Goal: Information Seeking & Learning: Learn about a topic

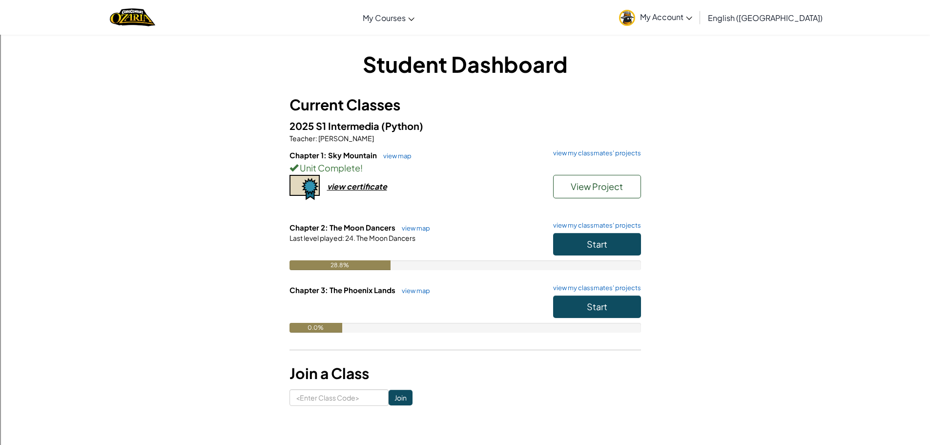
click at [607, 258] on div "Start" at bounding box center [592, 246] width 98 height 27
click at [608, 247] on button "Start" at bounding box center [597, 244] width 88 height 22
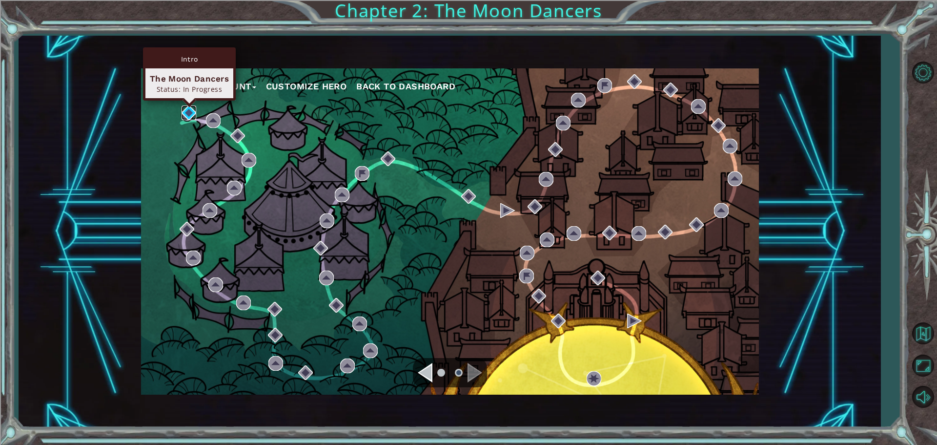
click at [191, 114] on img at bounding box center [189, 112] width 15 height 15
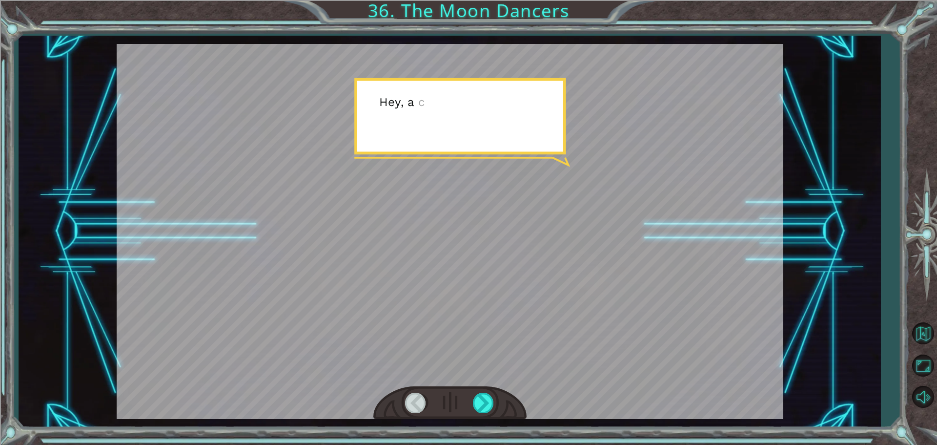
click at [544, 272] on div at bounding box center [450, 231] width 667 height 375
drag, startPoint x: 538, startPoint y: 294, endPoint x: 528, endPoint y: 324, distance: 31.5
click at [529, 323] on div at bounding box center [450, 231] width 667 height 375
click at [483, 393] on div at bounding box center [484, 403] width 22 height 20
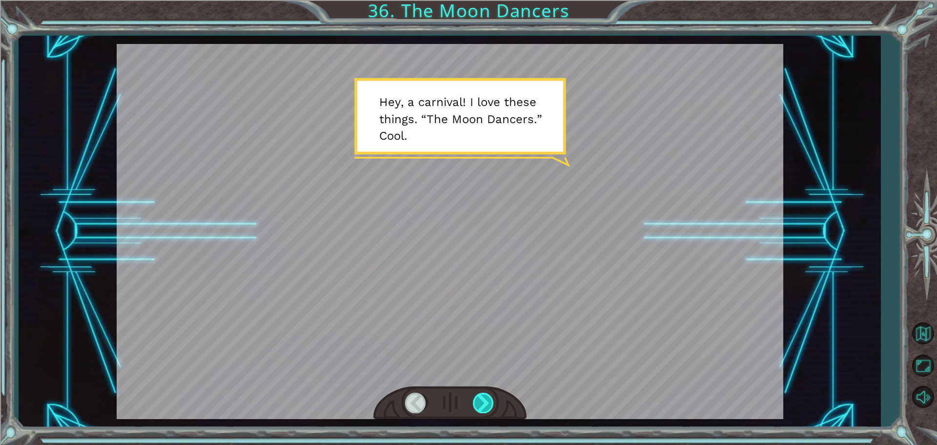
click at [483, 393] on div at bounding box center [484, 403] width 22 height 20
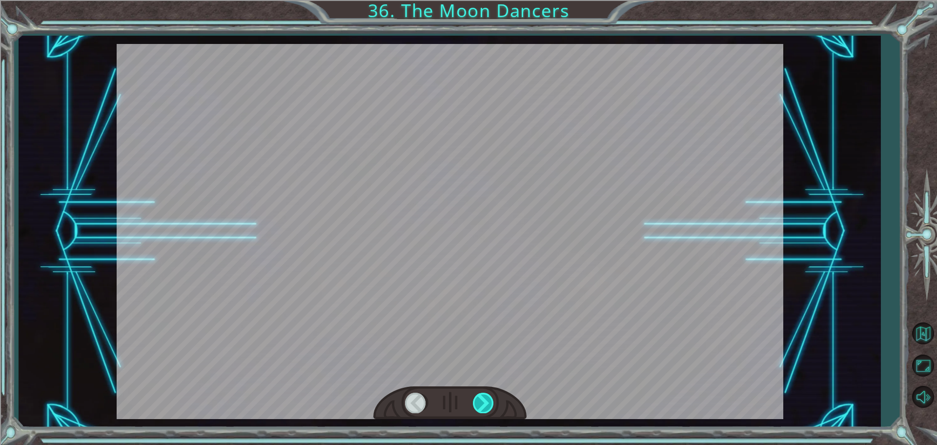
click at [483, 393] on div at bounding box center [484, 403] width 22 height 20
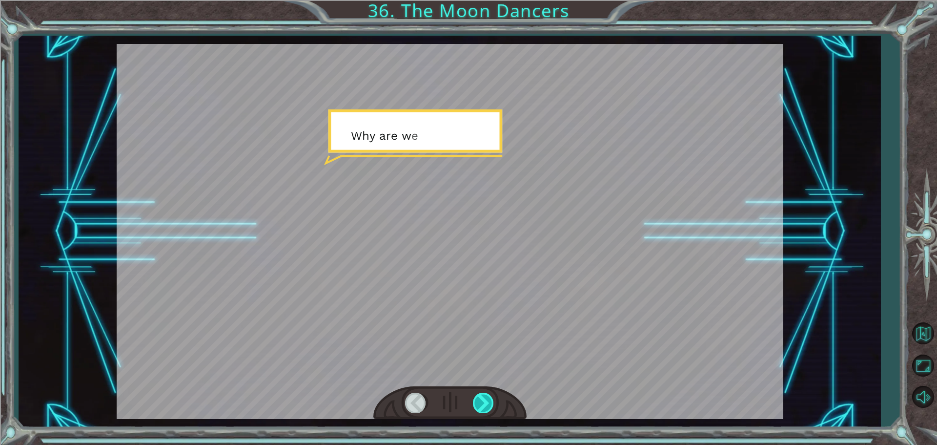
click at [483, 393] on div at bounding box center [484, 403] width 22 height 20
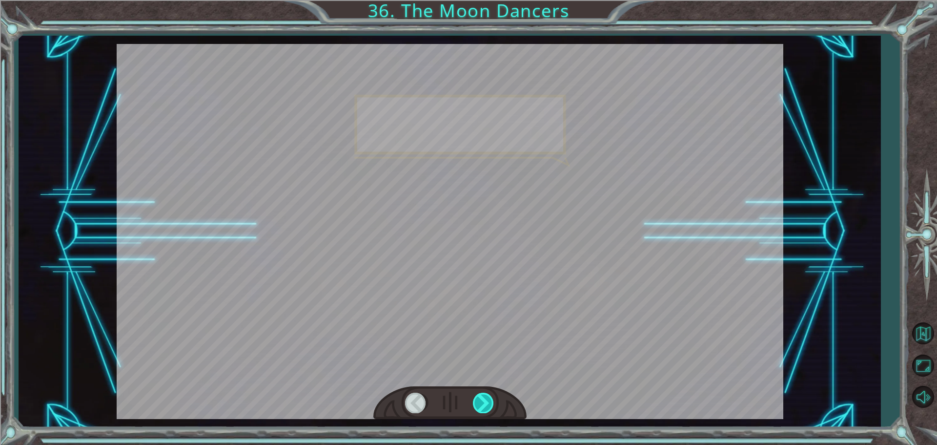
click at [483, 393] on div at bounding box center [484, 403] width 22 height 20
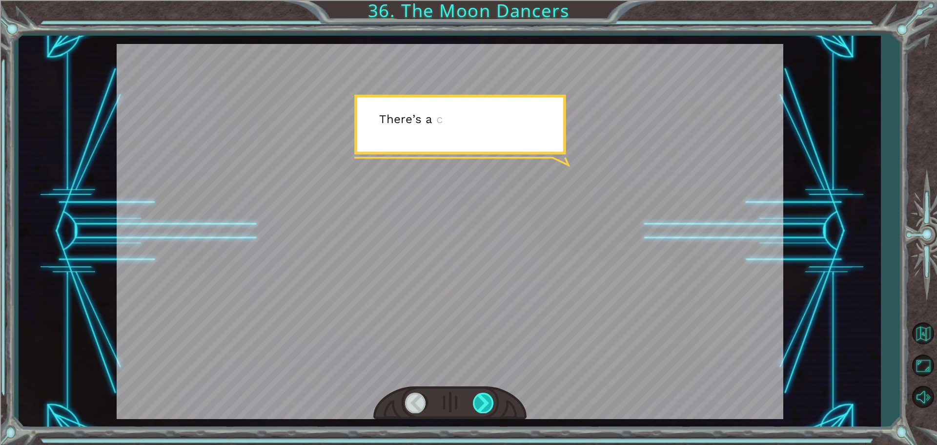
click at [483, 393] on div at bounding box center [484, 403] width 22 height 20
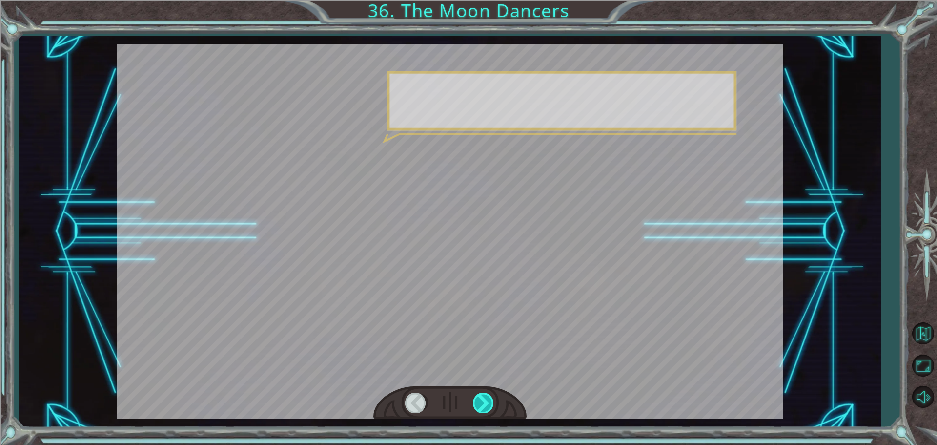
click at [483, 393] on div at bounding box center [484, 403] width 22 height 20
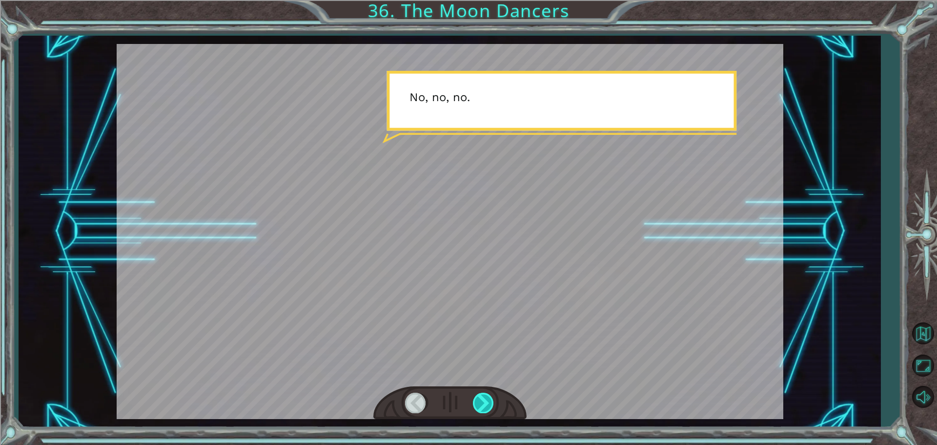
click at [483, 393] on div at bounding box center [484, 403] width 22 height 20
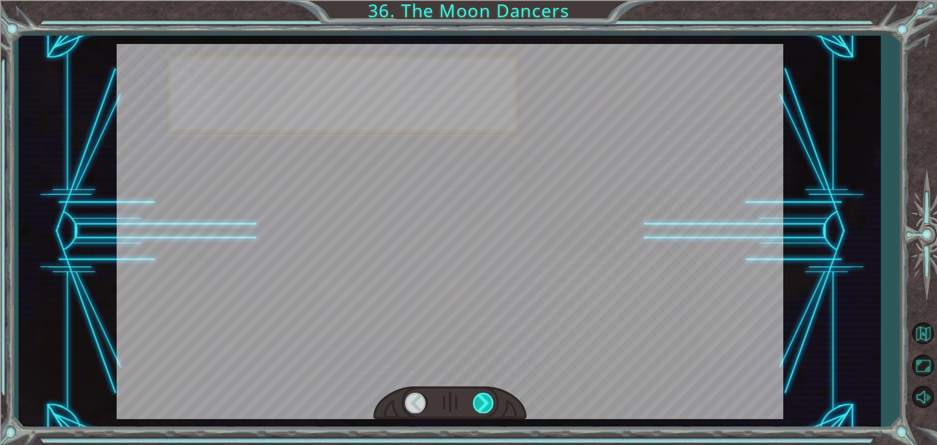
click at [483, 393] on div at bounding box center [484, 403] width 22 height 20
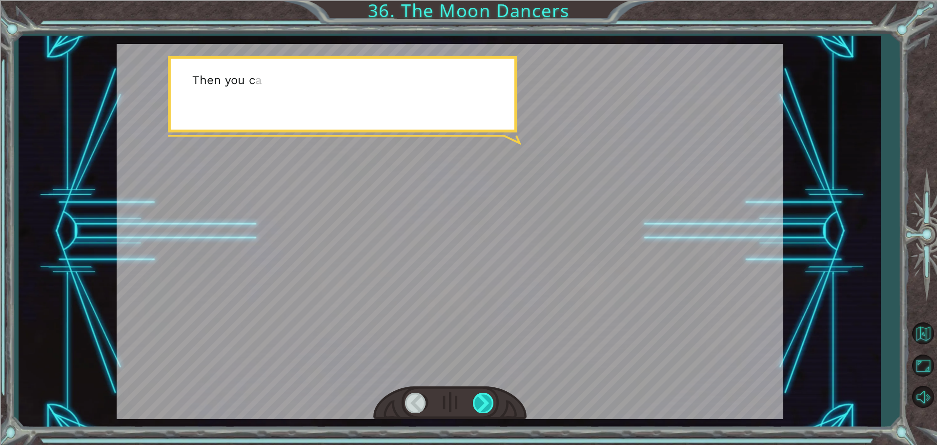
click at [483, 393] on div at bounding box center [484, 403] width 22 height 20
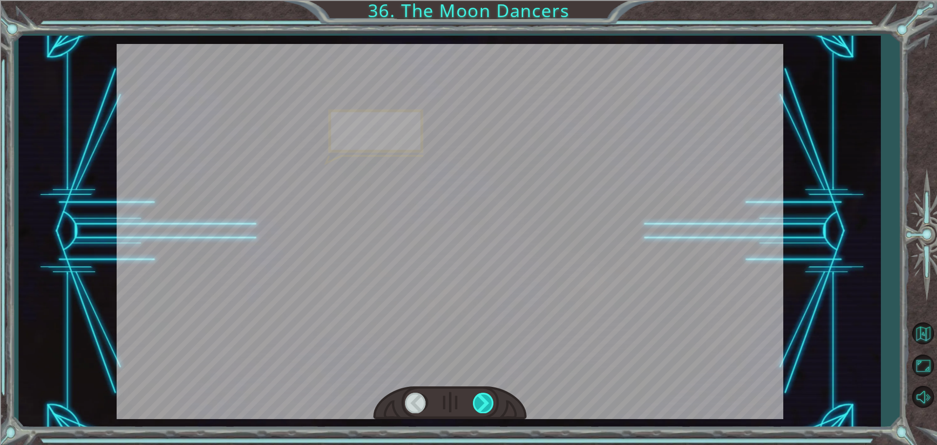
click at [483, 393] on div at bounding box center [484, 403] width 22 height 20
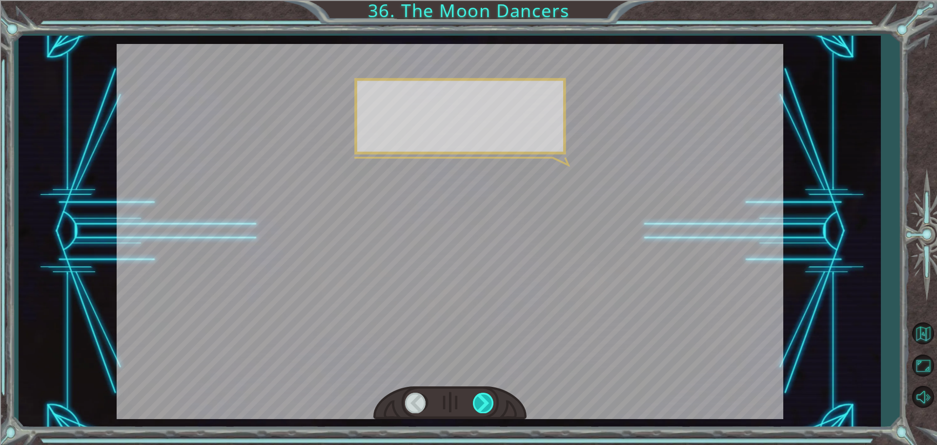
click at [483, 393] on div at bounding box center [484, 403] width 22 height 20
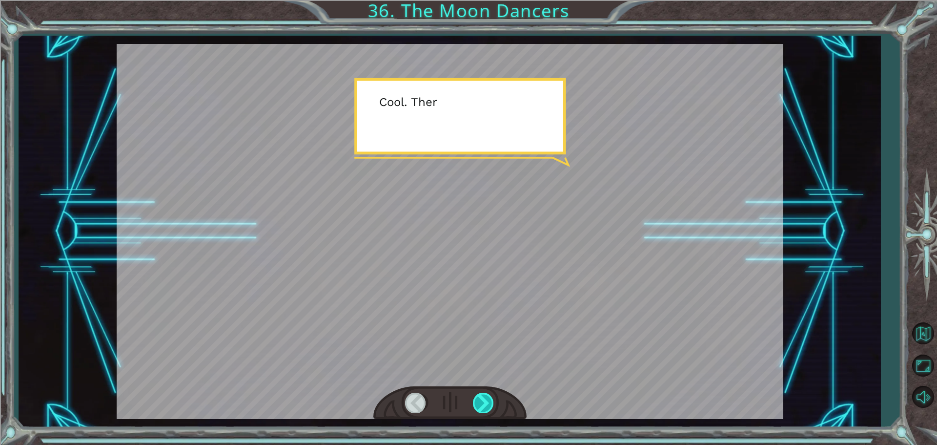
click at [483, 393] on div at bounding box center [484, 403] width 22 height 20
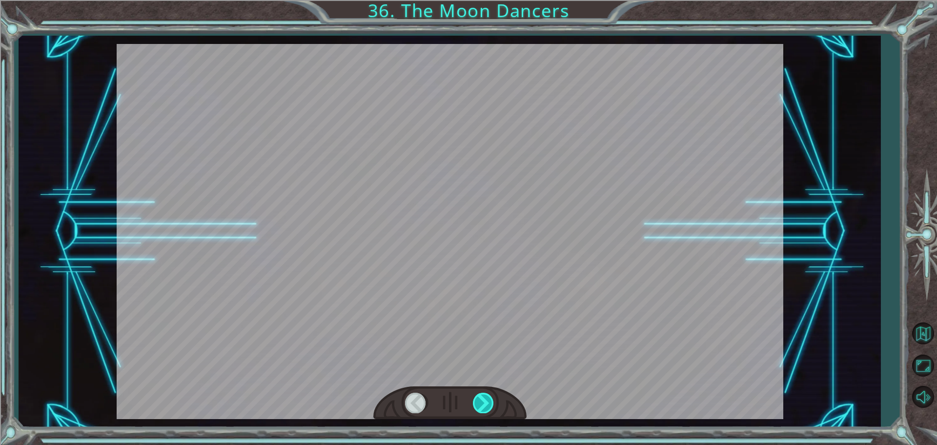
click at [483, 393] on div at bounding box center [484, 403] width 22 height 20
click at [483, 0] on div "Temporary Text H e y , a c a r n i v a l ! I l o v e t h e s e t h i n g s . “ …" at bounding box center [468, 0] width 937 height 0
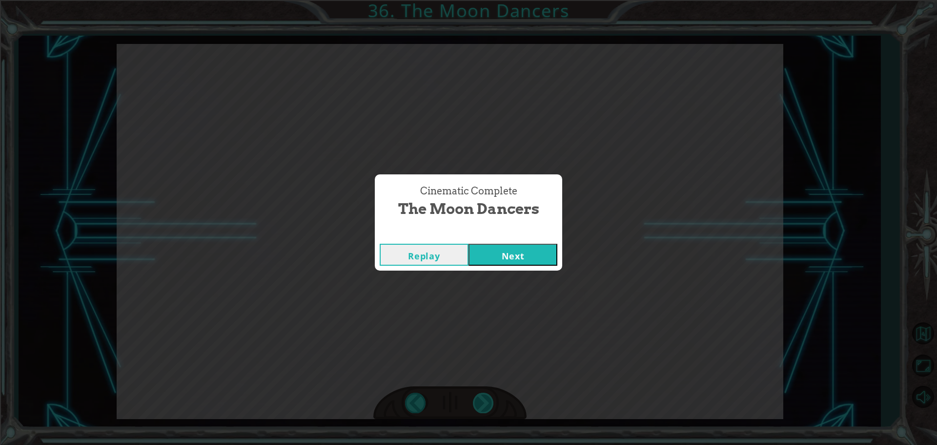
click at [483, 393] on div "Cinematic Complete The Moon Dancers Replay Next" at bounding box center [468, 222] width 937 height 445
click at [541, 253] on button "Next" at bounding box center [513, 255] width 89 height 22
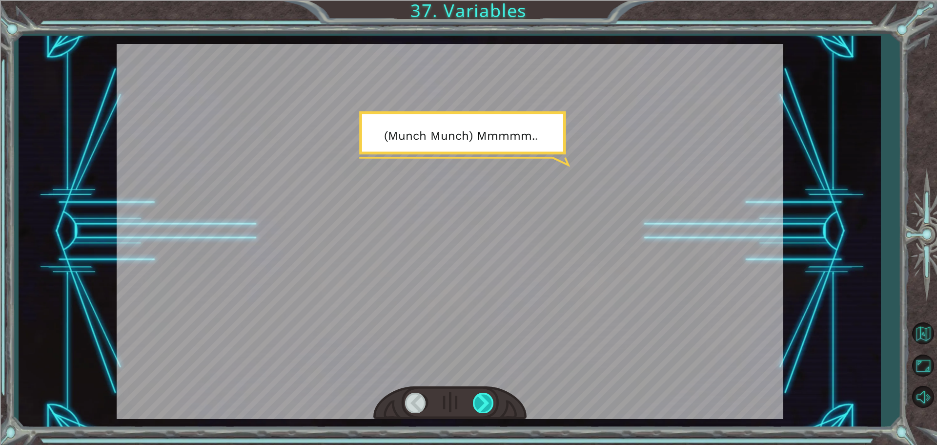
drag, startPoint x: 501, startPoint y: 402, endPoint x: 492, endPoint y: 401, distance: 9.3
click at [499, 402] on div at bounding box center [449, 403] width 153 height 34
click at [492, 401] on div at bounding box center [484, 403] width 22 height 20
click at [491, 400] on div at bounding box center [484, 403] width 22 height 20
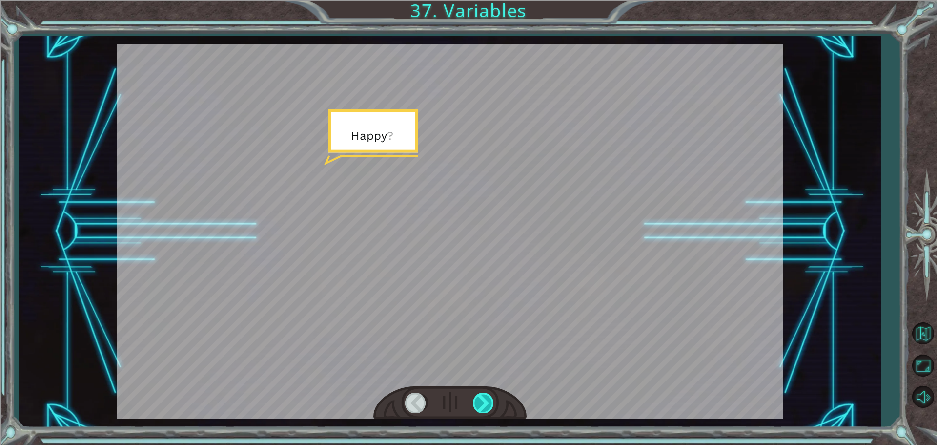
click at [487, 399] on div at bounding box center [484, 403] width 22 height 20
click at [484, 397] on div at bounding box center [484, 403] width 22 height 20
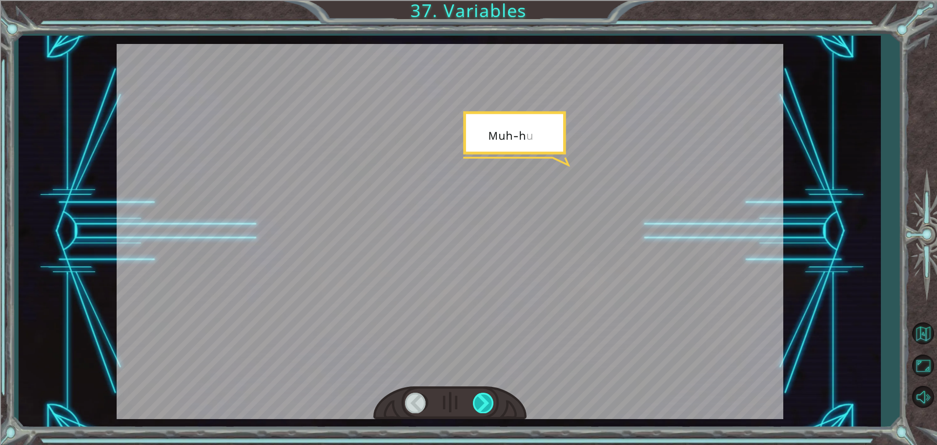
click at [484, 397] on div at bounding box center [484, 403] width 22 height 20
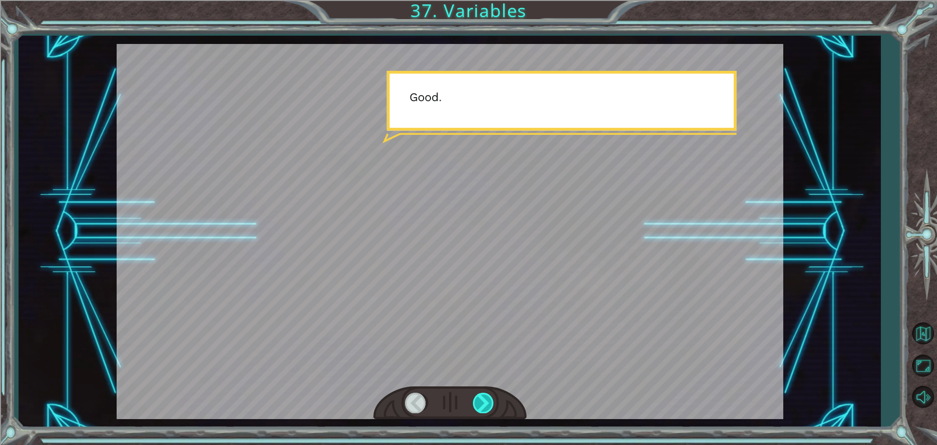
click at [484, 397] on div at bounding box center [484, 403] width 22 height 20
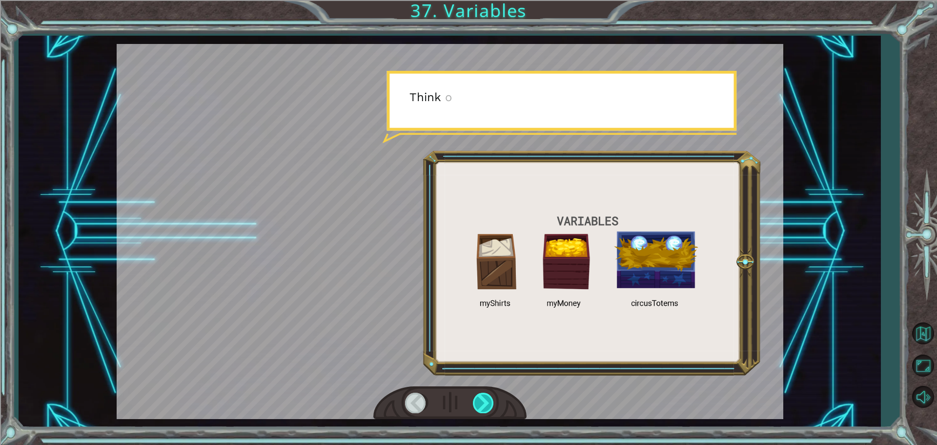
click at [484, 397] on div at bounding box center [484, 403] width 22 height 20
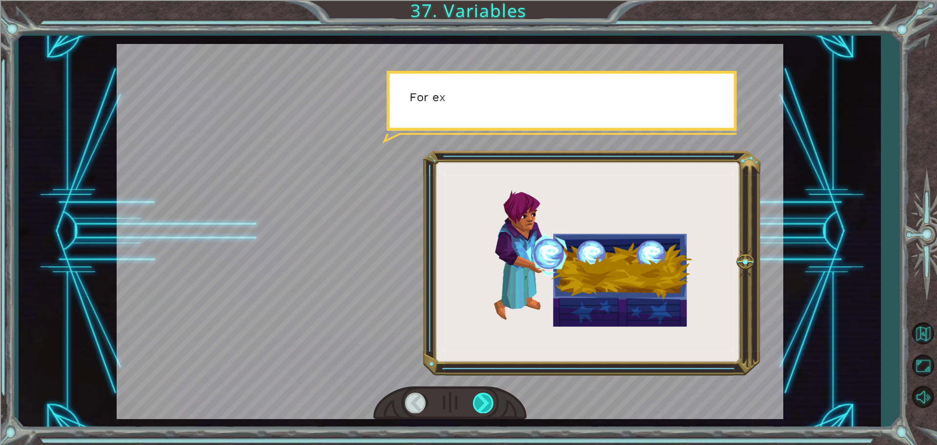
click at [484, 397] on div at bounding box center [484, 403] width 22 height 20
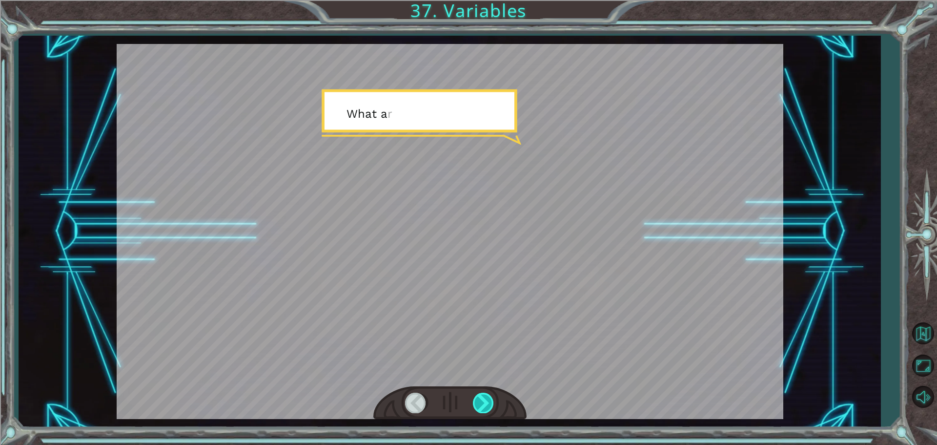
click at [484, 397] on div at bounding box center [484, 403] width 22 height 20
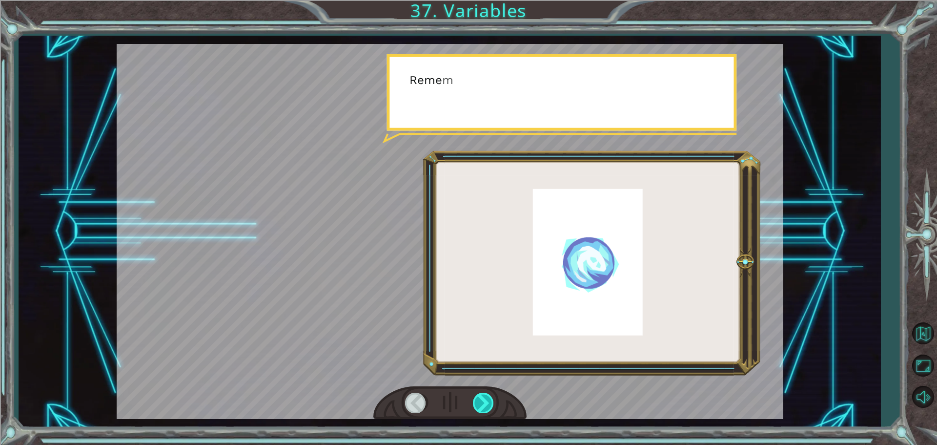
click at [484, 397] on div at bounding box center [484, 403] width 22 height 20
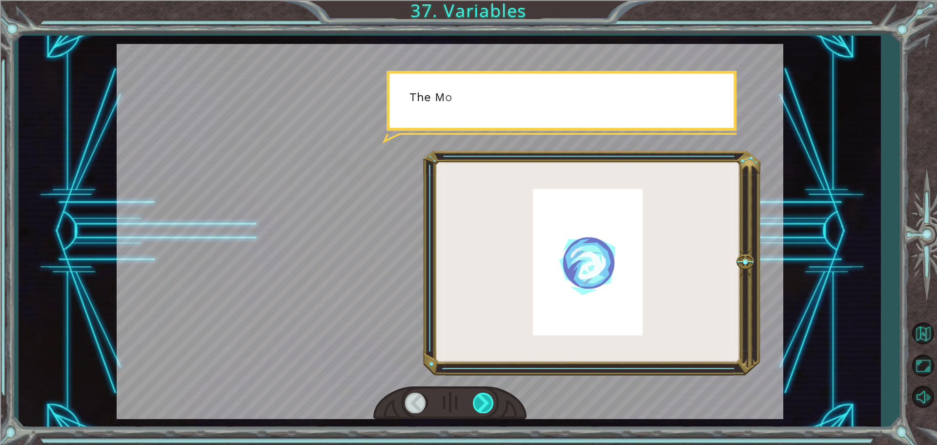
click at [484, 397] on div at bounding box center [484, 403] width 22 height 20
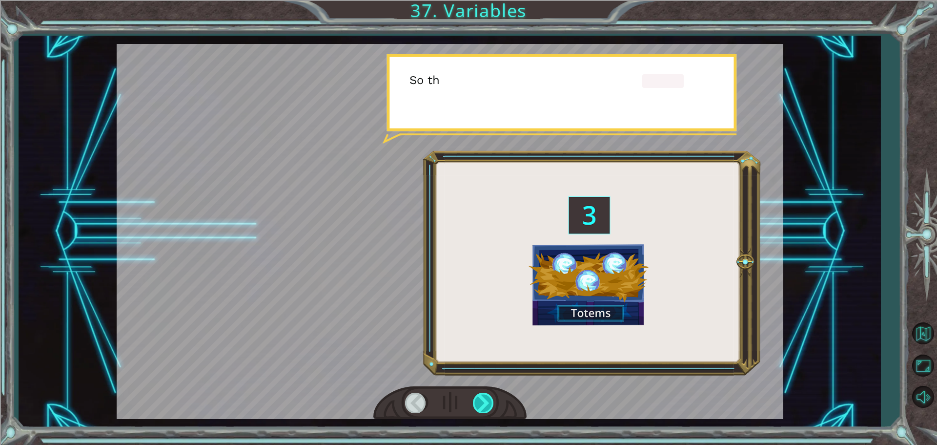
click at [484, 397] on div at bounding box center [484, 403] width 22 height 20
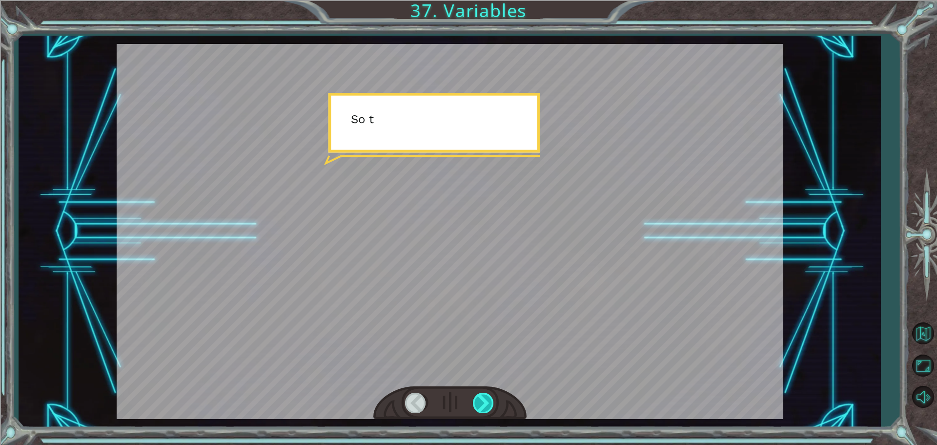
click at [484, 397] on div at bounding box center [484, 403] width 22 height 20
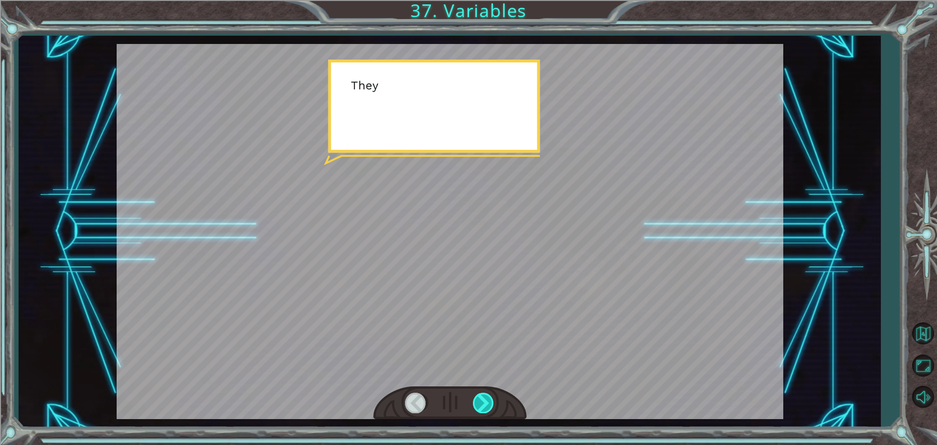
click at [484, 397] on div at bounding box center [484, 403] width 22 height 20
click at [495, 394] on div at bounding box center [449, 403] width 153 height 34
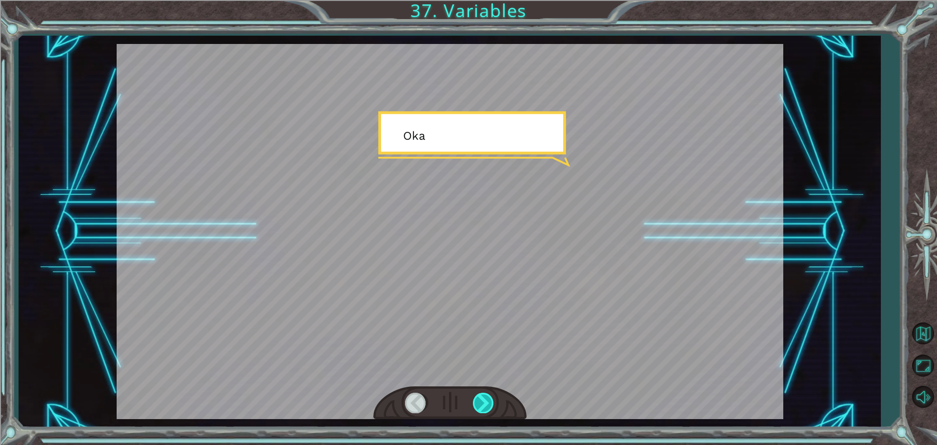
click at [495, 394] on div at bounding box center [484, 403] width 22 height 20
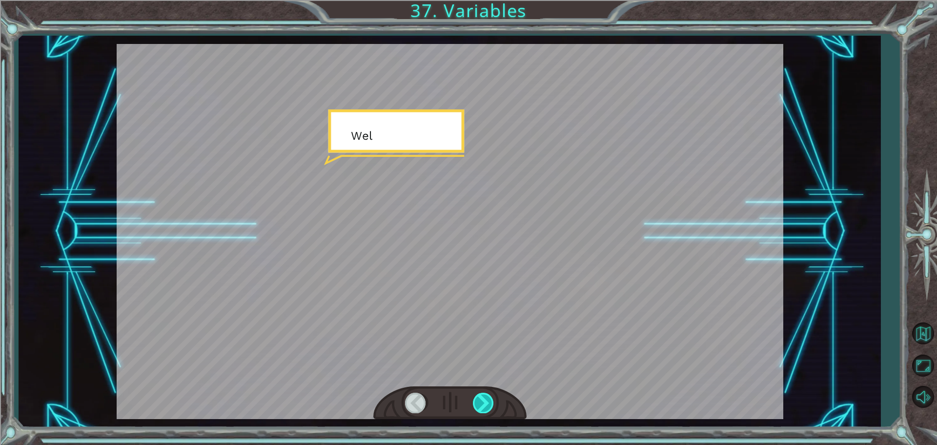
click at [495, 394] on div at bounding box center [484, 403] width 22 height 20
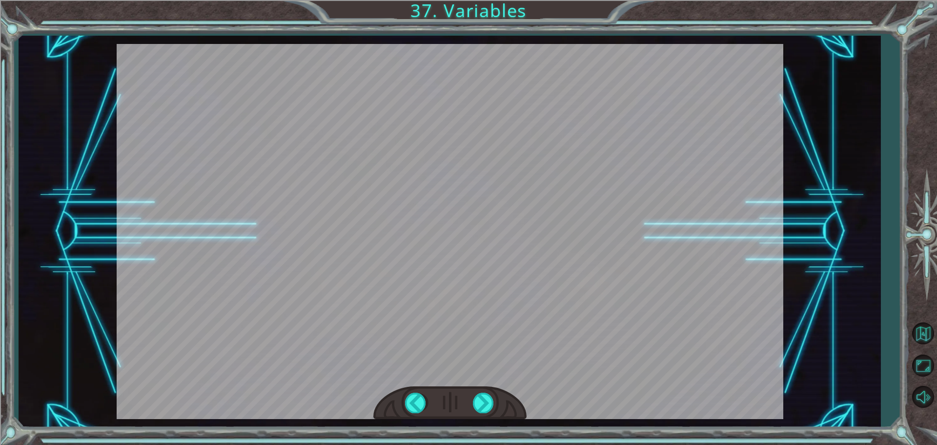
click at [471, 0] on div "( M u n c h M u n c h ) M m m m m . . . . H a p p y ? M u h - h u h . G o o d .…" at bounding box center [468, 0] width 937 height 0
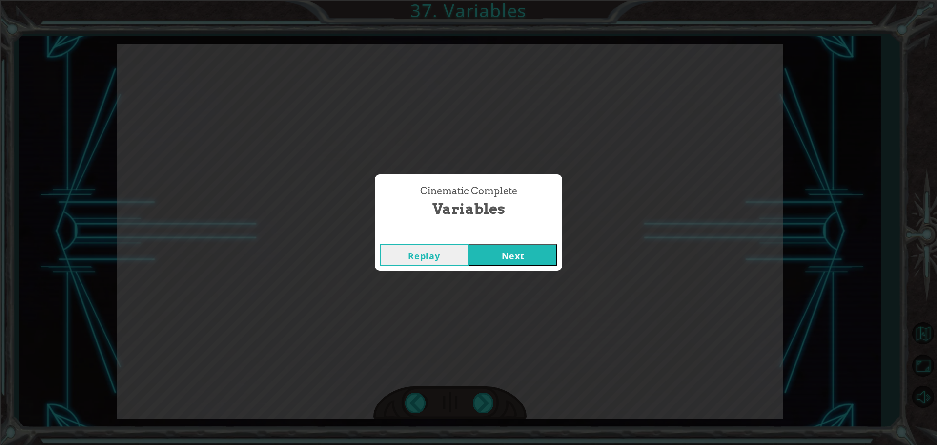
click at [540, 254] on button "Next" at bounding box center [513, 255] width 89 height 22
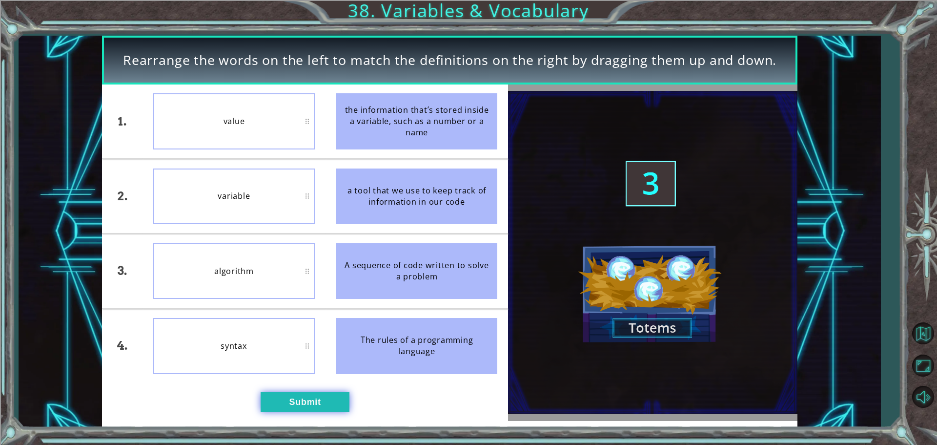
click at [313, 403] on button "Submit" at bounding box center [305, 402] width 89 height 20
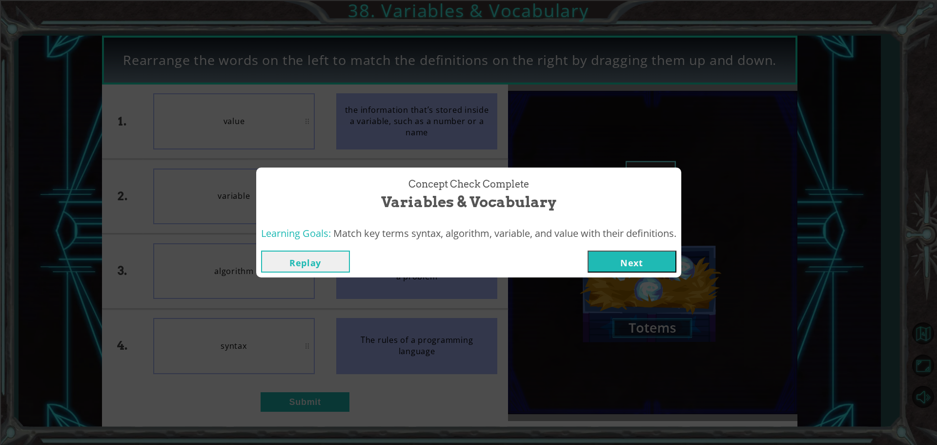
click at [643, 255] on button "Next" at bounding box center [632, 261] width 89 height 22
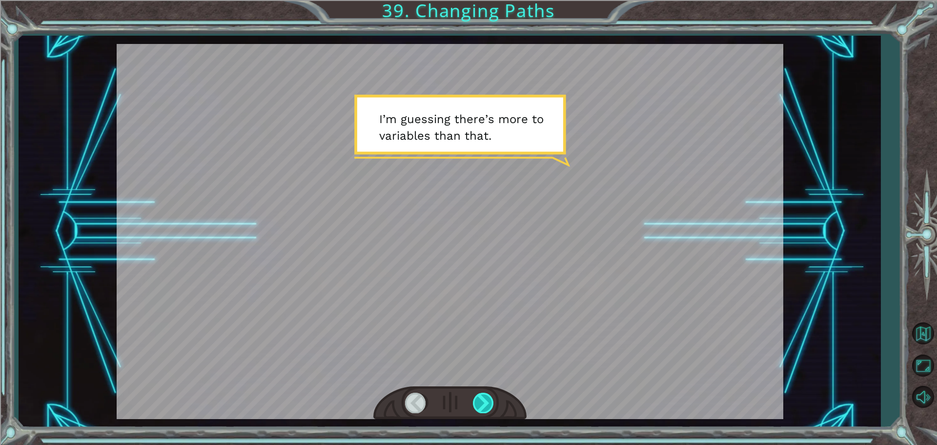
click at [479, 398] on div at bounding box center [484, 403] width 22 height 20
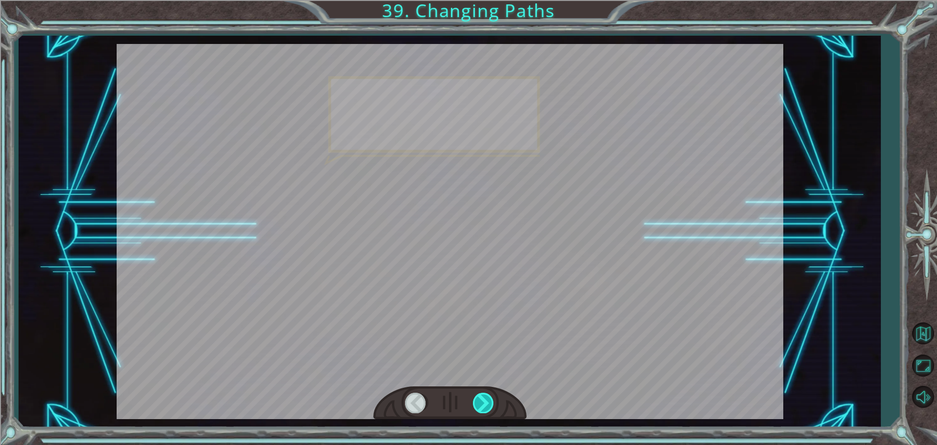
click at [479, 398] on div at bounding box center [484, 403] width 22 height 20
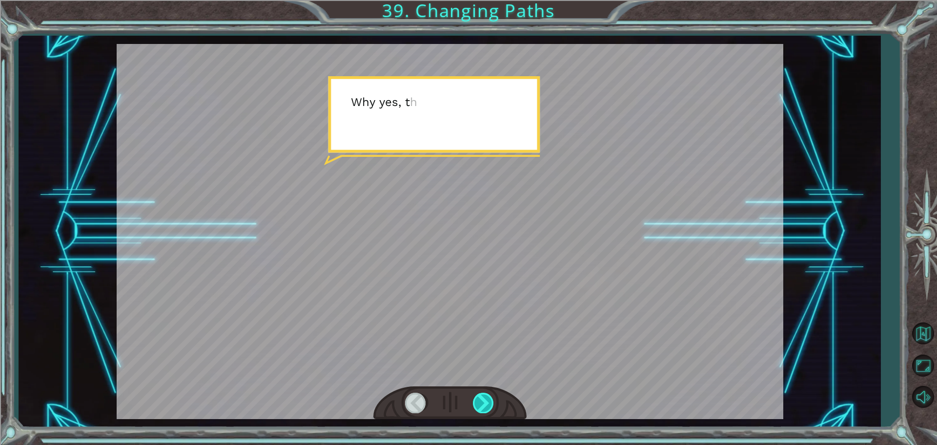
click at [479, 398] on div at bounding box center [484, 403] width 22 height 20
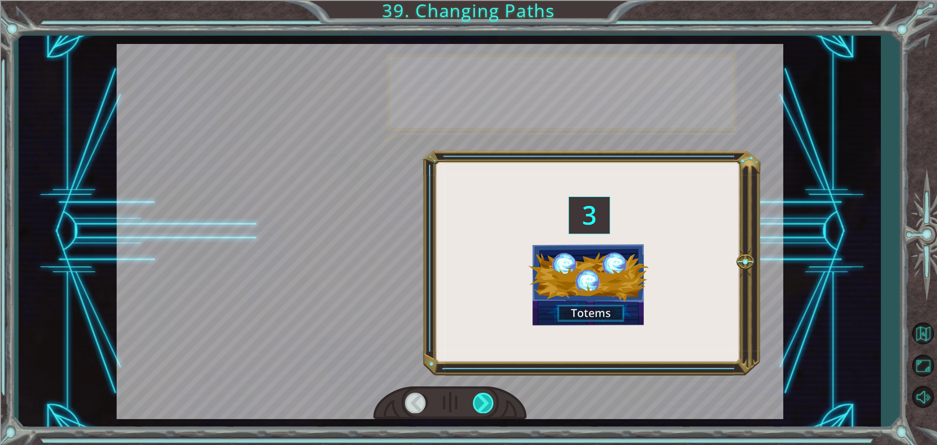
click at [479, 398] on div at bounding box center [484, 403] width 22 height 20
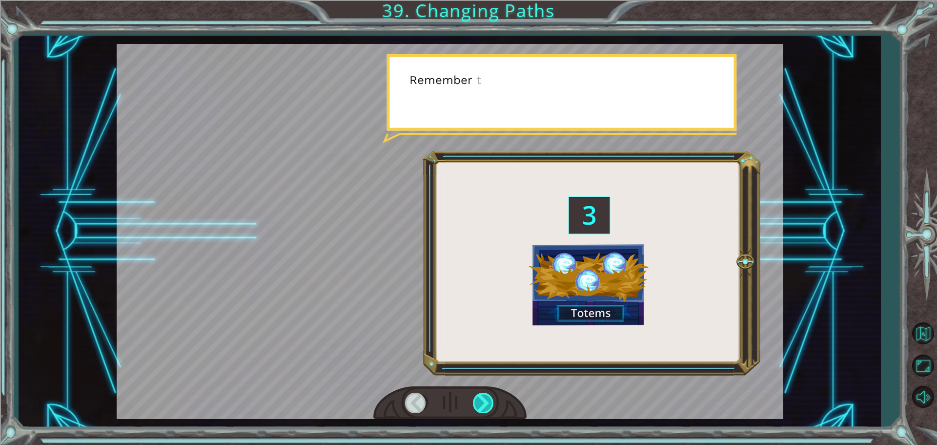
click at [479, 398] on div at bounding box center [484, 403] width 22 height 20
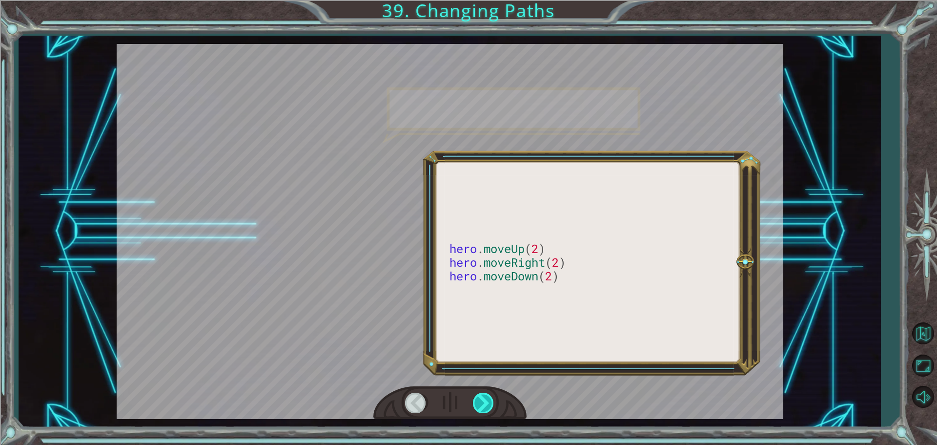
click at [479, 398] on div at bounding box center [484, 403] width 22 height 20
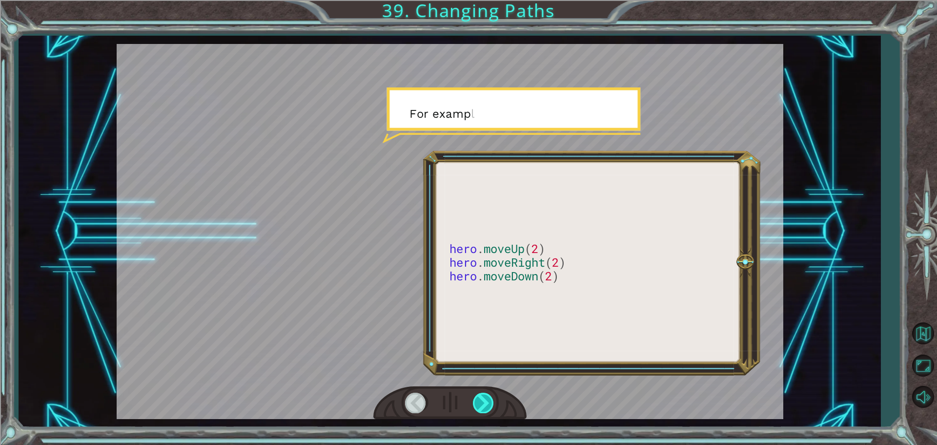
click at [479, 398] on div at bounding box center [484, 403] width 22 height 20
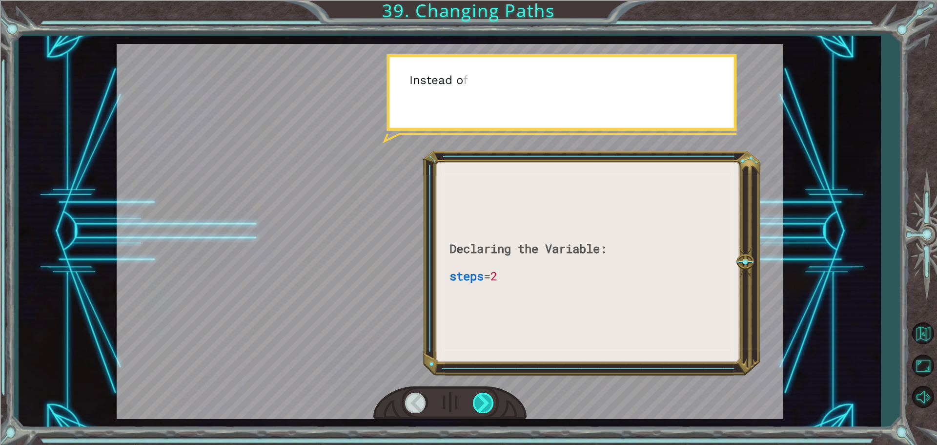
click at [479, 398] on div at bounding box center [484, 403] width 22 height 20
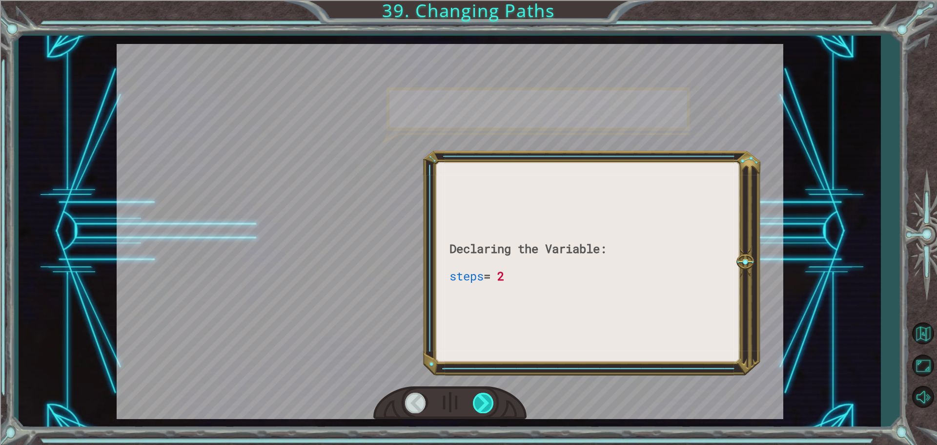
click at [479, 398] on div at bounding box center [484, 403] width 22 height 20
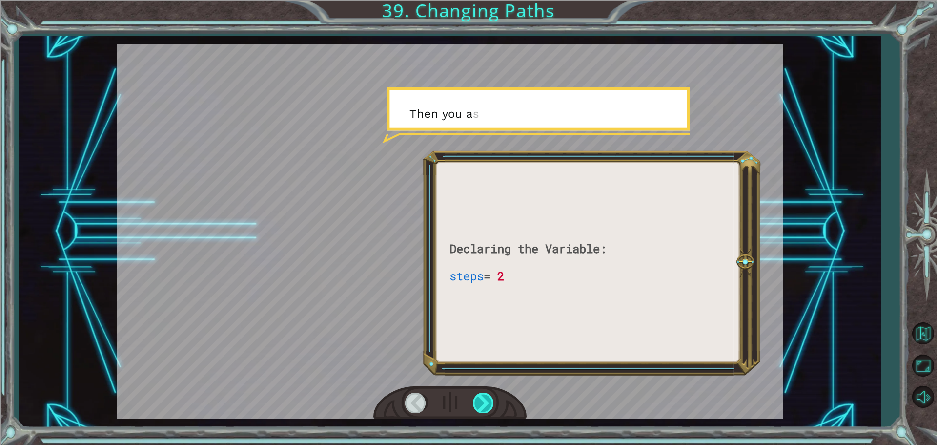
click at [479, 398] on div at bounding box center [484, 403] width 22 height 20
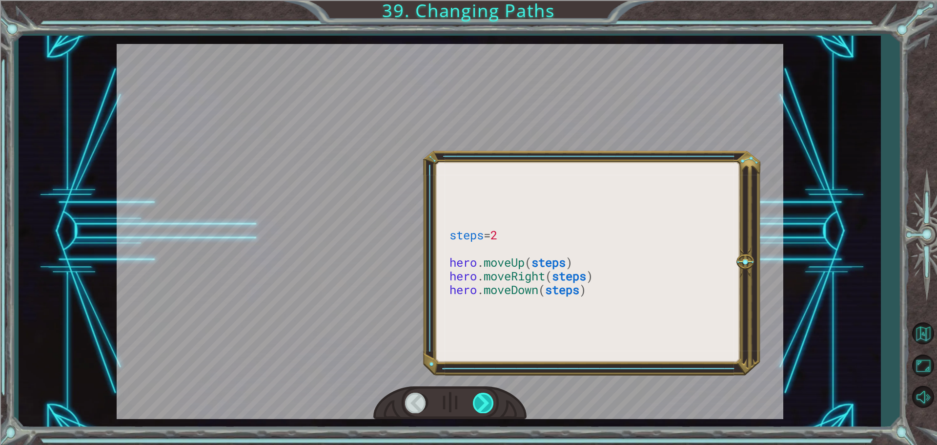
click at [479, 398] on div at bounding box center [484, 403] width 22 height 20
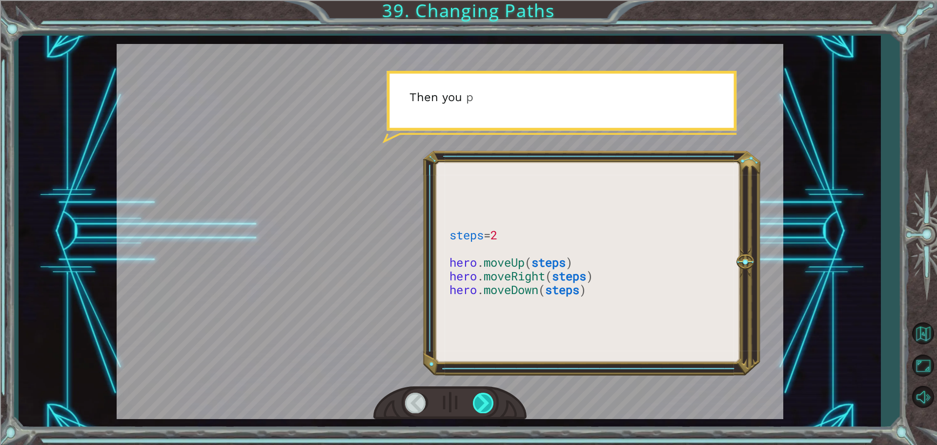
click at [479, 398] on div at bounding box center [484, 403] width 22 height 20
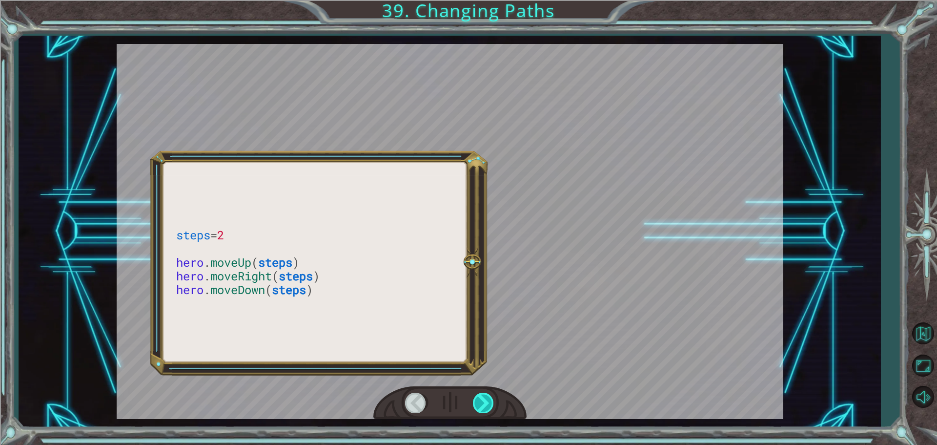
click at [479, 398] on div at bounding box center [484, 403] width 22 height 20
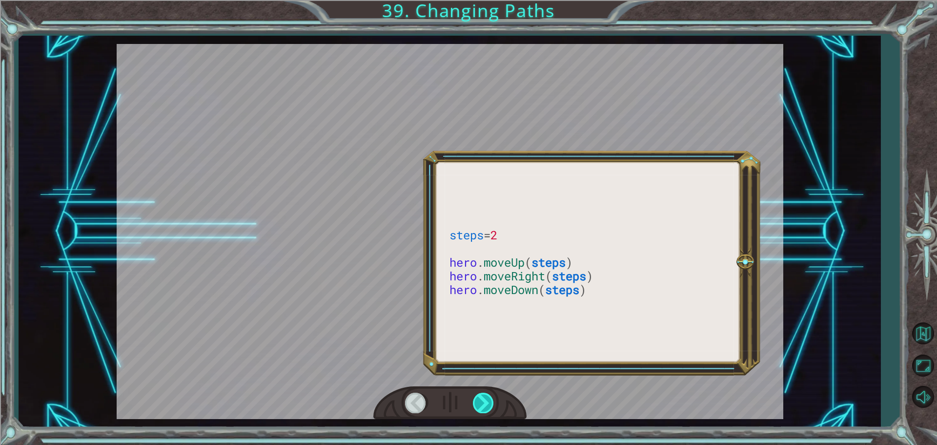
click at [479, 398] on div at bounding box center [484, 403] width 22 height 20
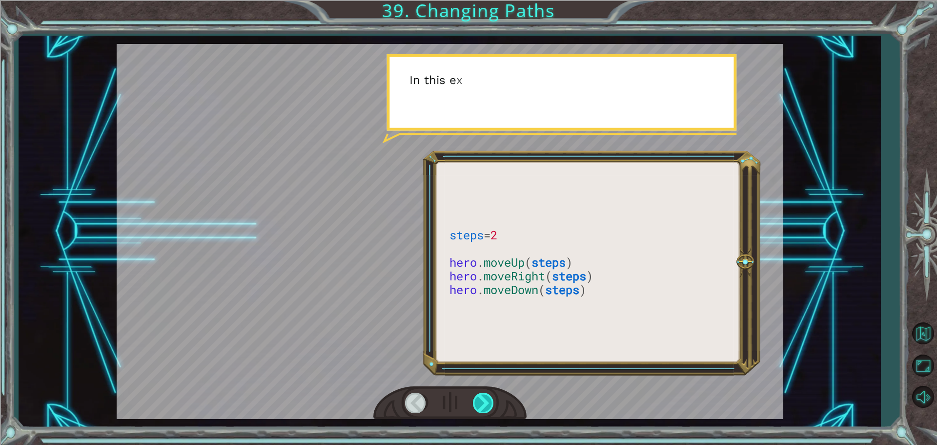
click at [479, 398] on div at bounding box center [484, 403] width 22 height 20
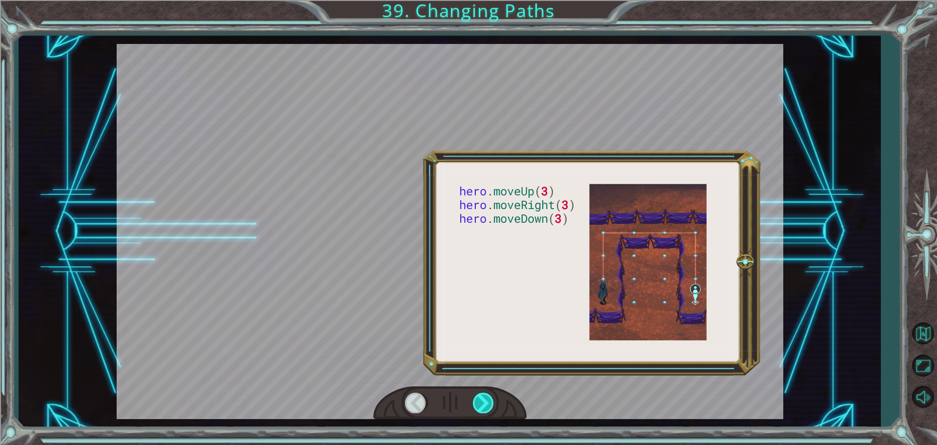
click at [479, 398] on div at bounding box center [484, 403] width 22 height 20
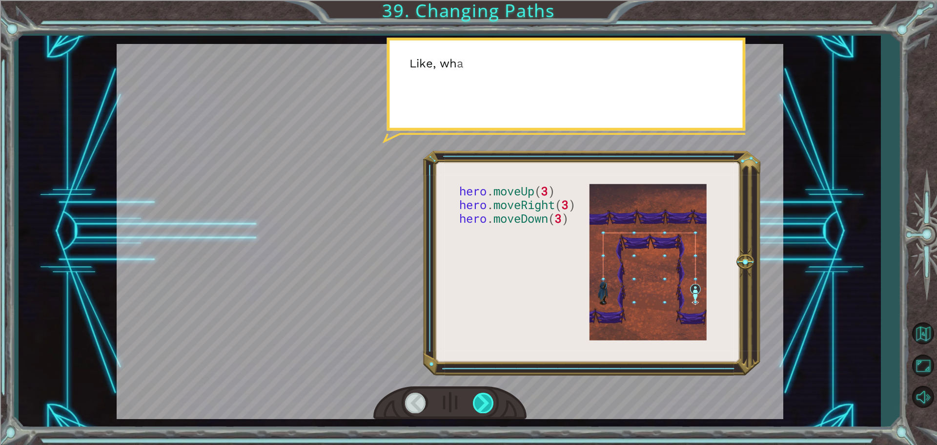
click at [479, 398] on div at bounding box center [484, 403] width 22 height 20
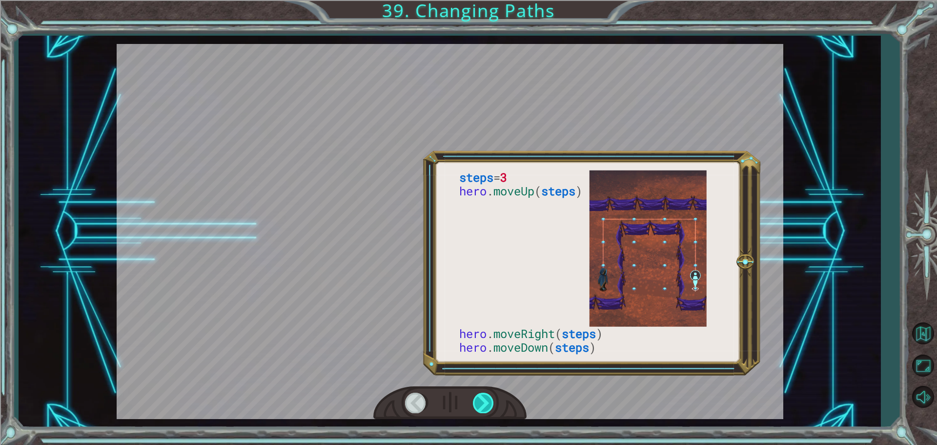
click at [479, 398] on div at bounding box center [484, 403] width 22 height 20
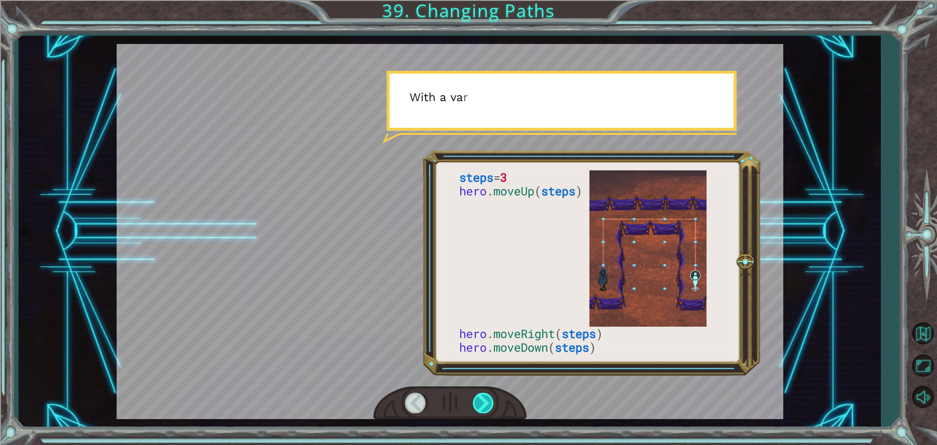
click at [479, 398] on div at bounding box center [484, 403] width 22 height 20
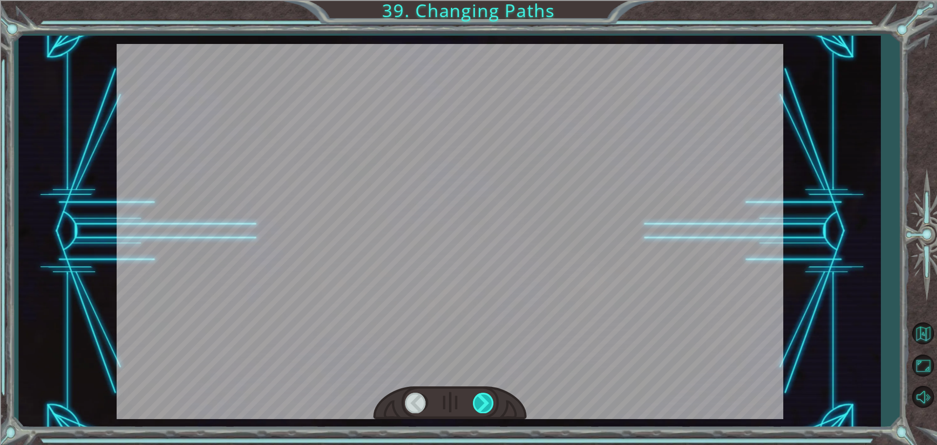
click at [479, 398] on div at bounding box center [484, 403] width 22 height 20
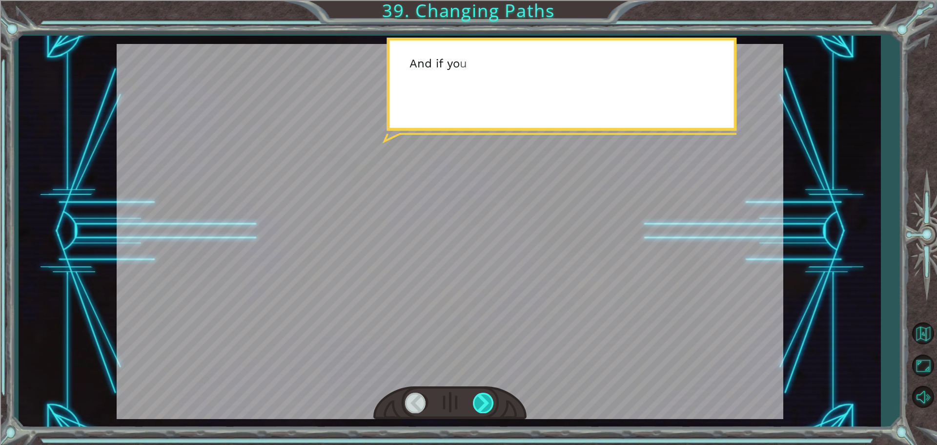
click at [479, 398] on div at bounding box center [484, 403] width 22 height 20
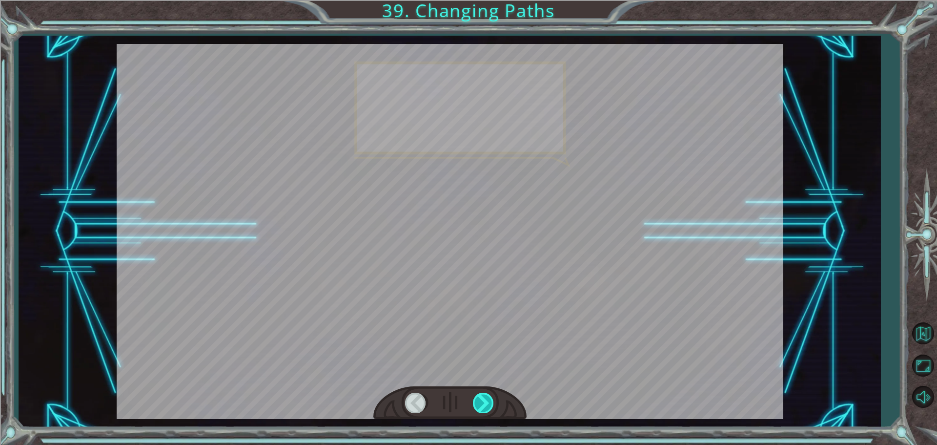
click at [479, 398] on div at bounding box center [484, 403] width 22 height 20
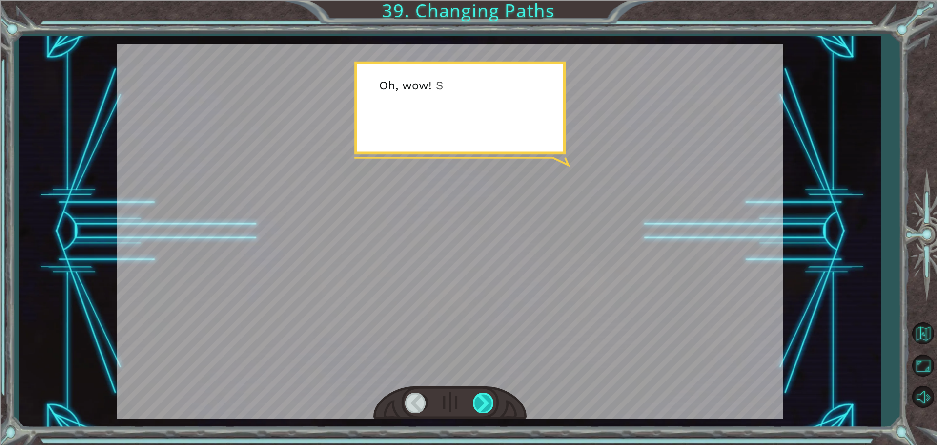
click at [479, 398] on div at bounding box center [484, 403] width 22 height 20
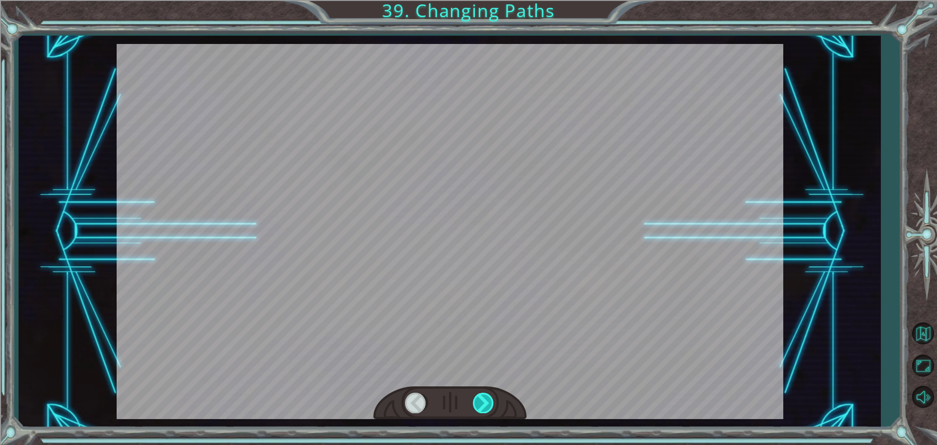
click at [479, 398] on div at bounding box center [484, 403] width 22 height 20
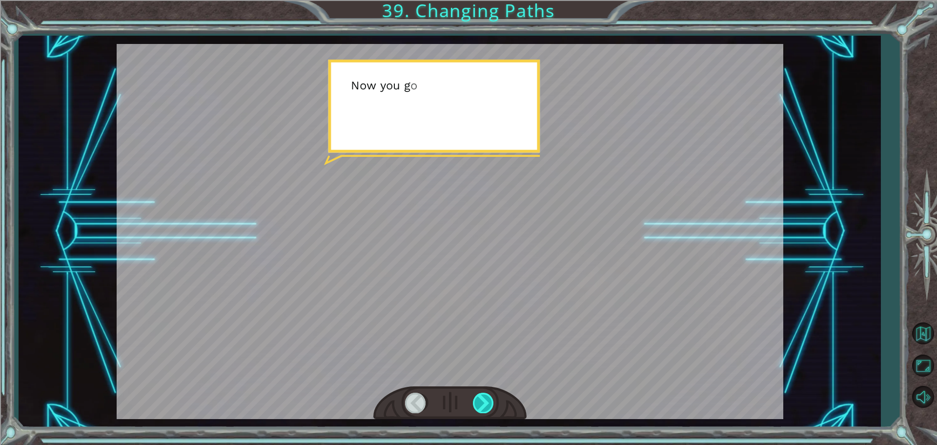
click at [479, 398] on div at bounding box center [484, 403] width 22 height 20
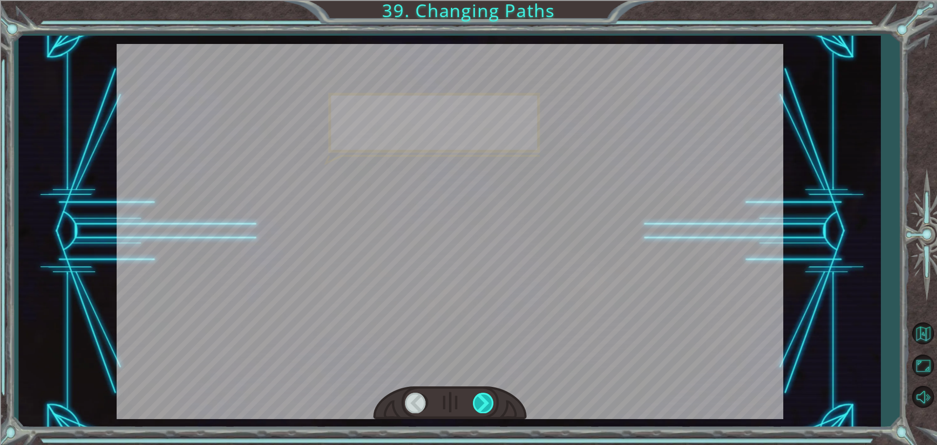
click at [479, 398] on div at bounding box center [484, 403] width 22 height 20
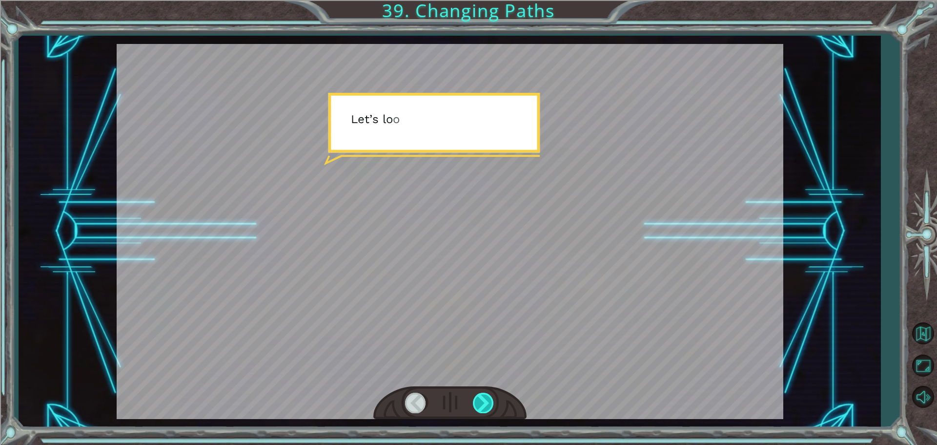
click at [479, 398] on div at bounding box center [484, 403] width 22 height 20
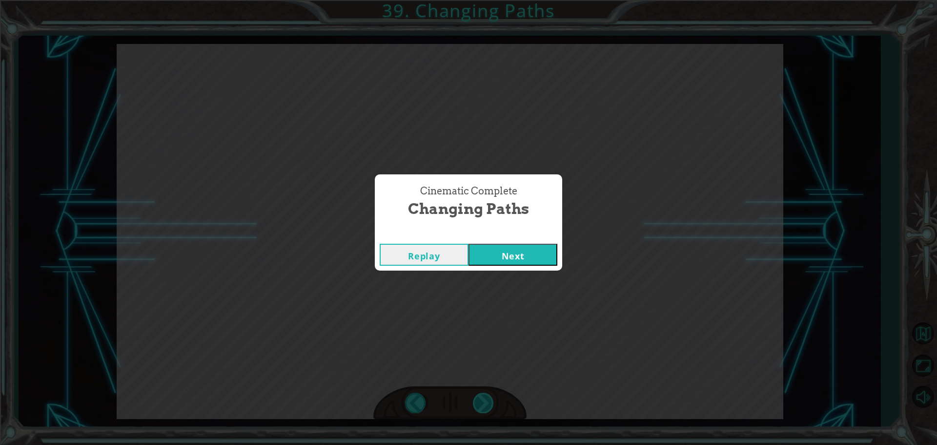
click at [479, 398] on div "Cinematic Complete Changing Paths Replay Next" at bounding box center [468, 222] width 937 height 445
click at [544, 255] on button "Next" at bounding box center [513, 255] width 89 height 22
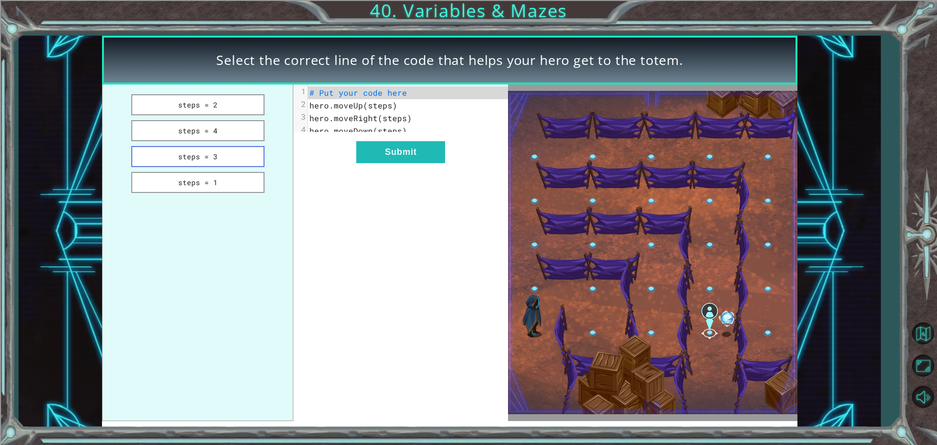
click at [236, 159] on button "steps = 3" at bounding box center [197, 156] width 133 height 21
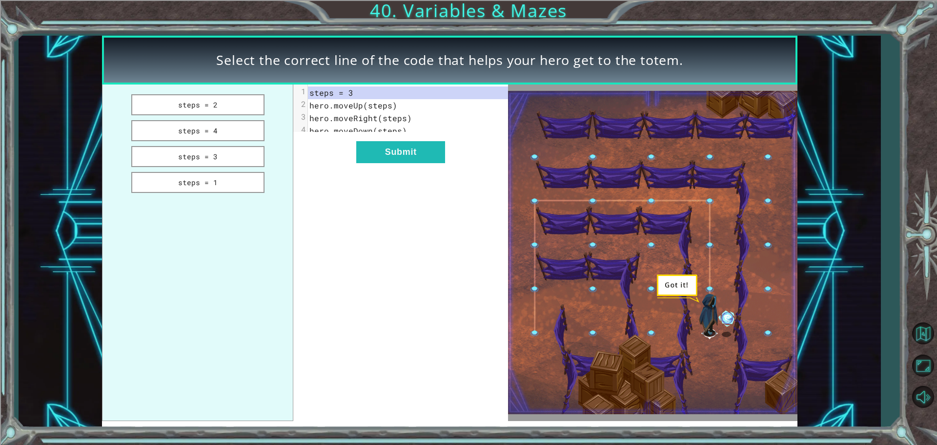
click at [380, 171] on div "xxxxxxxxxx 4 1 steps = 3 2 hero.moveUp(steps) 3 hero.moveRight(steps) 4 hero.mo…" at bounding box center [400, 252] width 215 height 336
click at [416, 159] on button "Submit" at bounding box center [400, 152] width 89 height 22
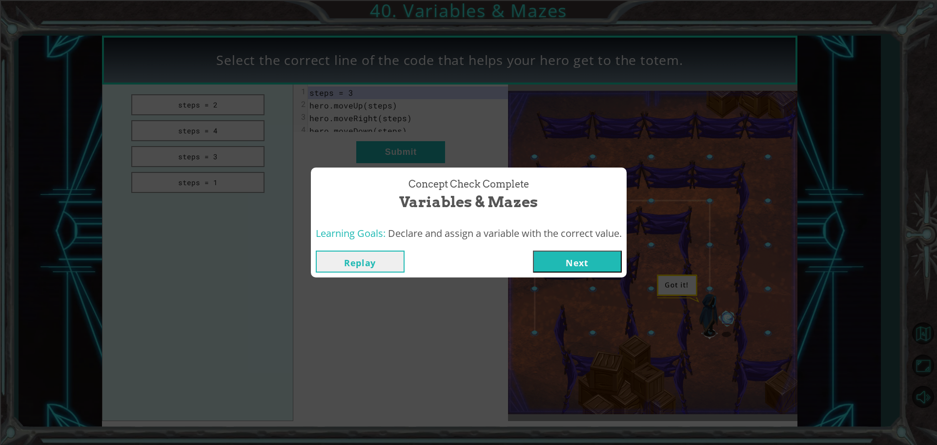
click at [594, 262] on button "Next" at bounding box center [577, 261] width 89 height 22
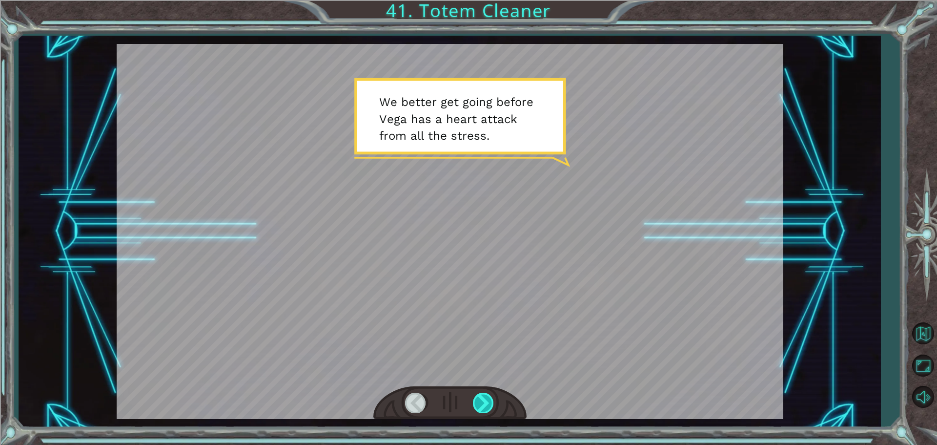
click at [485, 400] on div at bounding box center [484, 403] width 22 height 20
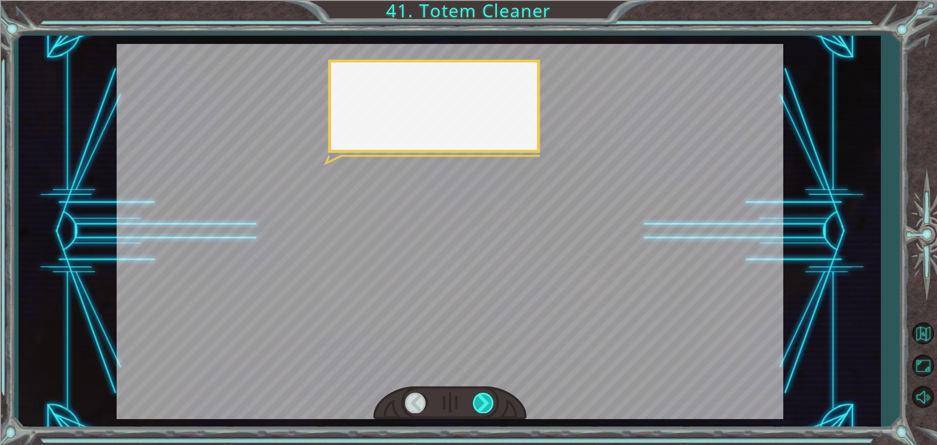
click at [485, 400] on div at bounding box center [484, 403] width 22 height 20
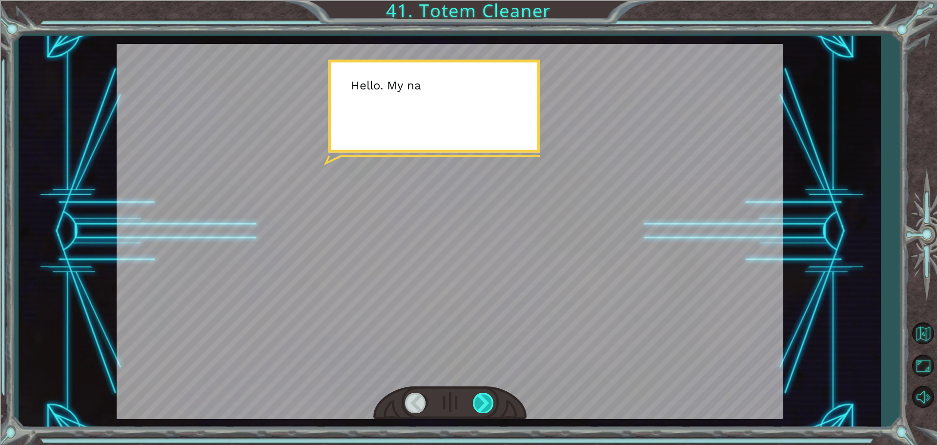
click at [485, 400] on div at bounding box center [484, 403] width 22 height 20
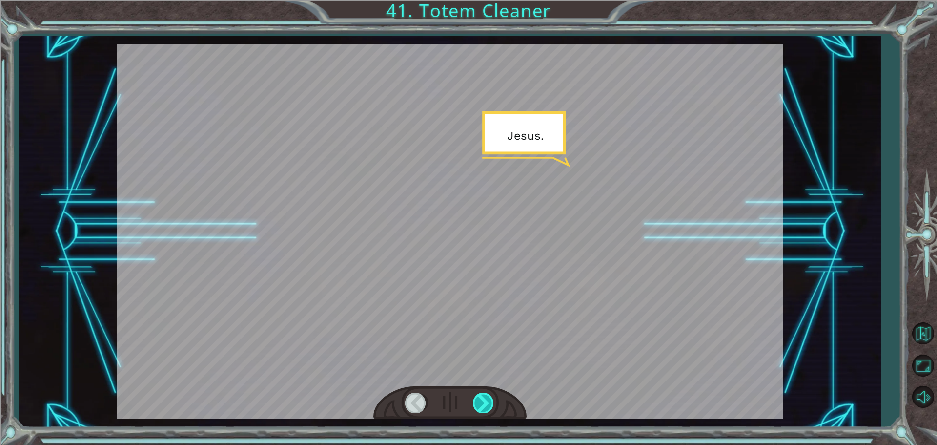
click at [485, 400] on div at bounding box center [484, 403] width 22 height 20
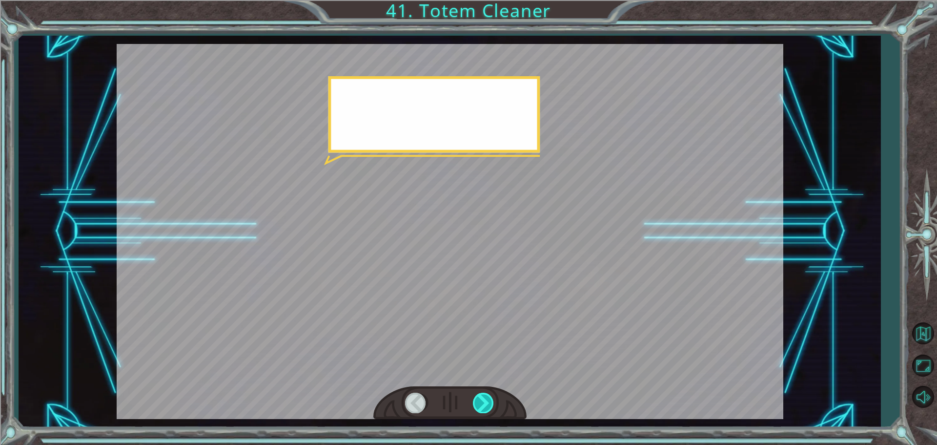
click at [485, 400] on div at bounding box center [484, 403] width 22 height 20
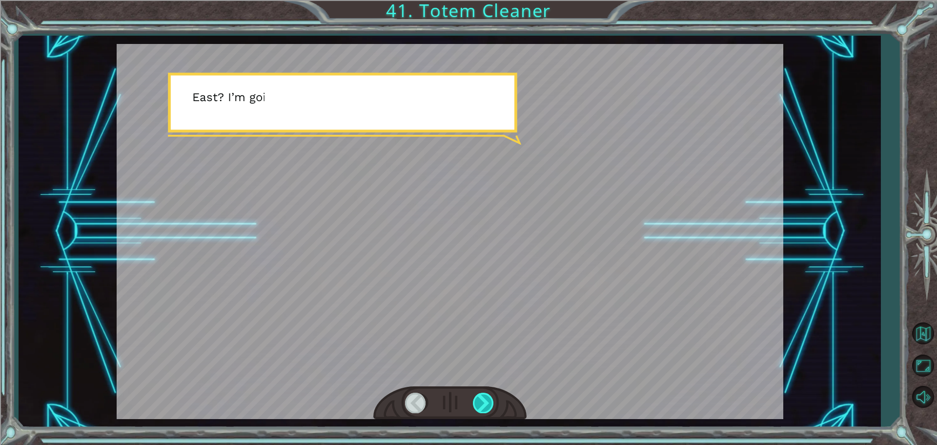
click at [485, 400] on div at bounding box center [484, 403] width 22 height 20
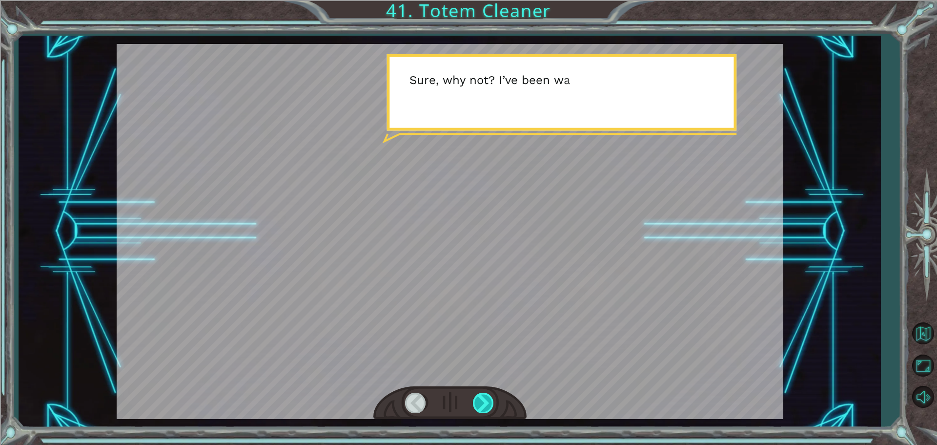
click at [485, 400] on div at bounding box center [484, 403] width 22 height 20
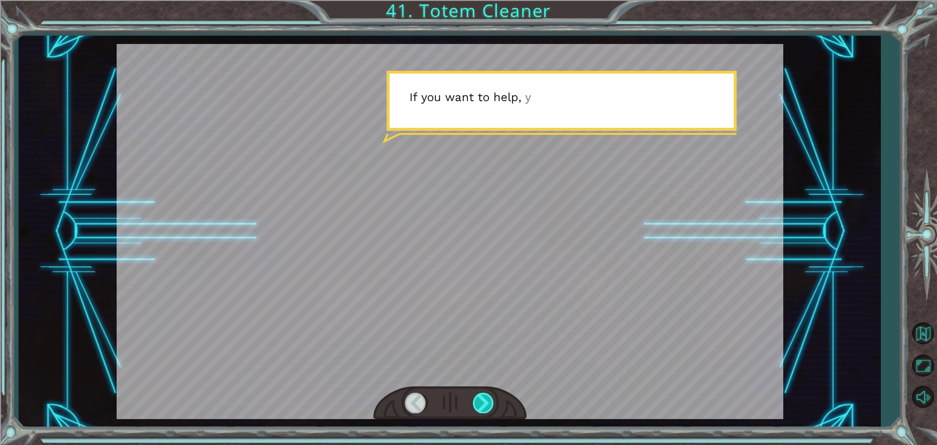
click at [485, 400] on div at bounding box center [484, 403] width 22 height 20
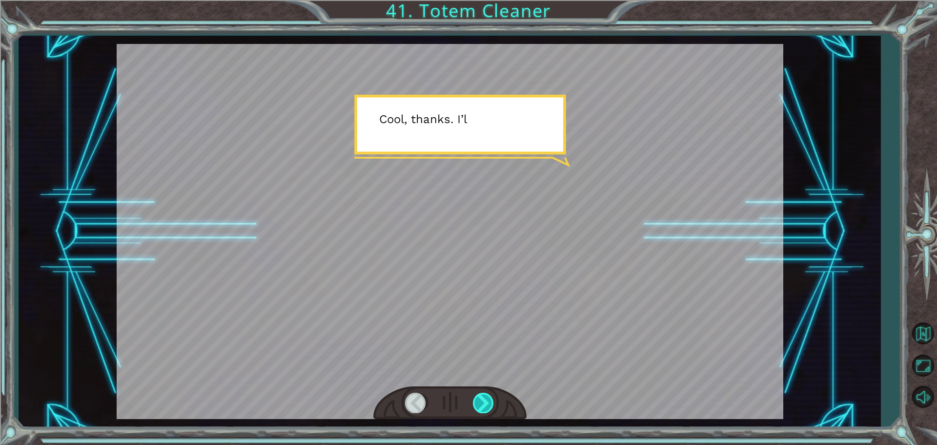
click at [485, 400] on div at bounding box center [484, 403] width 22 height 20
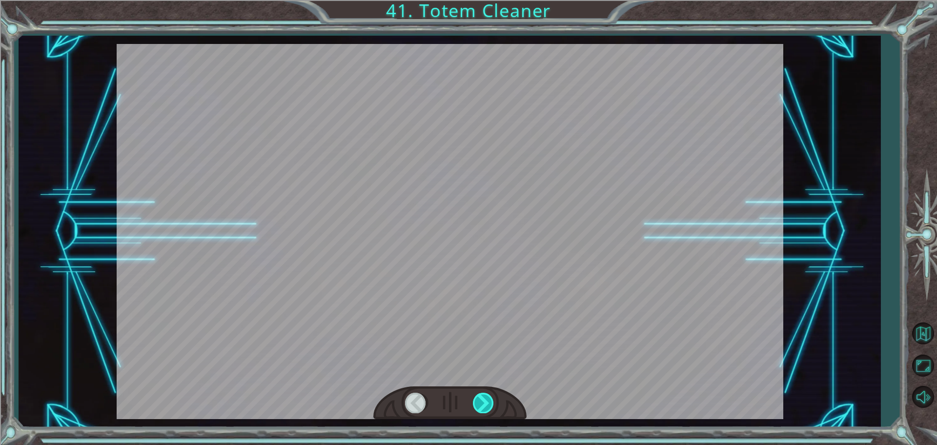
click at [485, 400] on div at bounding box center [484, 403] width 22 height 20
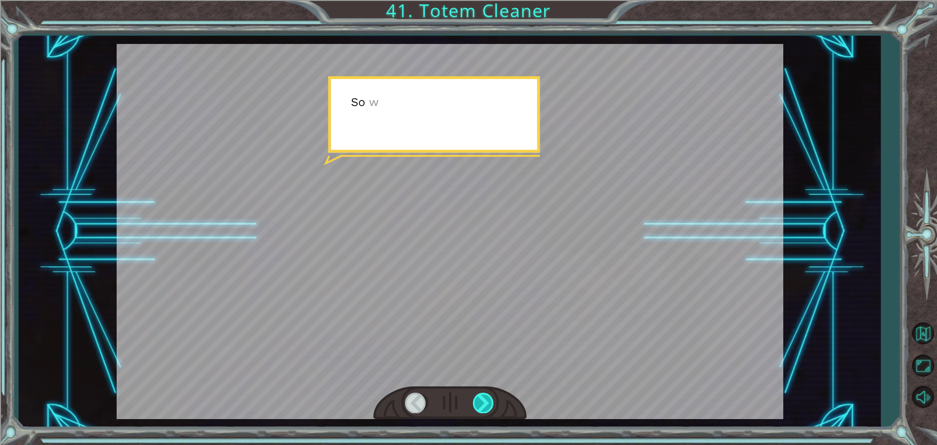
click at [476, 398] on div at bounding box center [484, 403] width 22 height 20
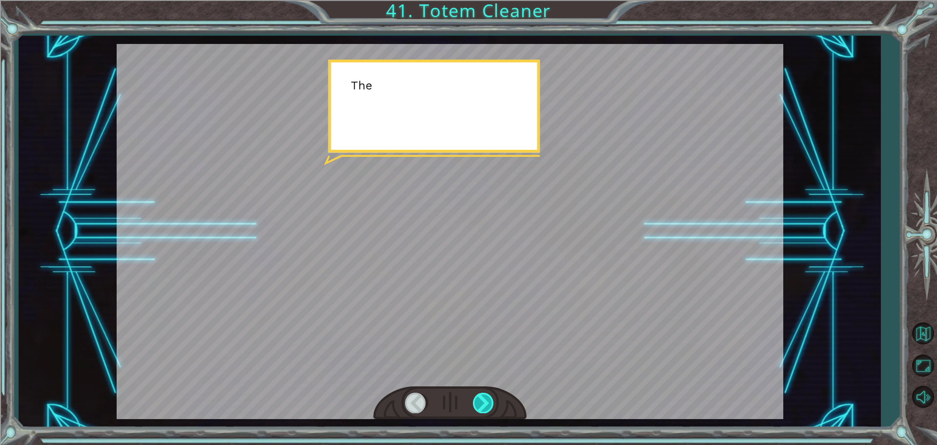
click at [476, 398] on div at bounding box center [484, 403] width 22 height 20
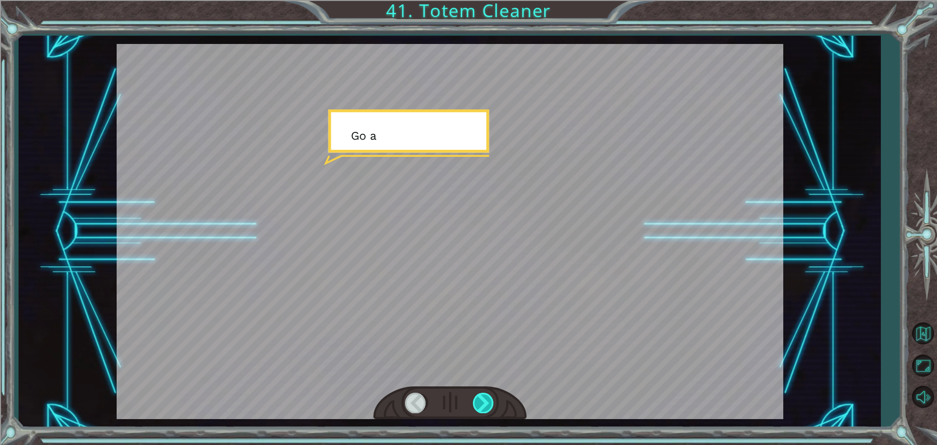
click at [476, 398] on div at bounding box center [484, 403] width 22 height 20
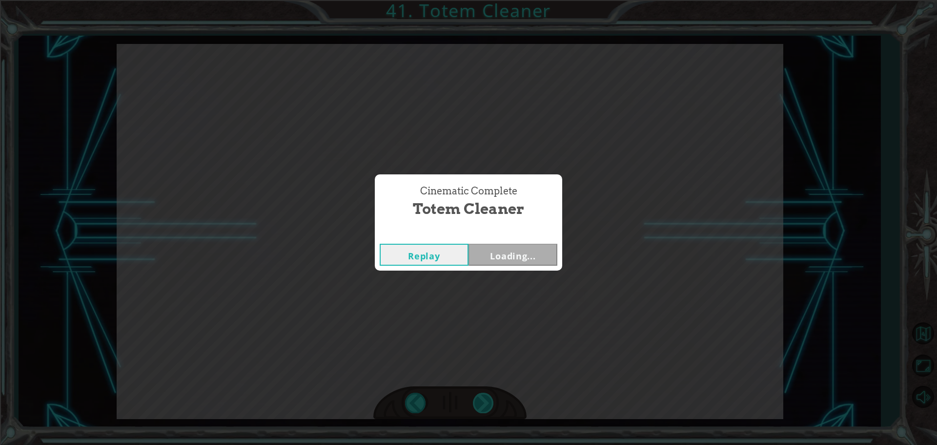
click at [476, 398] on div "Cinematic Complete Totem Cleaner Replay Loading..." at bounding box center [468, 222] width 937 height 445
click at [543, 259] on button "Next" at bounding box center [513, 255] width 89 height 22
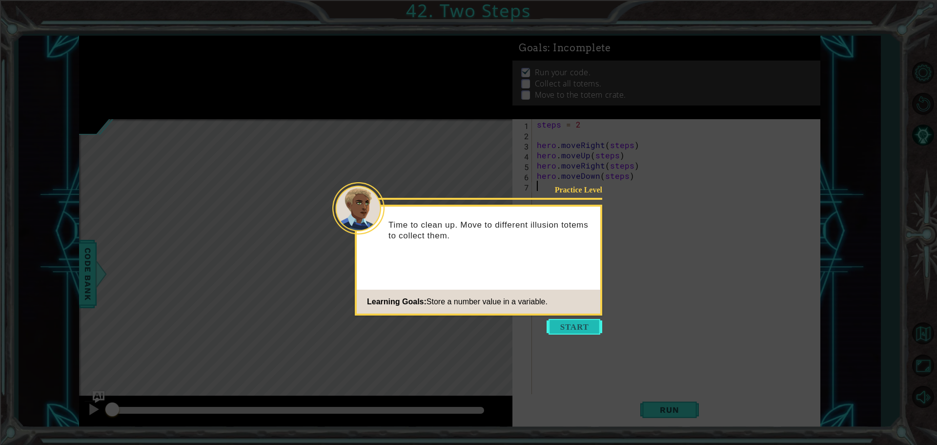
click at [574, 320] on button "Start" at bounding box center [575, 327] width 56 height 16
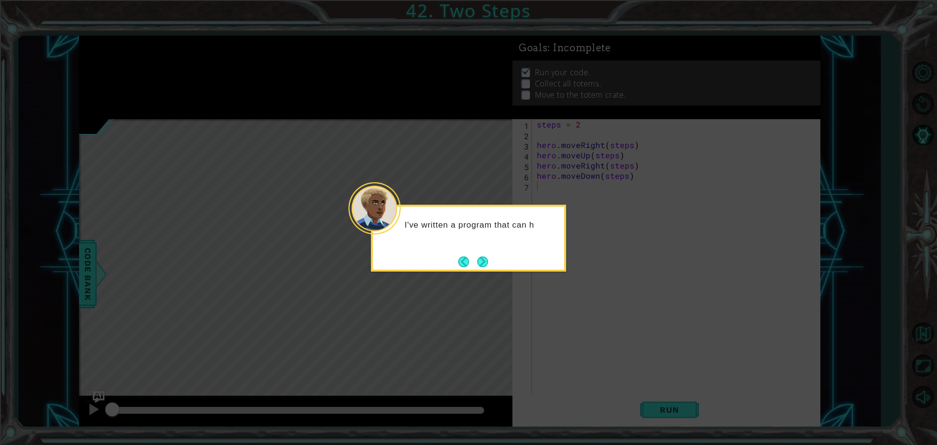
click at [492, 254] on div "I've written a program that can h" at bounding box center [468, 238] width 195 height 67
click at [492, 256] on div "I've written a program that can help you" at bounding box center [468, 234] width 191 height 49
drag, startPoint x: 492, startPoint y: 256, endPoint x: 485, endPoint y: 257, distance: 7.4
click at [485, 257] on div "I've written a program that can help you. Let's" at bounding box center [468, 233] width 191 height 53
click at [484, 257] on button "Next" at bounding box center [483, 262] width 16 height 16
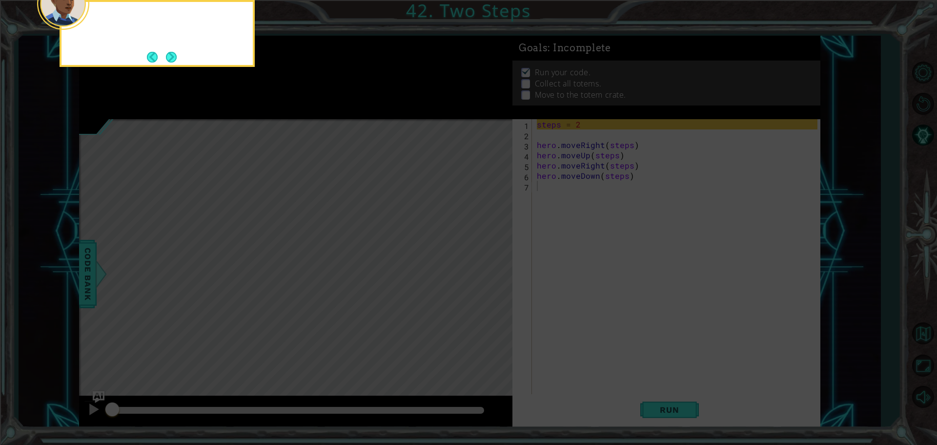
click at [484, 257] on icon at bounding box center [468, 67] width 937 height 756
click at [229, 140] on icon at bounding box center [468, 67] width 937 height 756
click at [176, 61] on button "Next" at bounding box center [171, 57] width 18 height 18
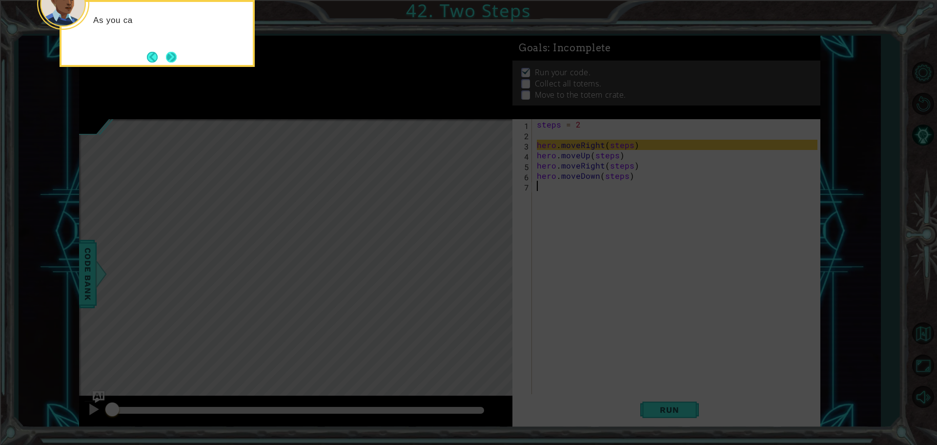
click at [172, 61] on button "Next" at bounding box center [172, 57] width 18 height 18
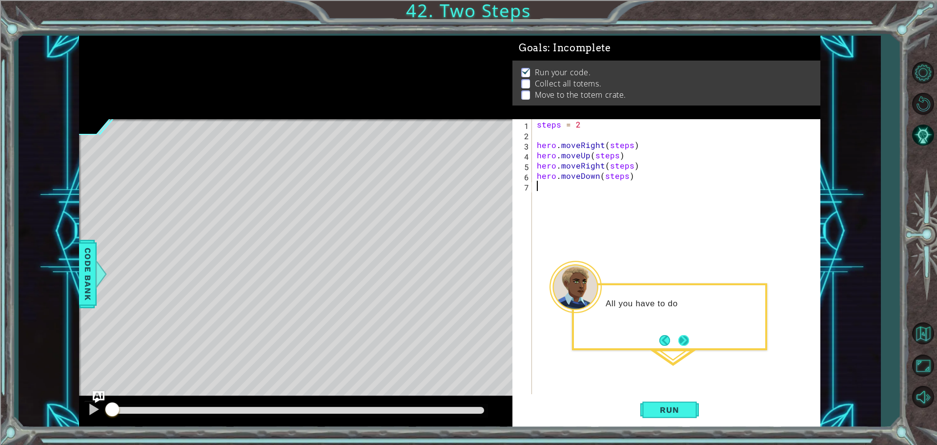
click at [686, 344] on button "Next" at bounding box center [683, 339] width 17 height 17
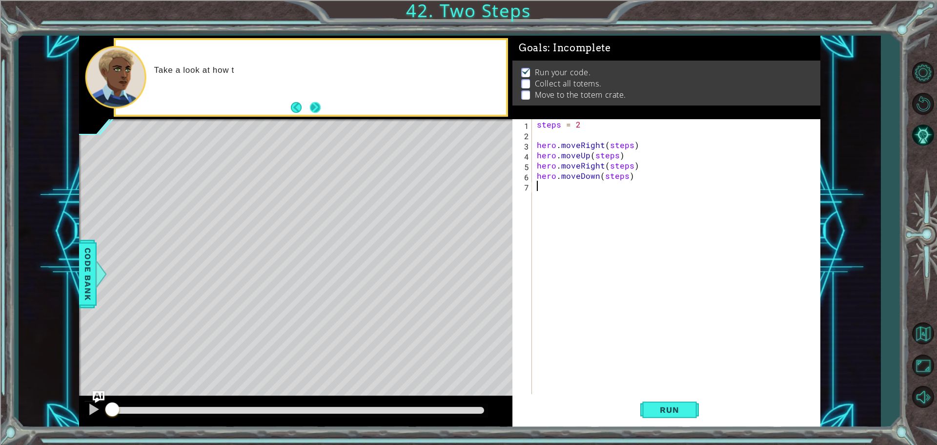
click at [316, 111] on button "Next" at bounding box center [315, 107] width 17 height 17
click at [679, 414] on span "Run" at bounding box center [669, 410] width 39 height 10
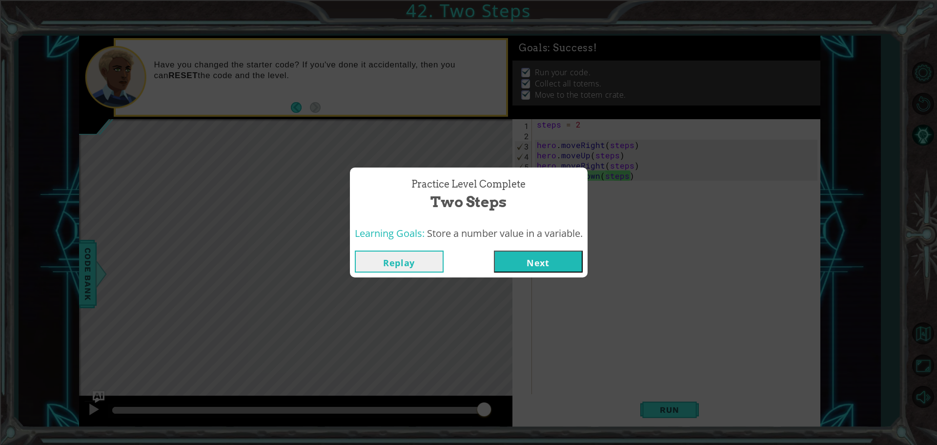
click at [553, 262] on button "Next" at bounding box center [538, 261] width 89 height 22
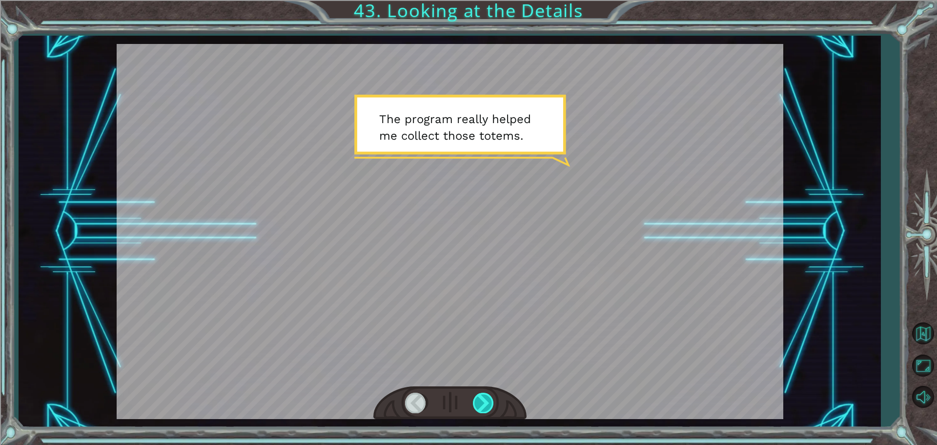
click at [478, 395] on div at bounding box center [484, 403] width 22 height 20
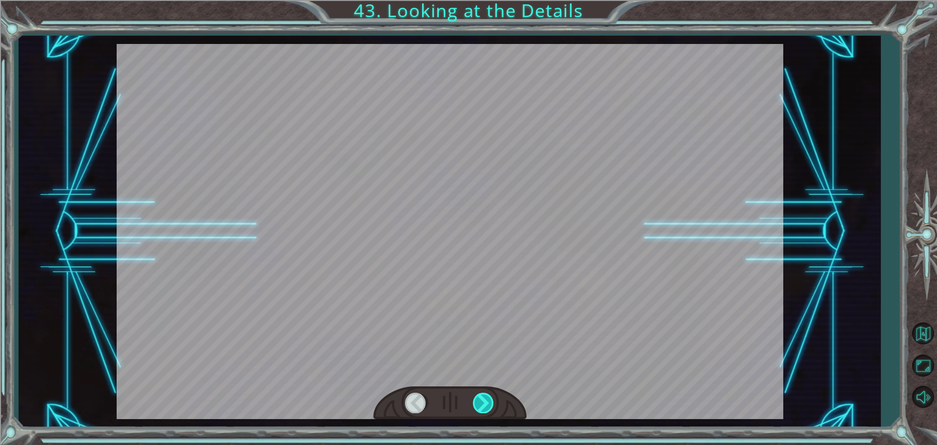
click at [478, 395] on div at bounding box center [484, 403] width 22 height 20
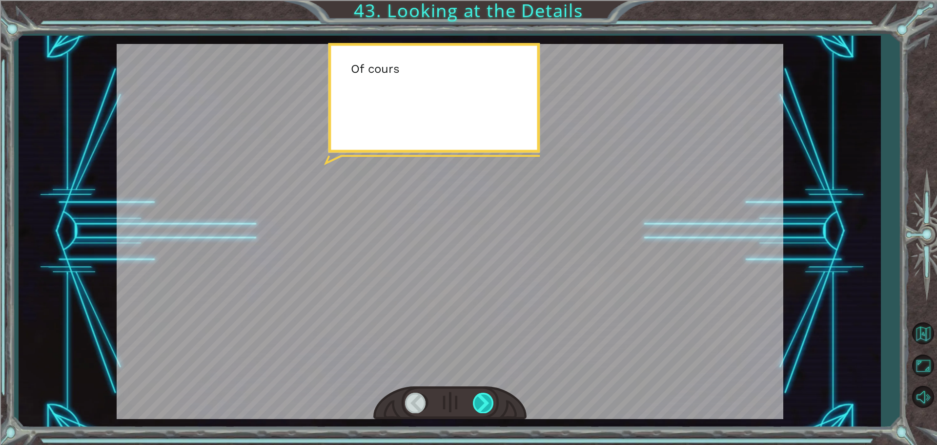
click at [478, 395] on div at bounding box center [484, 403] width 22 height 20
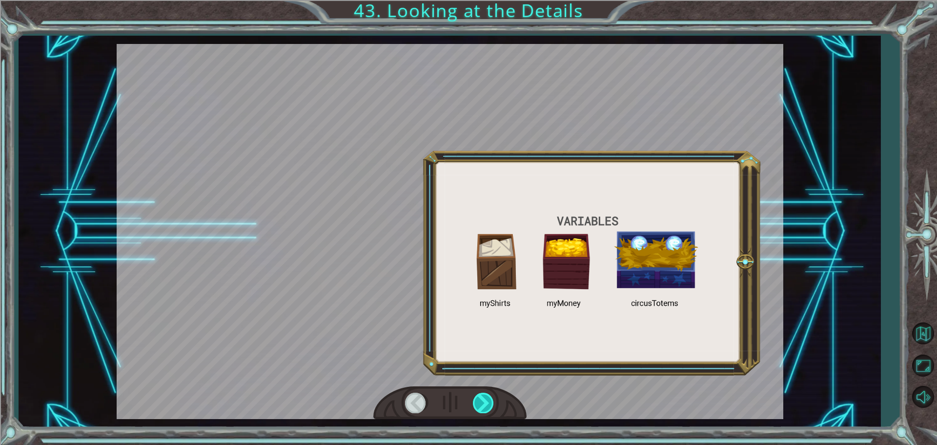
click at [478, 395] on div at bounding box center [484, 403] width 22 height 20
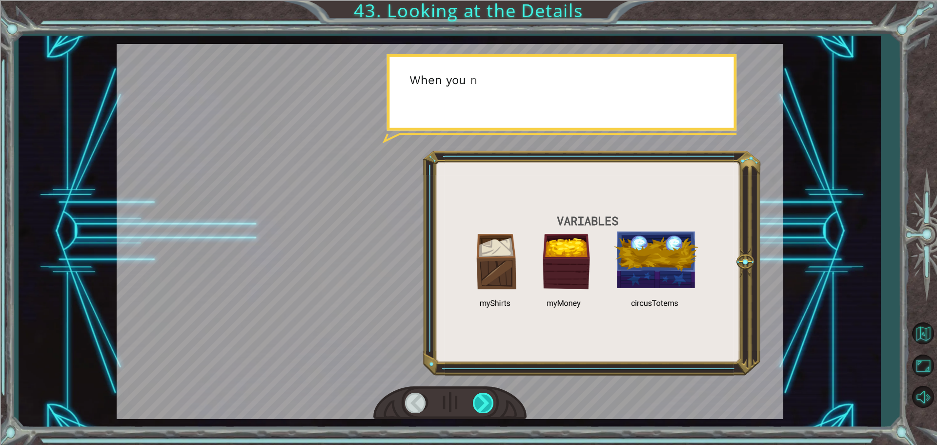
click at [478, 395] on div at bounding box center [484, 403] width 22 height 20
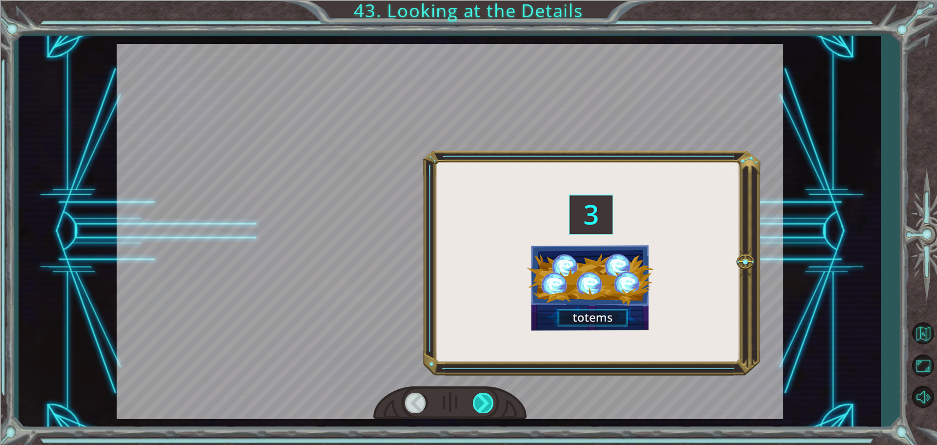
click at [478, 395] on div at bounding box center [484, 403] width 22 height 20
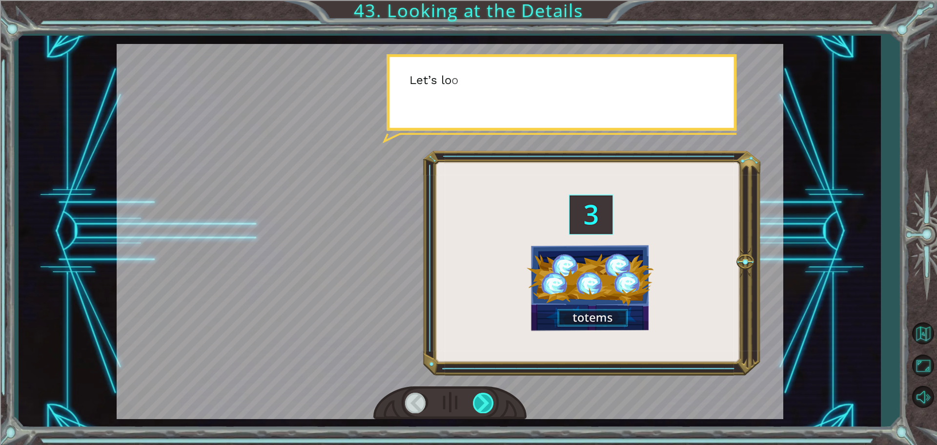
click at [478, 397] on div at bounding box center [484, 403] width 22 height 20
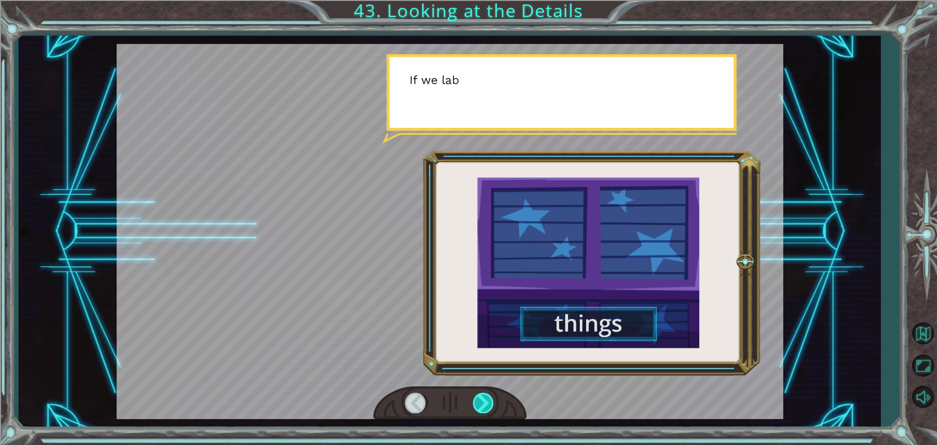
click at [478, 397] on div at bounding box center [484, 403] width 22 height 20
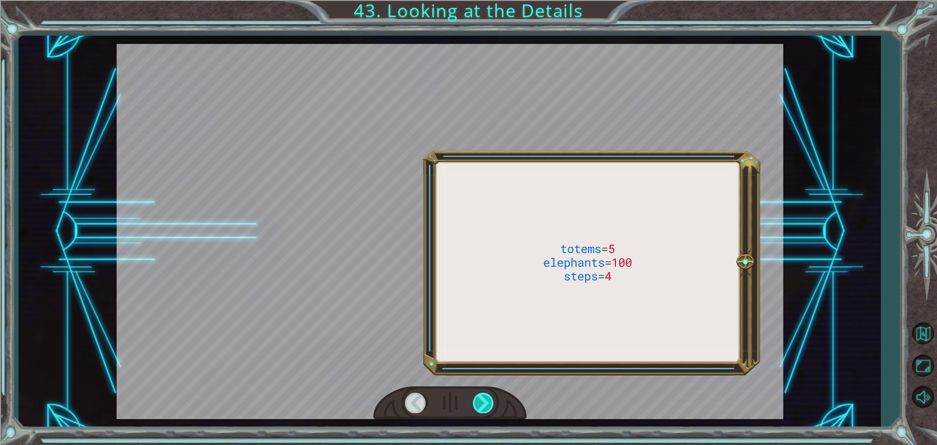
click at [478, 397] on div at bounding box center [484, 403] width 22 height 20
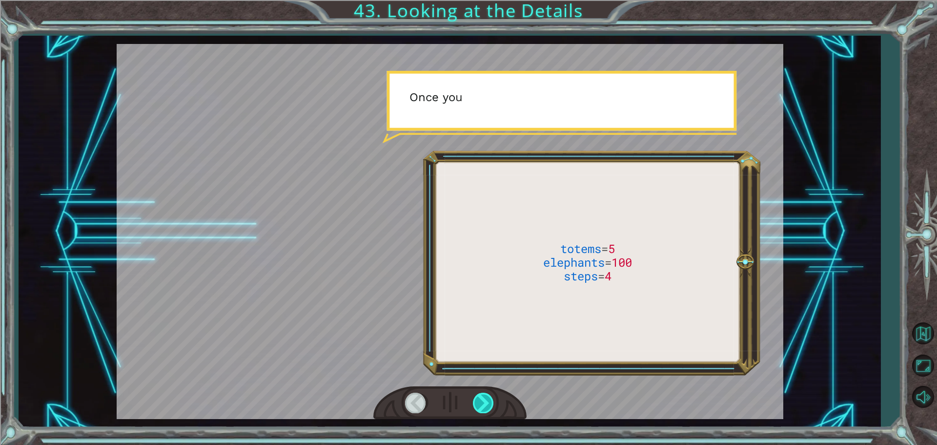
click at [478, 397] on div at bounding box center [484, 403] width 22 height 20
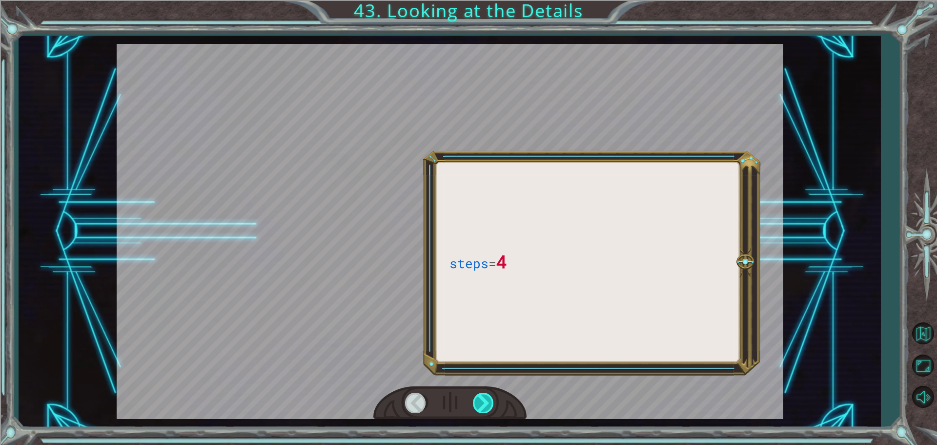
click at [478, 397] on div at bounding box center [484, 403] width 22 height 20
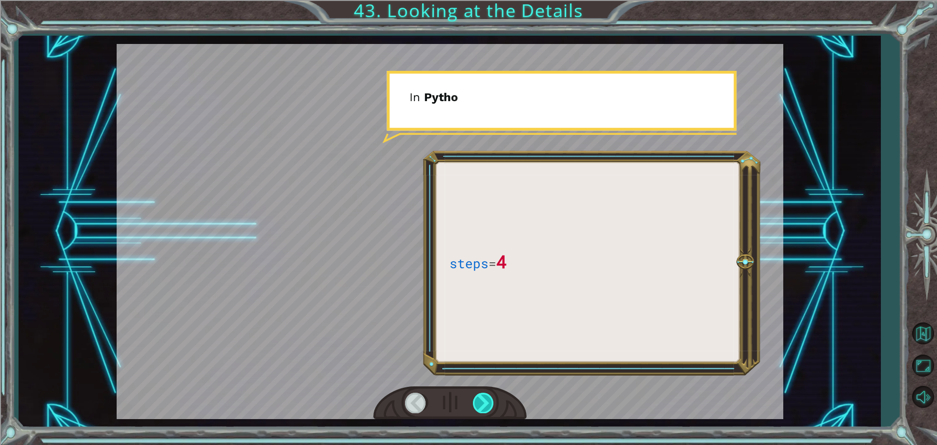
click at [478, 397] on div at bounding box center [484, 403] width 22 height 20
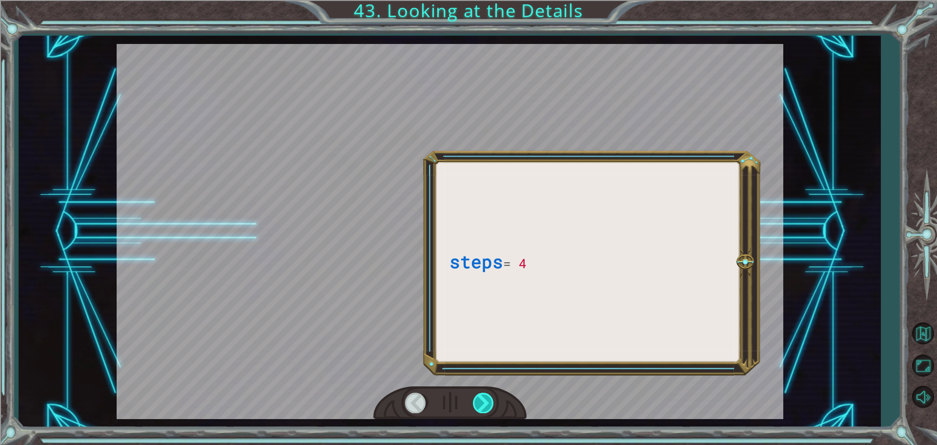
click at [478, 397] on div at bounding box center [484, 403] width 22 height 20
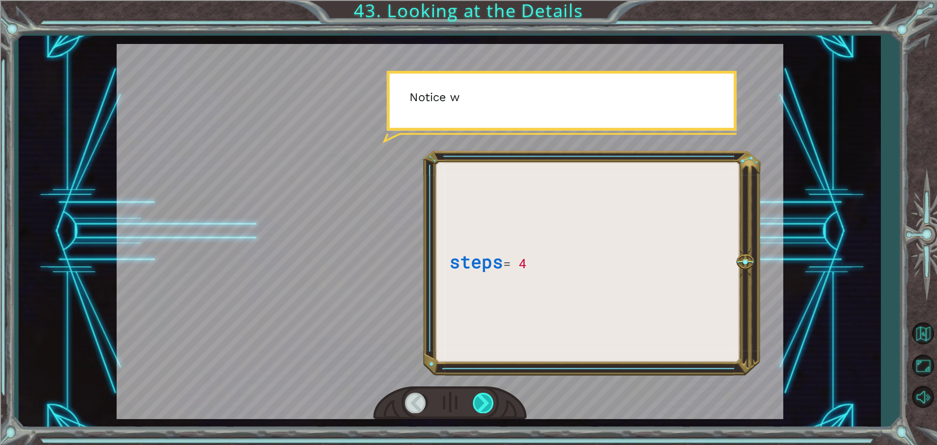
click at [478, 397] on div at bounding box center [484, 403] width 22 height 20
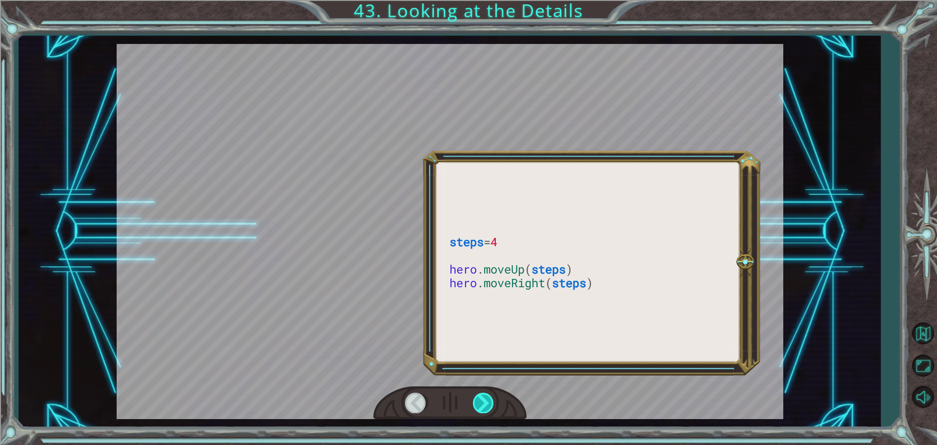
click at [478, 397] on div at bounding box center [484, 403] width 22 height 20
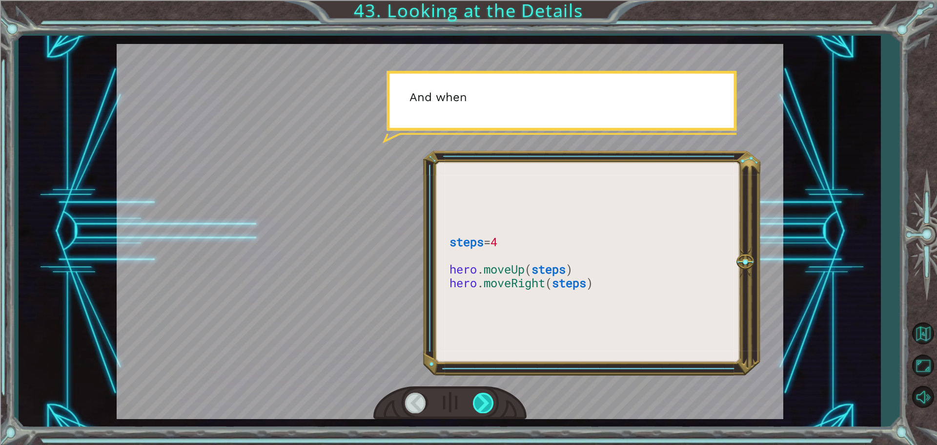
click at [478, 397] on div at bounding box center [484, 403] width 22 height 20
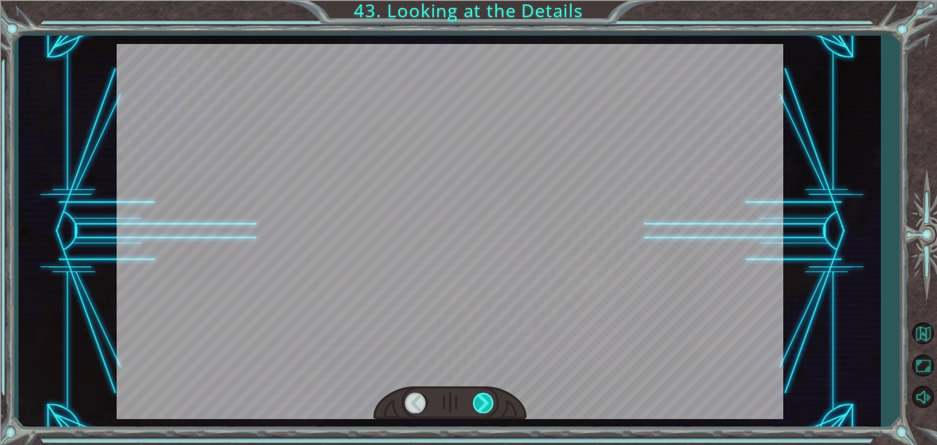
click at [478, 397] on div at bounding box center [484, 403] width 22 height 20
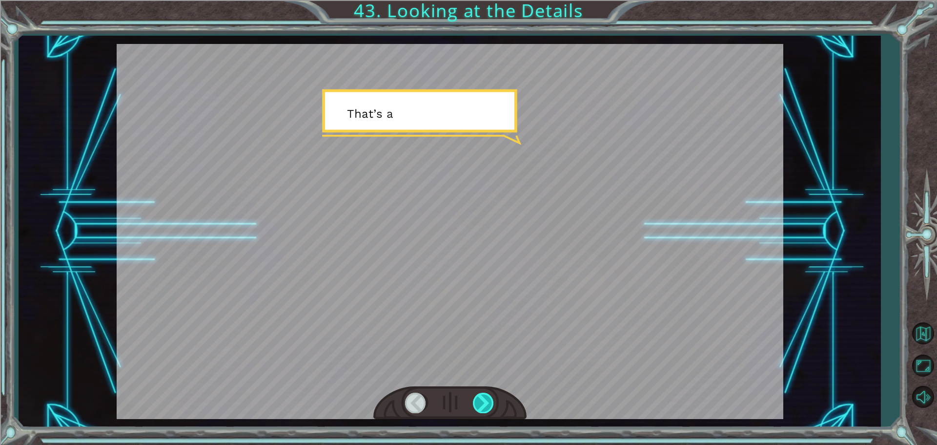
click at [478, 397] on div at bounding box center [484, 403] width 22 height 20
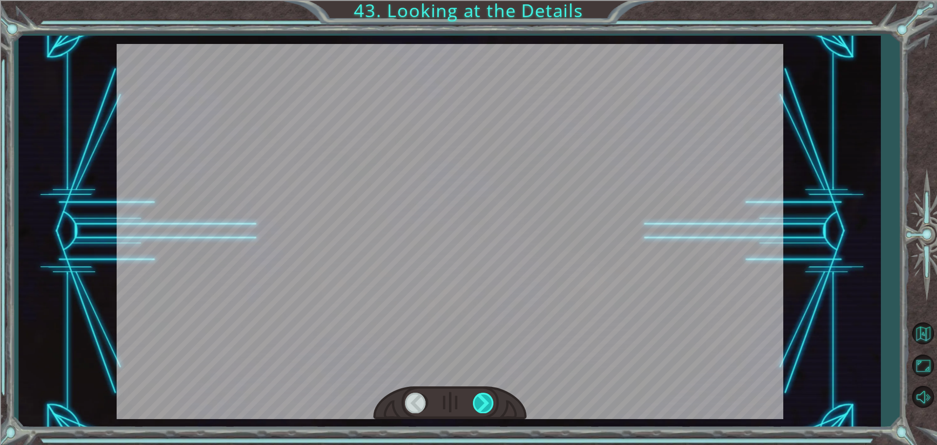
click at [478, 397] on div at bounding box center [484, 403] width 22 height 20
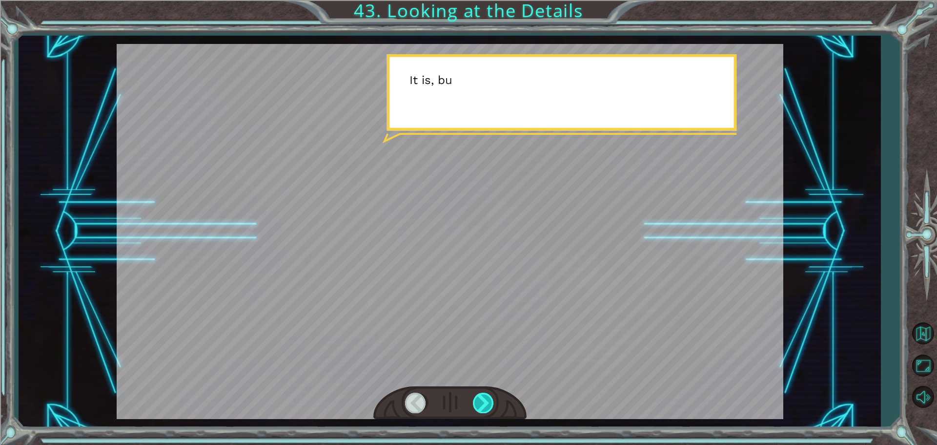
click at [478, 397] on div at bounding box center [484, 403] width 22 height 20
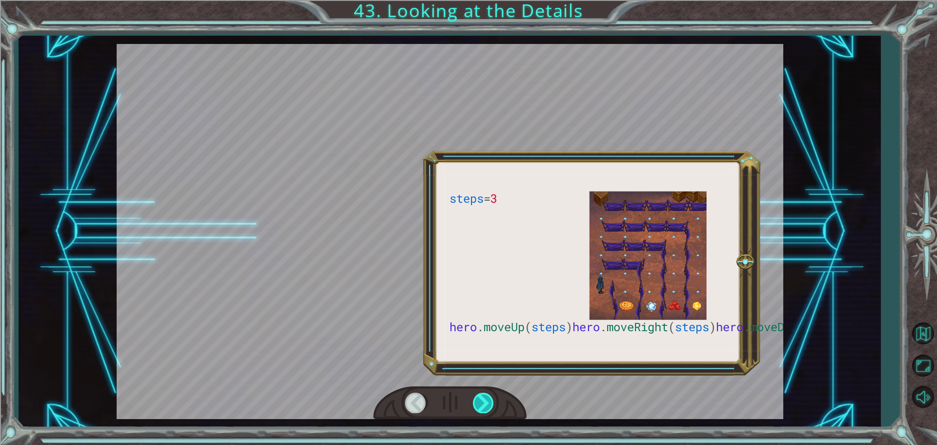
click at [478, 397] on div at bounding box center [484, 403] width 22 height 20
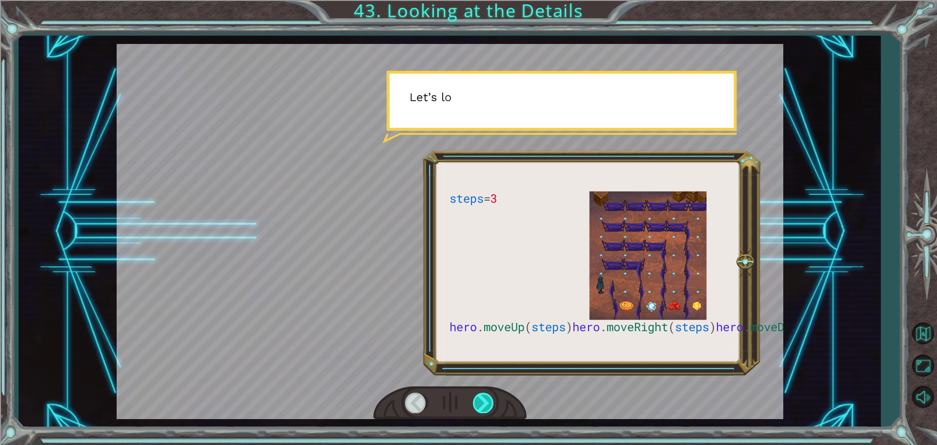
click at [478, 397] on div at bounding box center [484, 403] width 22 height 20
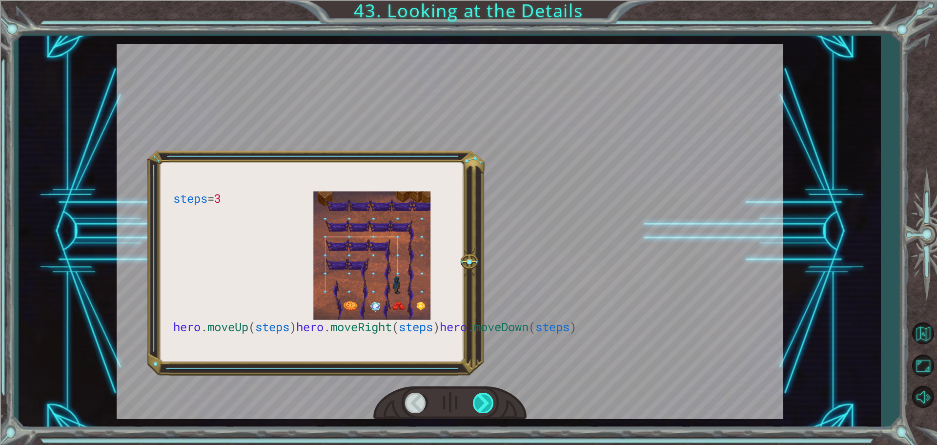
click at [478, 397] on div at bounding box center [484, 403] width 22 height 20
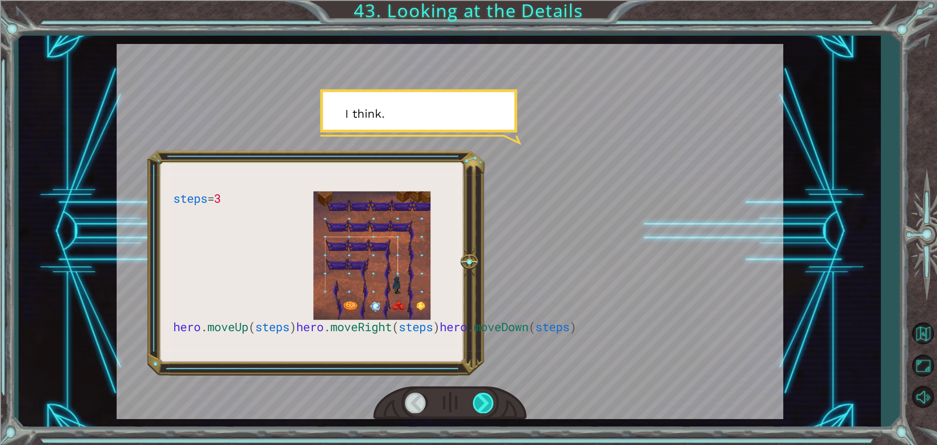
click at [478, 397] on div at bounding box center [484, 403] width 22 height 20
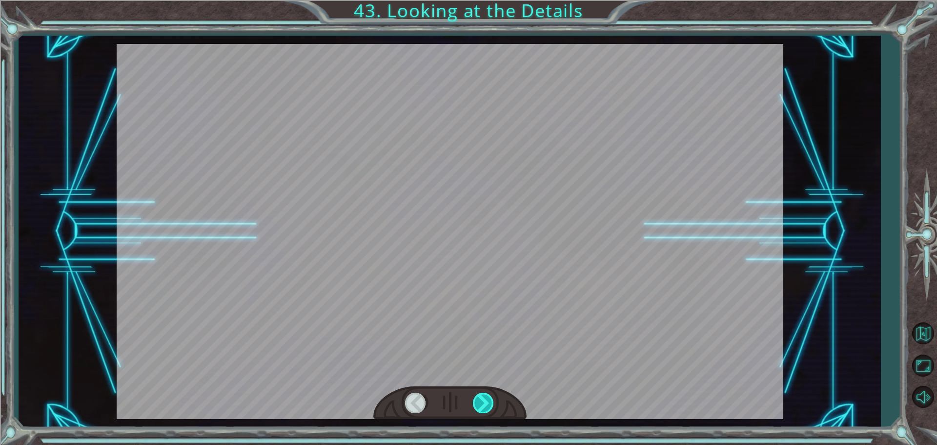
click at [478, 397] on div at bounding box center [484, 403] width 22 height 20
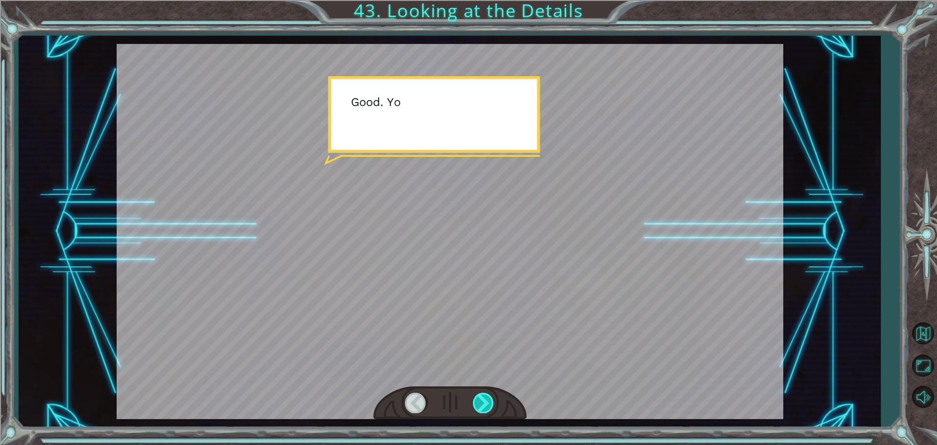
click at [478, 397] on div at bounding box center [484, 403] width 22 height 20
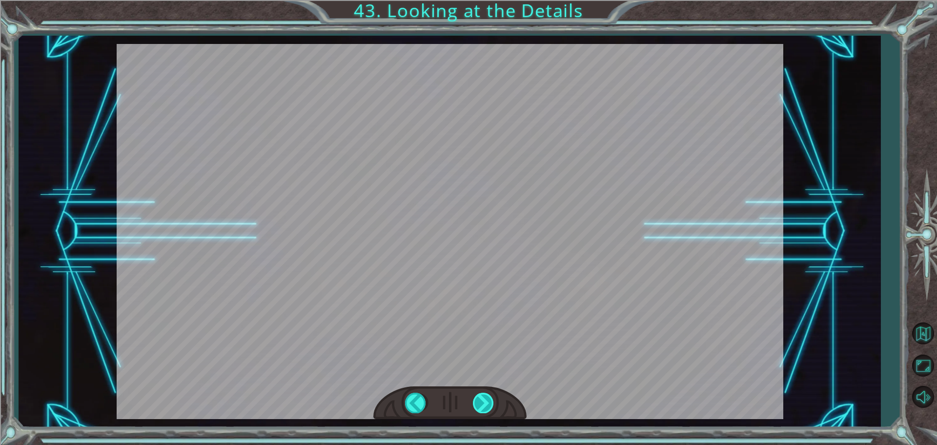
click at [478, 397] on div at bounding box center [484, 403] width 22 height 20
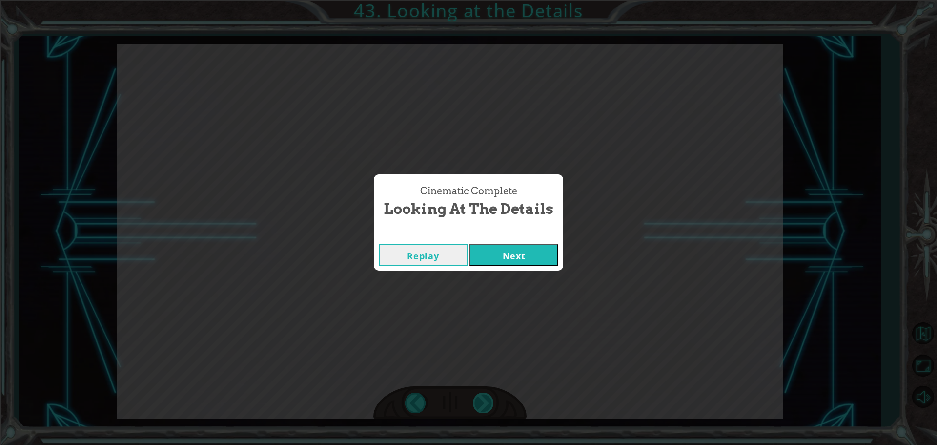
click at [478, 397] on div "Cinematic Complete Looking at the Details Replay Next" at bounding box center [468, 222] width 937 height 445
click at [541, 242] on div "Replay Next" at bounding box center [468, 255] width 189 height 32
click at [543, 253] on button "Next" at bounding box center [514, 255] width 89 height 22
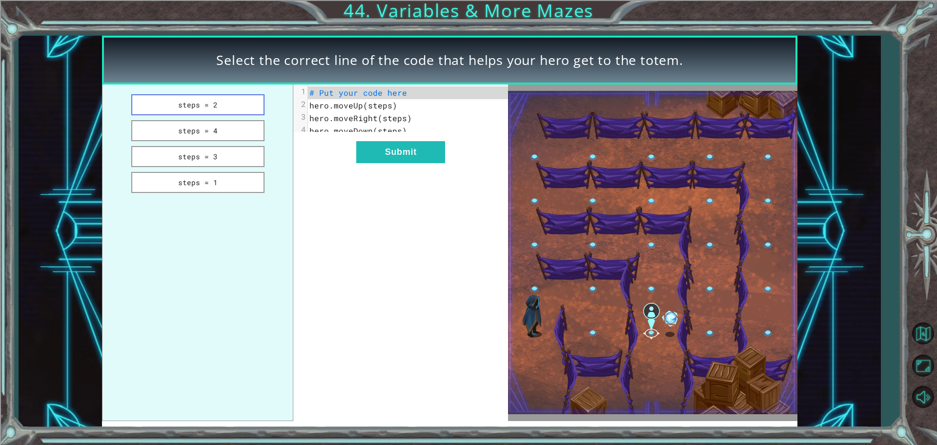
click at [237, 104] on button "steps = 2" at bounding box center [197, 104] width 133 height 21
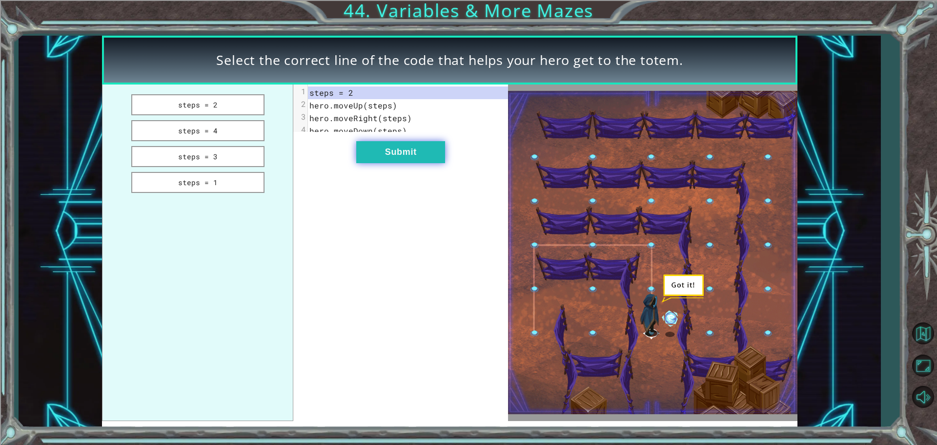
click at [415, 163] on button "Submit" at bounding box center [400, 152] width 89 height 22
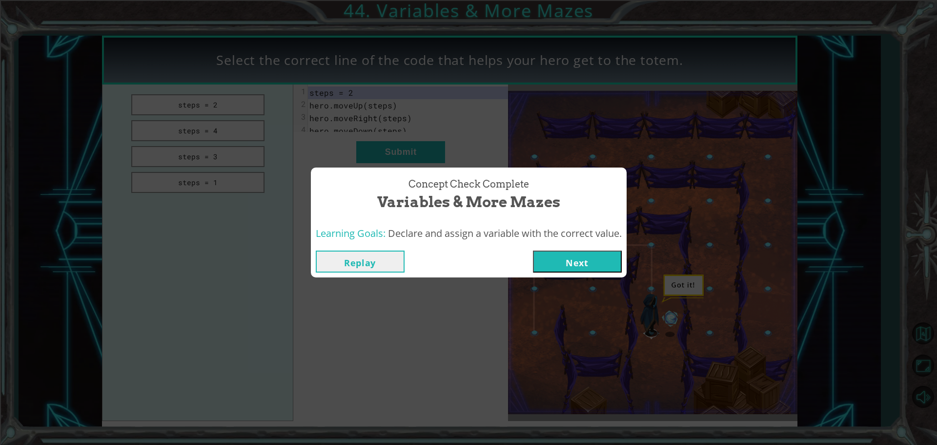
click at [579, 261] on button "Next" at bounding box center [577, 261] width 89 height 22
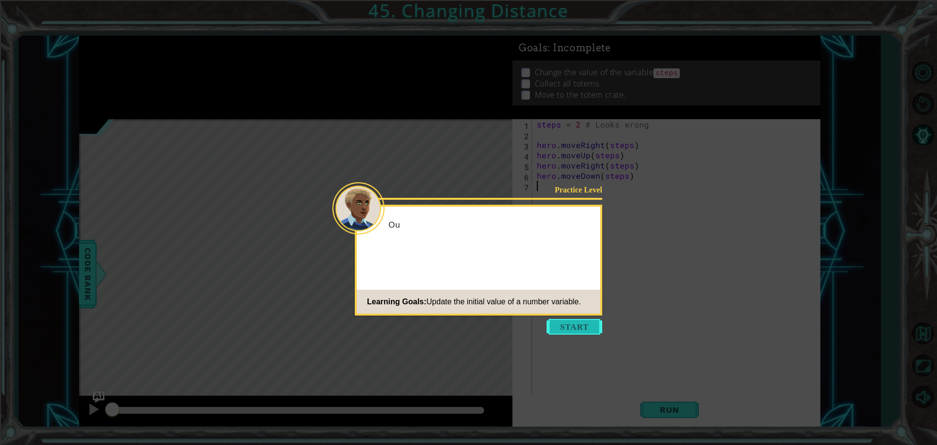
click at [576, 330] on button "Start" at bounding box center [575, 327] width 56 height 16
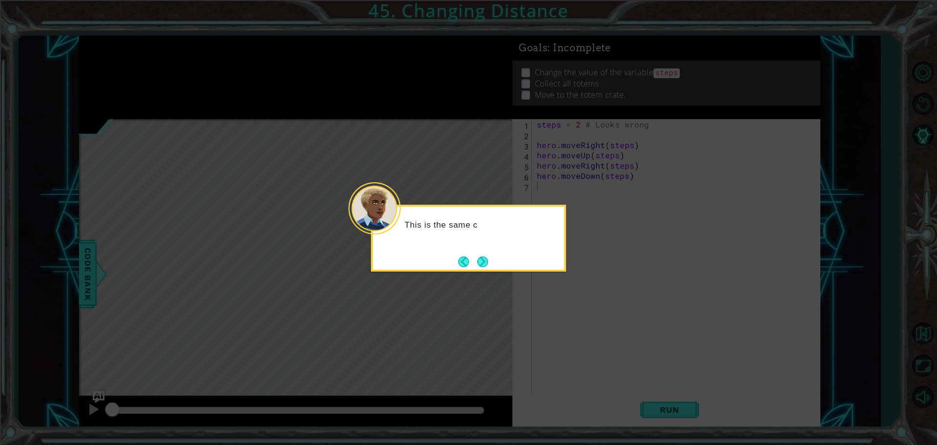
click at [488, 266] on button "Next" at bounding box center [482, 261] width 11 height 11
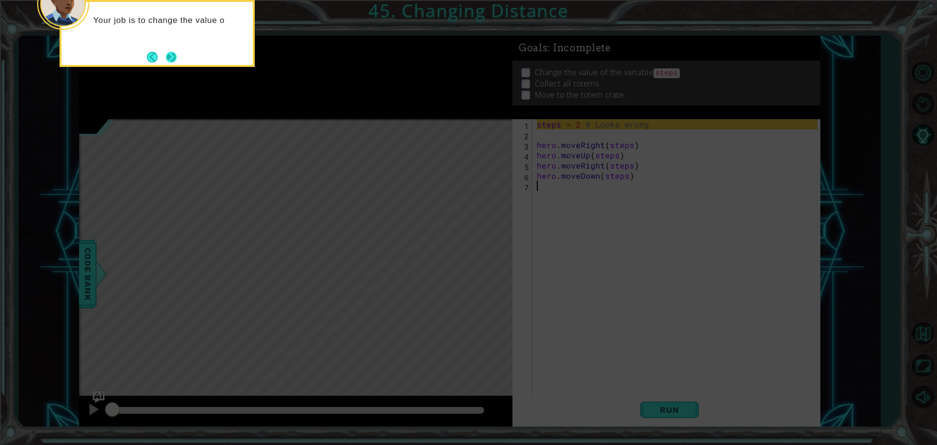
click at [177, 50] on button "Next" at bounding box center [171, 57] width 17 height 17
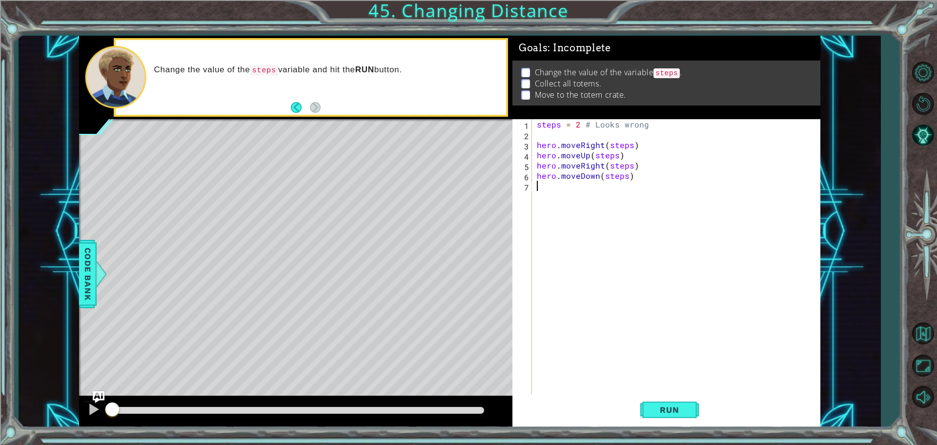
click at [657, 124] on div "steps = 2 # Looks wrong hero . moveRight ( steps ) hero . moveUp ( steps ) hero…" at bounding box center [679, 267] width 288 height 297
type textarea "steps = 2"
click at [676, 410] on span "Run" at bounding box center [669, 410] width 39 height 10
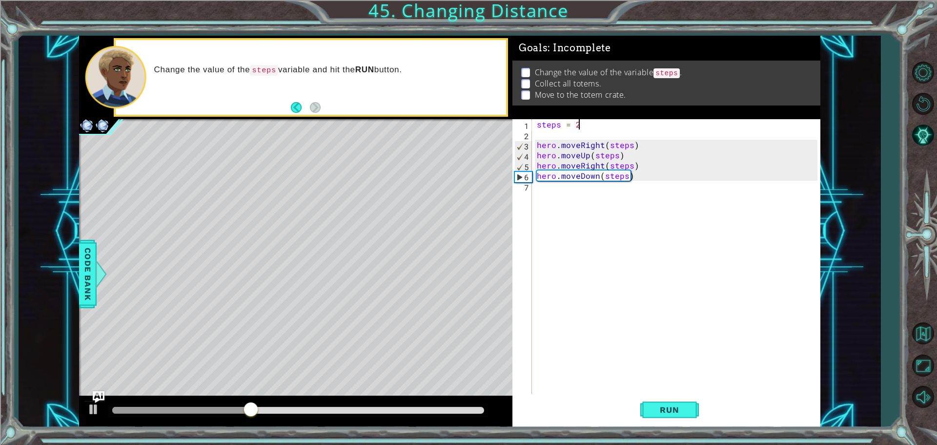
click at [635, 182] on div "steps = 2 hero . moveRight ( steps ) hero . moveUp ( steps ) hero . moveRight (…" at bounding box center [679, 267] width 288 height 297
click at [642, 175] on div "steps = 2 hero . moveRight ( steps ) hero . moveUp ( steps ) hero . moveRight (…" at bounding box center [679, 267] width 288 height 297
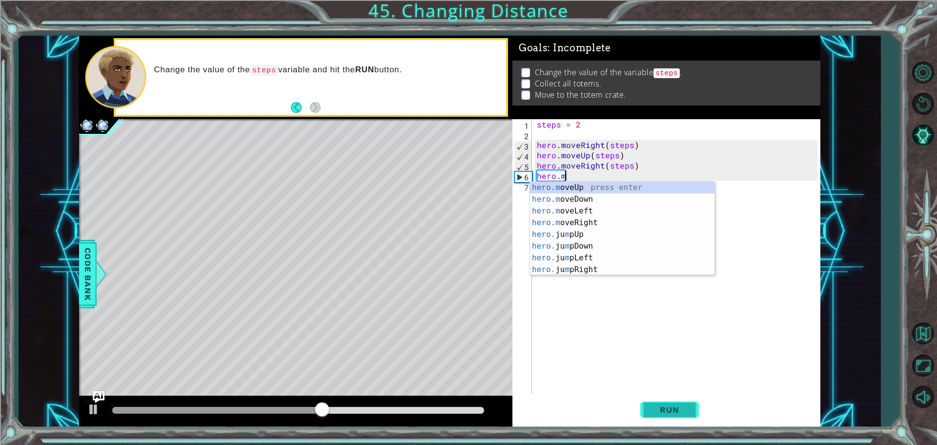
click at [679, 411] on span "Run" at bounding box center [669, 410] width 39 height 10
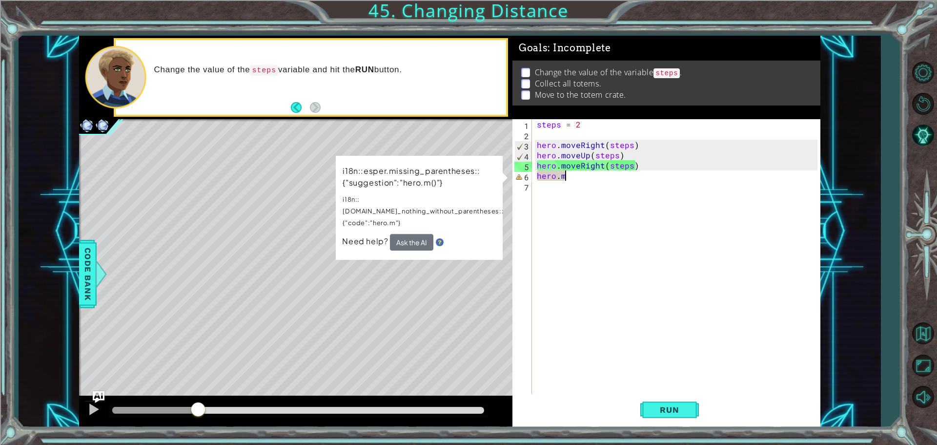
drag, startPoint x: 161, startPoint y: 408, endPoint x: 199, endPoint y: 400, distance: 38.8
click at [199, 400] on div at bounding box center [296, 411] width 434 height 31
click at [427, 234] on button "Ask the AI" at bounding box center [411, 242] width 43 height 17
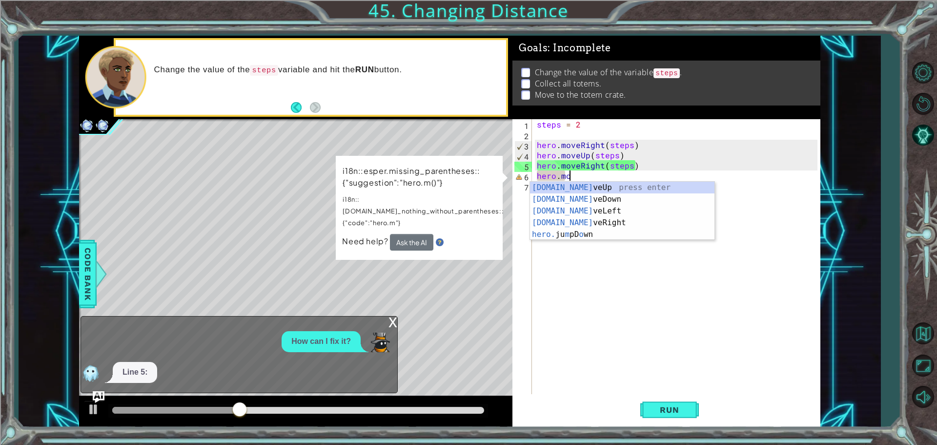
scroll to position [0, 1]
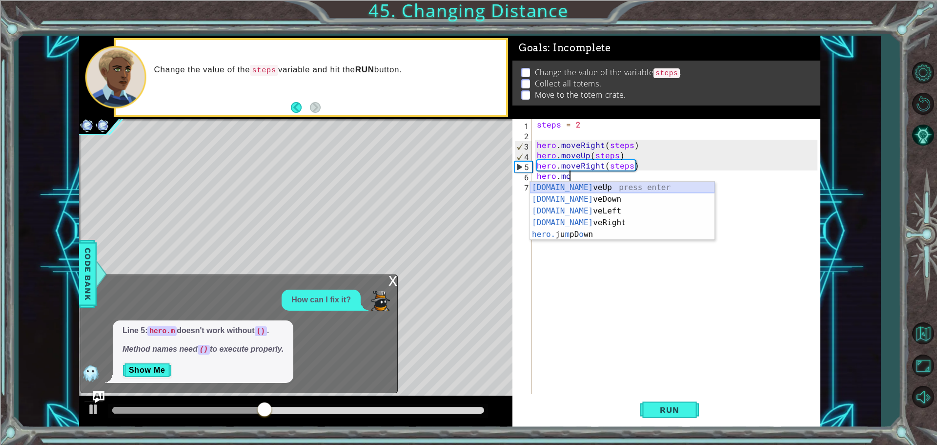
click at [596, 185] on div "[DOMAIN_NAME] veUp press enter [DOMAIN_NAME] veDown press enter [DOMAIN_NAME] v…" at bounding box center [622, 223] width 185 height 82
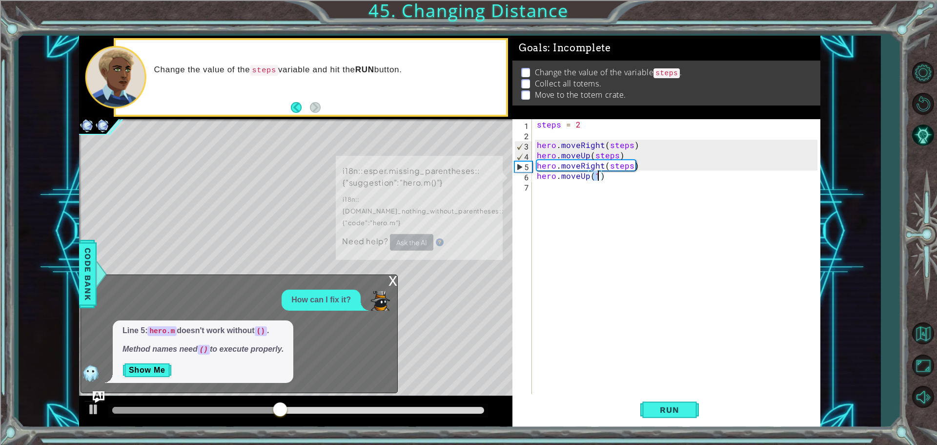
type textarea "hero.moveUp(1)"
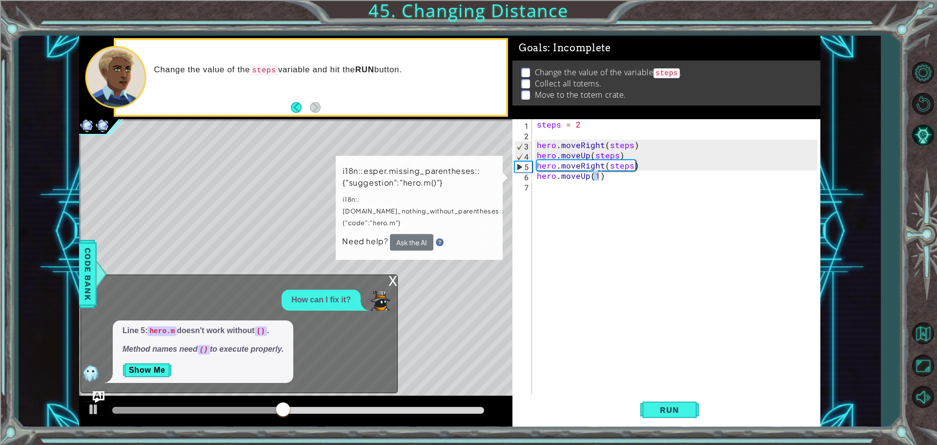
click at [395, 278] on div "x" at bounding box center [393, 280] width 9 height 10
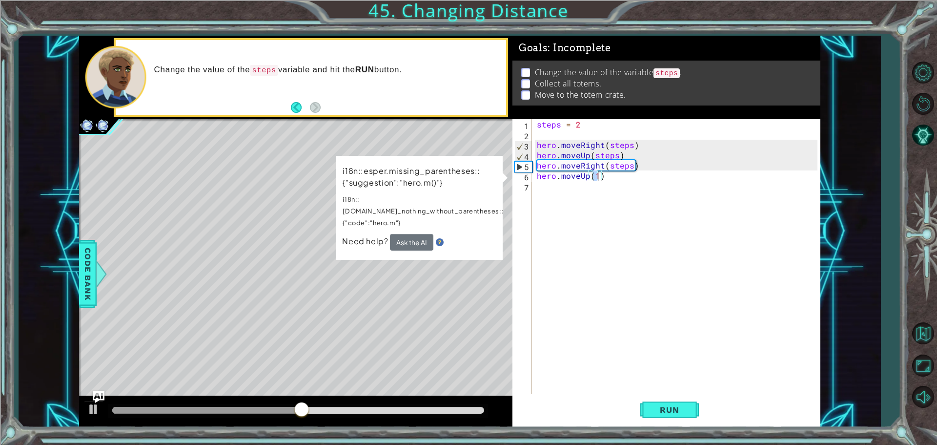
click at [616, 183] on div "steps = 2 hero . moveRight ( steps ) hero . moveUp ( steps ) hero . moveRight (…" at bounding box center [679, 267] width 288 height 297
click at [605, 178] on div "steps = 2 hero . moveRight ( steps ) hero . moveUp ( steps ) hero . moveRight (…" at bounding box center [679, 267] width 288 height 297
click at [598, 179] on div "steps = 2 hero . moveRight ( steps ) hero . moveUp ( steps ) hero . moveRight (…" at bounding box center [679, 267] width 288 height 297
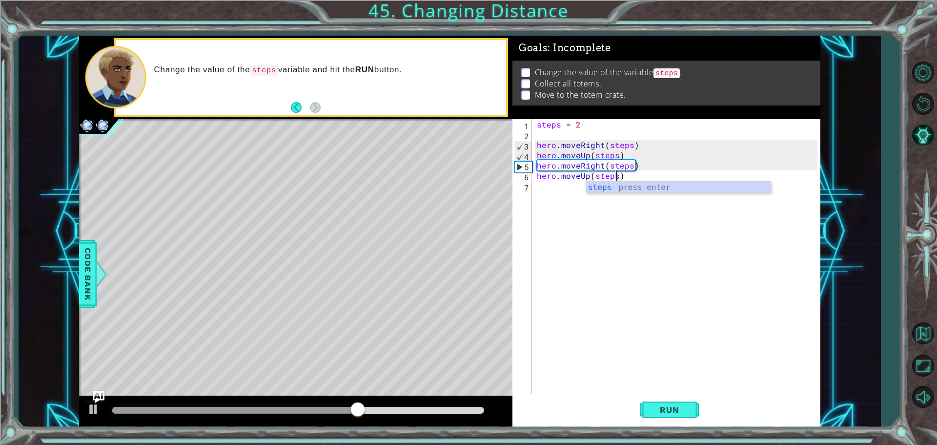
scroll to position [0, 4]
type textarea "hero.moveUp(steps)"
click at [674, 419] on button "Run" at bounding box center [670, 409] width 59 height 31
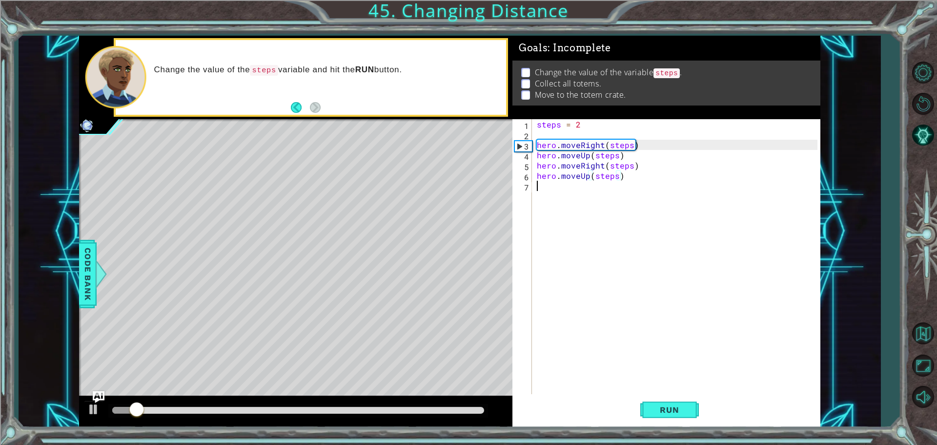
click at [574, 186] on div "steps = 2 hero . moveRight ( steps ) hero . moveUp ( steps ) hero . moveRight (…" at bounding box center [679, 267] width 288 height 297
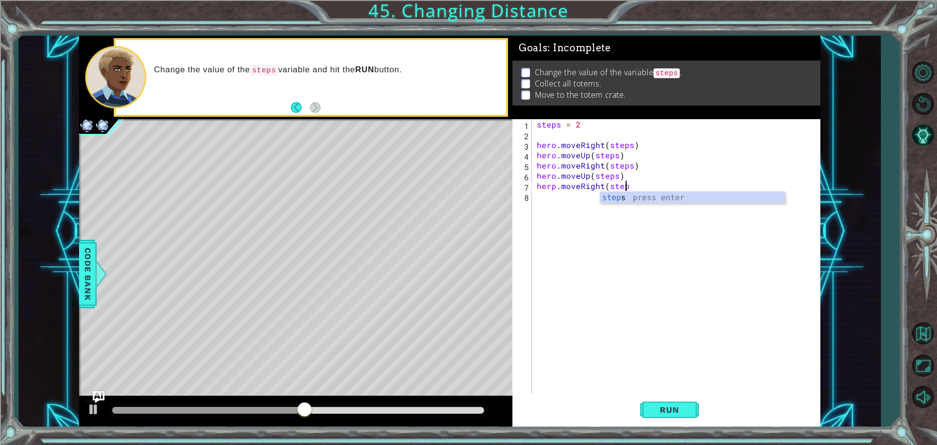
scroll to position [0, 5]
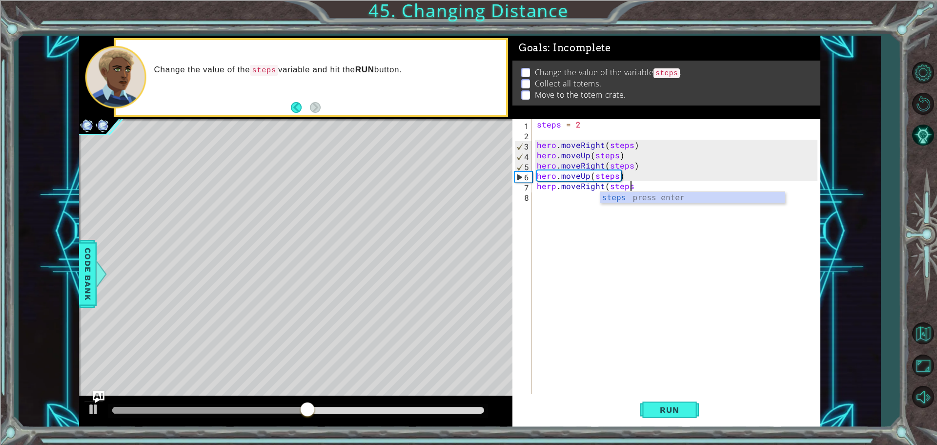
type textarea "herp.moveRight(steps)"
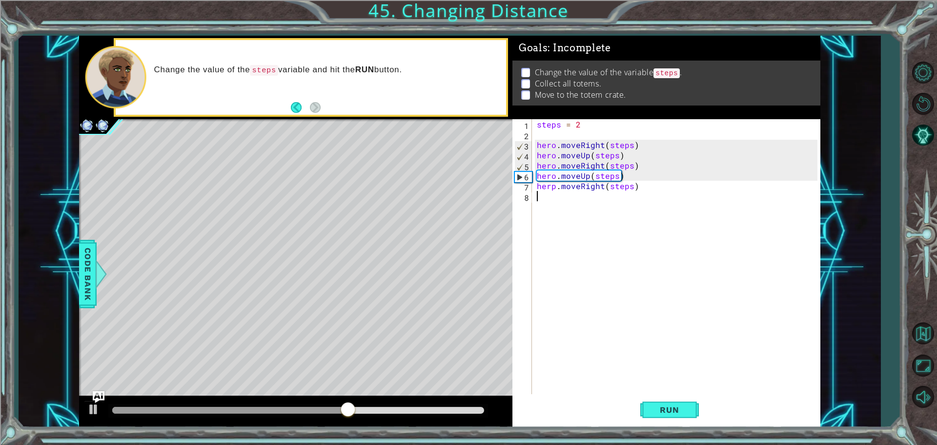
click at [637, 221] on div "steps = 2 hero . moveRight ( steps ) hero . moveUp ( steps ) hero . moveRight (…" at bounding box center [679, 267] width 288 height 297
click at [555, 188] on div "steps = 2 hero . moveRight ( steps ) hero . moveUp ( steps ) hero . moveRight (…" at bounding box center [679, 267] width 288 height 297
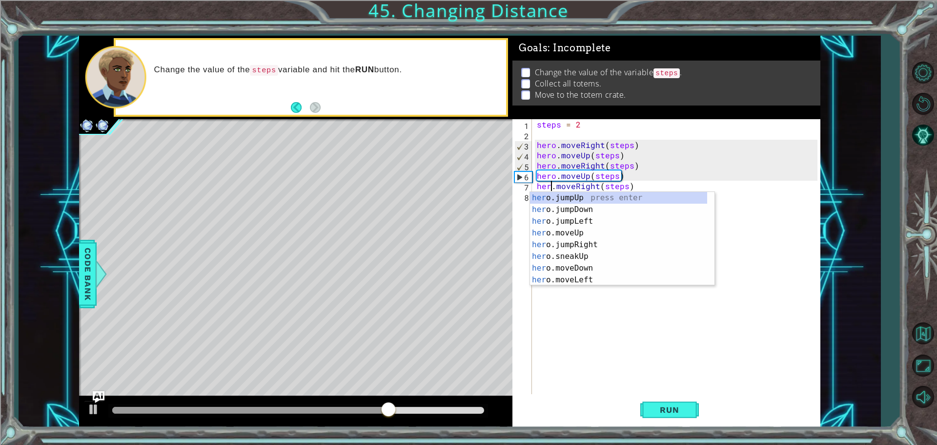
type textarea "hero.moveRight(steps)"
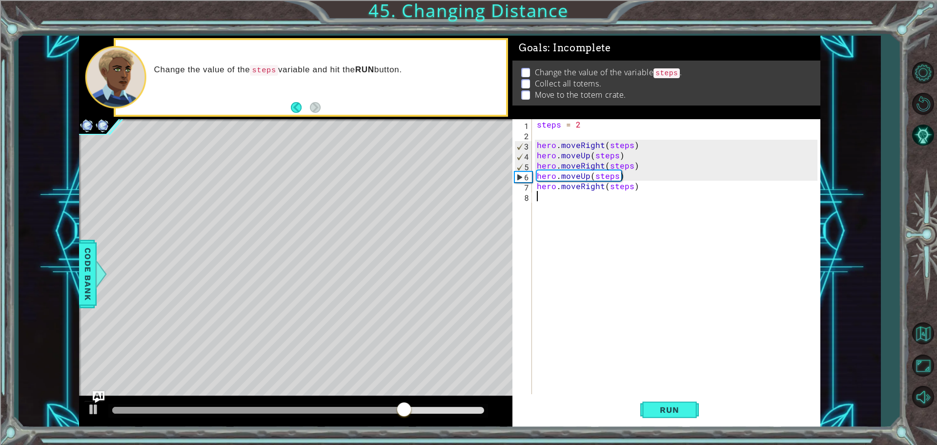
drag, startPoint x: 733, startPoint y: 218, endPoint x: 686, endPoint y: 216, distance: 46.9
click at [733, 217] on div "steps = 2 hero . moveRight ( steps ) hero . moveUp ( steps ) hero . moveRight (…" at bounding box center [679, 267] width 288 height 297
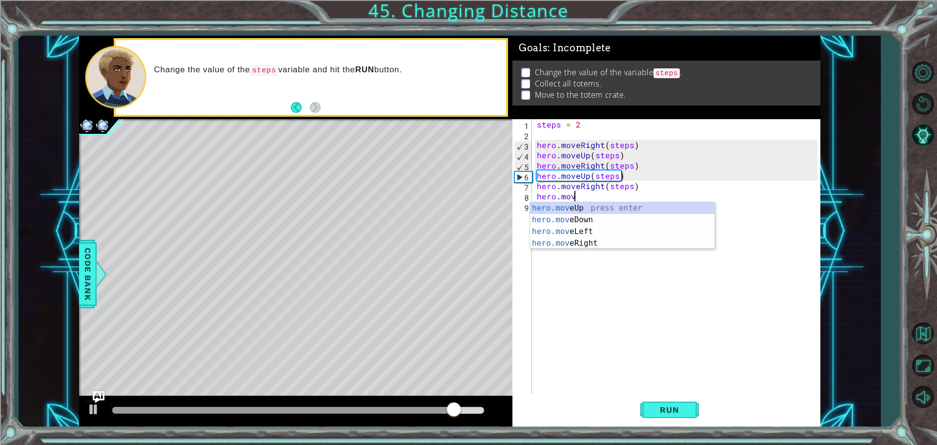
scroll to position [0, 2]
click at [640, 223] on div "hero.move Up press enter hero.move Down press enter hero.move Left press enter …" at bounding box center [622, 237] width 185 height 70
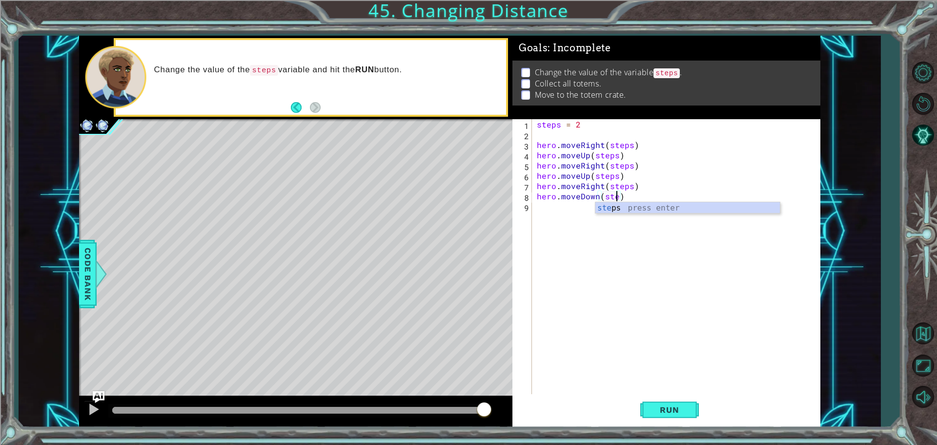
scroll to position [0, 5]
click at [610, 208] on div "steps press enter" at bounding box center [688, 219] width 185 height 35
click at [594, 208] on div "steps = 2 hero . moveRight ( steps ) hero . moveUp ( steps ) hero . moveRight (…" at bounding box center [679, 267] width 288 height 297
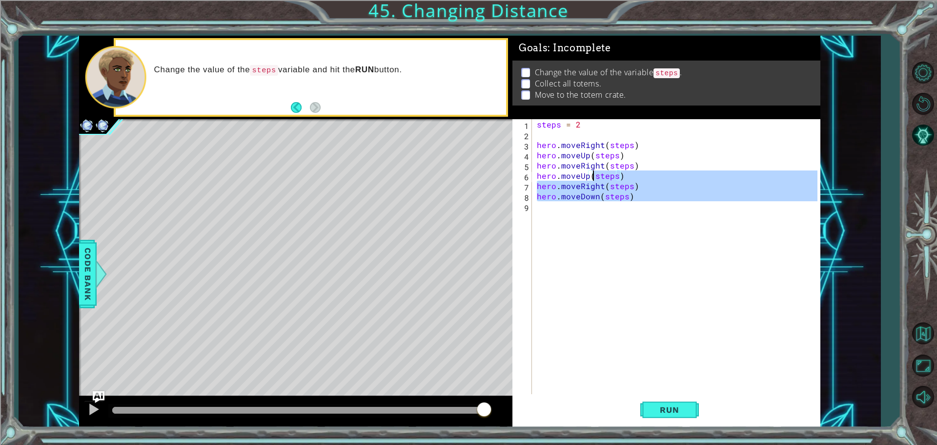
type textarea "hero.moveUp(steps) hero.moveRight(steps)"
click at [594, 208] on div "steps = 2 hero . moveRight ( steps ) hero . moveUp ( steps ) hero . moveRight (…" at bounding box center [676, 257] width 283 height 277
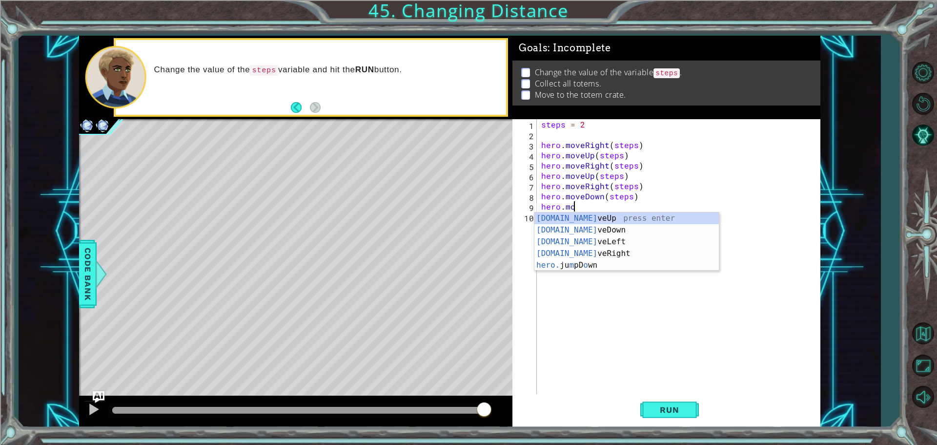
scroll to position [0, 1]
click at [616, 234] on div "[DOMAIN_NAME] veUp press enter [DOMAIN_NAME] veDown press enter [DOMAIN_NAME] v…" at bounding box center [627, 253] width 185 height 82
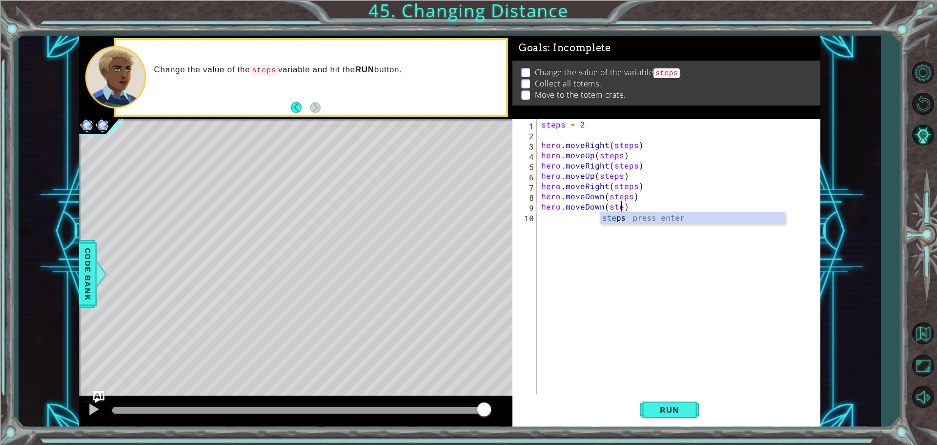
scroll to position [0, 5]
type textarea "hero.moveDown(steps)"
click at [679, 400] on button "Run" at bounding box center [670, 409] width 59 height 31
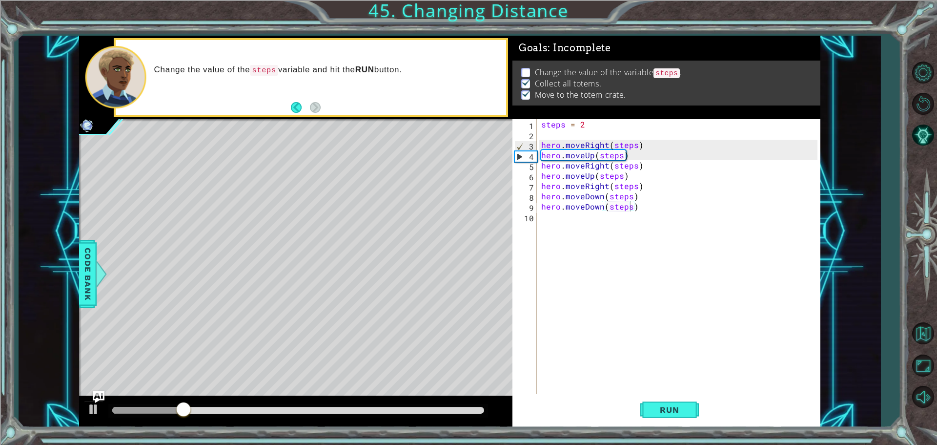
drag, startPoint x: 285, startPoint y: 418, endPoint x: 320, endPoint y: 410, distance: 36.0
click at [320, 410] on div at bounding box center [296, 411] width 434 height 31
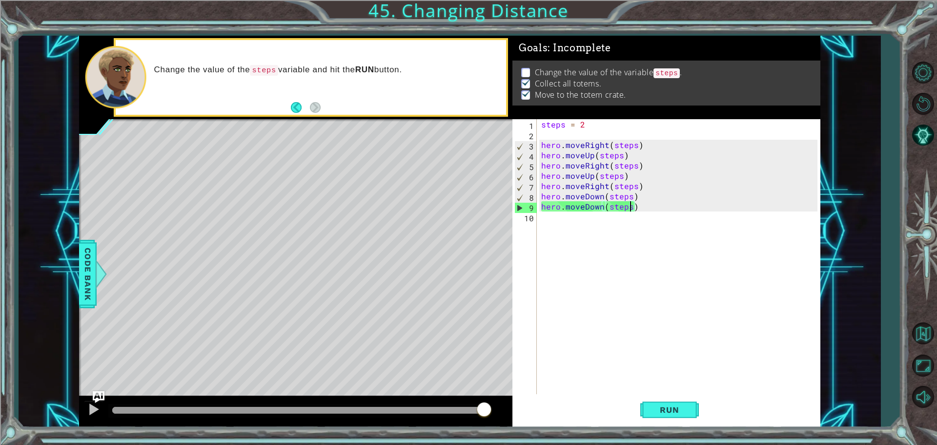
drag, startPoint x: 208, startPoint y: 402, endPoint x: 663, endPoint y: 436, distance: 456.3
click at [538, 436] on div "1 2 3 4 5 6 7 steps = 2 hero . moveRight ( steps ) hero . moveUp ( steps ) hero…" at bounding box center [468, 222] width 937 height 445
drag, startPoint x: 145, startPoint y: 412, endPoint x: 458, endPoint y: 423, distance: 313.1
click at [458, 423] on div at bounding box center [296, 411] width 434 height 31
click at [600, 225] on div "steps = 2 hero . moveRight ( steps ) hero . moveUp ( steps ) hero . moveRight (…" at bounding box center [680, 267] width 283 height 297
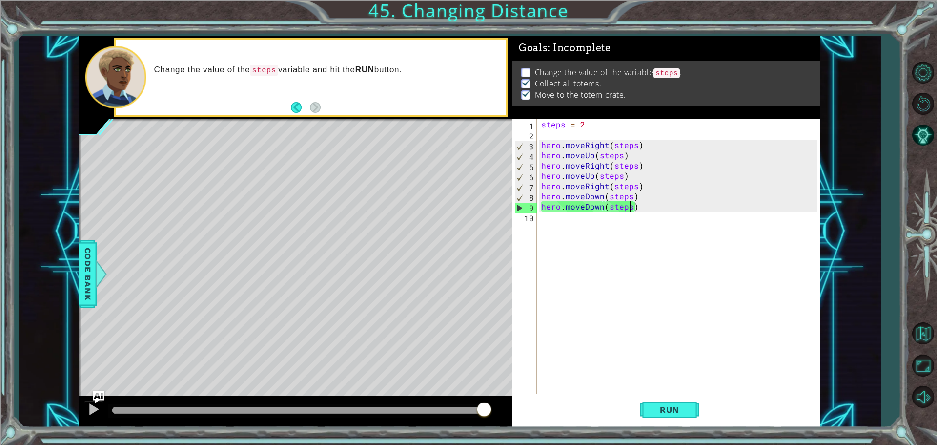
scroll to position [0, 0]
click at [673, 414] on span "Run" at bounding box center [669, 410] width 39 height 10
drag, startPoint x: 485, startPoint y: 414, endPoint x: 638, endPoint y: 400, distance: 153.5
click at [527, 399] on div "1 2 3 4 5 6 7 steps = 2 hero . moveRight ( steps ) hero . moveUp ( steps ) hero…" at bounding box center [450, 232] width 742 height 392
click at [657, 408] on span "Run" at bounding box center [669, 410] width 39 height 10
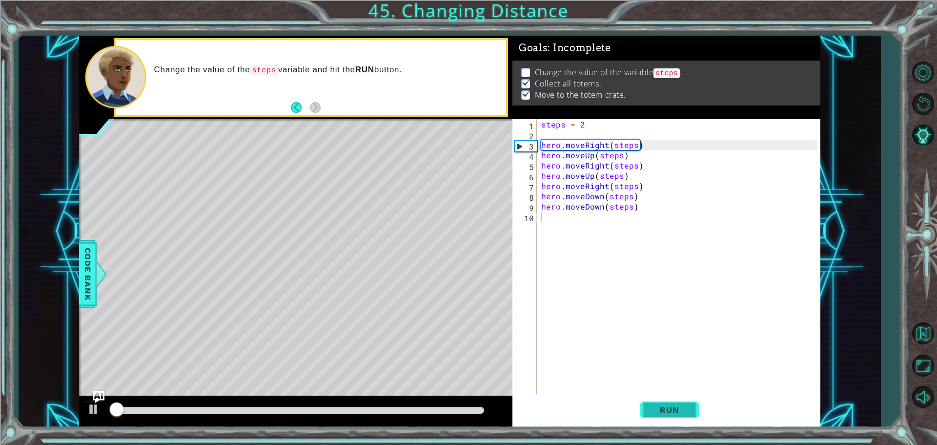
click at [656, 408] on span "Run" at bounding box center [669, 410] width 39 height 10
click at [656, 407] on span "Run" at bounding box center [669, 410] width 39 height 10
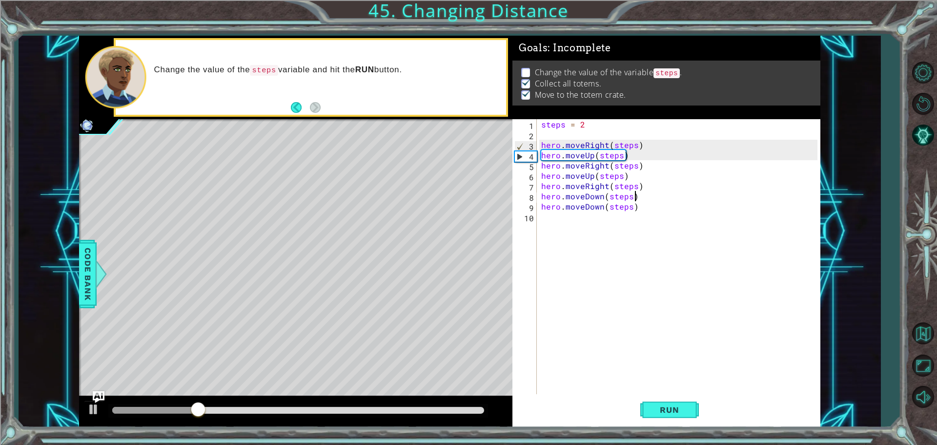
click at [643, 191] on div "steps = 2 hero . moveRight ( steps ) hero . moveUp ( steps ) hero . moveRight (…" at bounding box center [680, 267] width 283 height 297
click at [643, 185] on div "steps = 2 hero . moveRight ( steps ) hero . moveUp ( steps ) hero . moveRight (…" at bounding box center [680, 267] width 283 height 297
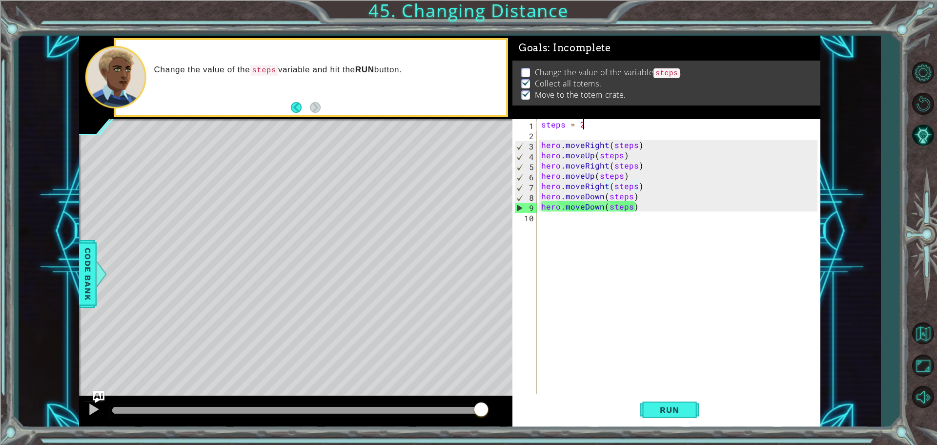
click at [608, 126] on div "steps = 2 hero . moveRight ( steps ) hero . moveUp ( steps ) hero . moveRight (…" at bounding box center [680, 267] width 283 height 297
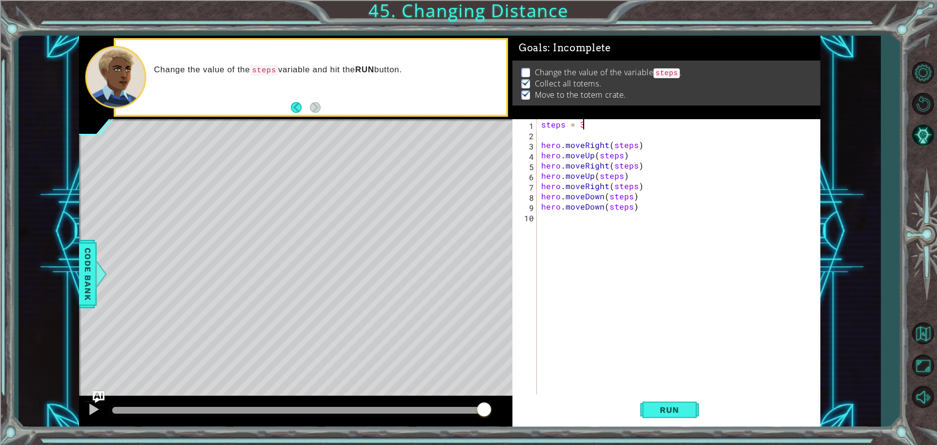
scroll to position [0, 2]
click at [648, 403] on button "Run" at bounding box center [670, 409] width 59 height 31
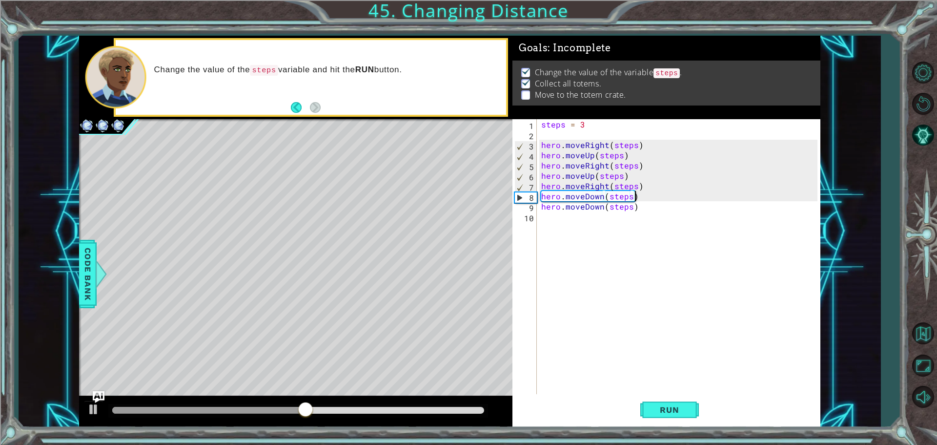
click at [650, 191] on div "steps = 3 hero . moveRight ( steps ) hero . moveUp ( steps ) hero . moveRight (…" at bounding box center [680, 267] width 283 height 297
click at [652, 188] on div "steps = 3 hero . moveRight ( steps ) hero . moveUp ( steps ) hero . moveRight (…" at bounding box center [680, 267] width 283 height 297
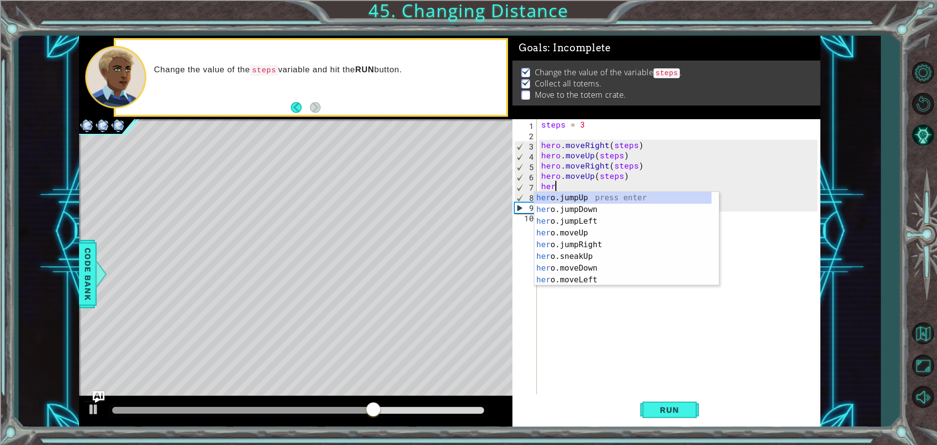
scroll to position [0, 0]
type textarea "h"
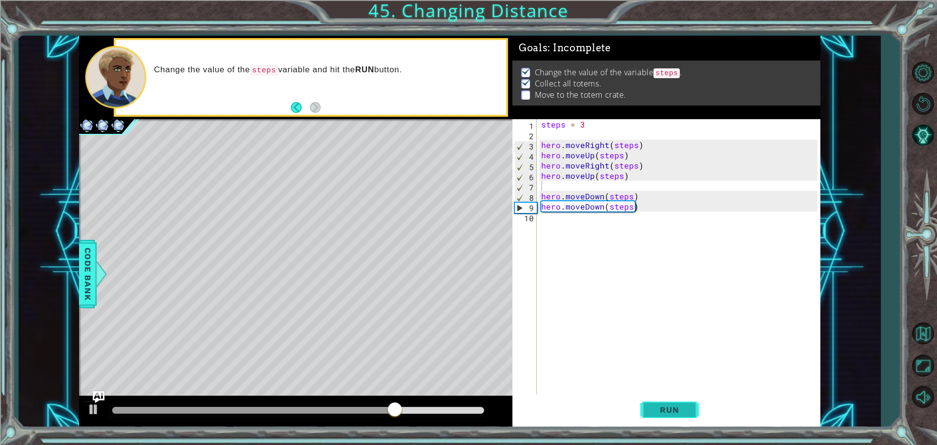
click at [668, 406] on span "Run" at bounding box center [669, 410] width 39 height 10
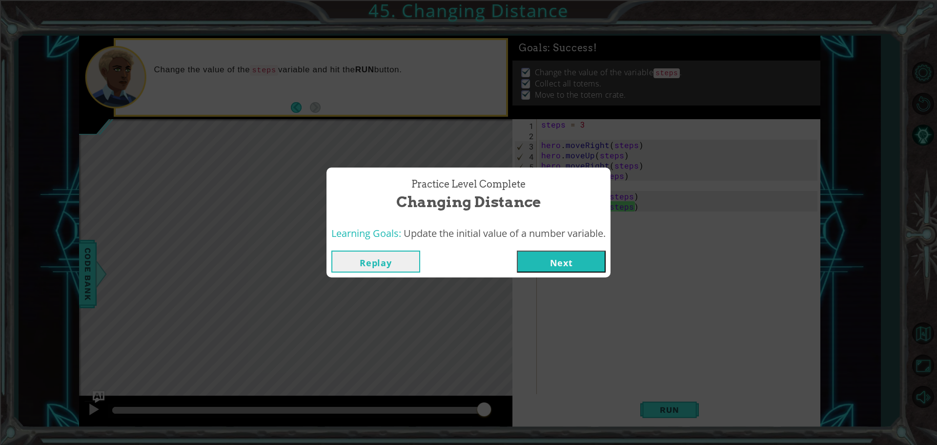
click at [543, 263] on button "Next" at bounding box center [561, 261] width 89 height 22
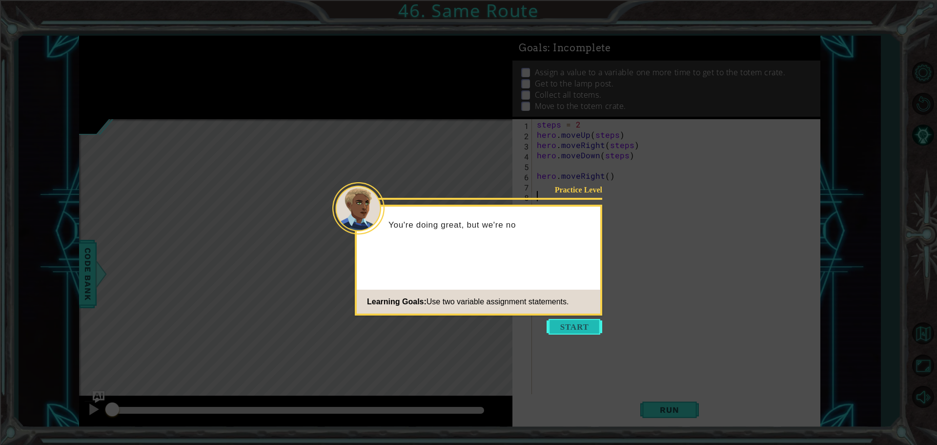
click at [569, 323] on button "Start" at bounding box center [575, 327] width 56 height 16
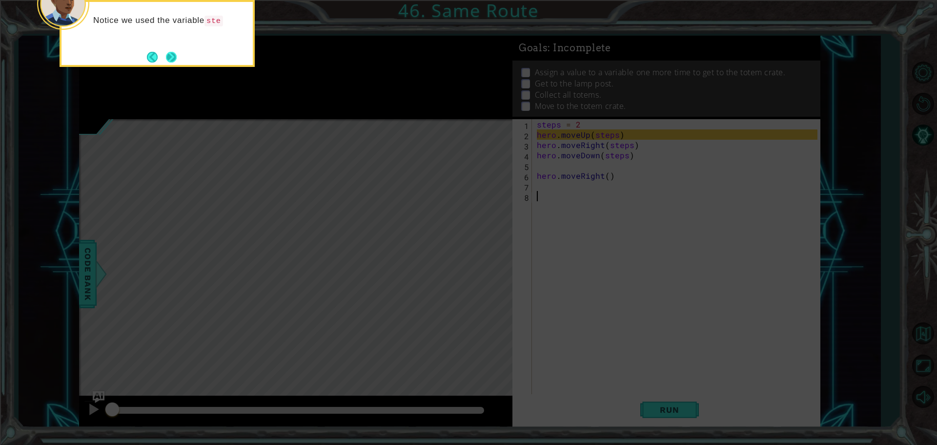
click at [176, 58] on button "Next" at bounding box center [172, 57] width 16 height 16
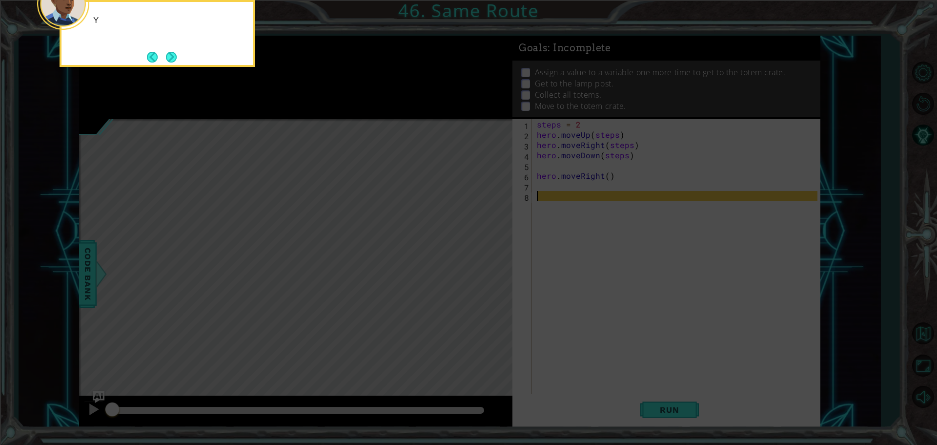
click at [181, 50] on div "Y" at bounding box center [157, 33] width 195 height 67
click at [176, 53] on button "Next" at bounding box center [171, 57] width 14 height 14
click at [171, 54] on button "Next" at bounding box center [171, 57] width 18 height 18
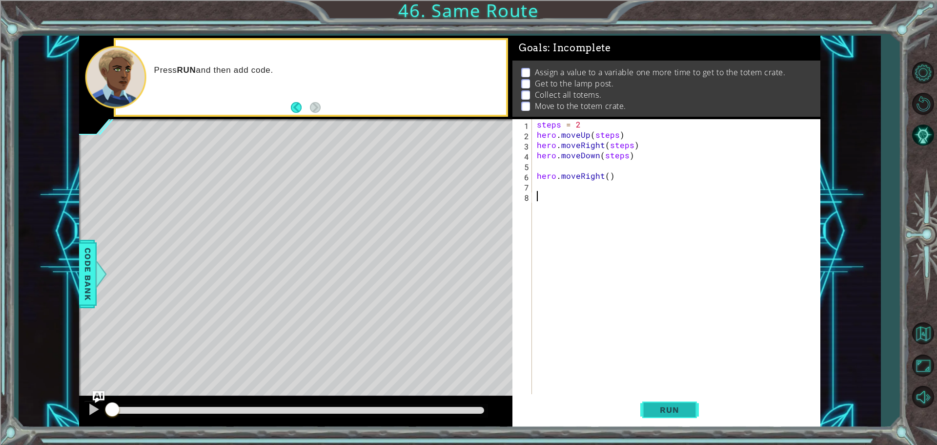
click at [663, 404] on button "Run" at bounding box center [670, 409] width 59 height 31
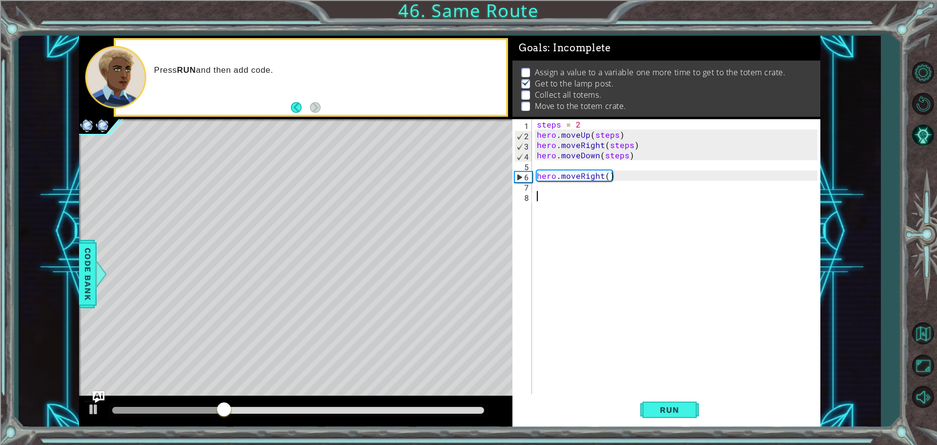
click at [579, 188] on div "steps = 2 hero . moveUp ( steps ) hero . moveRight ( steps ) hero . moveDown ( …" at bounding box center [679, 267] width 288 height 297
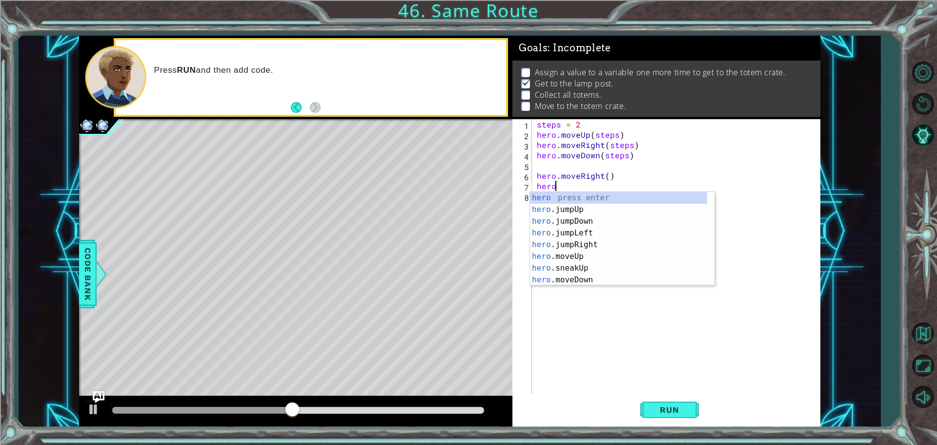
scroll to position [0, 0]
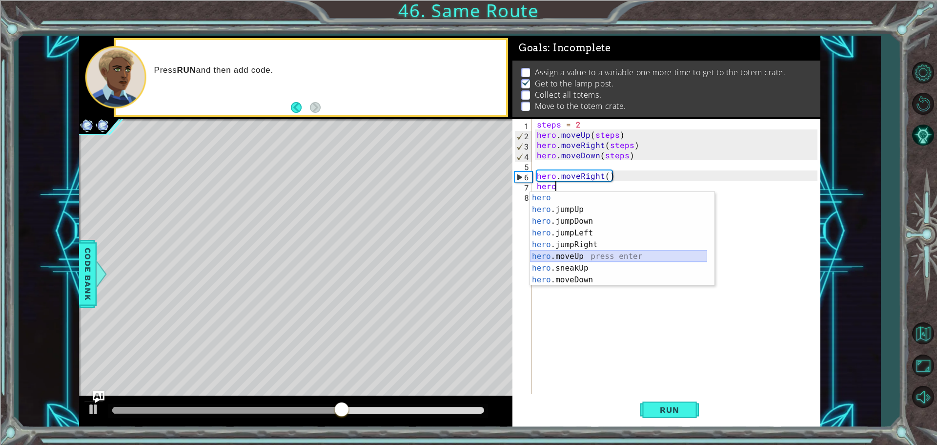
click at [579, 253] on div "hero press enter hero .jumpUp press enter hero .jumpDown press enter hero .jump…" at bounding box center [618, 250] width 177 height 117
type textarea "hero.moveUp(1)"
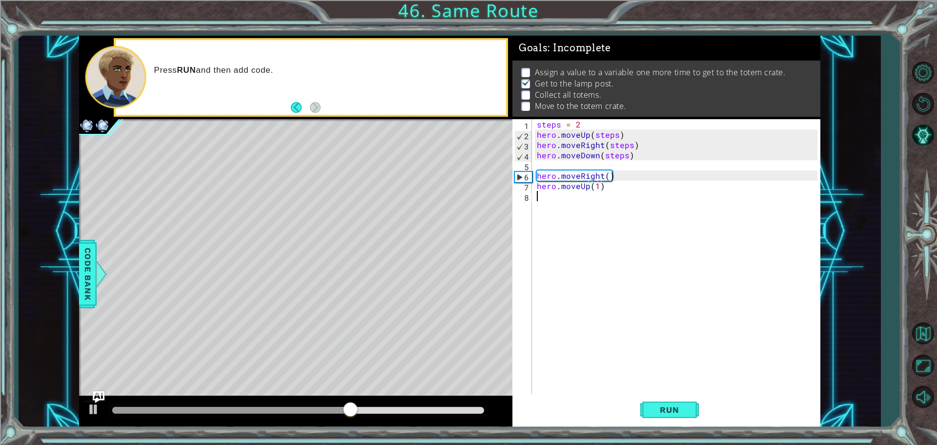
click at [564, 201] on div "steps = 2 hero . moveUp ( steps ) hero . moveRight ( steps ) hero . moveDown ( …" at bounding box center [679, 267] width 288 height 297
click at [604, 176] on div "steps = 2 hero . moveUp ( steps ) hero . moveRight ( steps ) hero . moveDown ( …" at bounding box center [679, 267] width 288 height 297
type textarea "hero.moveRight()"
click at [596, 191] on div "steps = 2 hero . moveUp ( steps ) hero . moveRight ( steps ) hero . moveDown ( …" at bounding box center [679, 267] width 288 height 297
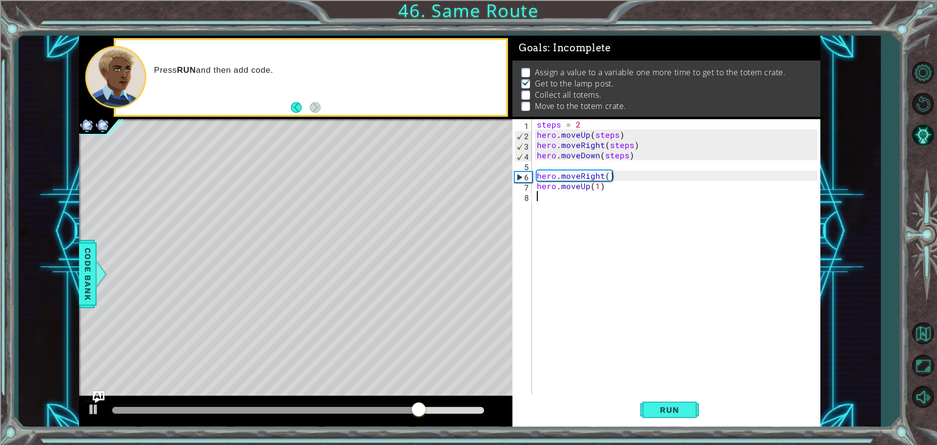
click at [598, 185] on div "steps = 2 hero . moveUp ( steps ) hero . moveRight ( steps ) hero . moveDown ( …" at bounding box center [679, 267] width 288 height 297
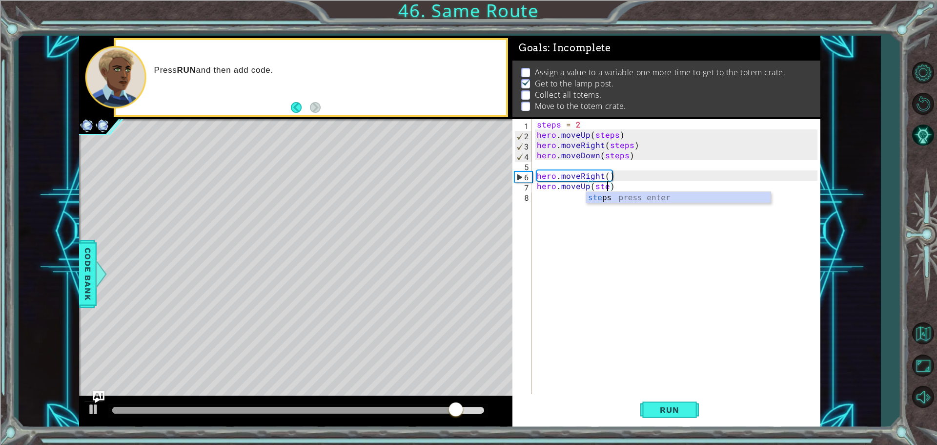
type textarea "hero.moveUp(steps)"
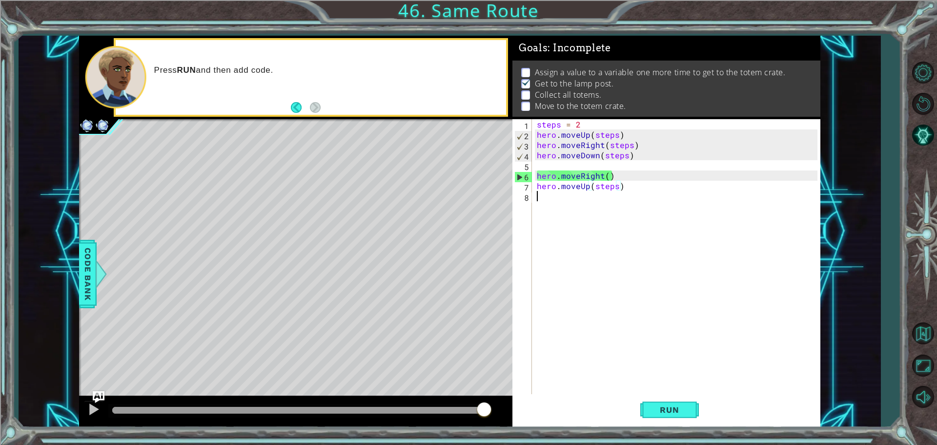
click at [559, 197] on div "steps = 2 hero . moveUp ( steps ) hero . moveRight ( steps ) hero . moveDown ( …" at bounding box center [679, 267] width 288 height 297
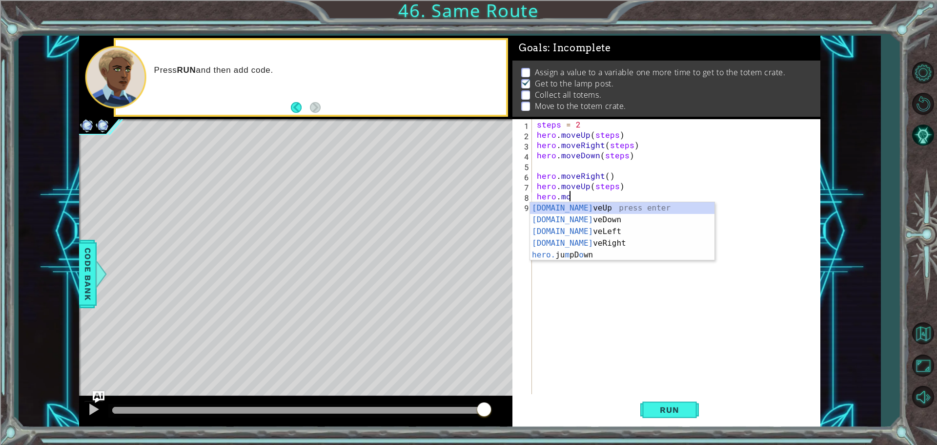
scroll to position [0, 1]
click at [580, 206] on div "[DOMAIN_NAME] veUp press enter [DOMAIN_NAME] veDown press enter [DOMAIN_NAME] v…" at bounding box center [622, 243] width 185 height 82
type textarea "hero.moveUp(1)"
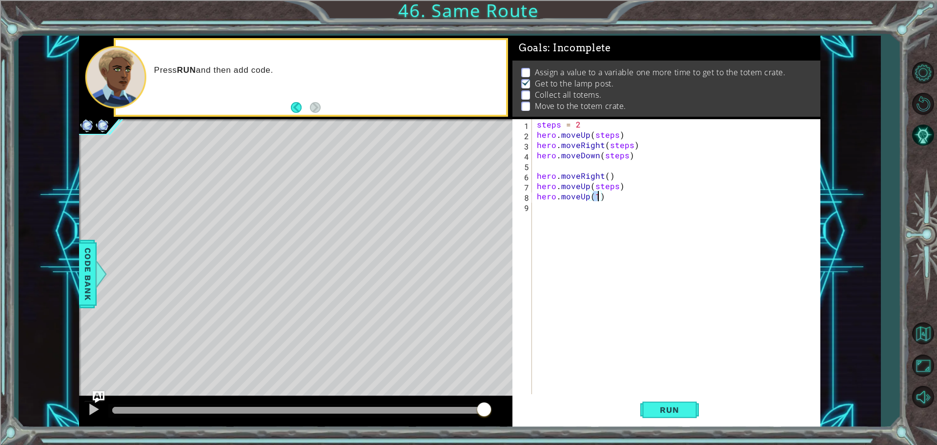
click at [580, 206] on div "steps = 2 hero . moveUp ( steps ) hero . moveRight ( steps ) hero . moveDown ( …" at bounding box center [679, 267] width 288 height 297
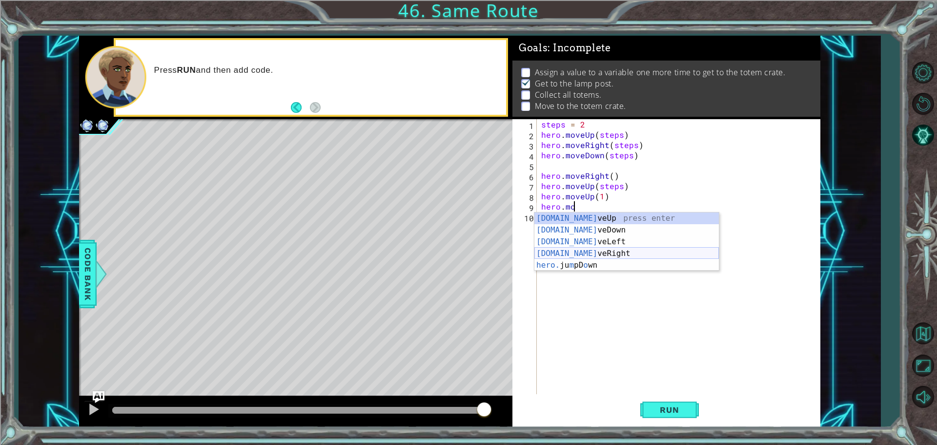
click at [590, 254] on div "[DOMAIN_NAME] veUp press enter [DOMAIN_NAME] veDown press enter [DOMAIN_NAME] v…" at bounding box center [627, 253] width 185 height 82
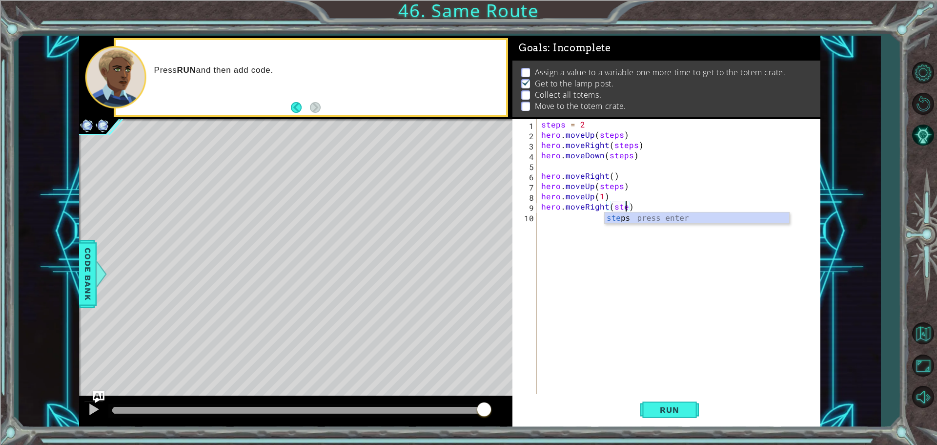
type textarea "hero.moveRight(steps)"
click at [559, 221] on div "steps = 2 hero . moveUp ( steps ) hero . moveRight ( steps ) hero . moveDown ( …" at bounding box center [680, 267] width 283 height 297
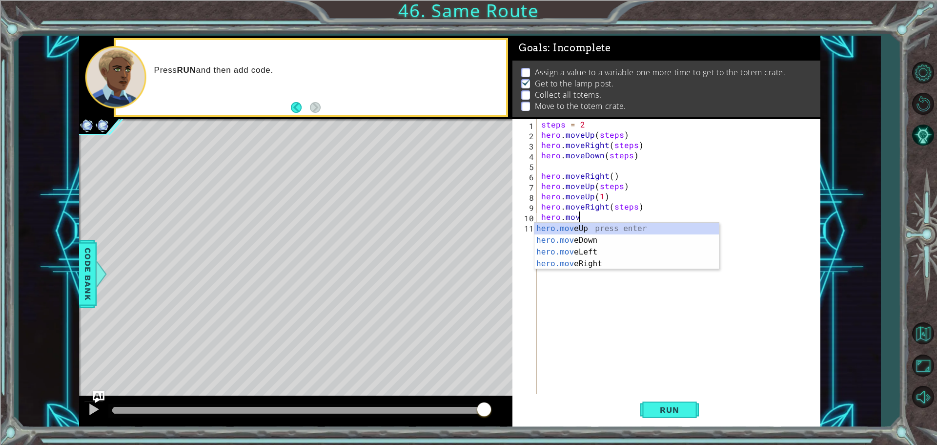
scroll to position [0, 2]
click at [589, 265] on div "hero.move Up press enter hero.move Down press enter hero.move Left press enter …" at bounding box center [627, 258] width 185 height 70
type textarea "hero.moveRight(1)"
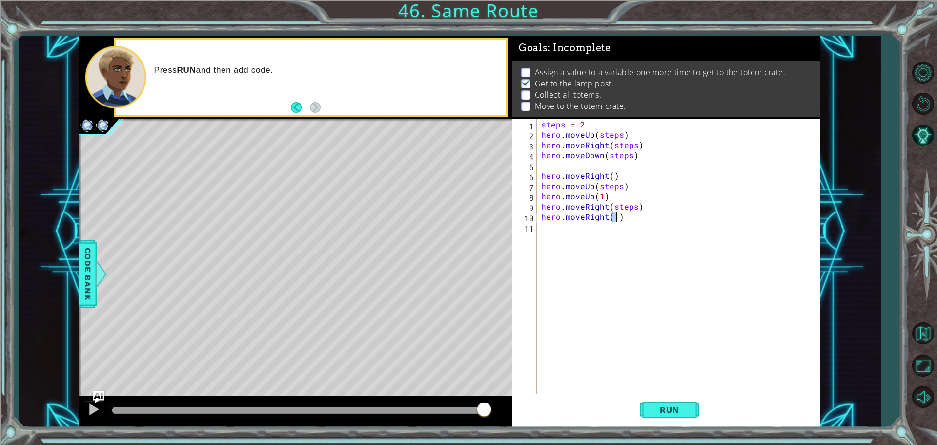
click at [598, 237] on div "steps = 2 hero . moveUp ( steps ) hero . moveRight ( steps ) hero . moveDown ( …" at bounding box center [680, 267] width 283 height 297
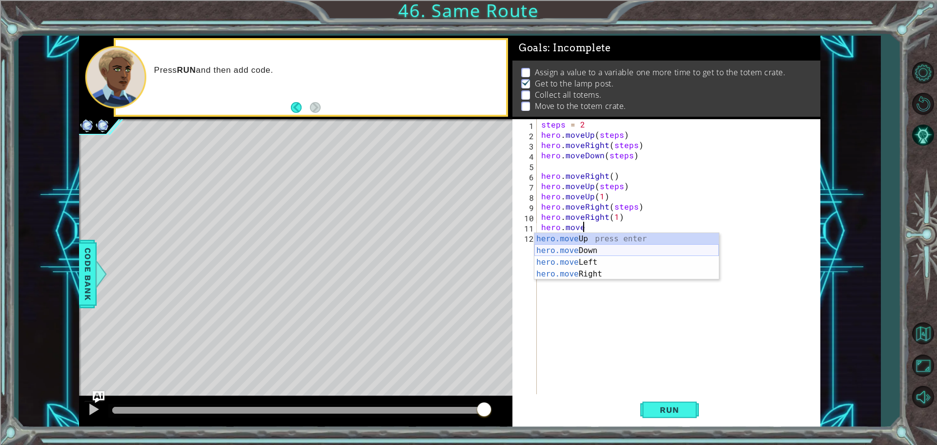
click at [607, 251] on div "hero.move Up press enter hero.move Down press enter hero.move Left press enter …" at bounding box center [627, 268] width 185 height 70
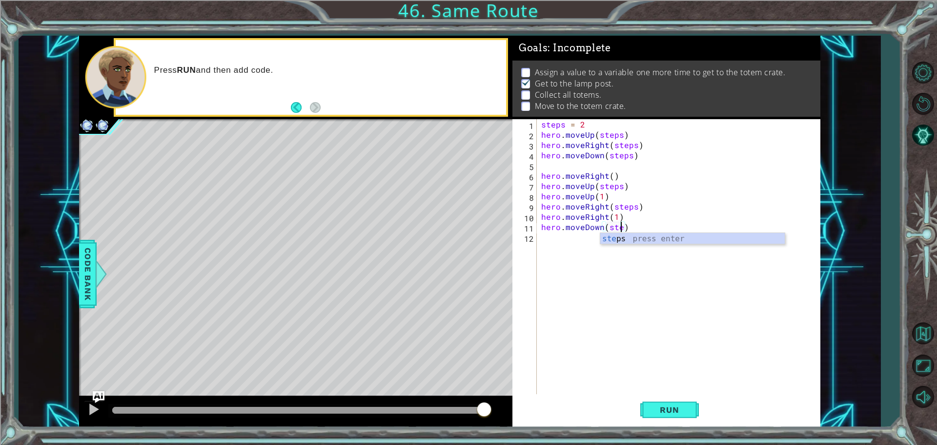
type textarea "hero.moveDown(steps)"
click at [621, 238] on div "steps press enter" at bounding box center [692, 250] width 185 height 35
click at [604, 236] on div "steps = 2 hero . moveUp ( steps ) hero . moveRight ( steps ) hero . moveDown ( …" at bounding box center [680, 267] width 283 height 297
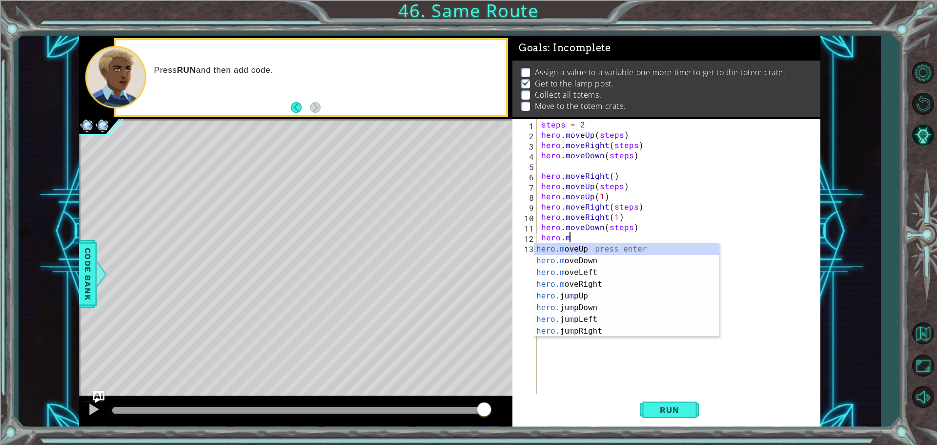
scroll to position [0, 1]
drag, startPoint x: 600, startPoint y: 260, endPoint x: 608, endPoint y: 269, distance: 12.4
click at [600, 261] on div "hero.mov eUp press enter hero.mov eDown press enter hero.mov eLeft press enter …" at bounding box center [627, 278] width 185 height 70
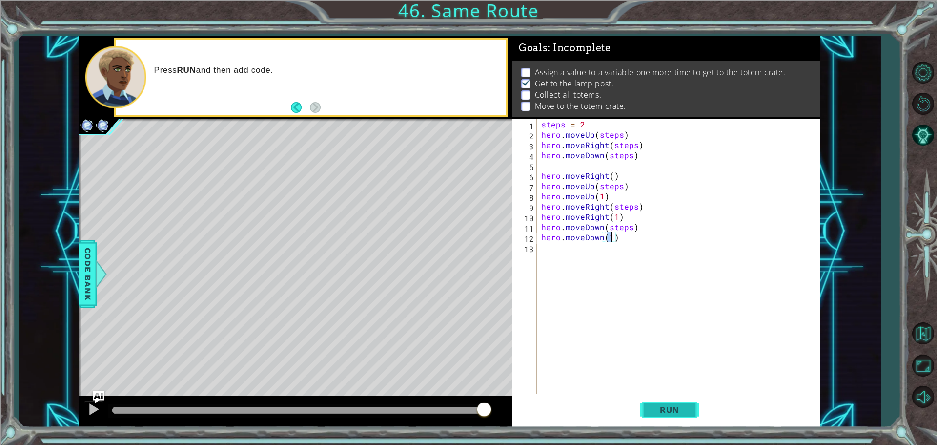
click at [682, 407] on span "Run" at bounding box center [669, 410] width 39 height 10
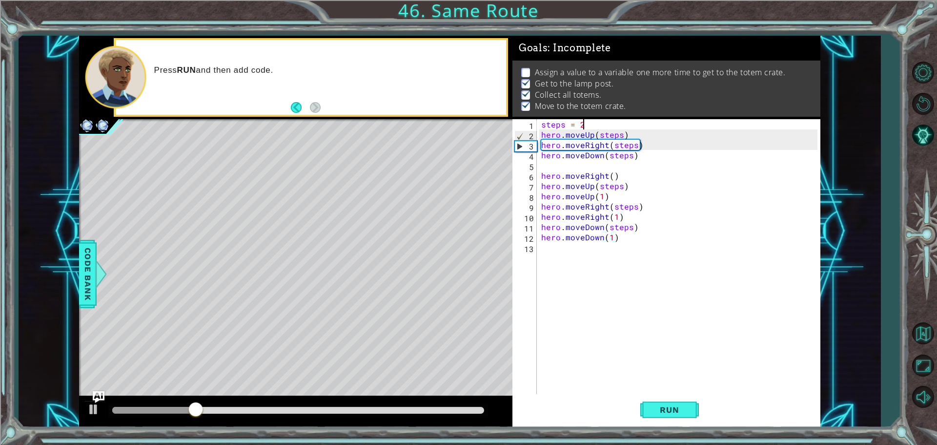
click at [587, 129] on div "steps = 2 hero . moveUp ( steps ) hero . moveRight ( steps ) hero . moveDown ( …" at bounding box center [680, 267] width 283 height 297
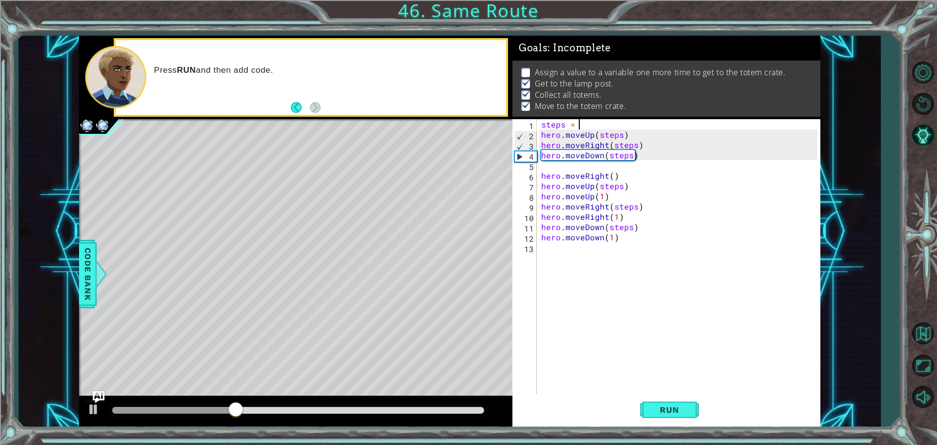
scroll to position [0, 2]
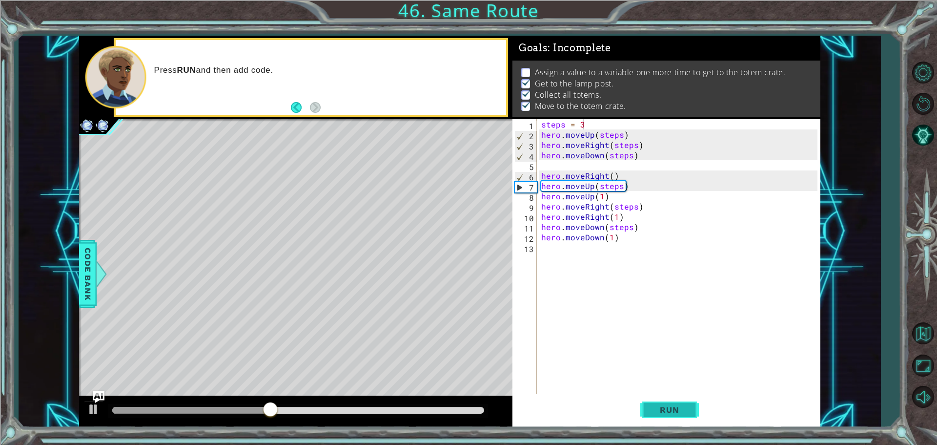
click at [679, 398] on button "Run" at bounding box center [670, 409] width 59 height 31
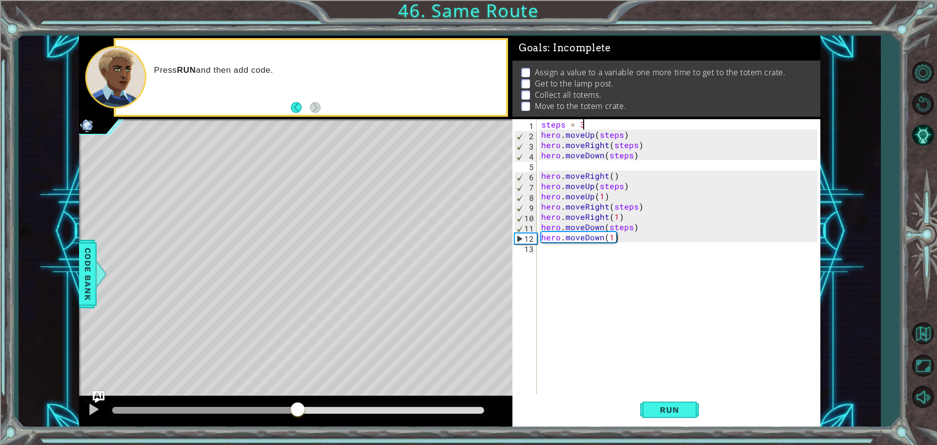
drag, startPoint x: 140, startPoint y: 407, endPoint x: 462, endPoint y: 393, distance: 322.5
click at [295, 399] on div at bounding box center [296, 411] width 434 height 31
drag, startPoint x: 462, startPoint y: 393, endPoint x: 325, endPoint y: 378, distance: 138.5
click at [184, 398] on div at bounding box center [296, 411] width 434 height 31
drag, startPoint x: 316, startPoint y: 379, endPoint x: 153, endPoint y: 412, distance: 166.3
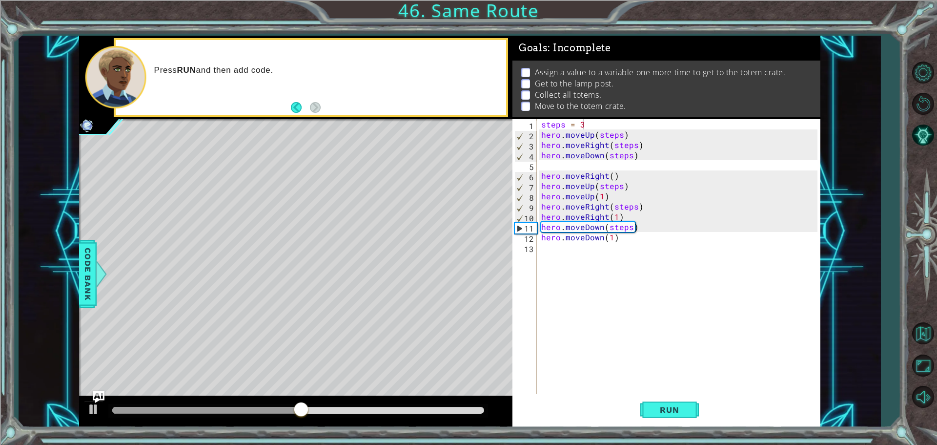
click at [228, 396] on div "methods hero use(thing) moveUp(steps) moveDown(steps) moveLeft(steps) moveRight…" at bounding box center [450, 232] width 742 height 392
click at [143, 414] on div at bounding box center [206, 410] width 189 height 7
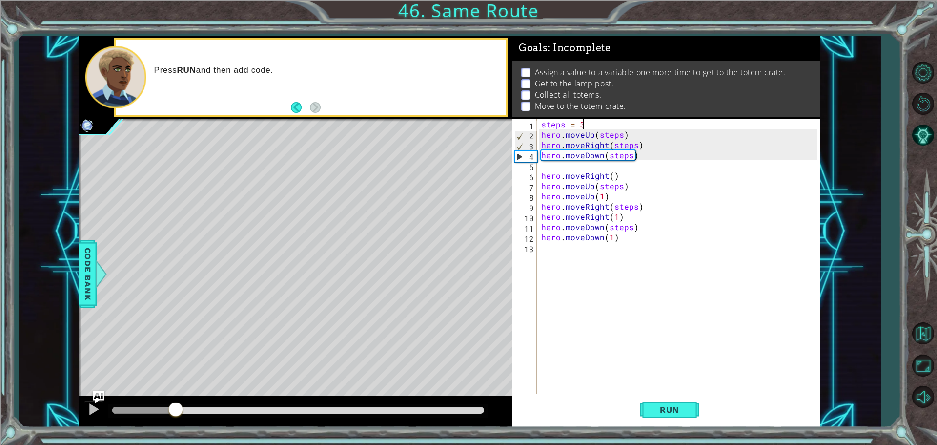
drag, startPoint x: 163, startPoint y: 406, endPoint x: 175, endPoint y: 413, distance: 13.8
click at [175, 413] on div at bounding box center [298, 410] width 372 height 7
click at [95, 407] on div at bounding box center [93, 409] width 13 height 13
click at [637, 145] on div "steps = 3 hero . moveUp ( steps ) hero . moveRight ( steps ) hero . moveDown ( …" at bounding box center [680, 267] width 283 height 297
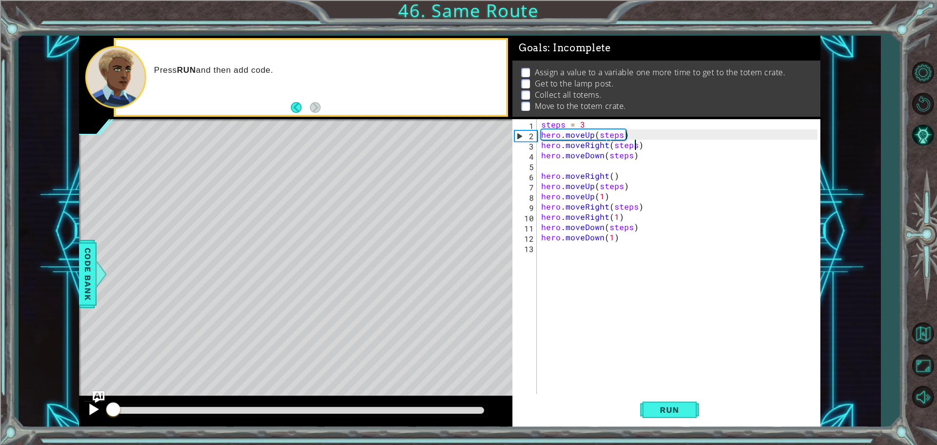
drag, startPoint x: 192, startPoint y: 403, endPoint x: 89, endPoint y: 410, distance: 103.2
click at [89, 410] on div at bounding box center [296, 411] width 434 height 31
drag, startPoint x: 118, startPoint y: 407, endPoint x: 99, endPoint y: 404, distance: 19.7
click at [99, 404] on div at bounding box center [296, 411] width 434 height 31
click at [593, 125] on div "steps = 3 hero . moveUp ( steps ) hero . moveRight ( steps ) hero . moveDown ( …" at bounding box center [680, 267] width 283 height 297
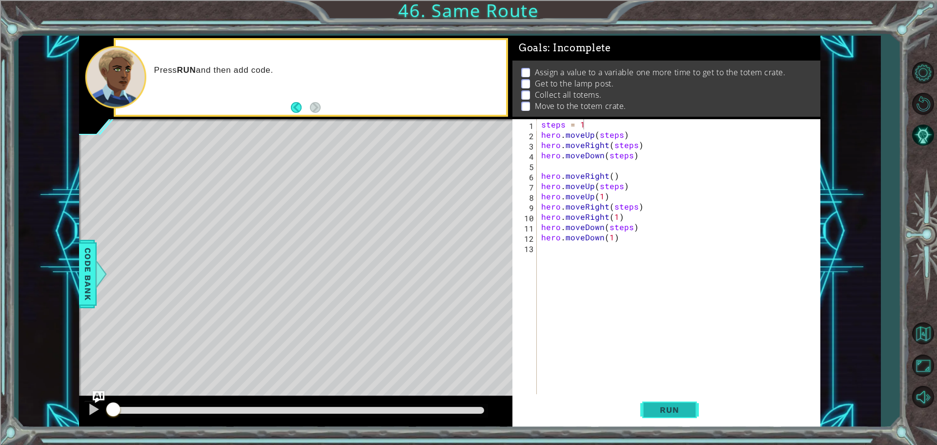
click at [680, 412] on span "Run" at bounding box center [669, 410] width 39 height 10
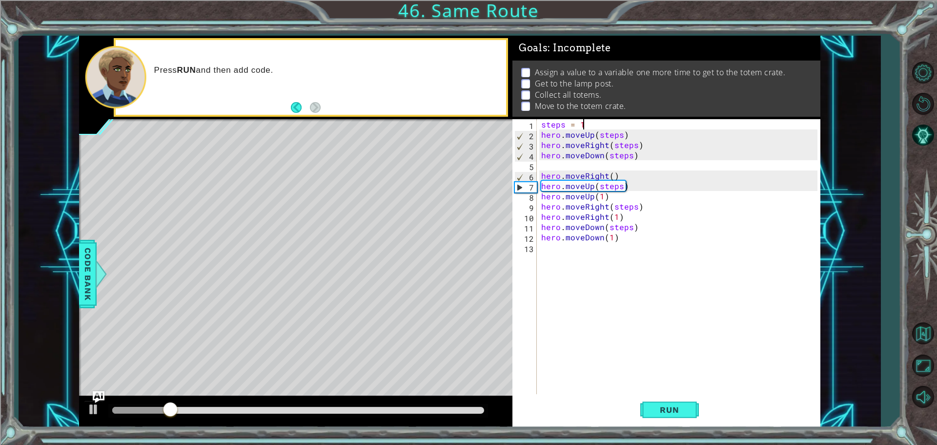
click at [633, 137] on div "steps = 1 hero . moveUp ( steps ) hero . moveRight ( steps ) hero . moveDown ( …" at bounding box center [680, 267] width 283 height 297
type textarea "hero.moveUp(steps)"
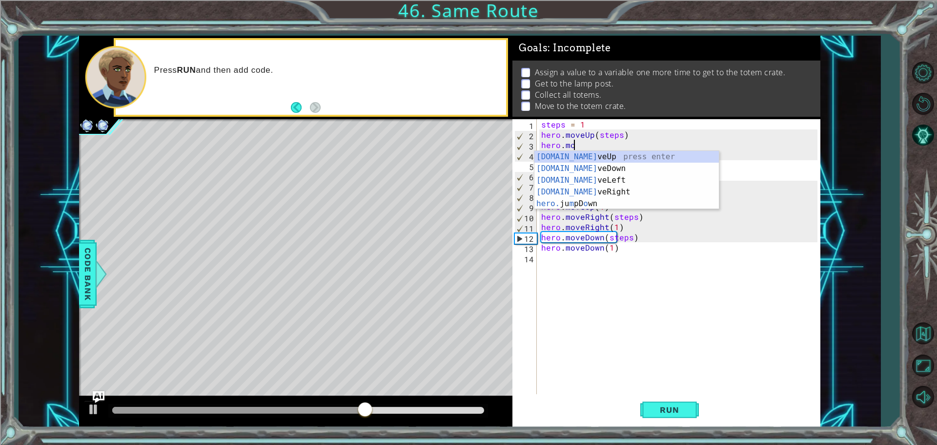
scroll to position [0, 1]
click at [616, 157] on div "[DOMAIN_NAME] veUp press enter [DOMAIN_NAME] veDown press enter [DOMAIN_NAME] v…" at bounding box center [627, 192] width 185 height 82
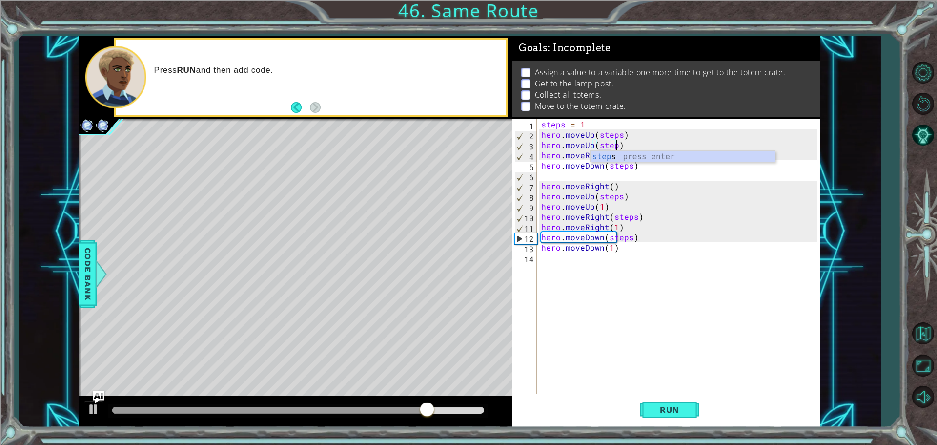
scroll to position [0, 4]
click at [600, 161] on div "steps press enter" at bounding box center [683, 168] width 185 height 35
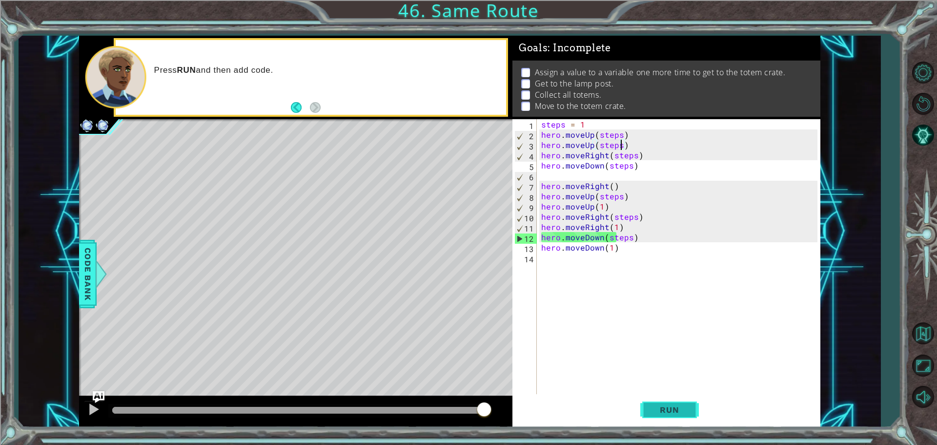
click at [667, 414] on span "Run" at bounding box center [669, 410] width 39 height 10
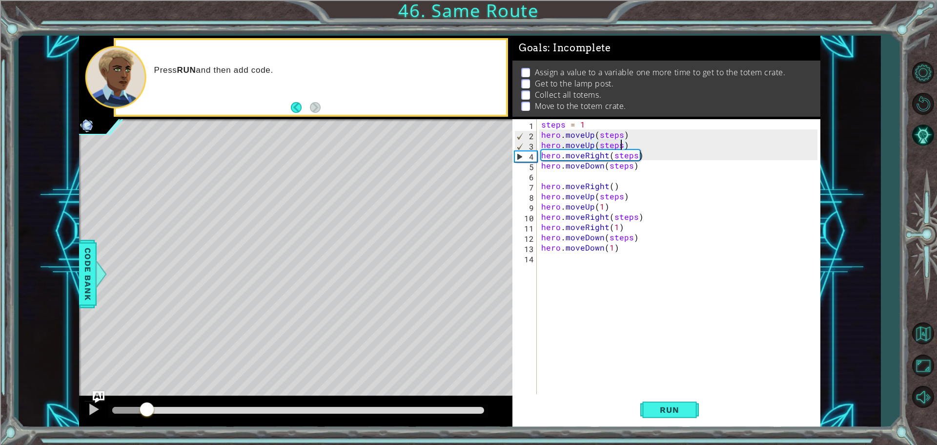
drag, startPoint x: 141, startPoint y: 412, endPoint x: 147, endPoint y: 418, distance: 9.7
click at [147, 418] on div at bounding box center [147, 410] width 18 height 18
drag, startPoint x: 643, startPoint y: 157, endPoint x: 638, endPoint y: 157, distance: 5.9
click at [643, 157] on div "steps = 1 hero . moveUp ( steps ) hero . moveUp ( steps ) hero . moveRight ( st…" at bounding box center [680, 267] width 283 height 297
type textarea "hero.moveRight(steps)"
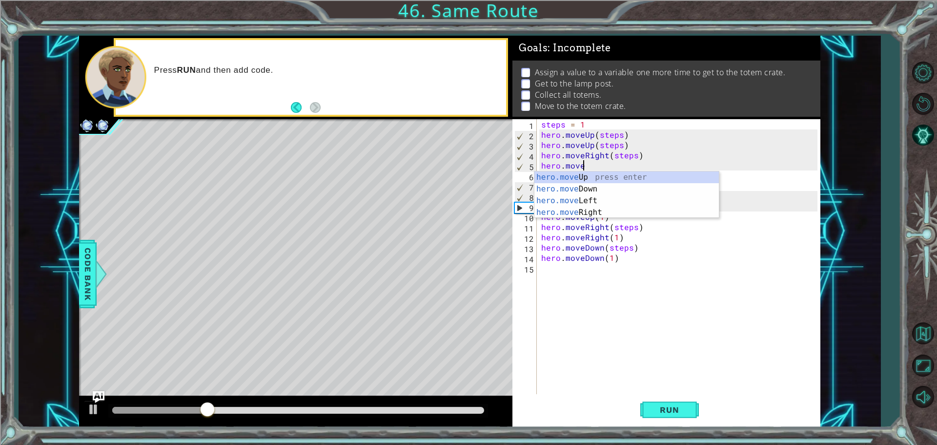
scroll to position [0, 2]
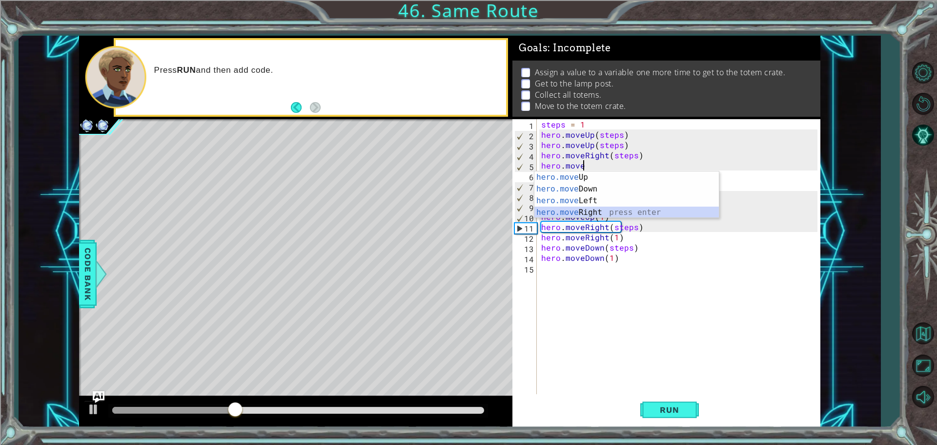
click at [596, 210] on div "hero.move Up press enter hero.move Down press enter hero.move Left press enter …" at bounding box center [627, 206] width 185 height 70
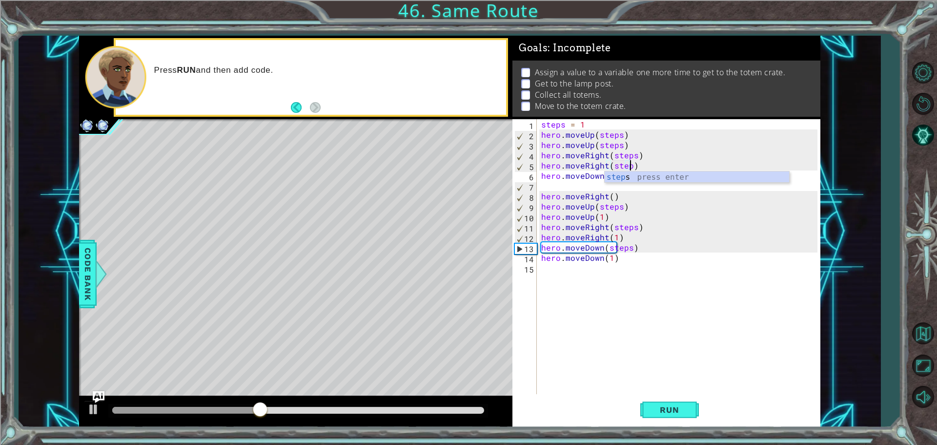
scroll to position [0, 5]
type textarea "hero.moveRight(steps)"
click at [681, 413] on span "Run" at bounding box center [669, 410] width 39 height 10
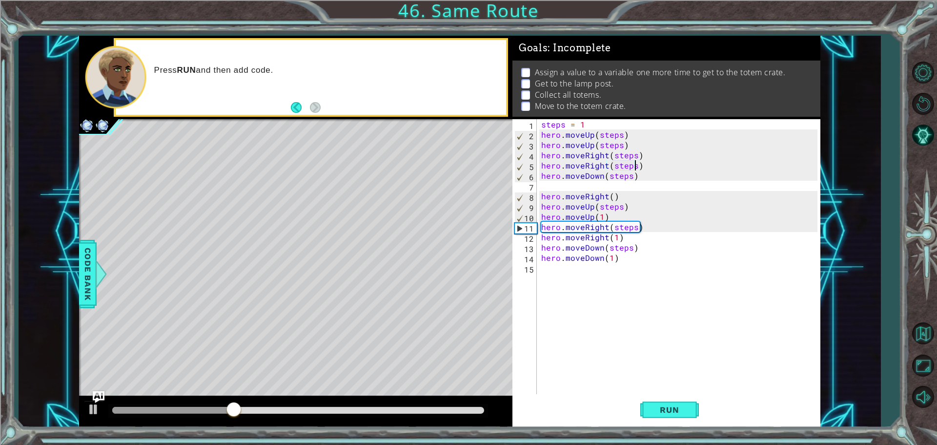
click at [617, 184] on div "steps = 1 hero . moveUp ( steps ) hero . moveUp ( steps ) hero . moveRight ( st…" at bounding box center [680, 267] width 283 height 297
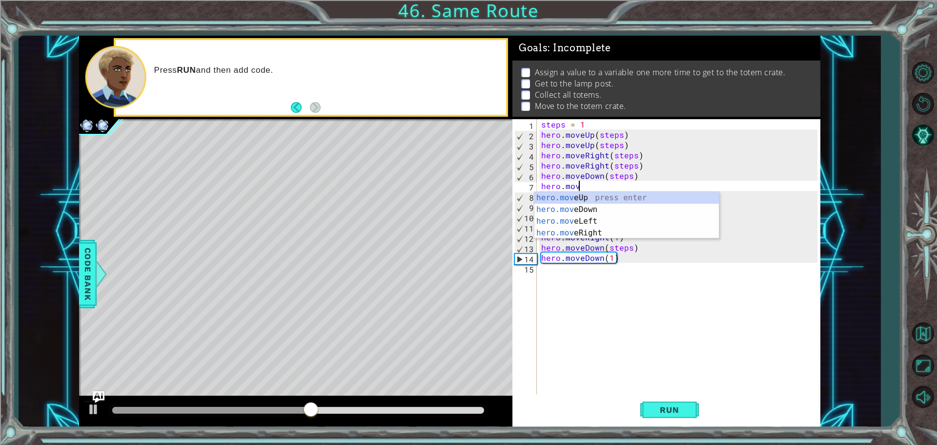
scroll to position [0, 2]
click at [615, 205] on div "hero.move Up press enter hero.move Down press enter hero.move Left press enter …" at bounding box center [627, 227] width 185 height 70
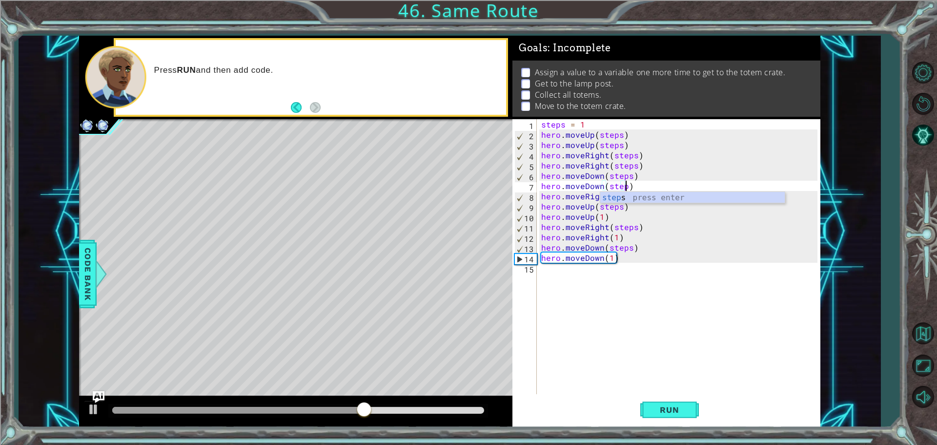
scroll to position [0, 5]
click at [628, 198] on div "steps press enter" at bounding box center [692, 209] width 185 height 35
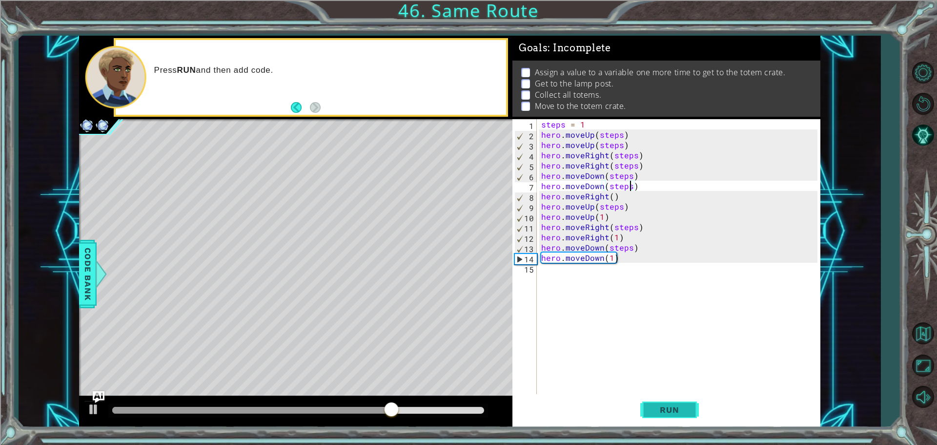
click at [678, 404] on button "Run" at bounding box center [670, 409] width 59 height 31
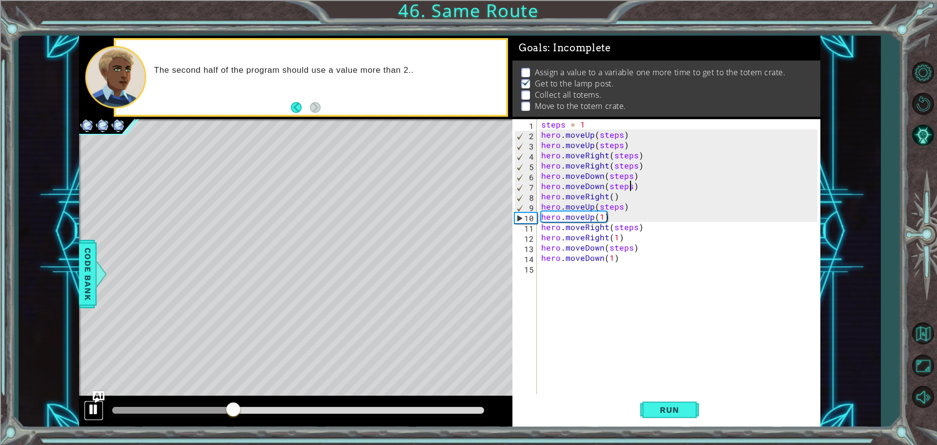
click at [94, 410] on div at bounding box center [93, 409] width 13 height 13
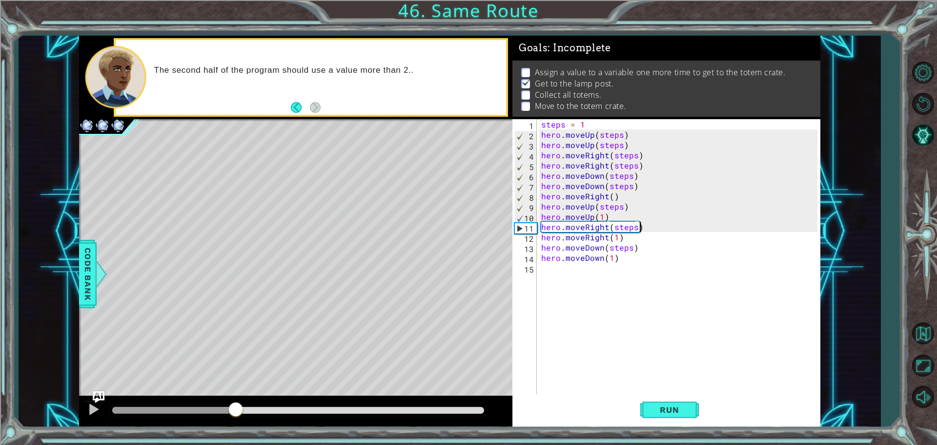
click at [658, 225] on div "steps = 1 hero . moveUp ( steps ) hero . moveUp ( steps ) hero . moveRight ( st…" at bounding box center [680, 267] width 283 height 297
click at [609, 220] on div "steps = 1 hero . moveUp ( steps ) hero . moveUp ( steps ) hero . moveRight ( st…" at bounding box center [680, 267] width 283 height 297
type textarea "hero.moveUp(1)"
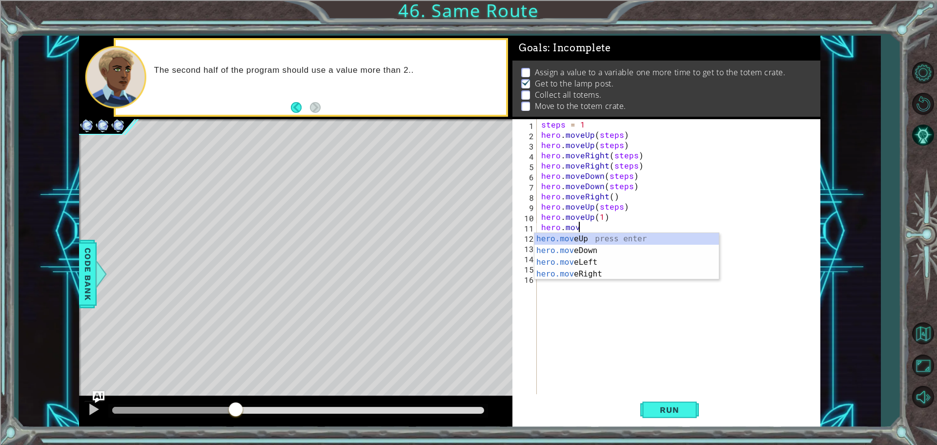
scroll to position [0, 2]
click at [606, 237] on div "hero.move Up press enter hero.move Down press enter hero.move Left press enter …" at bounding box center [627, 268] width 185 height 70
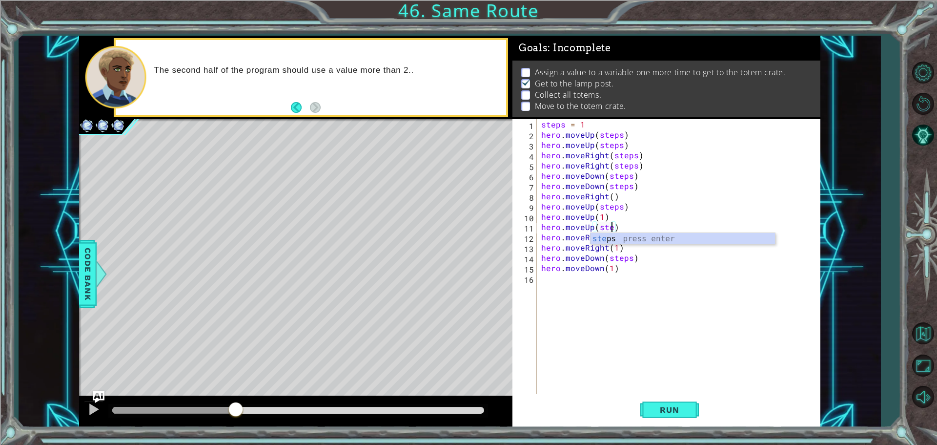
scroll to position [0, 4]
click at [662, 235] on div "steps press enter" at bounding box center [683, 250] width 185 height 35
click at [662, 416] on button "Run" at bounding box center [670, 409] width 59 height 31
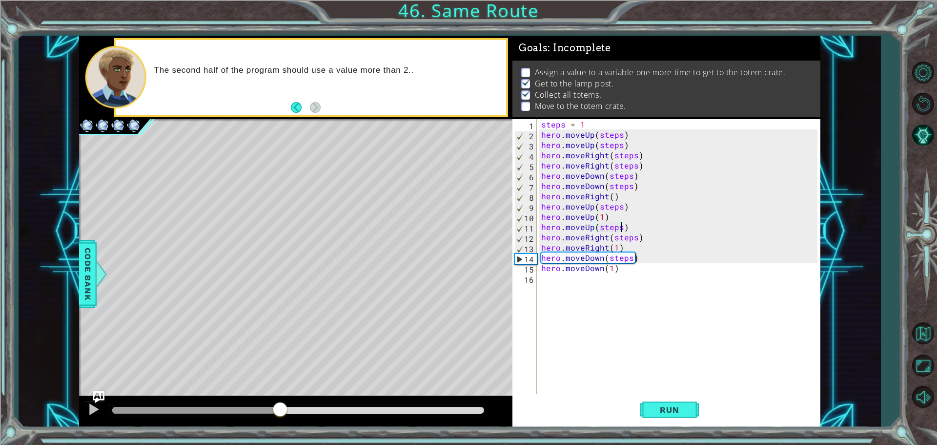
drag, startPoint x: 199, startPoint y: 405, endPoint x: 280, endPoint y: 412, distance: 80.8
click at [280, 412] on div at bounding box center [280, 410] width 18 height 18
click at [638, 250] on div "steps = 1 hero . moveUp ( steps ) hero . moveUp ( steps ) hero . moveRight ( st…" at bounding box center [680, 267] width 283 height 297
type textarea "hero.moveRight(1)"
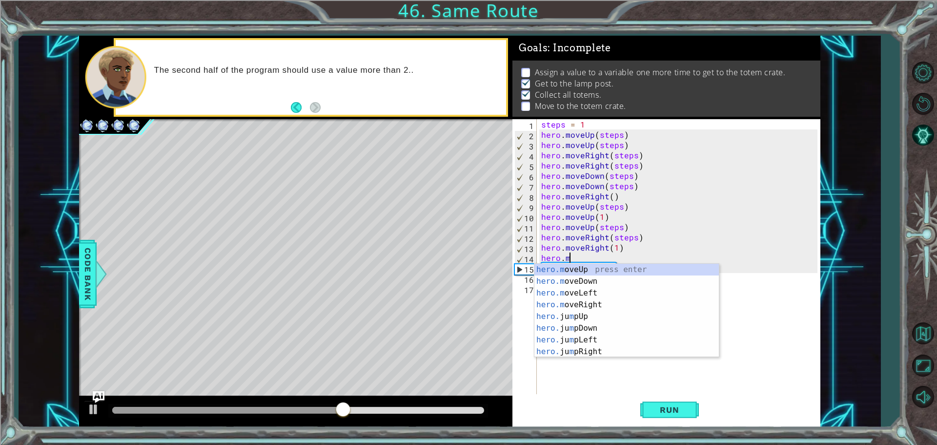
scroll to position [0, 1]
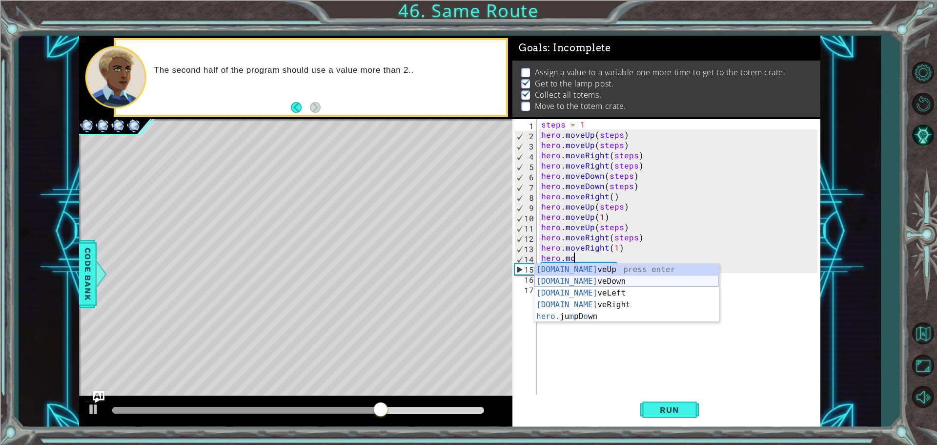
click at [601, 283] on div "[DOMAIN_NAME] veUp press enter [DOMAIN_NAME] veDown press enter [DOMAIN_NAME] v…" at bounding box center [627, 305] width 185 height 82
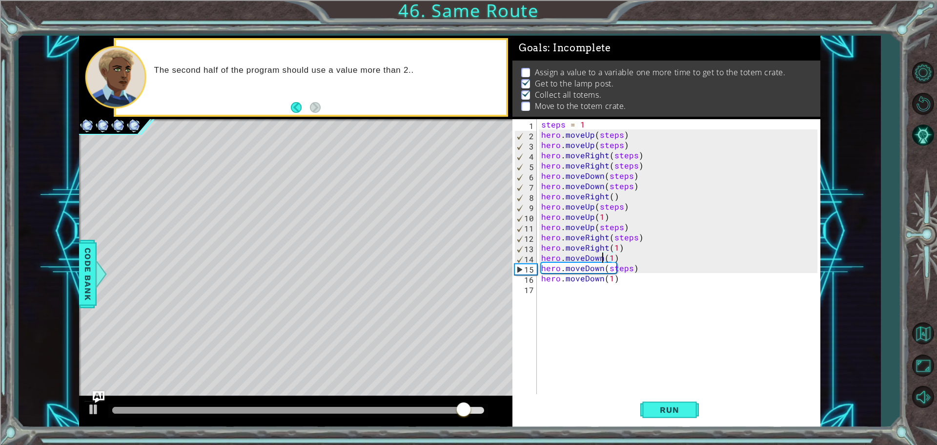
click at [603, 259] on div "steps = 1 hero . moveUp ( steps ) hero . moveUp ( steps ) hero . moveRight ( st…" at bounding box center [680, 267] width 283 height 297
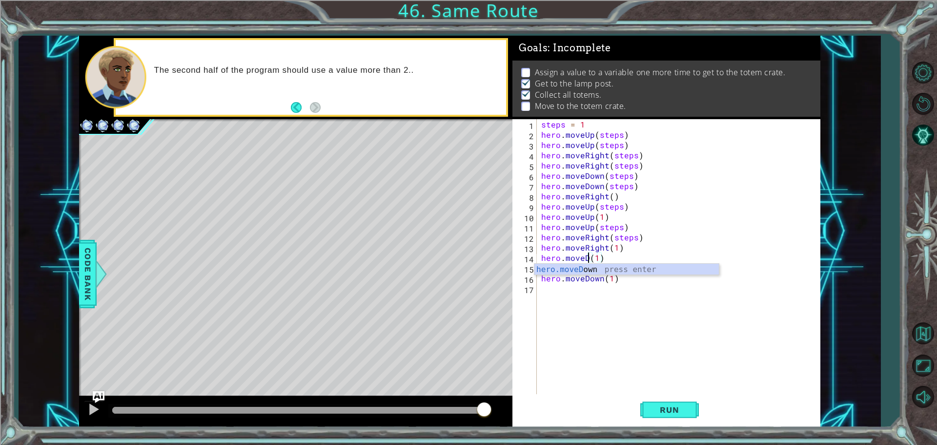
type textarea "hero.move(1)"
click at [607, 311] on div "steps = 1 hero . moveUp ( steps ) hero . moveUp ( steps ) hero . moveRight ( st…" at bounding box center [680, 267] width 283 height 297
click at [581, 261] on div "steps = 1 hero . moveUp ( steps ) hero . moveUp ( steps ) hero . moveRight ( st…" at bounding box center [680, 267] width 283 height 297
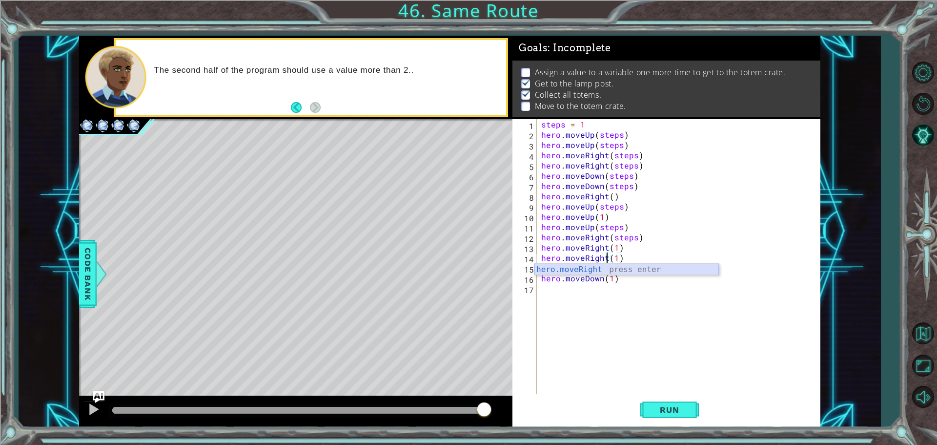
click at [606, 269] on div "hero.moveRight press enter" at bounding box center [627, 281] width 185 height 35
click at [647, 259] on div "steps = 1 hero . moveUp ( steps ) hero . moveUp ( steps ) hero . moveRight ( st…" at bounding box center [680, 267] width 283 height 297
click at [663, 273] on div "steps press enter" at bounding box center [697, 281] width 185 height 35
type textarea "hero.moveRight(steps)"
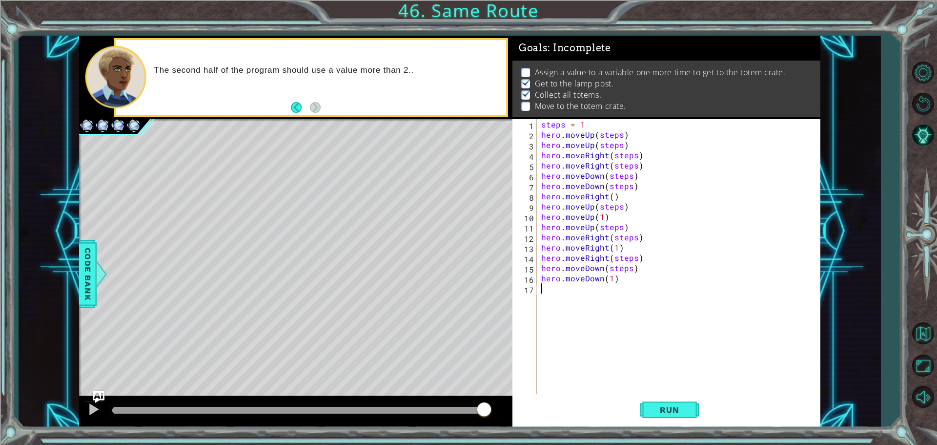
click at [574, 289] on div "steps = 1 hero . moveUp ( steps ) hero . moveUp ( steps ) hero . moveRight ( st…" at bounding box center [680, 267] width 283 height 297
click at [611, 282] on div "steps = 1 hero . moveUp ( steps ) hero . moveUp ( steps ) hero . moveRight ( st…" at bounding box center [680, 267] width 283 height 297
click at [667, 406] on span "Run" at bounding box center [669, 410] width 39 height 10
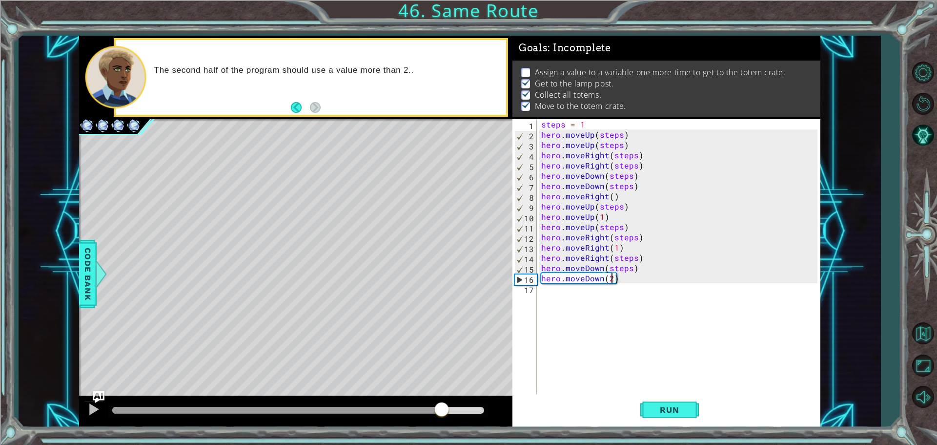
drag, startPoint x: 401, startPoint y: 406, endPoint x: 442, endPoint y: 406, distance: 41.0
drag, startPoint x: 442, startPoint y: 406, endPoint x: 334, endPoint y: 352, distance: 120.5
click at [334, 352] on div "Level Map" at bounding box center [304, 263] width 451 height 288
click at [343, 337] on div "Level Map" at bounding box center [304, 263] width 451 height 288
click at [296, 110] on button "Back" at bounding box center [300, 107] width 19 height 11
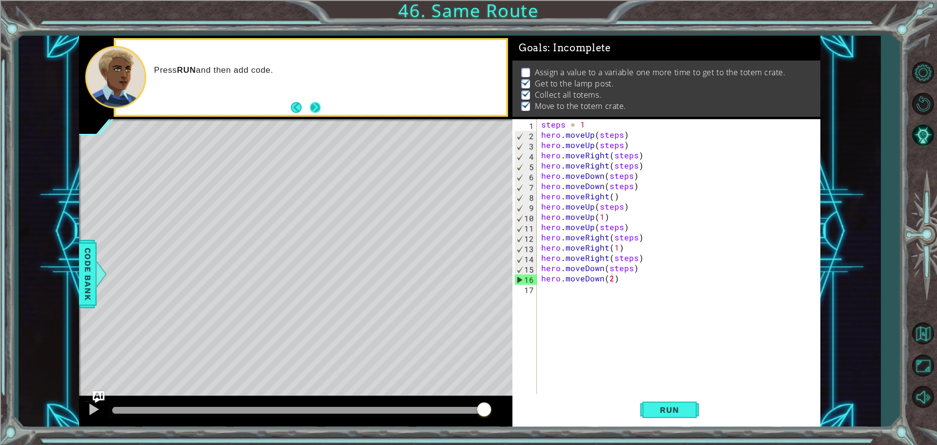
drag, startPoint x: 317, startPoint y: 97, endPoint x: 310, endPoint y: 105, distance: 10.8
click at [314, 100] on div "Press RUN and then add code." at bounding box center [311, 77] width 391 height 75
click at [309, 108] on button "Back" at bounding box center [300, 107] width 19 height 11
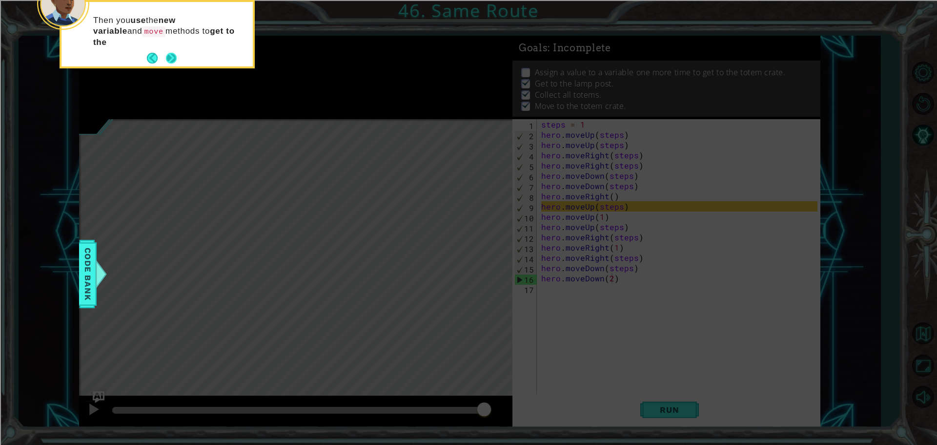
click at [175, 59] on button "Next" at bounding box center [172, 58] width 14 height 14
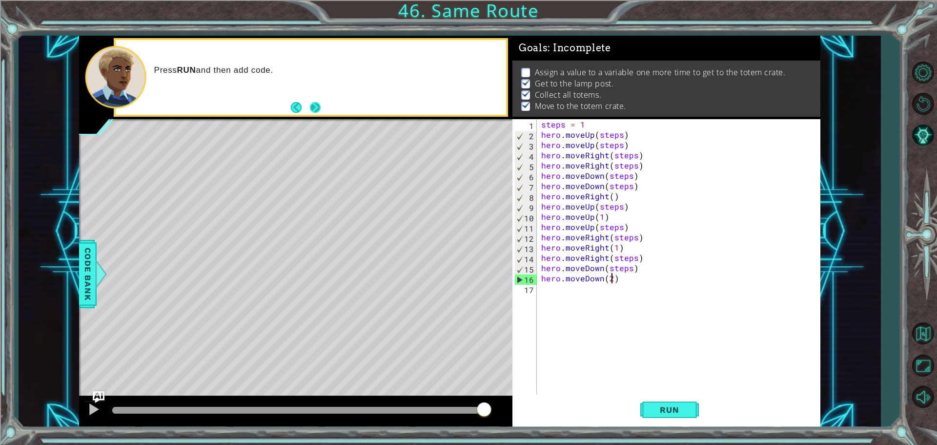
click at [323, 103] on div "Press RUN and then add code." at bounding box center [311, 77] width 391 height 75
click at [311, 104] on button "Next" at bounding box center [316, 108] width 18 height 18
click at [592, 127] on div "steps = 1 hero . moveUp ( steps ) hero . moveUp ( steps ) hero . moveRight ( st…" at bounding box center [680, 267] width 283 height 297
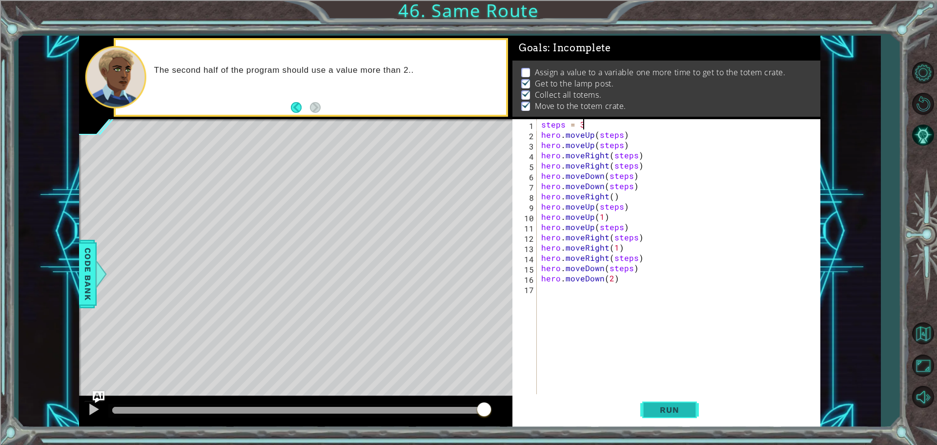
drag, startPoint x: 665, startPoint y: 410, endPoint x: 660, endPoint y: 406, distance: 7.0
click at [665, 410] on span "Run" at bounding box center [669, 410] width 39 height 10
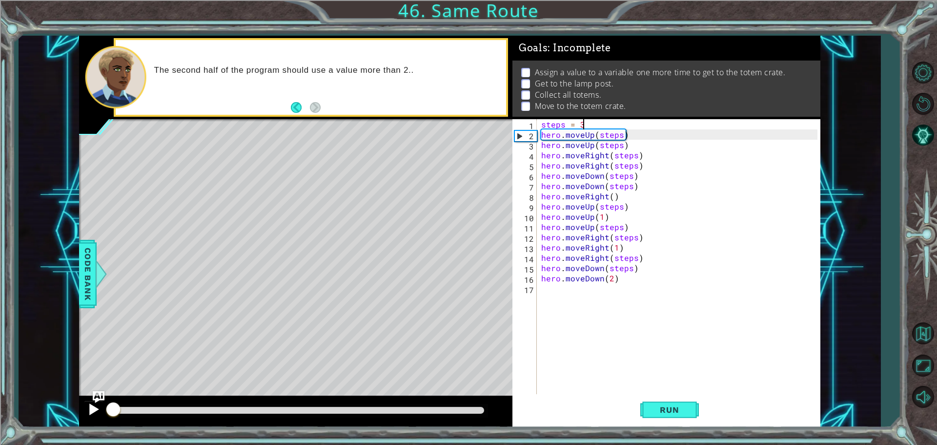
drag, startPoint x: 148, startPoint y: 413, endPoint x: 97, endPoint y: 420, distance: 52.3
click at [97, 420] on div at bounding box center [296, 411] width 434 height 31
click at [85, 409] on button at bounding box center [94, 410] width 20 height 20
click at [655, 140] on div "steps = 3 hero . moveUp ( steps ) hero . moveUp ( steps ) hero . moveRight ( st…" at bounding box center [680, 267] width 283 height 297
click at [651, 137] on div "steps = 3 hero . moveUp ( steps ) hero . moveUp ( steps ) hero . moveRight ( st…" at bounding box center [680, 267] width 283 height 297
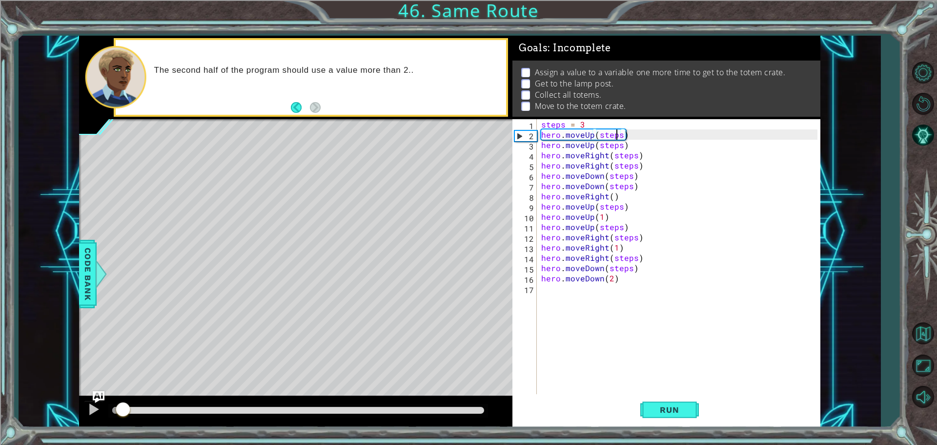
click at [619, 136] on div "steps = 3 hero . moveUp ( steps ) hero . moveUp ( steps ) hero . moveRight ( st…" at bounding box center [680, 267] width 283 height 297
click at [621, 147] on div "steps = 3 hero . moveUp ( 2 ) hero . moveUp ( steps ) hero . moveRight ( steps …" at bounding box center [680, 267] width 283 height 297
click at [593, 147] on div "steps = 3 hero . moveUp ( 2 ) hero . moveUp ( steps ) hero . moveRight ( steps …" at bounding box center [680, 267] width 283 height 297
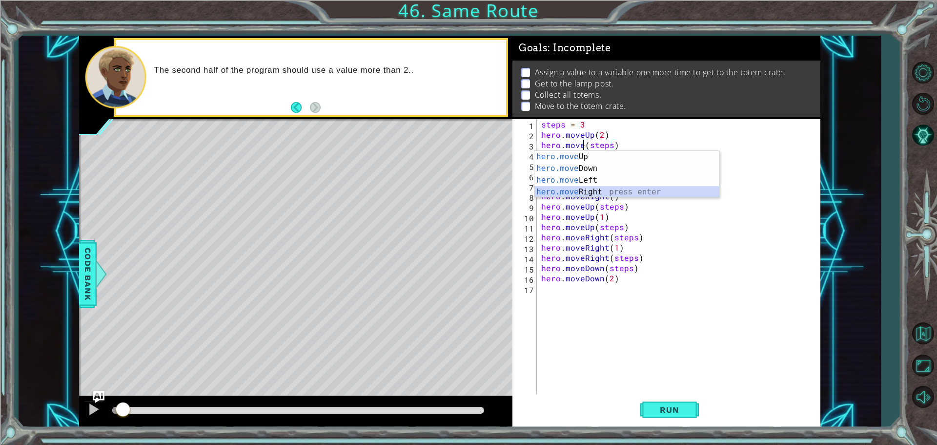
click at [603, 193] on div "hero.move Up press enter hero.move Down press enter hero.move Left press enter …" at bounding box center [627, 186] width 185 height 70
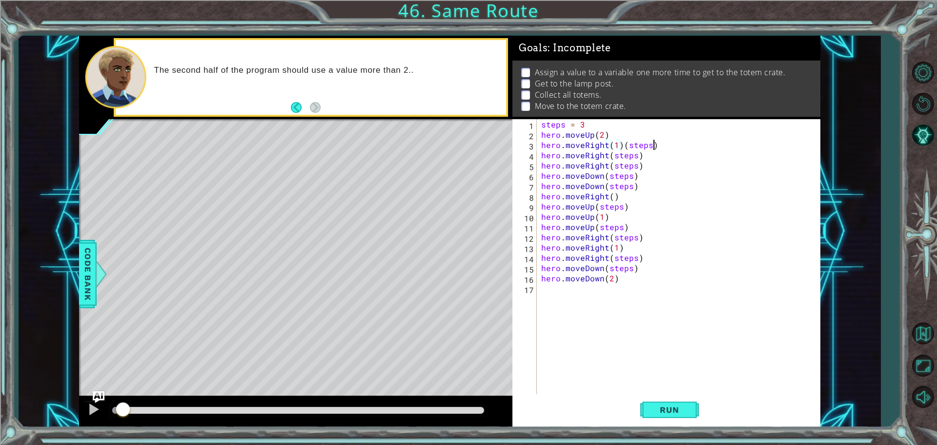
click at [662, 145] on div "steps = 3 hero . moveUp ( 2 ) hero . moveRight ( 1 ) ( steps ) hero . moveRight…" at bounding box center [680, 267] width 283 height 297
click at [617, 144] on div "steps = 3 hero . moveUp ( 2 ) hero . moveRight ( 1 ) hero . moveRight ( steps )…" at bounding box center [680, 267] width 283 height 297
click at [605, 157] on div "steps = 3 hero . moveUp ( 2 ) hero . moveRight ( 2 ) hero . moveRight ( steps )…" at bounding box center [680, 267] width 283 height 297
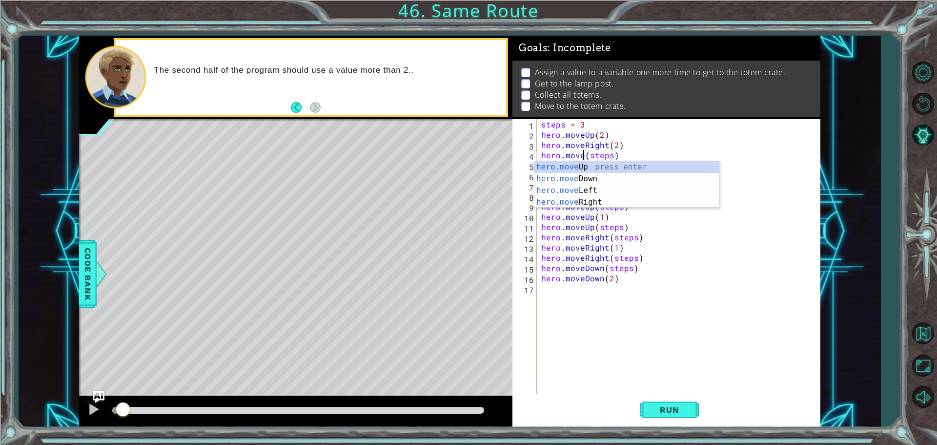
scroll to position [0, 3]
click at [606, 166] on div "hero.moveDown press enter" at bounding box center [627, 178] width 185 height 35
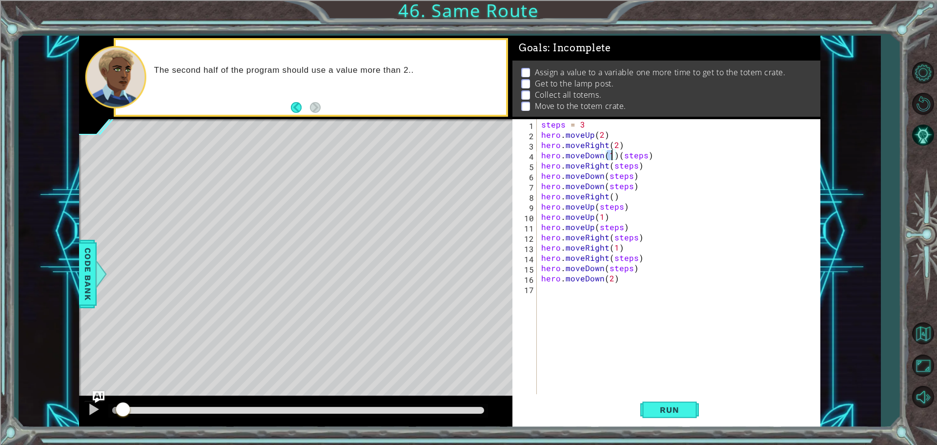
click at [649, 160] on div "steps = 3 hero . moveUp ( 2 ) hero . moveRight ( 2 ) hero . moveDown ( 1 ) ( st…" at bounding box center [680, 267] width 283 height 297
click at [610, 157] on div "steps = 3 hero . moveUp ( 2 ) hero . moveRight ( 2 ) hero . moveDown ( 1 ) hero…" at bounding box center [680, 267] width 283 height 297
click at [618, 160] on div "steps = 3 hero . moveUp ( 2 ) hero . moveRight ( 2 ) hero . moveDown ( 2 ) hero…" at bounding box center [680, 267] width 283 height 297
click at [633, 167] on div "steps = 3 hero . moveUp ( 2 ) hero . moveRight ( 2 ) hero . moveDown ( 2 ) hero…" at bounding box center [680, 267] width 283 height 297
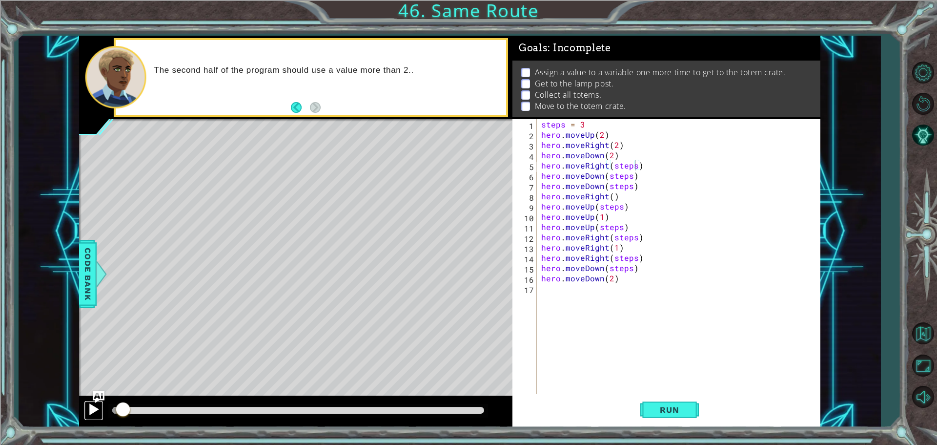
click at [91, 409] on div at bounding box center [93, 409] width 13 height 13
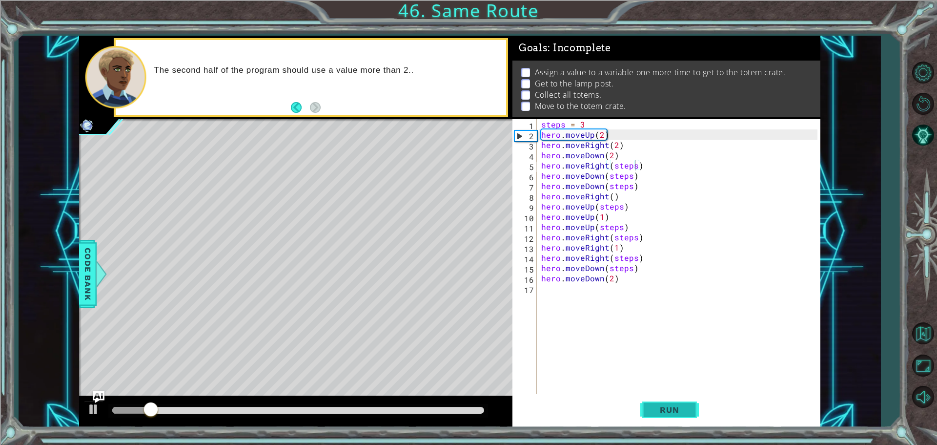
click at [683, 407] on span "Run" at bounding box center [669, 410] width 39 height 10
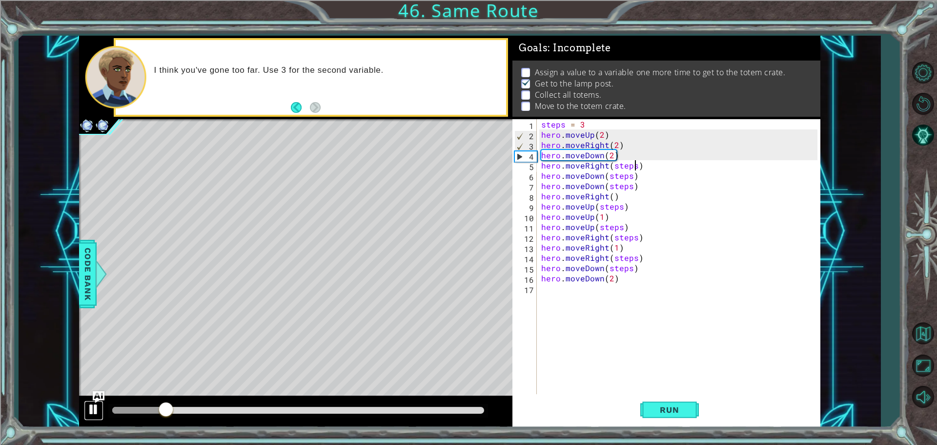
click at [84, 414] on button at bounding box center [94, 410] width 20 height 20
click at [91, 412] on div at bounding box center [93, 409] width 13 height 13
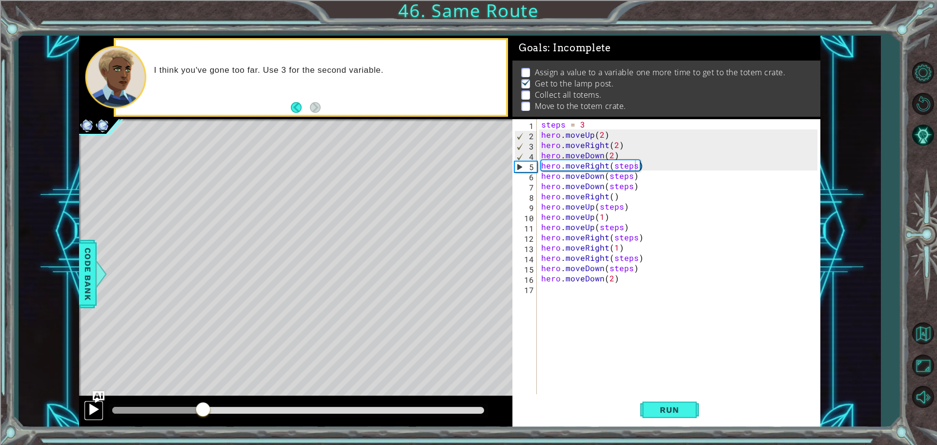
click at [91, 412] on div at bounding box center [93, 409] width 13 height 13
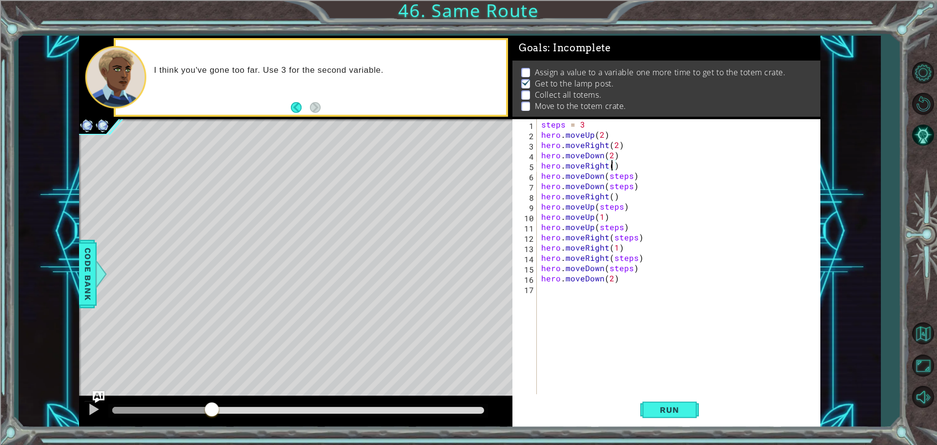
scroll to position [0, 4]
click at [603, 177] on div "steps = 3 hero . moveUp ( 2 ) hero . moveRight ( 2 ) hero . moveDown ( 2 ) hero…" at bounding box center [680, 267] width 283 height 297
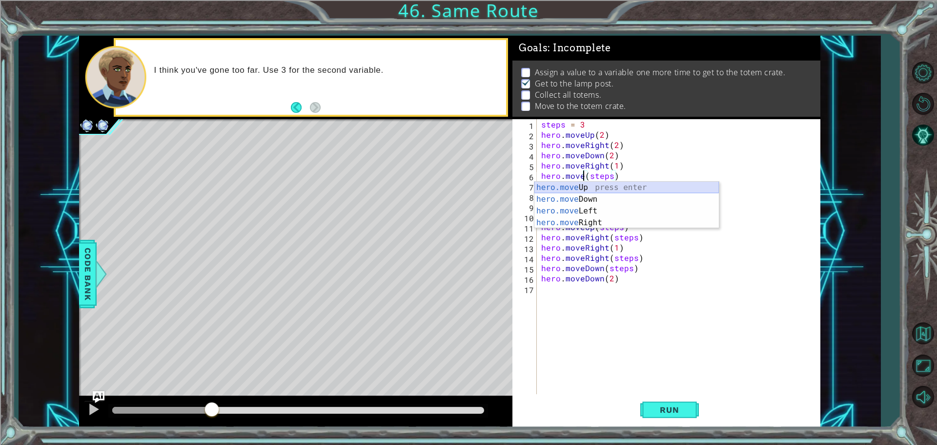
click at [576, 189] on div "hero.move Up press enter hero.move Down press enter hero.move Left press enter …" at bounding box center [627, 217] width 185 height 70
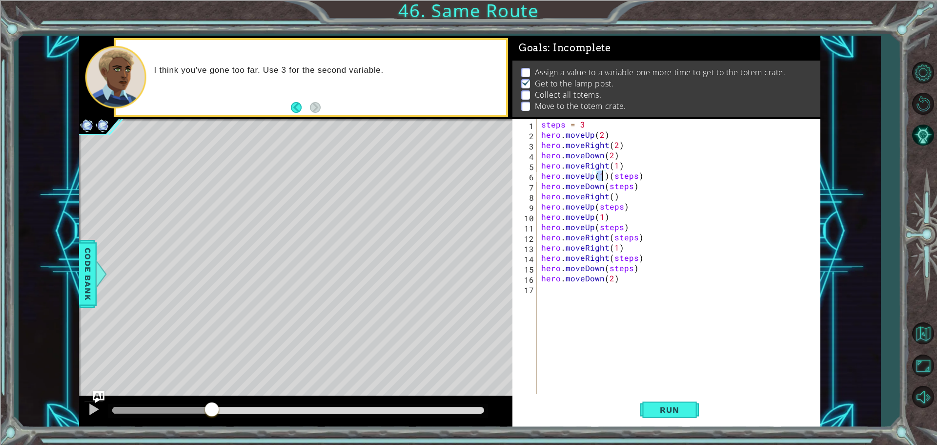
click at [641, 189] on div "steps = 3 hero . moveUp ( 2 ) hero . moveRight ( 2 ) hero . moveDown ( 2 ) hero…" at bounding box center [680, 267] width 283 height 297
click at [600, 190] on div "steps = 3 hero . moveUp ( 2 ) hero . moveRight ( 2 ) hero . moveDown ( 2 ) hero…" at bounding box center [680, 267] width 283 height 297
click at [602, 174] on div "steps = 3 hero . moveUp ( 2 ) hero . moveRight ( 2 ) hero . moveDown ( 2 ) hero…" at bounding box center [680, 267] width 283 height 297
click at [605, 176] on div "steps = 3 hero . moveUp ( 2 ) hero . moveRight ( 2 ) hero . moveDown ( 2 ) hero…" at bounding box center [680, 267] width 283 height 297
click at [604, 201] on div "steps = 3 hero . moveUp ( 2 ) hero . moveRight ( 2 ) hero . moveDown ( 2 ) hero…" at bounding box center [680, 267] width 283 height 297
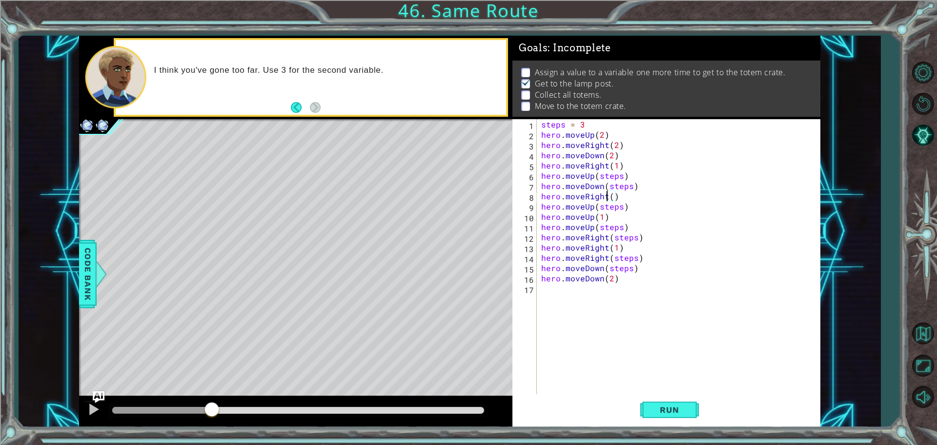
click at [605, 201] on div "steps = 3 hero . moveUp ( 2 ) hero . moveRight ( 2 ) hero . moveDown ( 2 ) hero…" at bounding box center [680, 267] width 283 height 297
click at [92, 410] on div at bounding box center [93, 409] width 13 height 13
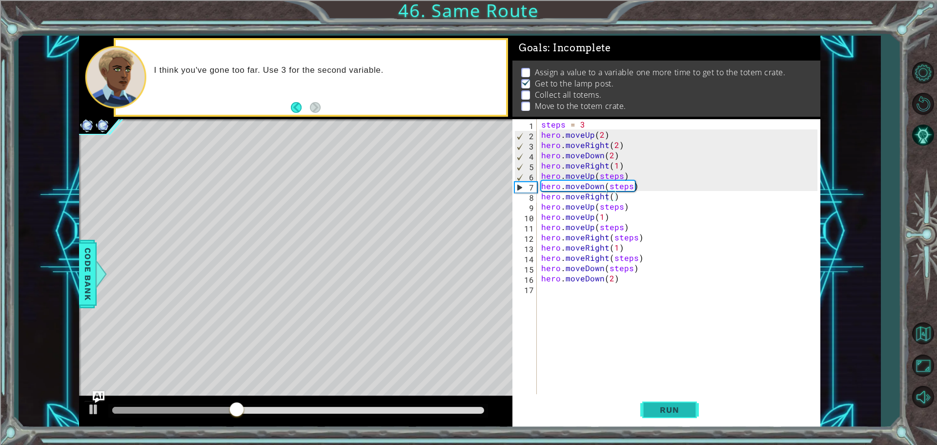
click at [665, 404] on button "Run" at bounding box center [670, 409] width 59 height 31
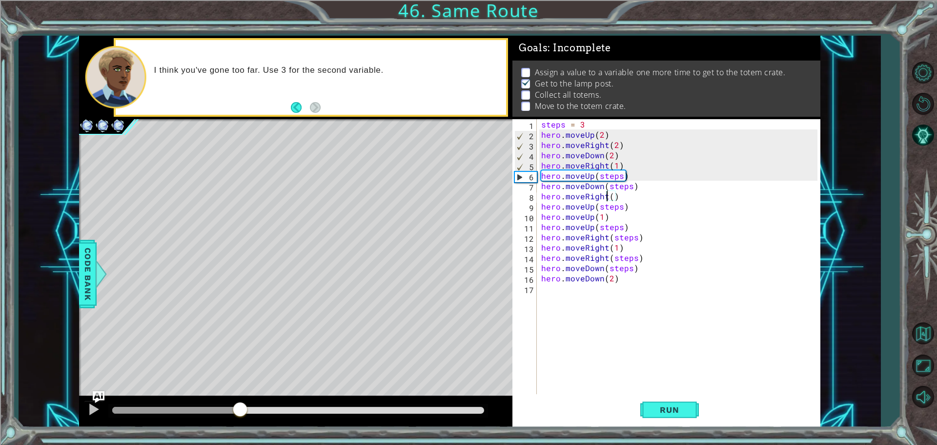
drag, startPoint x: 145, startPoint y: 410, endPoint x: 240, endPoint y: 416, distance: 94.9
click at [240, 416] on div at bounding box center [240, 410] width 18 height 18
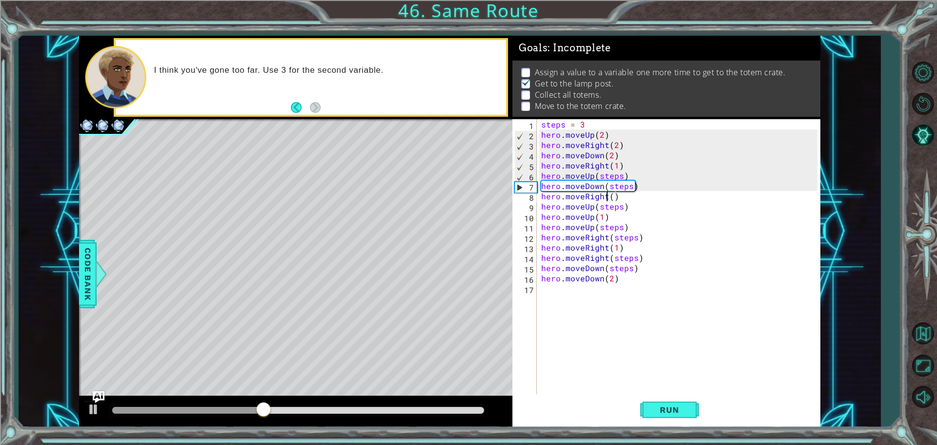
click at [598, 187] on div "steps = 3 hero . moveUp ( 2 ) hero . moveRight ( 2 ) hero . moveDown ( 2 ) hero…" at bounding box center [680, 267] width 283 height 297
click at [604, 187] on div "steps = 3 hero . moveUp ( 2 ) hero . moveRight ( 2 ) hero . moveDown ( 2 ) hero…" at bounding box center [680, 267] width 283 height 297
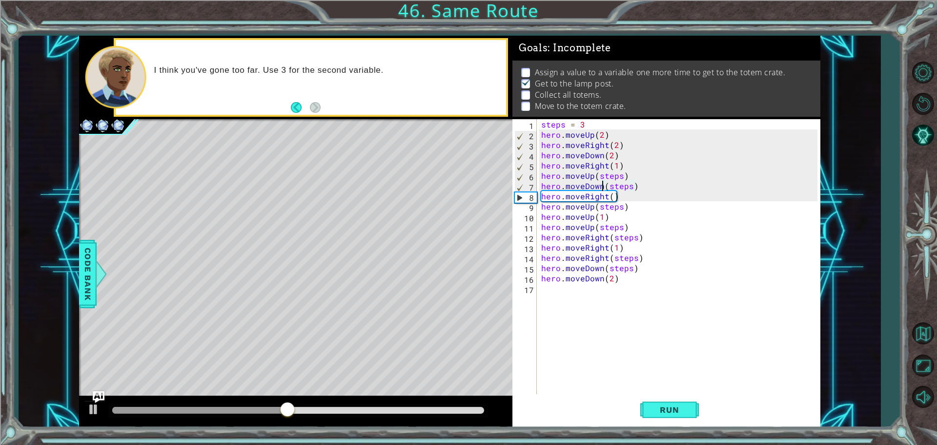
click at [652, 184] on div "steps = 3 hero . moveUp ( 2 ) hero . moveRight ( 2 ) hero . moveDown ( 2 ) hero…" at bounding box center [680, 267] width 283 height 297
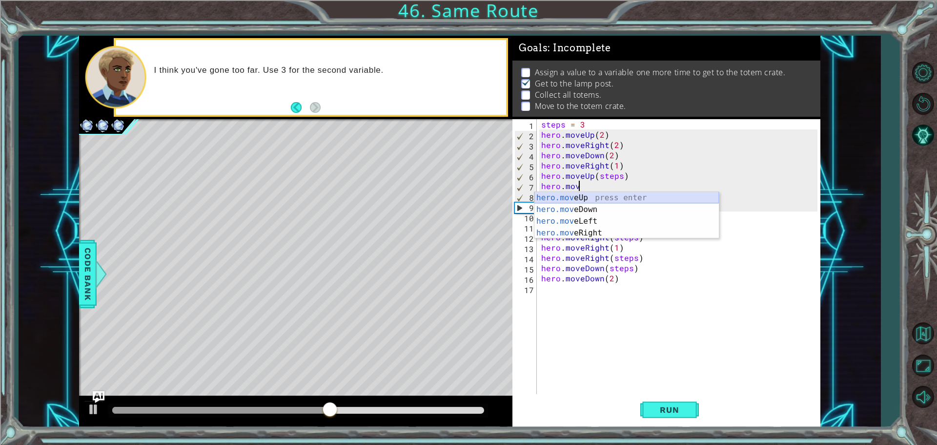
scroll to position [0, 1]
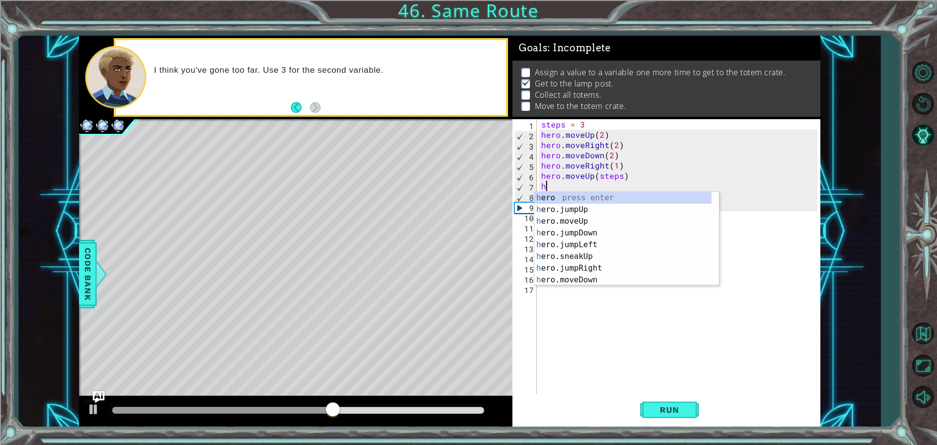
type textarea "h"
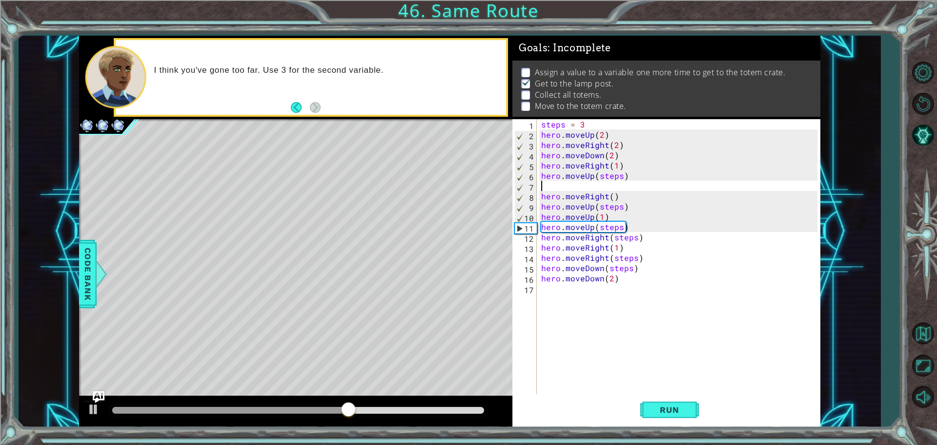
click at [626, 197] on div "steps = 3 hero . moveUp ( 2 ) hero . moveRight ( 2 ) hero . moveDown ( 2 ) hero…" at bounding box center [680, 267] width 283 height 297
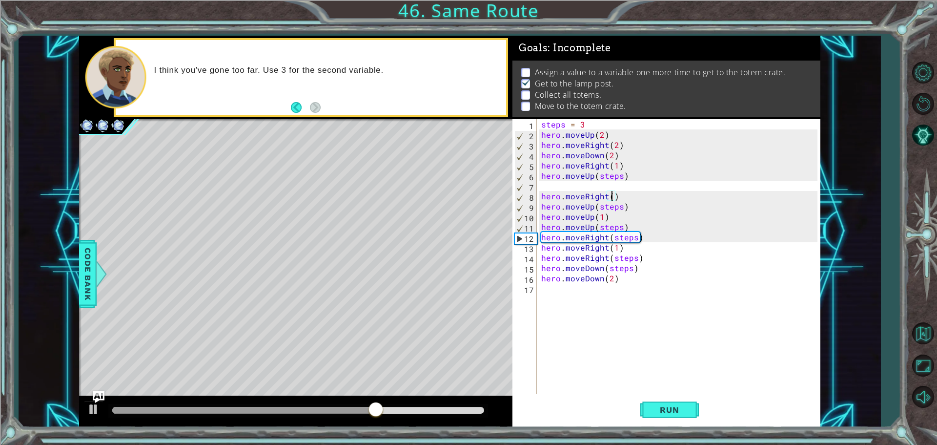
click at [614, 198] on div "steps = 3 hero . moveUp ( 2 ) hero . moveRight ( 2 ) hero . moveDown ( 2 ) hero…" at bounding box center [680, 267] width 283 height 297
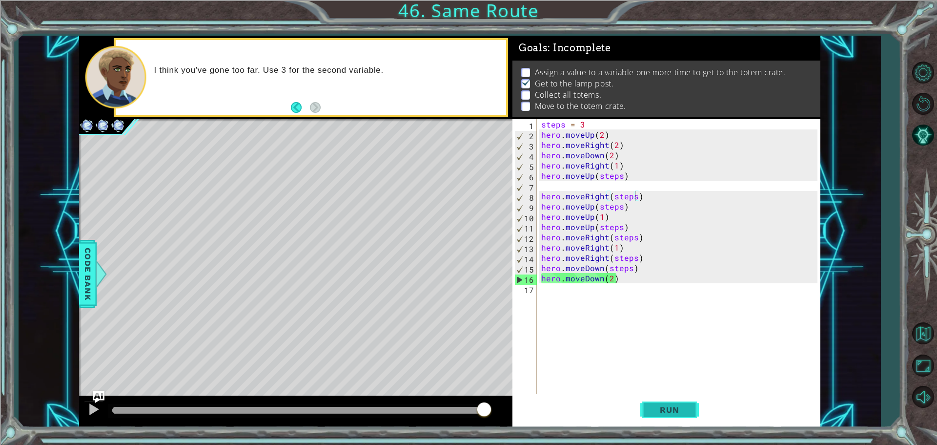
click at [652, 411] on span "Run" at bounding box center [669, 410] width 39 height 10
drag, startPoint x: 142, startPoint y: 409, endPoint x: 559, endPoint y: 420, distance: 418.1
click at [557, 420] on div "1 ההההההההההההההההההההההההההההההההההההההההההההההההההההההההההההההההההההההההההההה…" at bounding box center [450, 232] width 742 height 392
click at [612, 281] on div "steps = 3 hero . moveUp ( 2 ) hero . moveRight ( 2 ) hero . moveDown ( 2 ) hero…" at bounding box center [680, 267] width 283 height 297
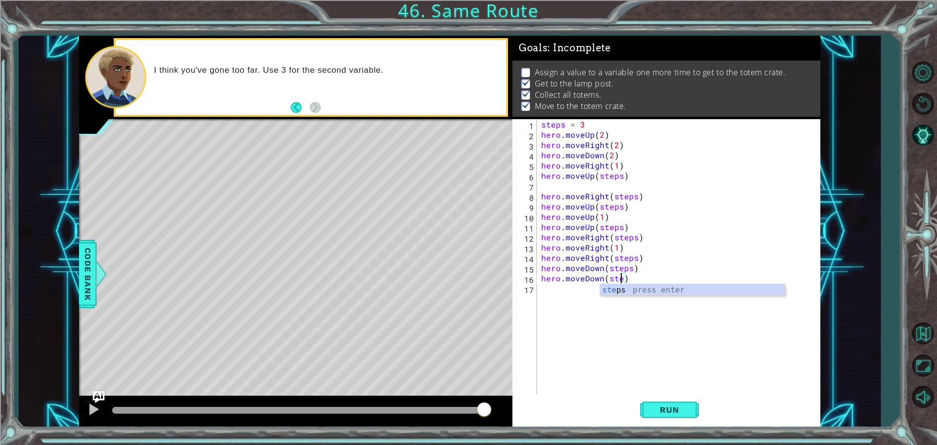
scroll to position [0, 5]
drag, startPoint x: 674, startPoint y: 411, endPoint x: 650, endPoint y: 410, distance: 24.5
click at [654, 410] on span "Run" at bounding box center [669, 410] width 39 height 10
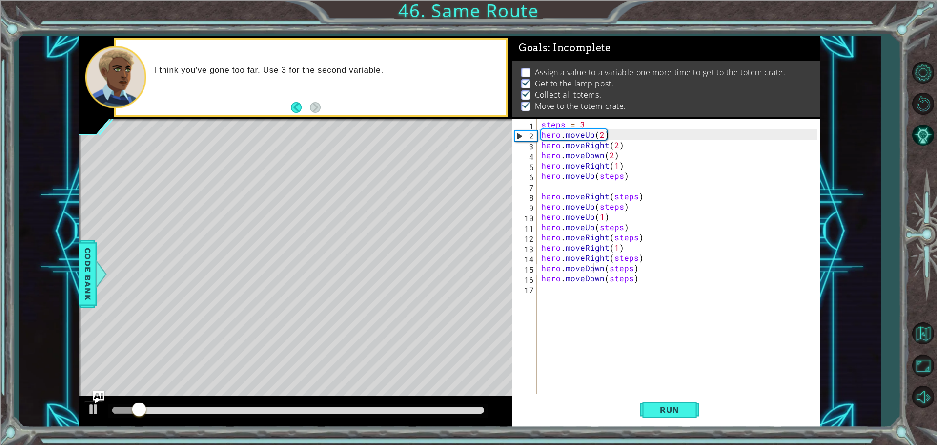
drag, startPoint x: 115, startPoint y: 414, endPoint x: 209, endPoint y: 418, distance: 94.8
click at [209, 418] on div at bounding box center [296, 411] width 434 height 31
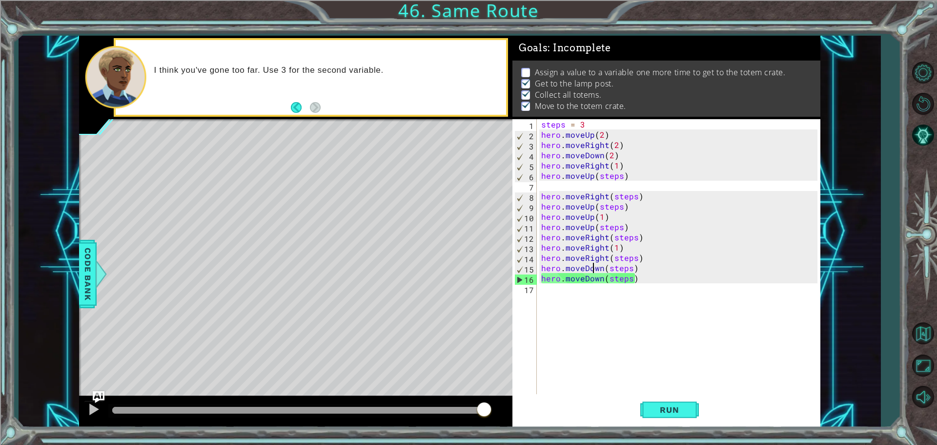
drag, startPoint x: 155, startPoint y: 417, endPoint x: 573, endPoint y: 396, distance: 417.9
click at [573, 396] on div "1 ההההההההההההההההההההההההההההההההההההההההההההההההההההההההההההההההההההההההההההה…" at bounding box center [450, 232] width 742 height 392
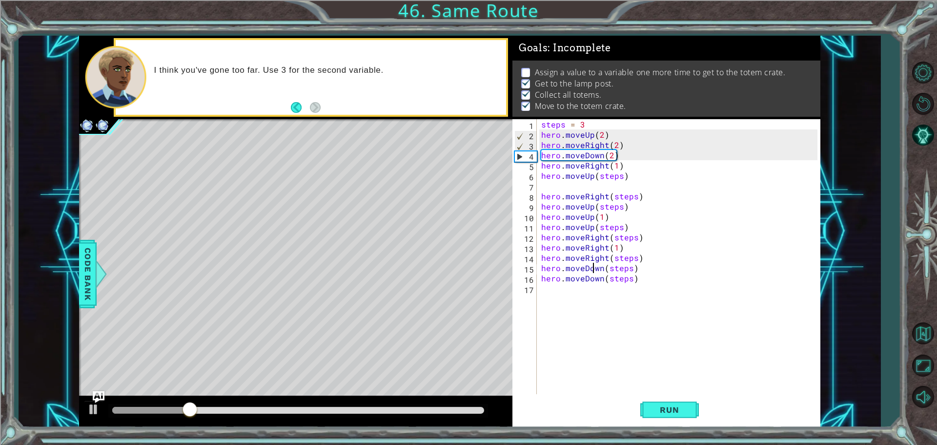
click at [642, 280] on div "steps = 3 hero . moveUp ( 2 ) hero . moveRight ( 2 ) hero . moveDown ( 2 ) hero…" at bounding box center [680, 267] width 283 height 297
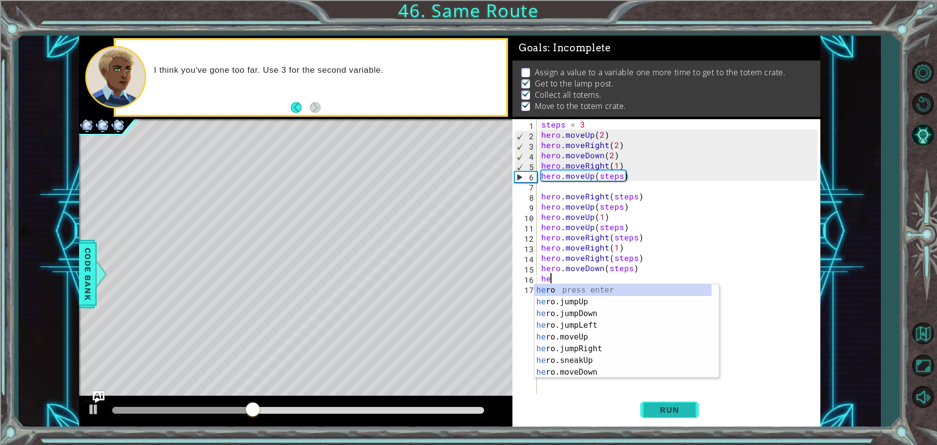
scroll to position [0, 0]
type textarea "h"
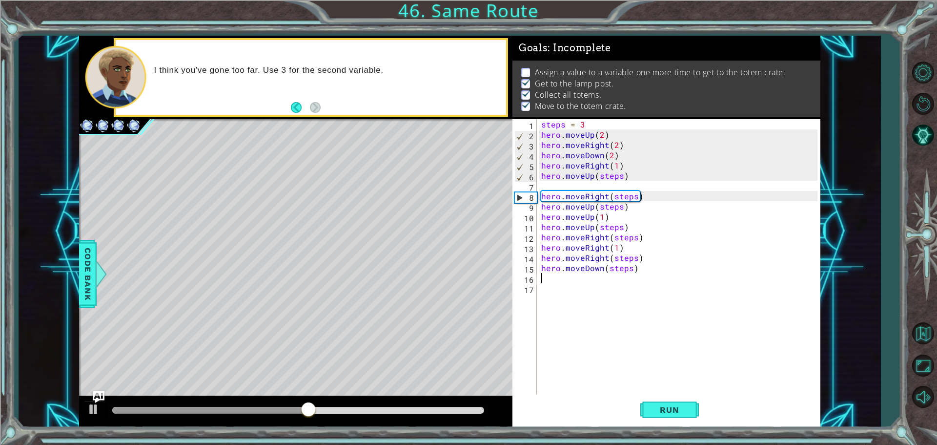
click at [595, 209] on div "steps = 3 hero . moveUp ( 2 ) hero . moveRight ( 2 ) hero . moveDown ( 2 ) hero…" at bounding box center [680, 267] width 283 height 297
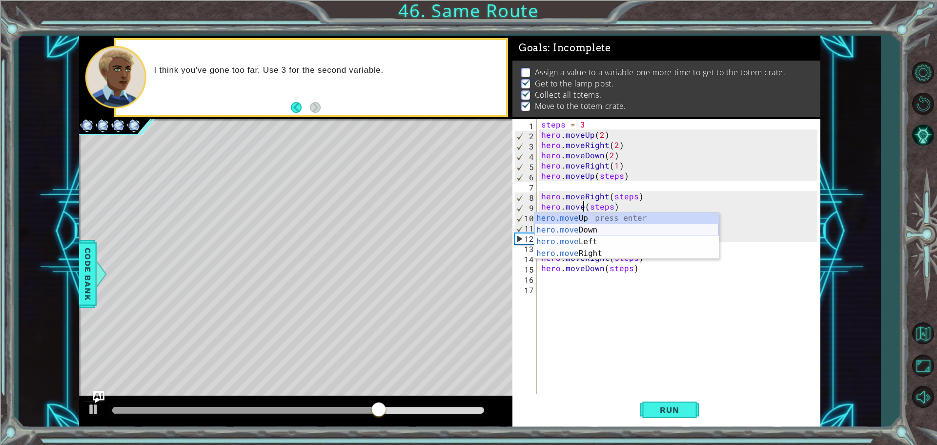
click at [595, 230] on div "hero.move Up press enter hero.move Down press enter hero.move Left press enter …" at bounding box center [627, 247] width 185 height 70
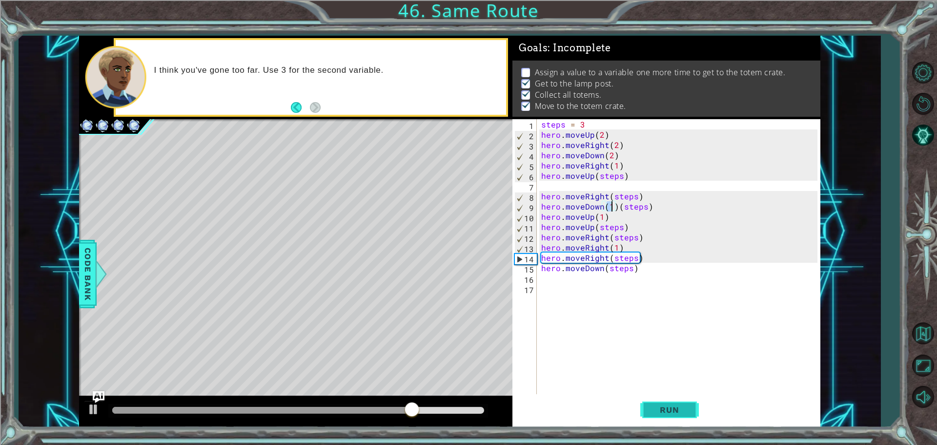
click at [675, 405] on button "Run" at bounding box center [670, 409] width 59 height 31
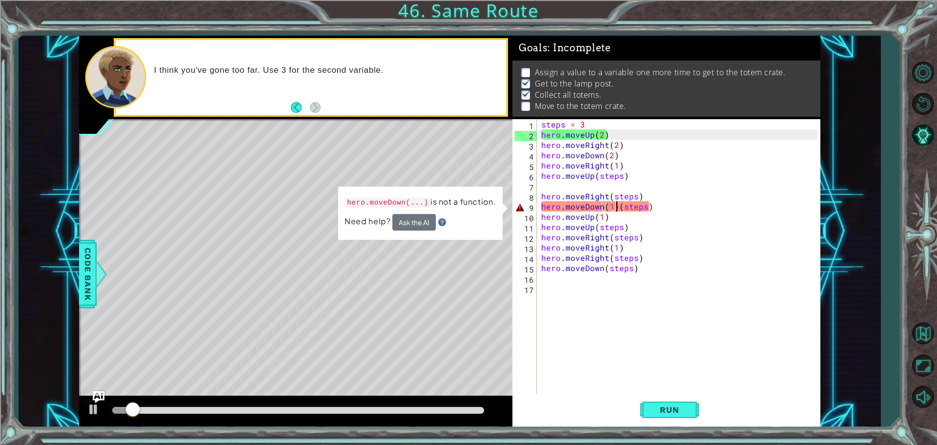
click at [618, 208] on div "steps = 3 hero . moveUp ( 2 ) hero . moveRight ( 2 ) hero . moveDown ( 2 ) hero…" at bounding box center [680, 267] width 283 height 297
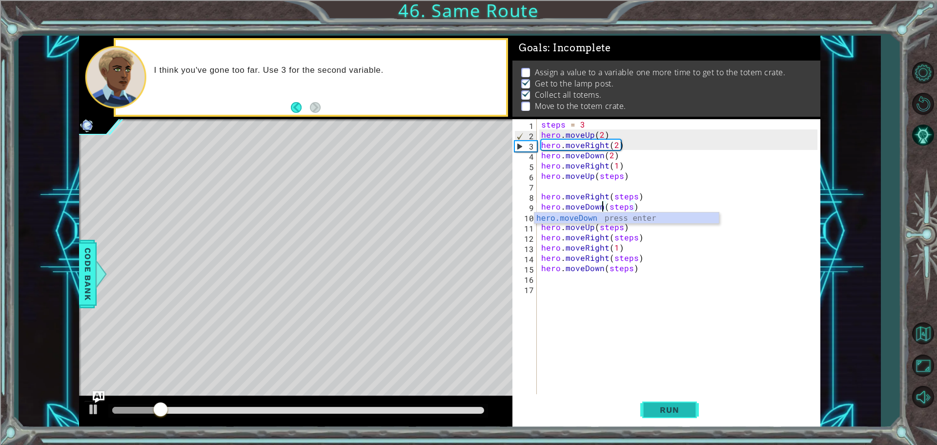
click at [673, 411] on span "Run" at bounding box center [669, 410] width 39 height 10
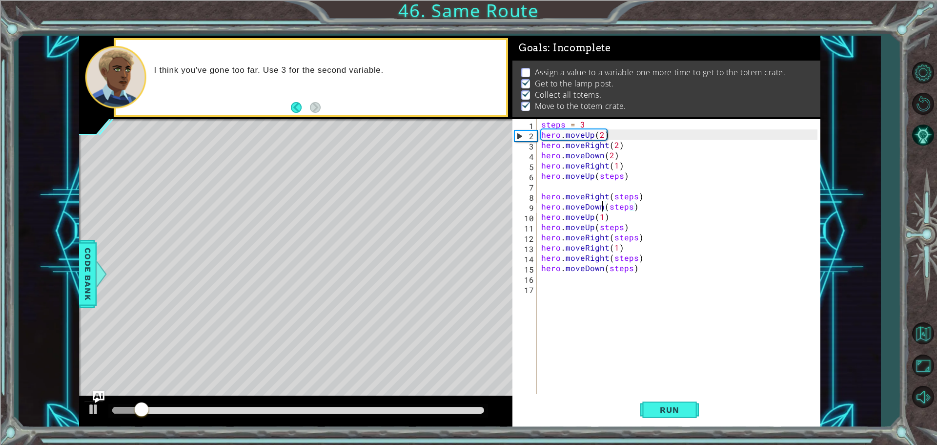
click at [610, 220] on div "steps = 3 hero . moveUp ( 2 ) hero . moveRight ( 2 ) hero . moveDown ( 2 ) hero…" at bounding box center [680, 267] width 283 height 297
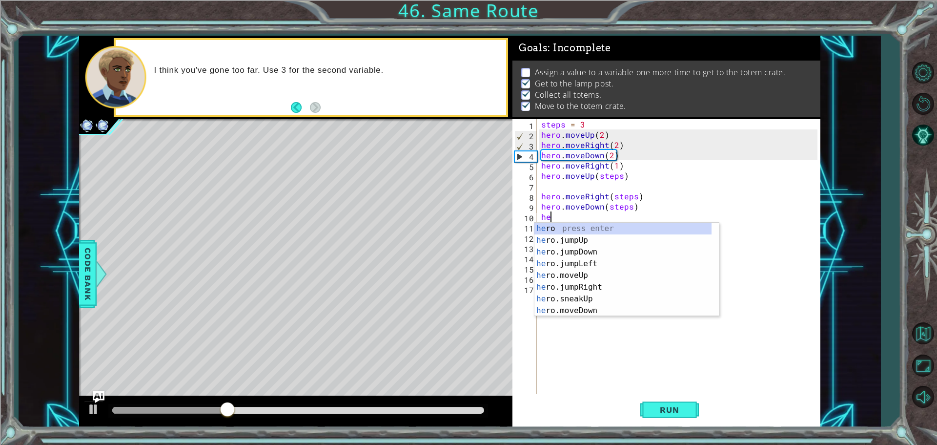
type textarea "h"
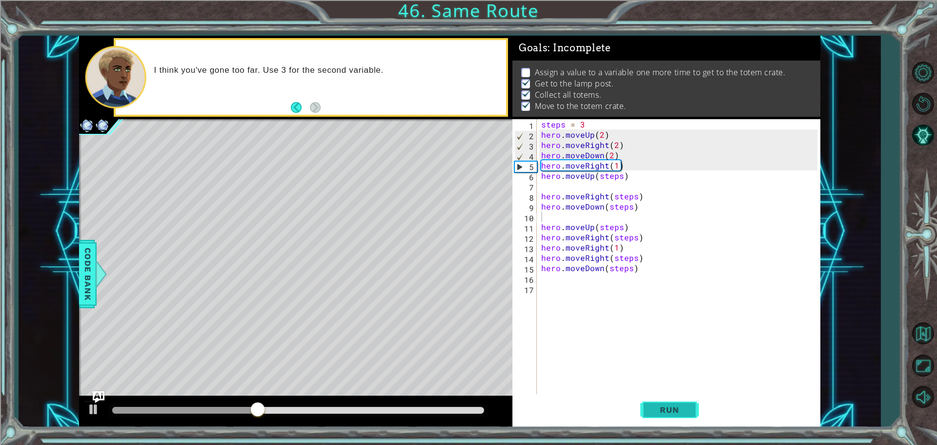
click at [676, 414] on button "Run" at bounding box center [670, 409] width 59 height 31
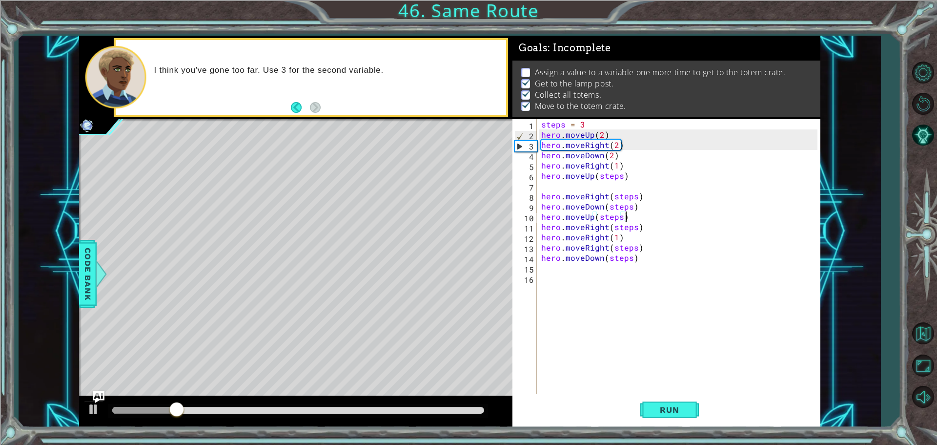
click at [626, 217] on div "steps = 3 hero . moveUp ( 2 ) hero . moveRight ( 2 ) hero . moveDown ( 2 ) hero…" at bounding box center [680, 267] width 283 height 297
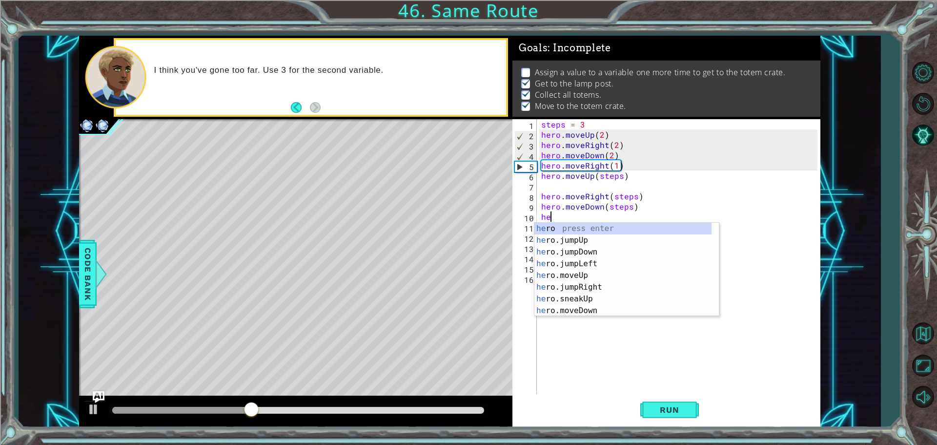
type textarea "h"
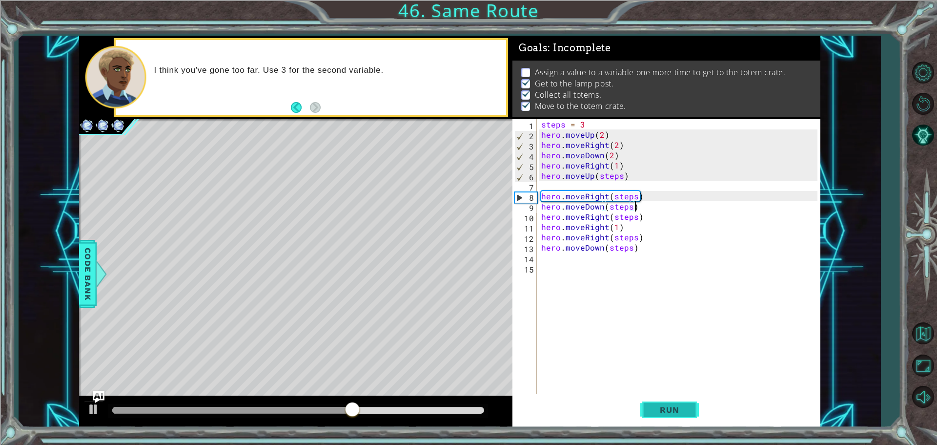
click at [678, 404] on button "Run" at bounding box center [670, 409] width 59 height 31
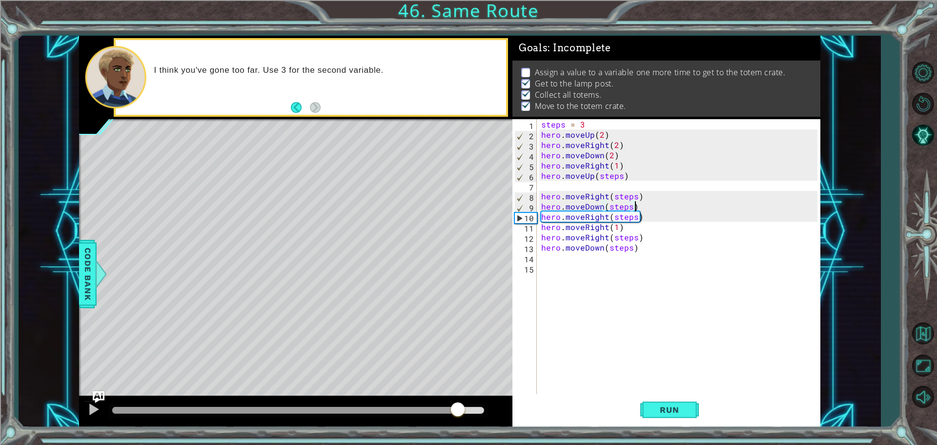
drag, startPoint x: 158, startPoint y: 407, endPoint x: 458, endPoint y: 379, distance: 302.0
click at [458, 379] on div "methods hero use(thing) moveUp(steps) moveDown(steps) moveLeft(steps) moveRight…" at bounding box center [450, 232] width 742 height 392
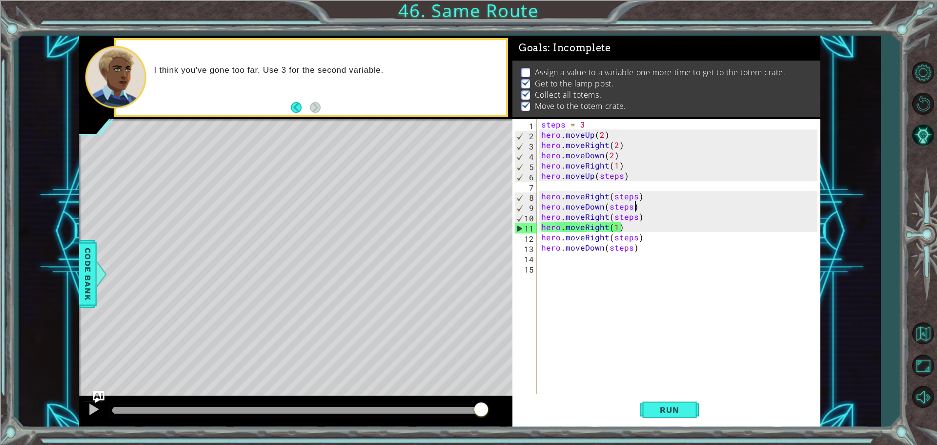
click at [653, 221] on div "steps = 3 hero . moveUp ( 2 ) hero . moveRight ( 2 ) hero . moveDown ( 2 ) hero…" at bounding box center [680, 267] width 283 height 297
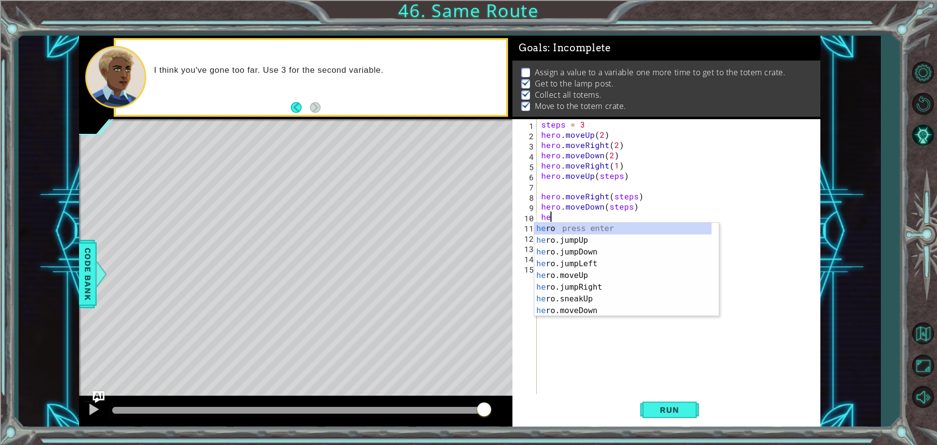
type textarea "h"
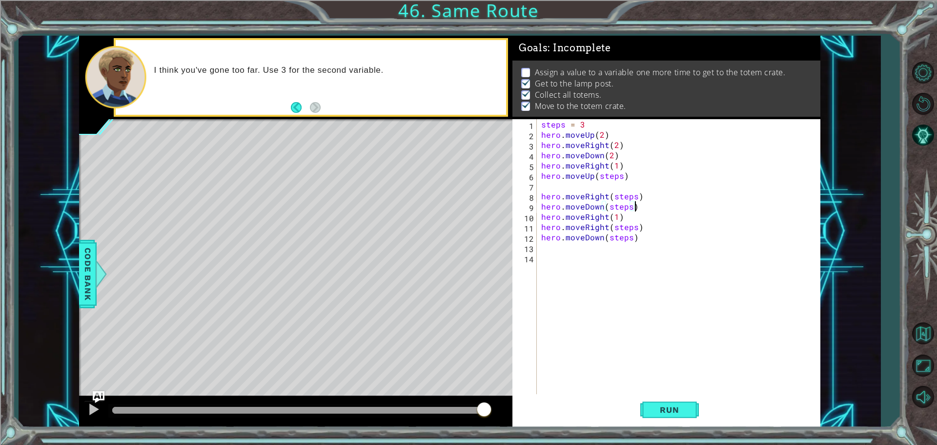
click at [639, 220] on div "steps = 3 hero . moveUp ( 2 ) hero . moveRight ( 2 ) hero . moveDown ( 2 ) hero…" at bounding box center [680, 267] width 283 height 297
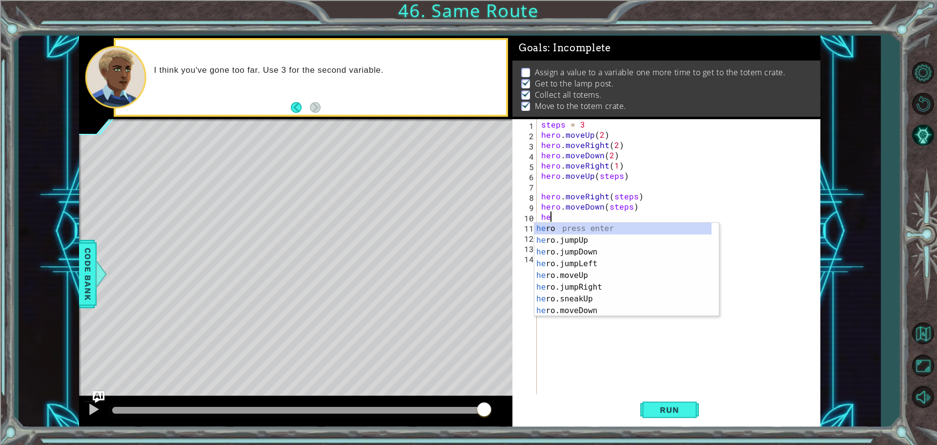
type textarea "h"
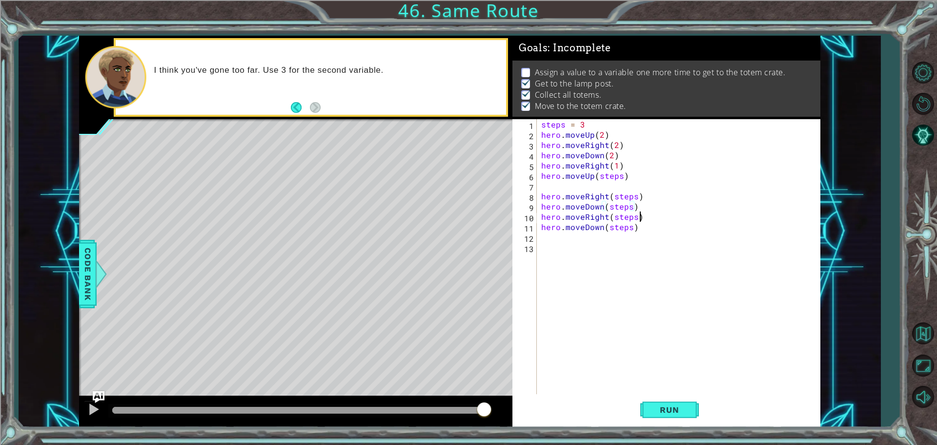
click at [651, 217] on div "steps = 3 hero . moveUp ( 2 ) hero . moveRight ( 2 ) hero . moveDown ( 2 ) hero…" at bounding box center [680, 267] width 283 height 297
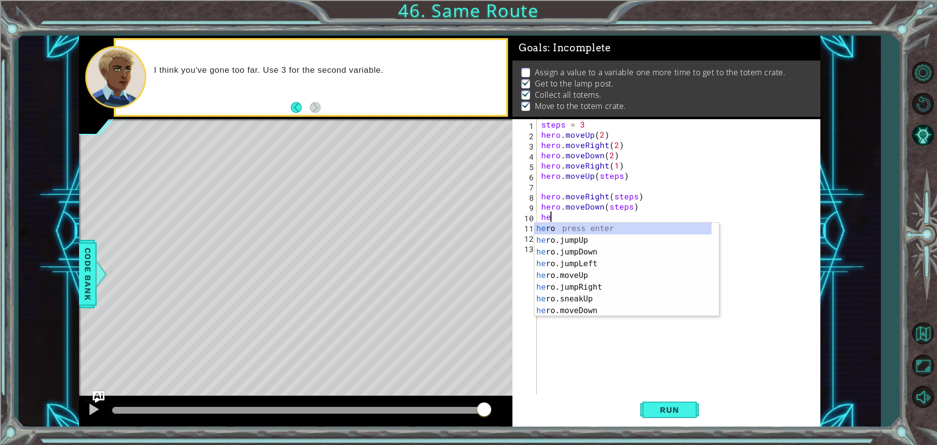
type textarea "h"
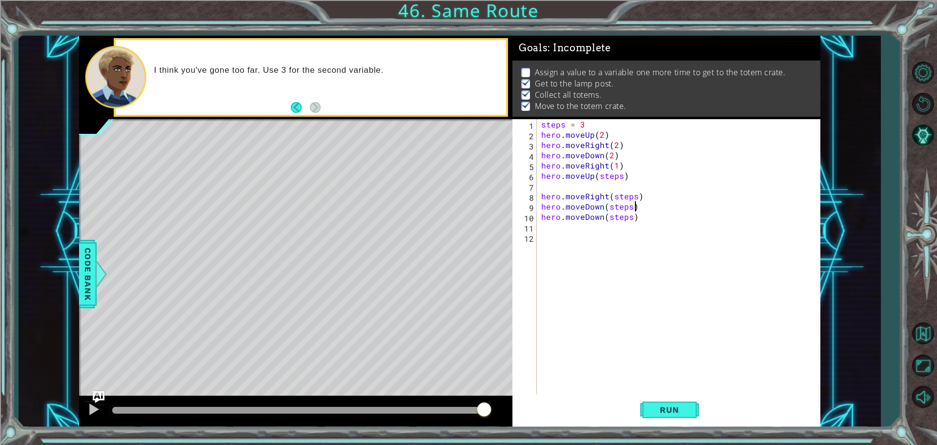
click at [641, 218] on div "steps = 3 hero . moveUp ( 2 ) hero . moveRight ( 2 ) hero . moveDown ( 2 ) hero…" at bounding box center [680, 267] width 283 height 297
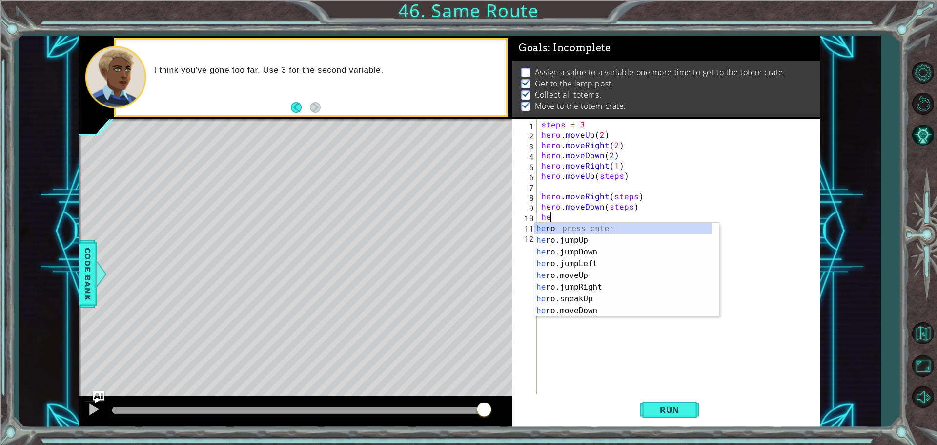
type textarea "h"
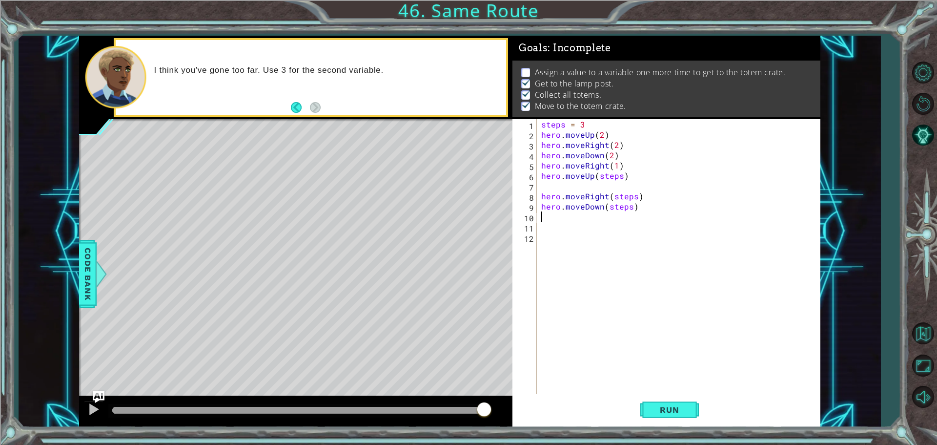
type textarea "hero.moveDown(steps)"
click at [674, 404] on button "Run" at bounding box center [670, 409] width 59 height 31
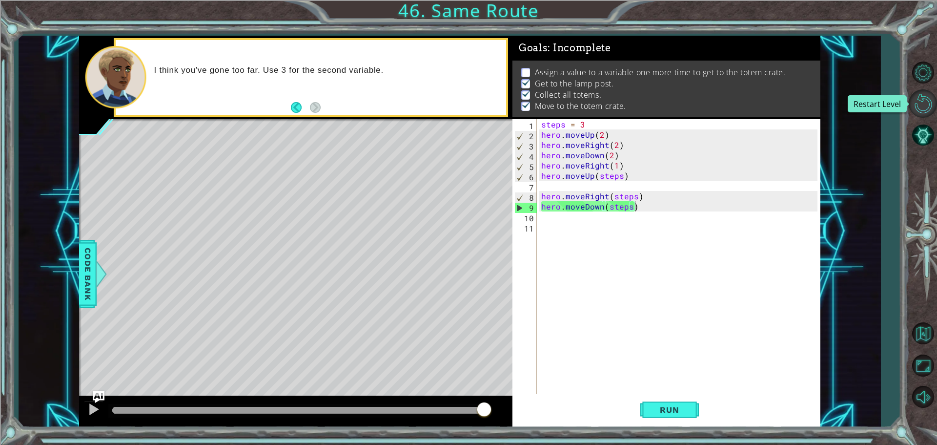
click at [930, 98] on button "Restart Level" at bounding box center [923, 103] width 28 height 28
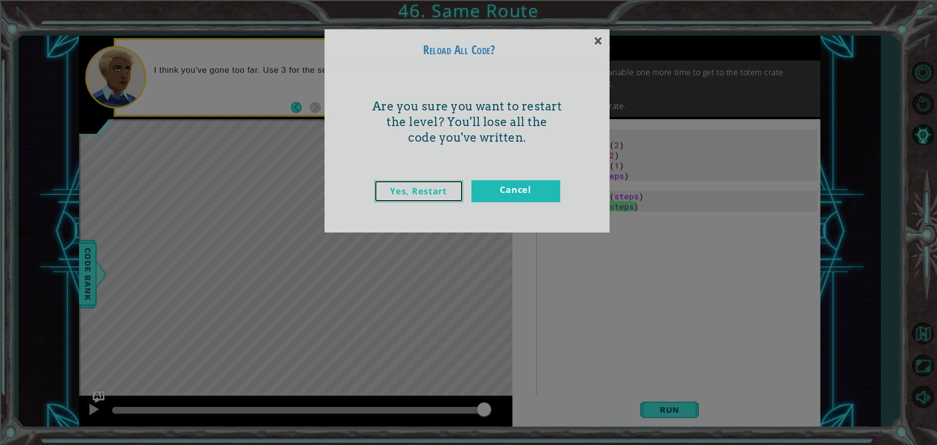
click at [429, 190] on link "Yes, Restart" at bounding box center [418, 191] width 89 height 22
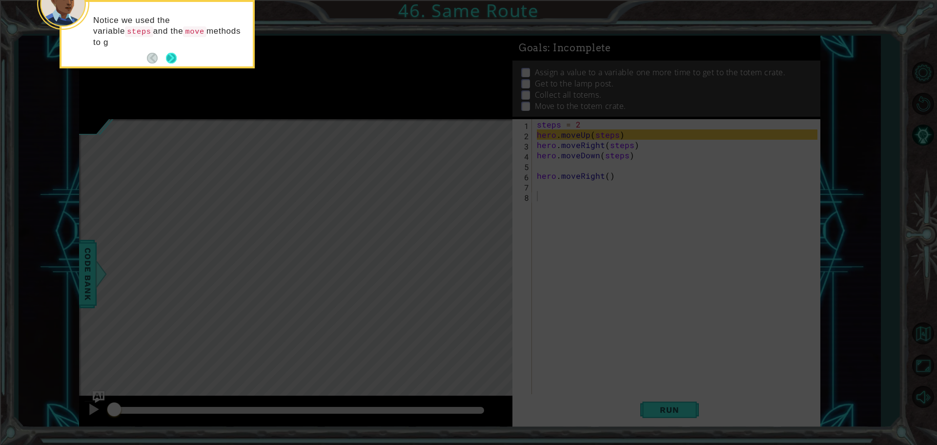
click at [176, 52] on button "Next" at bounding box center [172, 59] width 16 height 16
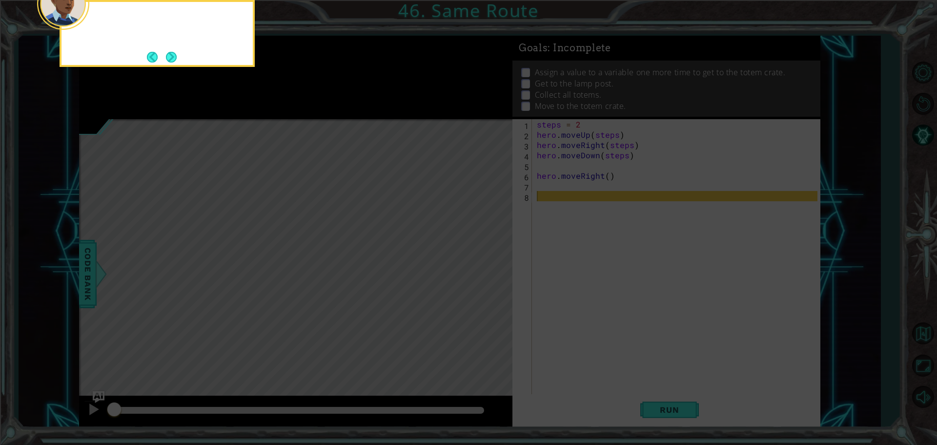
click at [176, 52] on button "Next" at bounding box center [171, 57] width 17 height 17
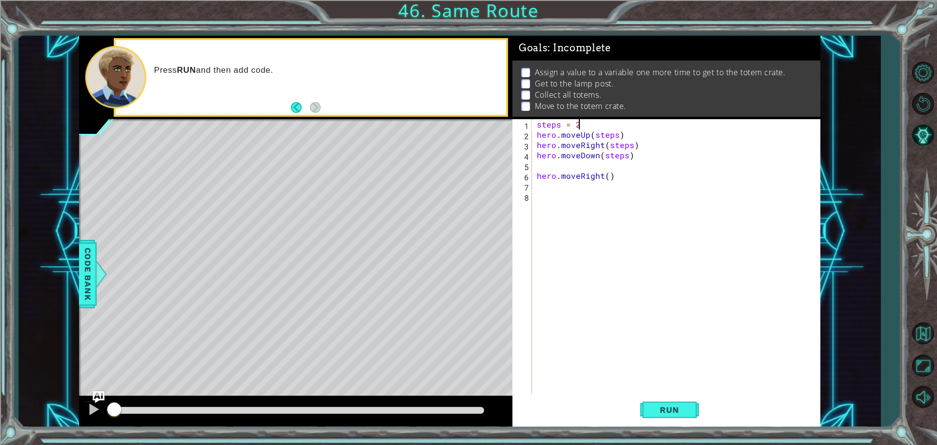
click at [589, 125] on div "steps = 2 hero . moveUp ( steps ) hero . moveRight ( steps ) hero . moveDown ( …" at bounding box center [679, 267] width 288 height 297
click at [672, 414] on span "Run" at bounding box center [669, 410] width 39 height 10
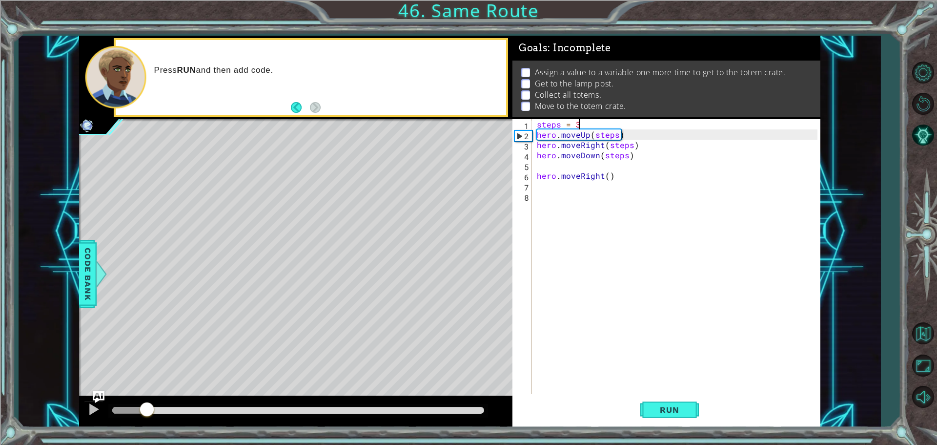
drag, startPoint x: 150, startPoint y: 406, endPoint x: 149, endPoint y: 422, distance: 16.6
click at [149, 422] on div at bounding box center [296, 411] width 434 height 31
drag, startPoint x: 149, startPoint y: 422, endPoint x: 103, endPoint y: 427, distance: 47.1
click at [107, 427] on div "1 ההההההההההההההההההההההההההההההההההההההההההההההההההההההההההההההההההההההההההההה…" at bounding box center [468, 222] width 937 height 445
click at [84, 296] on span "Code Bank" at bounding box center [88, 274] width 16 height 60
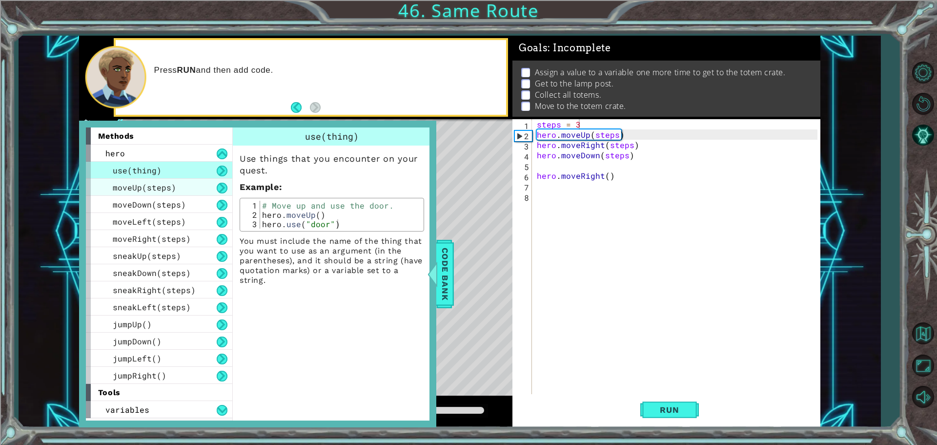
click at [184, 185] on div "moveUp(steps)" at bounding box center [159, 187] width 146 height 17
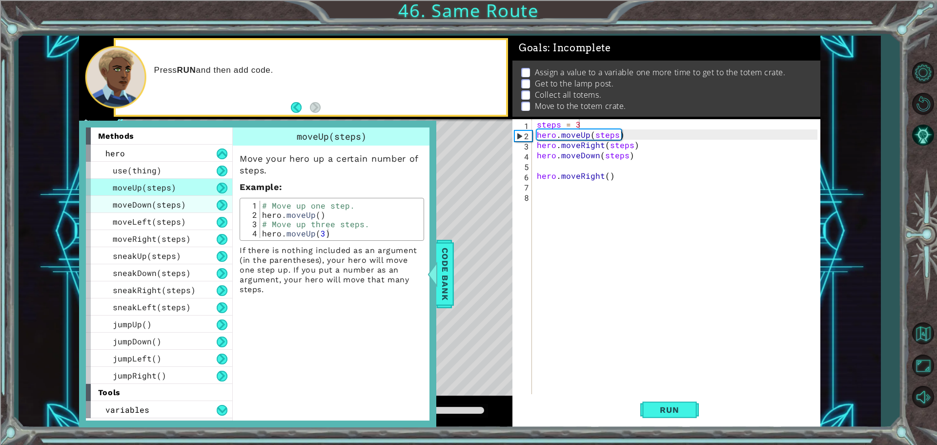
drag, startPoint x: 187, startPoint y: 197, endPoint x: 196, endPoint y: 197, distance: 8.8
click at [189, 197] on div "moveDown(steps)" at bounding box center [159, 204] width 146 height 17
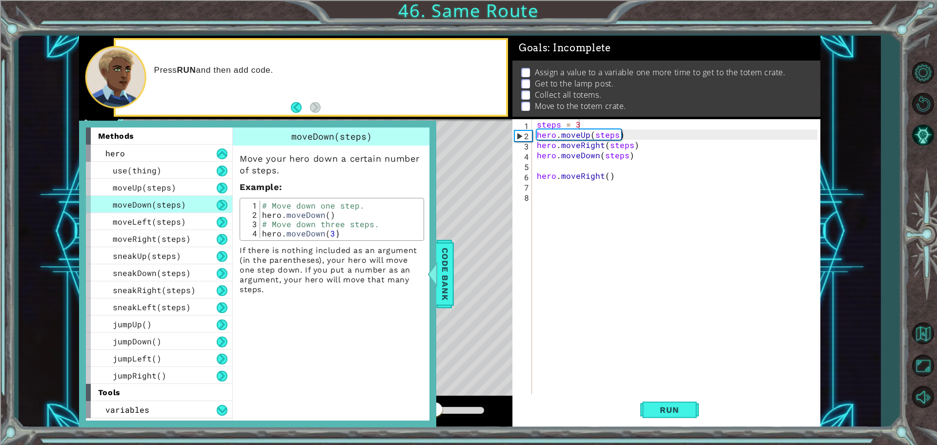
drag, startPoint x: 438, startPoint y: 262, endPoint x: 430, endPoint y: 250, distance: 14.1
click at [431, 252] on div "methods hero use(thing) moveUp(steps) moveDown(steps) moveLeft(steps) moveRight…" at bounding box center [257, 274] width 357 height 306
drag, startPoint x: 449, startPoint y: 265, endPoint x: 450, endPoint y: 271, distance: 5.9
click at [450, 271] on span "Code Bank" at bounding box center [445, 274] width 16 height 60
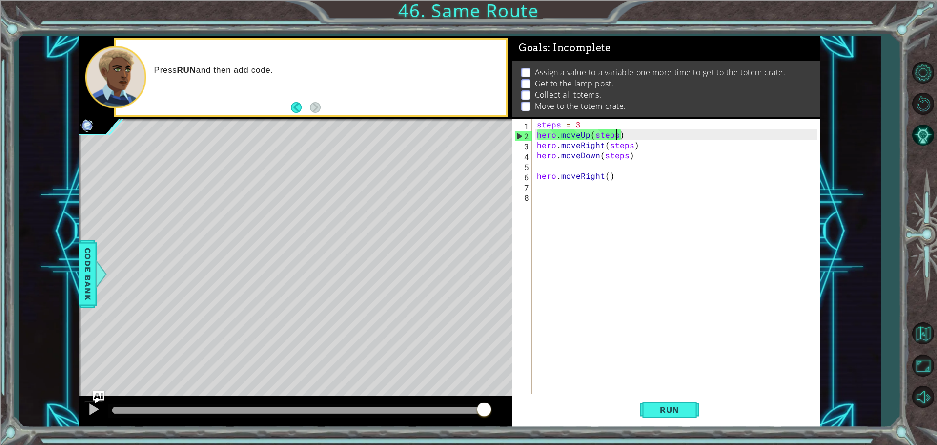
click at [616, 138] on div "steps = 3 hero . moveUp ( steps ) hero . moveRight ( steps ) hero . moveDown ( …" at bounding box center [679, 267] width 288 height 297
click at [605, 180] on div "steps = 3 hero . moveUp ( 2 ) hero . moveRight ( steps ) hero . moveDown ( step…" at bounding box center [679, 267] width 288 height 297
click at [589, 171] on div "steps = 3 hero . moveUp ( 2 ) hero . moveRight ( steps ) hero . moveDown ( step…" at bounding box center [679, 267] width 288 height 297
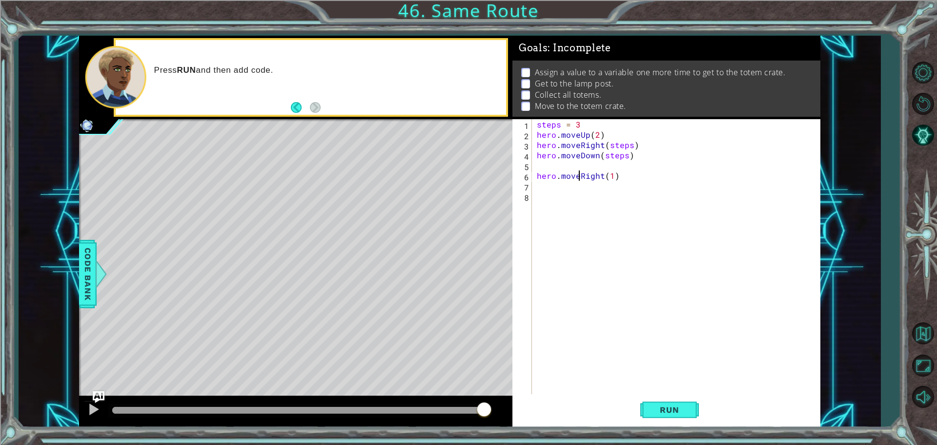
click at [580, 171] on div "steps = 3 hero . moveUp ( 2 ) hero . moveRight ( steps ) hero . moveDown ( step…" at bounding box center [679, 267] width 288 height 297
click at [579, 169] on div "steps = 3 hero . moveUp ( 2 ) hero . moveRight ( steps ) hero . moveDown ( step…" at bounding box center [679, 267] width 288 height 297
type textarea "hero.moveRight(1)"
click at [579, 168] on div "steps = 3 hero . moveUp ( 2 ) hero . moveRight ( steps ) hero . moveDown ( step…" at bounding box center [676, 257] width 283 height 277
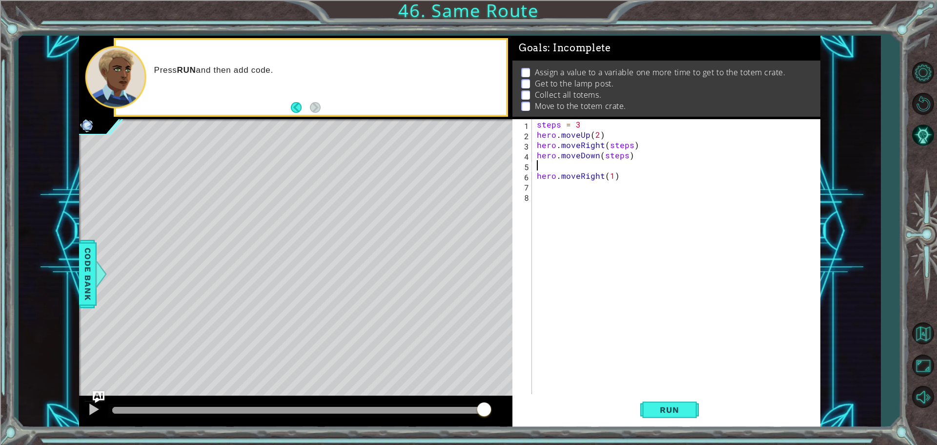
click at [579, 168] on div "steps = 3 hero . moveUp ( 2 ) hero . moveRight ( steps ) hero . moveDown ( step…" at bounding box center [679, 267] width 288 height 297
type textarea "hero.moveDown(steps)"
click at [566, 179] on div "steps = 3 hero . moveUp ( 2 ) hero . moveRight ( steps ) hero . moveDown ( step…" at bounding box center [679, 267] width 288 height 297
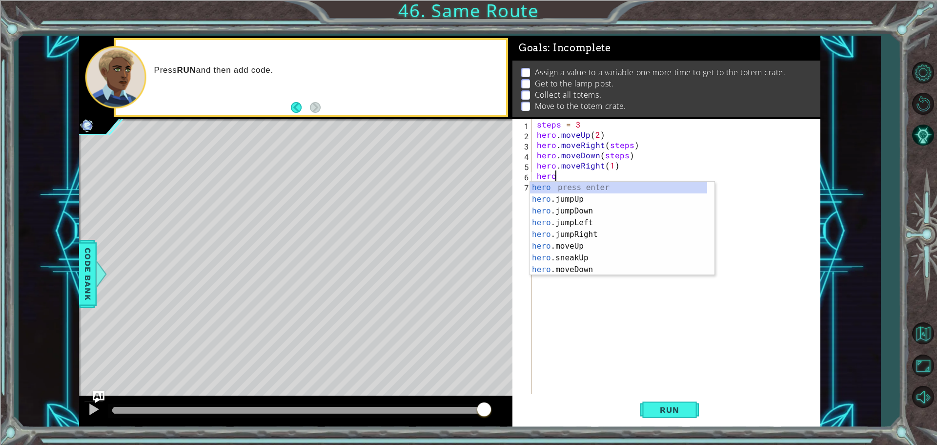
scroll to position [0, 1]
click at [581, 185] on div "hero.m oveUp press enter hero.m oveDown press enter hero.m oveLeft press enter …" at bounding box center [622, 240] width 185 height 117
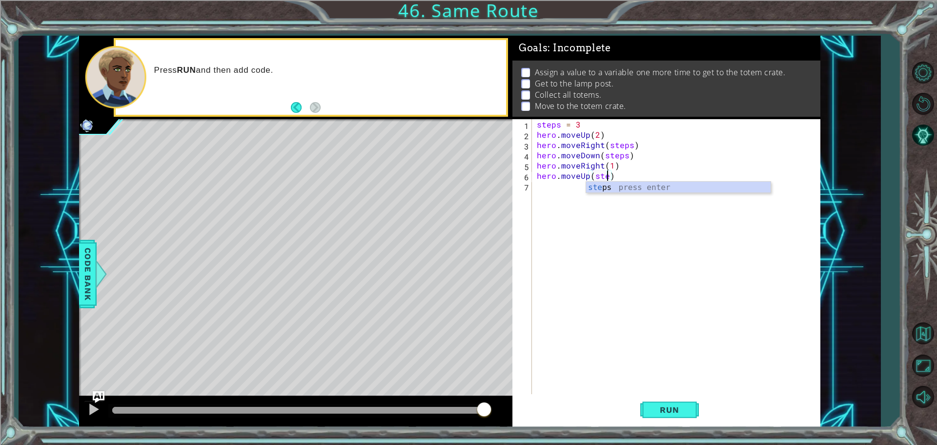
type textarea "hero.moveUp(steps)"
click at [605, 188] on div "steps press enter" at bounding box center [678, 199] width 185 height 35
click at [599, 188] on div "steps = 3 hero . moveUp ( 2 ) hero . moveRight ( steps ) hero . moveDown ( step…" at bounding box center [679, 267] width 288 height 297
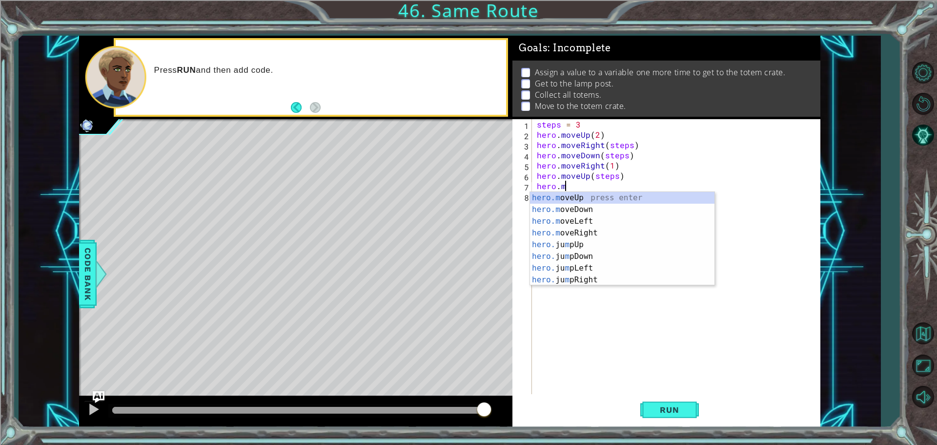
scroll to position [0, 1]
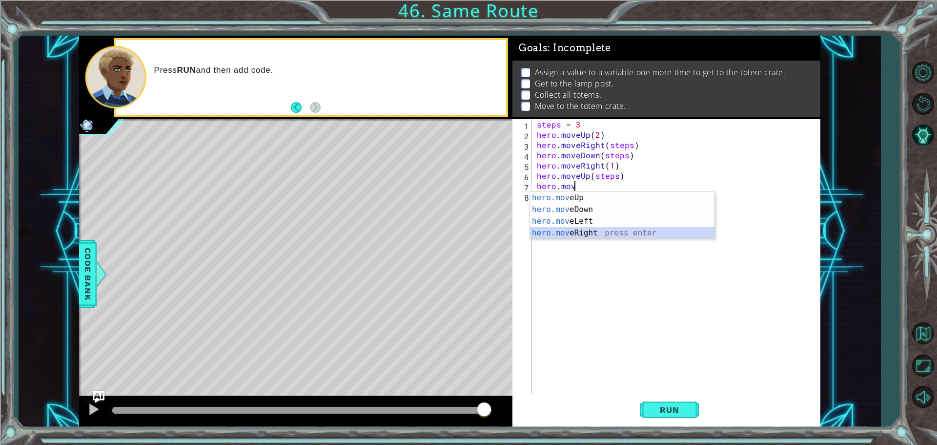
click at [559, 234] on div "hero.mov eUp press enter hero.mov eDown press enter hero.mov eLeft press enter …" at bounding box center [622, 227] width 185 height 70
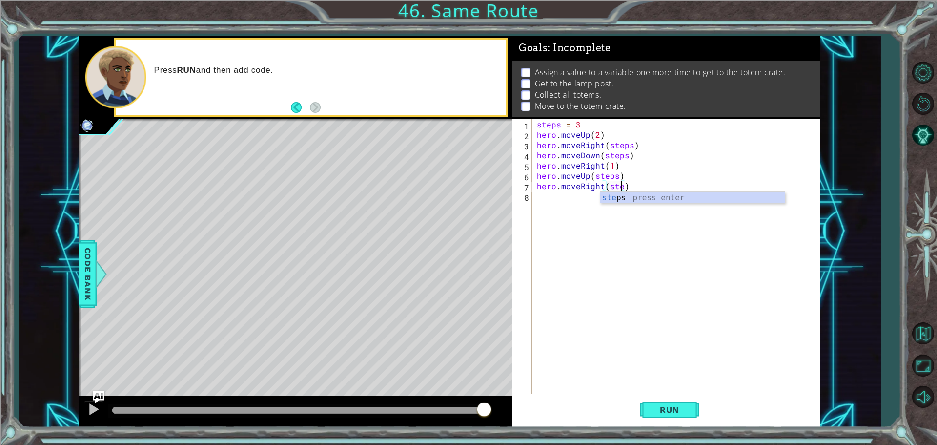
scroll to position [0, 5]
click at [621, 193] on div "steps press enter" at bounding box center [692, 209] width 185 height 35
click at [605, 198] on div "steps = 3 hero . moveUp ( 2 ) hero . moveRight ( steps ) hero . moveDown ( step…" at bounding box center [679, 267] width 288 height 297
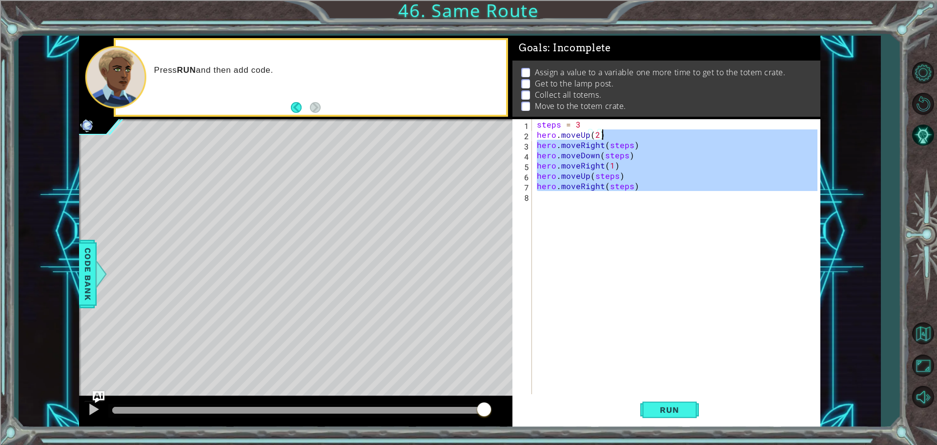
type textarea "hero.moveUp(2) hero.moveRight(steps)"
click at [600, 199] on div "steps = 3 hero . moveUp ( 2 ) hero . moveRight ( steps ) hero . moveDown ( step…" at bounding box center [676, 257] width 283 height 277
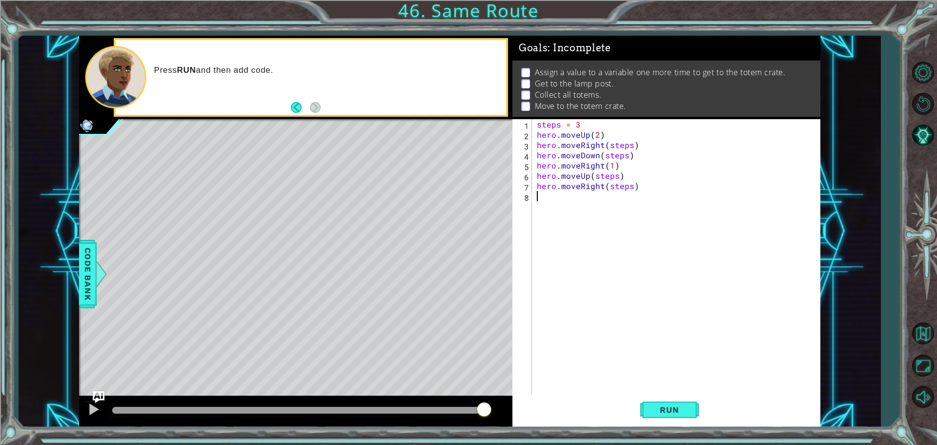
scroll to position [0, 0]
click at [559, 195] on div "steps = 3 hero . moveUp ( 2 ) hero . moveRight ( steps ) hero . moveDown ( step…" at bounding box center [679, 267] width 288 height 297
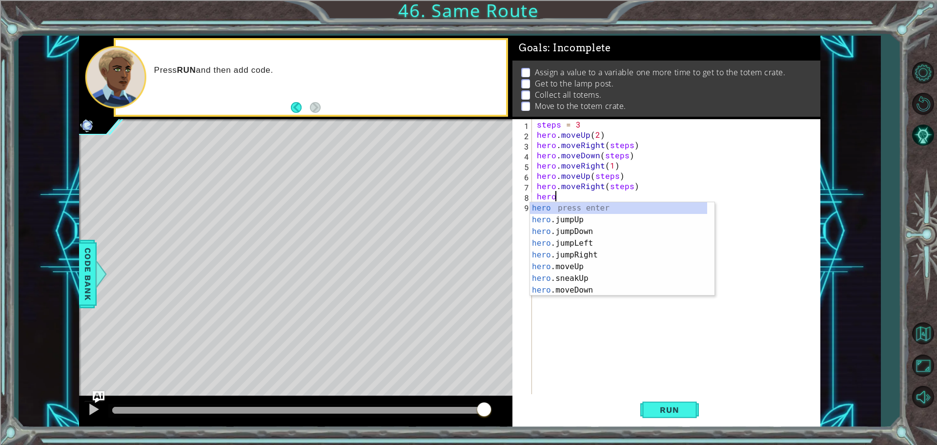
scroll to position [0, 0]
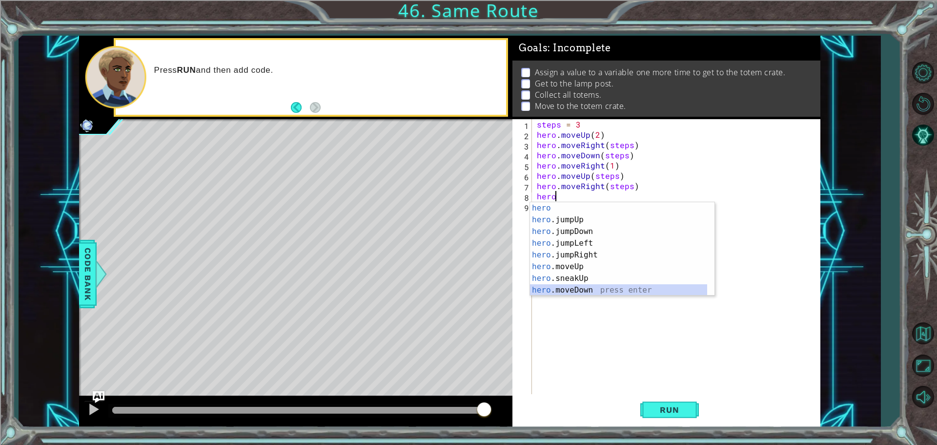
click at [585, 288] on div "hero press enter hero .jumpUp press enter hero .jumpDown press enter hero .jump…" at bounding box center [618, 260] width 177 height 117
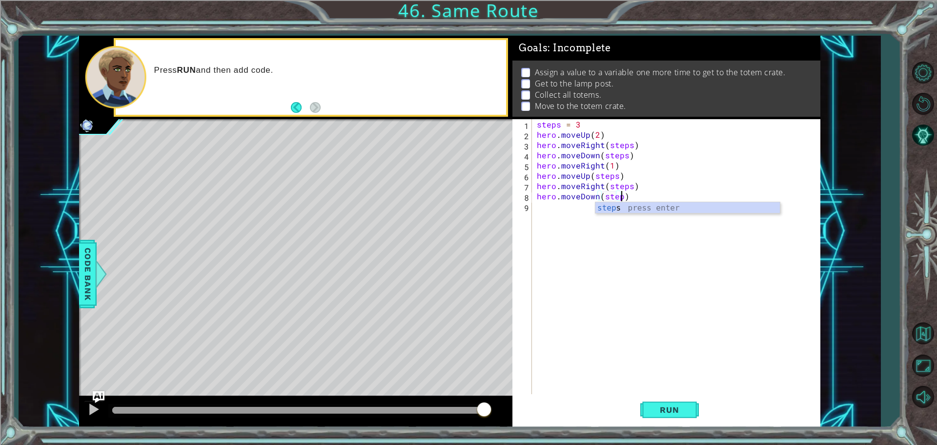
scroll to position [0, 5]
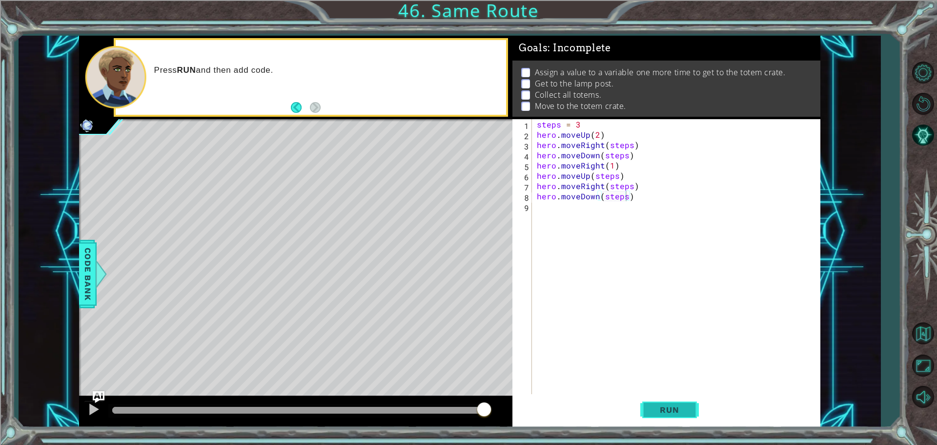
click at [685, 414] on span "Run" at bounding box center [669, 410] width 39 height 10
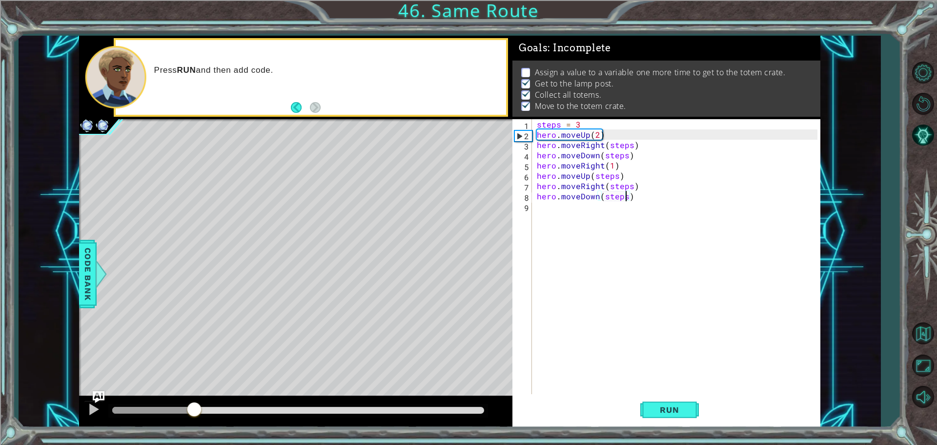
drag, startPoint x: 151, startPoint y: 414, endPoint x: 194, endPoint y: 406, distance: 43.4
click at [194, 406] on div at bounding box center [195, 410] width 18 height 18
click at [631, 145] on div "steps = 3 hero . moveUp ( 2 ) hero . moveRight ( steps ) hero . moveDown ( step…" at bounding box center [679, 267] width 288 height 297
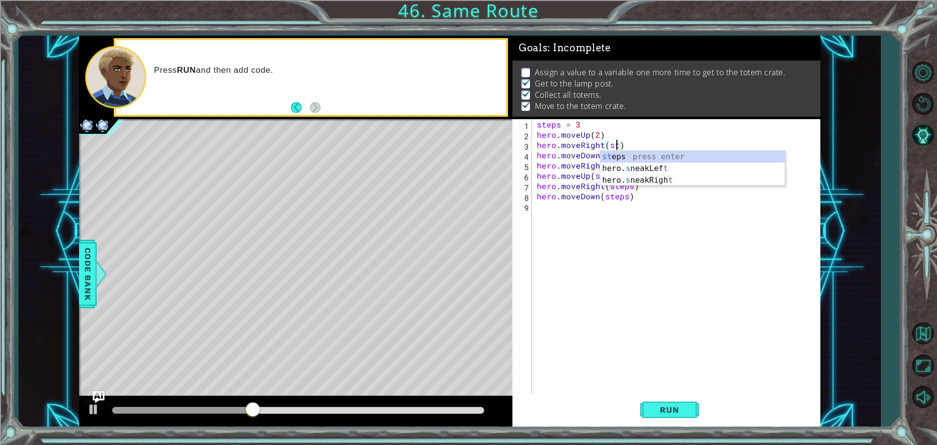
scroll to position [0, 4]
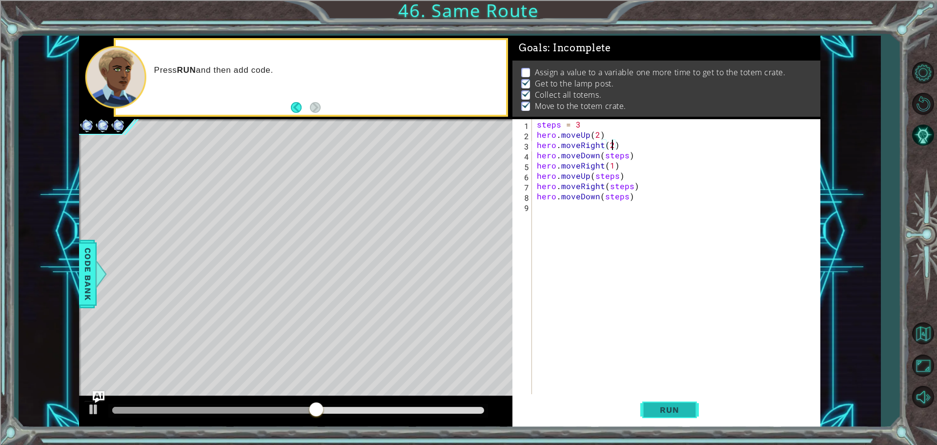
click at [662, 417] on button "Run" at bounding box center [670, 409] width 59 height 31
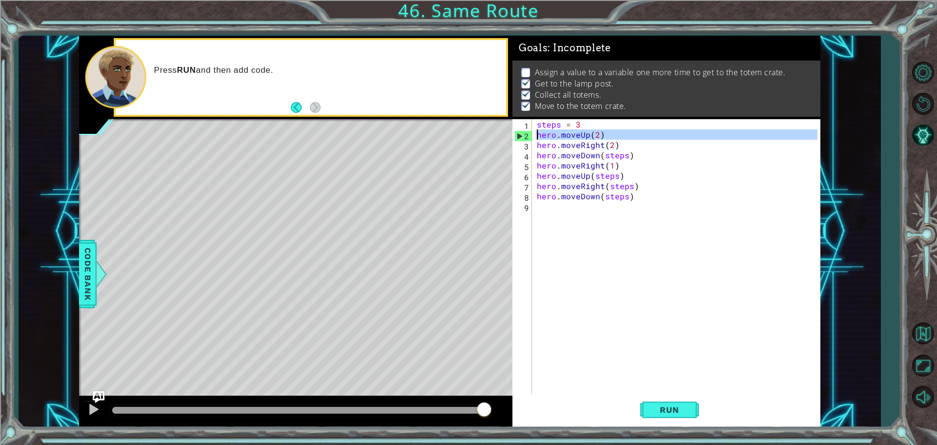
click at [521, 136] on div "2" at bounding box center [523, 136] width 17 height 10
type textarea "hero.moveDown(steps)"
click at [521, 136] on div "2" at bounding box center [523, 136] width 17 height 10
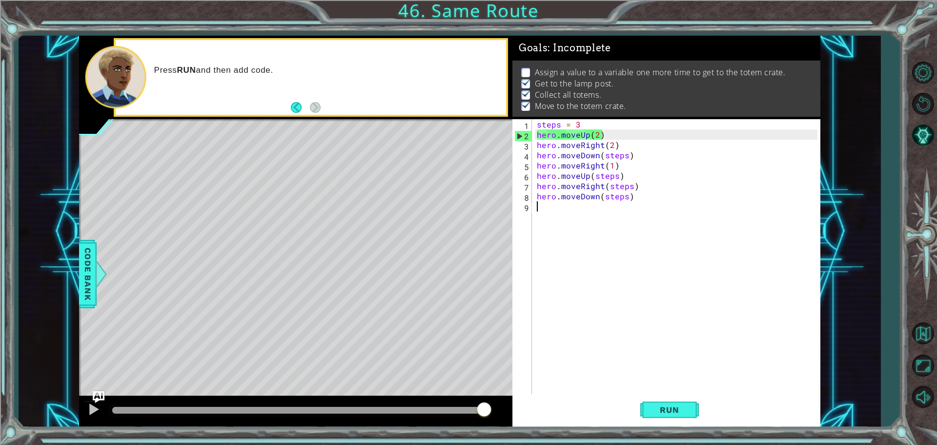
click at [521, 136] on div "2" at bounding box center [523, 136] width 17 height 10
click at [519, 136] on div "2" at bounding box center [523, 136] width 17 height 10
click at [92, 406] on div at bounding box center [93, 409] width 13 height 13
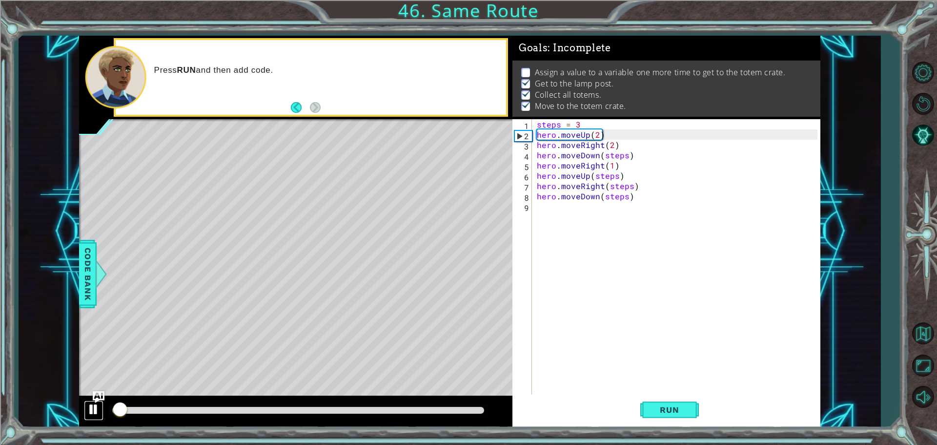
click at [94, 407] on div at bounding box center [93, 409] width 13 height 13
click at [95, 407] on div at bounding box center [93, 409] width 13 height 13
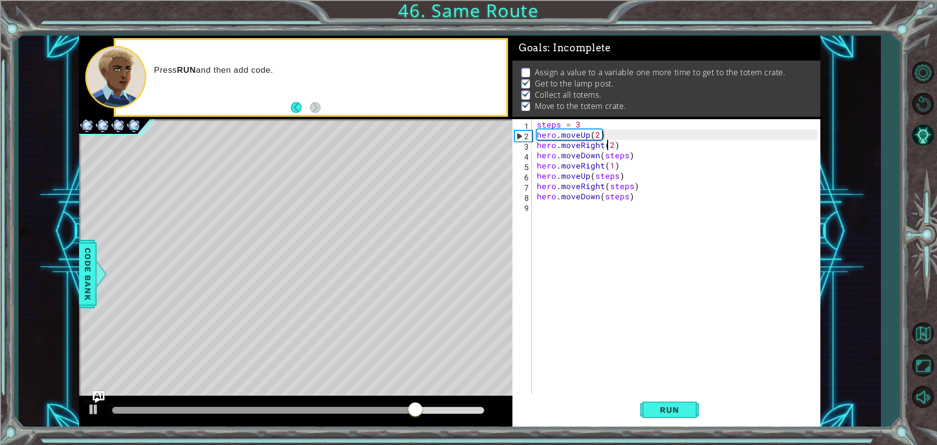
click at [608, 146] on div "steps = 3 hero . moveUp ( 2 ) hero . moveRight ( 2 ) hero . moveDown ( steps ) …" at bounding box center [679, 267] width 288 height 297
click at [610, 147] on div "steps = 3 hero . moveUp ( 2 ) hero . moveRight ( 2 ) hero . moveDown ( steps ) …" at bounding box center [679, 267] width 288 height 297
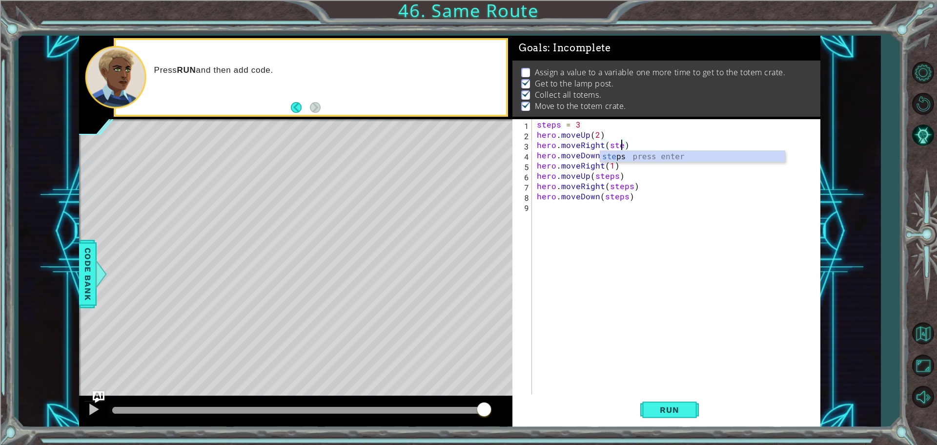
scroll to position [0, 5]
click at [612, 169] on div "steps = 3 hero . moveUp ( 2 ) hero . moveRight ( steps ) hero . moveDown ( step…" at bounding box center [679, 267] width 288 height 297
click at [87, 414] on div at bounding box center [93, 409] width 13 height 13
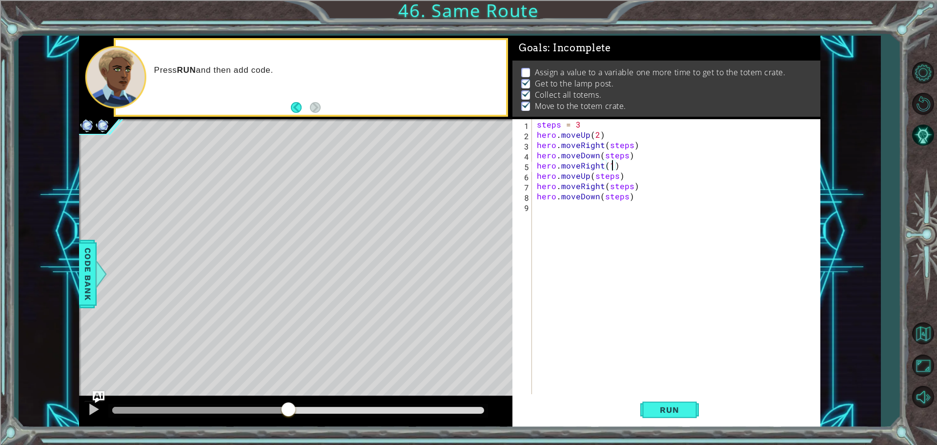
drag, startPoint x: 145, startPoint y: 409, endPoint x: 288, endPoint y: 392, distance: 144.5
click at [288, 392] on div "methods hero use(thing) moveUp(steps) moveDown(steps) moveLeft(steps) moveRight…" at bounding box center [450, 232] width 742 height 392
click at [660, 403] on button "Run" at bounding box center [670, 409] width 59 height 31
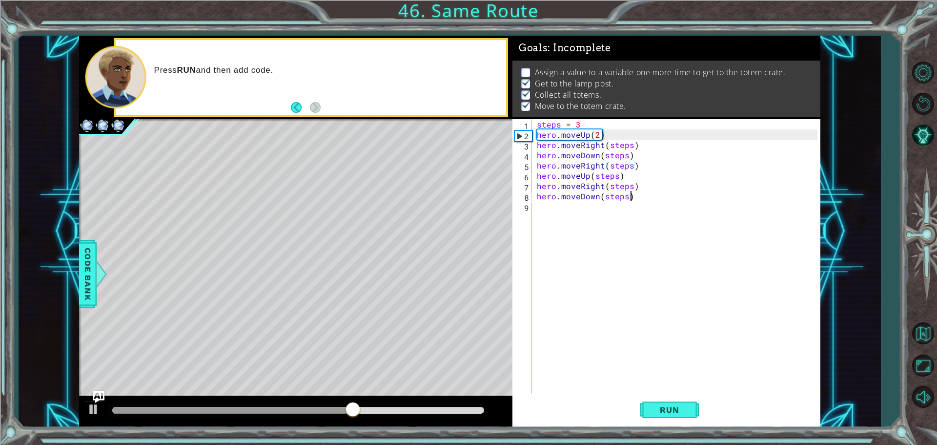
click at [640, 197] on div "steps = 3 hero . moveUp ( 2 ) hero . moveRight ( steps ) hero . moveDown ( step…" at bounding box center [679, 267] width 288 height 297
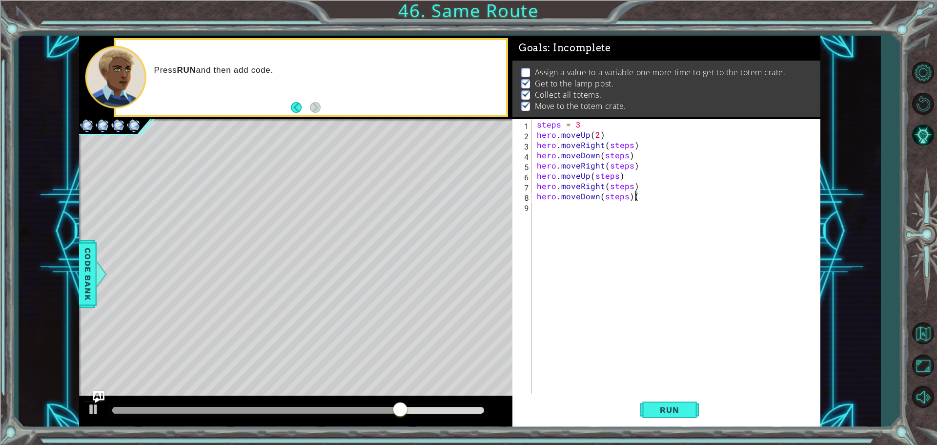
scroll to position [0, 6]
click at [689, 412] on span "Run" at bounding box center [669, 410] width 39 height 10
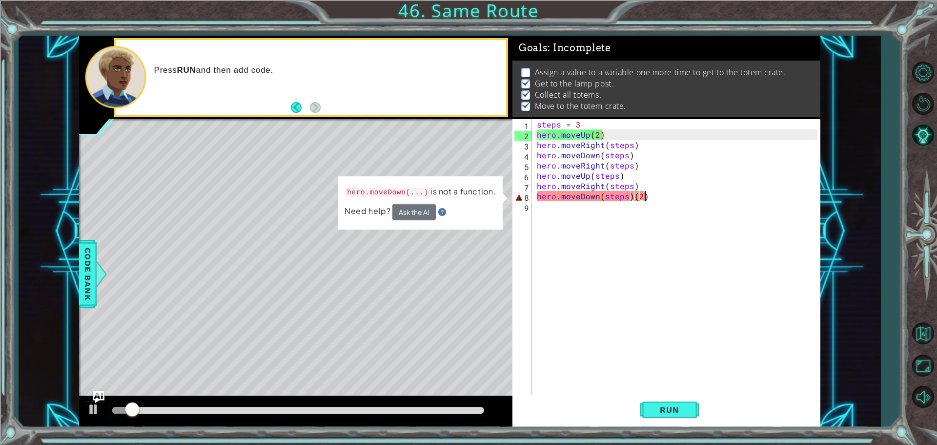
click at [666, 193] on div "steps = 3 hero . moveUp ( 2 ) hero . moveRight ( steps ) hero . moveDown ( step…" at bounding box center [679, 267] width 288 height 297
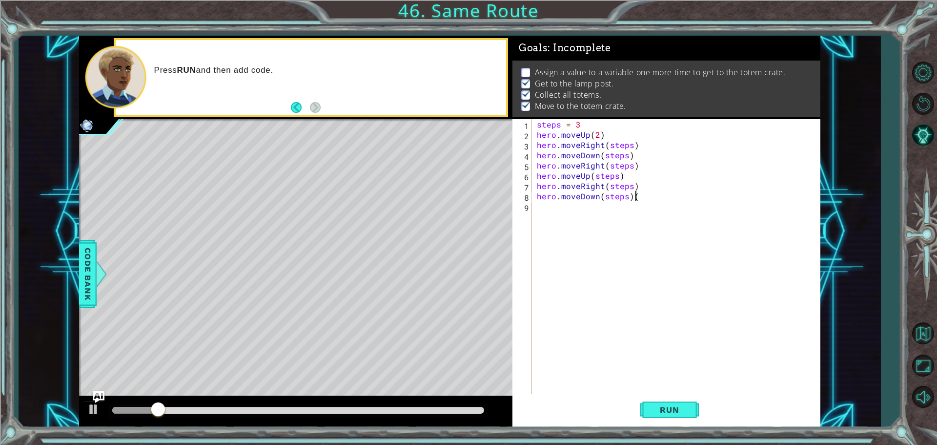
scroll to position [0, 5]
click at [87, 268] on span "Code Bank" at bounding box center [88, 274] width 16 height 60
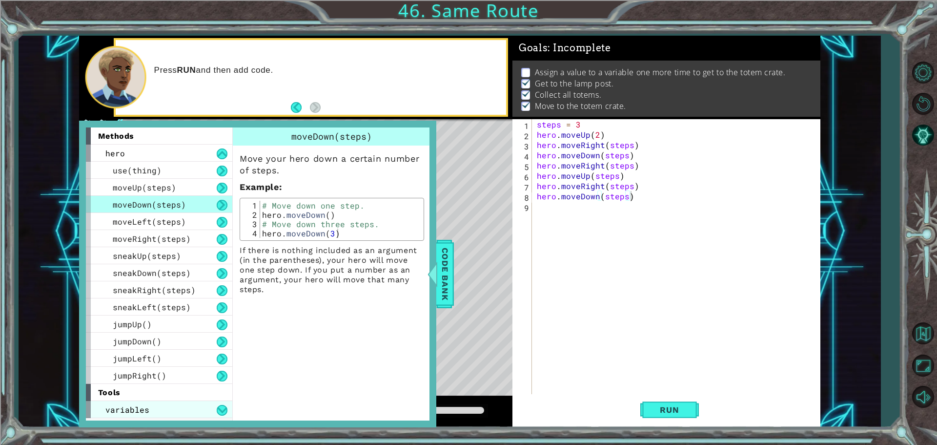
click at [156, 407] on div "variables" at bounding box center [159, 409] width 146 height 17
click at [220, 412] on button at bounding box center [222, 410] width 11 height 11
drag, startPoint x: 220, startPoint y: 409, endPoint x: 222, endPoint y: 403, distance: 6.6
click at [220, 409] on button at bounding box center [222, 410] width 11 height 11
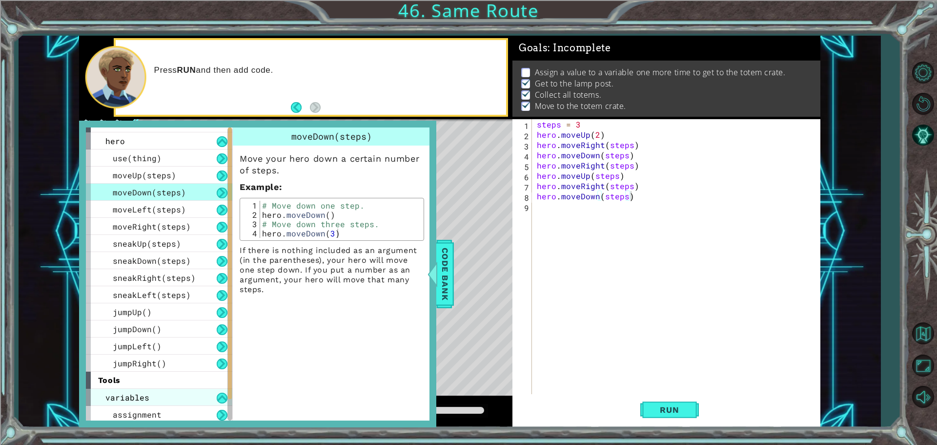
scroll to position [15, 0]
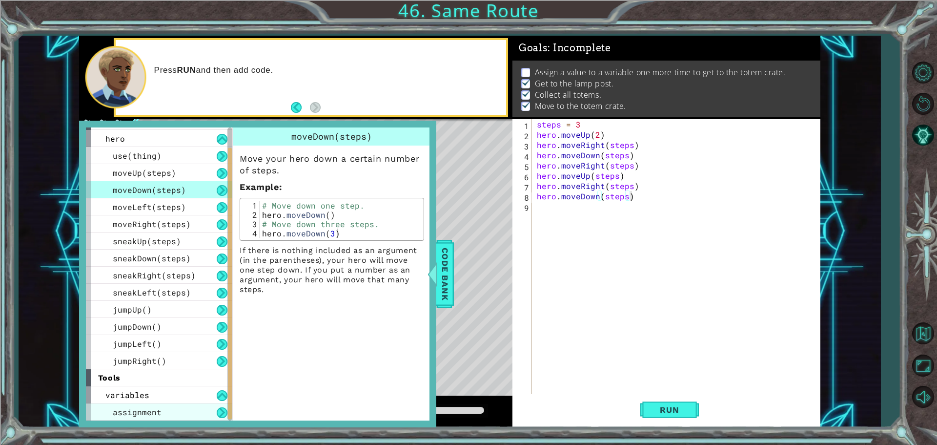
click at [222, 405] on div "assignment" at bounding box center [159, 411] width 146 height 17
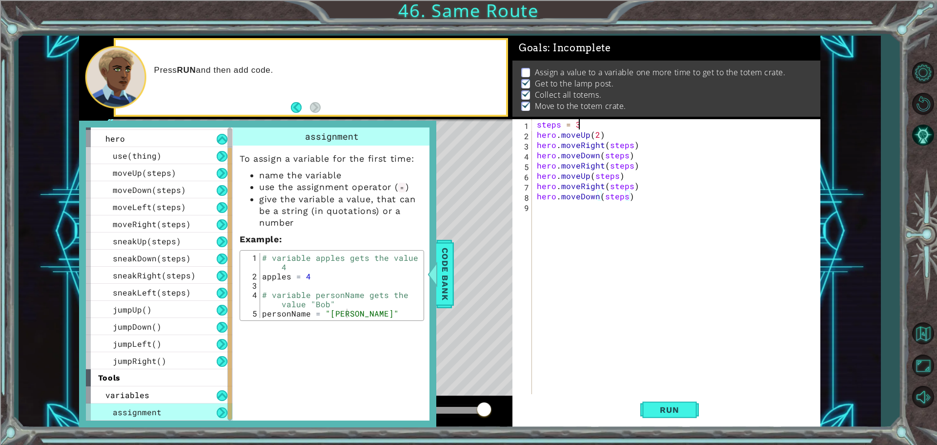
scroll to position [0, 2]
click at [581, 122] on div "steps = 3 hero . moveUp ( 2 ) hero . moveRight ( steps ) hero . moveDown ( step…" at bounding box center [679, 267] width 288 height 297
drag, startPoint x: 380, startPoint y: 227, endPoint x: 454, endPoint y: 279, distance: 90.0
click at [453, 282] on div "Code Bank" at bounding box center [445, 274] width 18 height 68
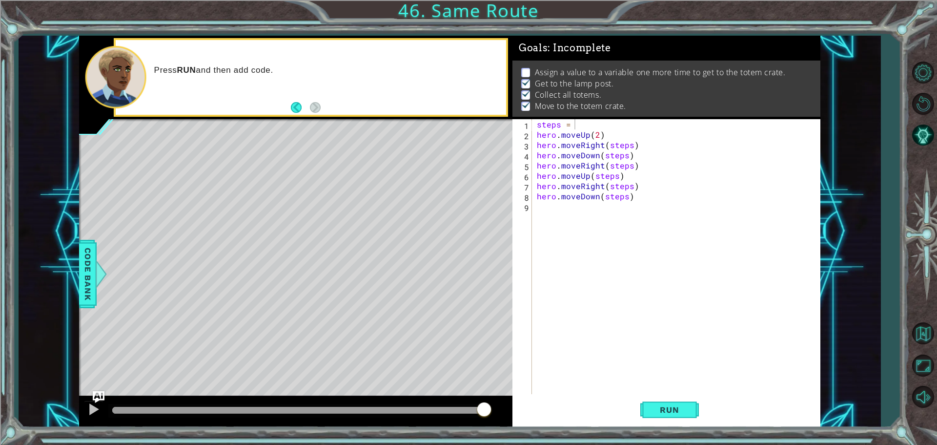
click at [603, 124] on div "steps = hero . moveUp ( 2 ) hero . moveRight ( steps ) hero . moveDown ( steps …" at bounding box center [679, 267] width 288 height 297
click at [688, 401] on button "Run" at bounding box center [670, 409] width 59 height 31
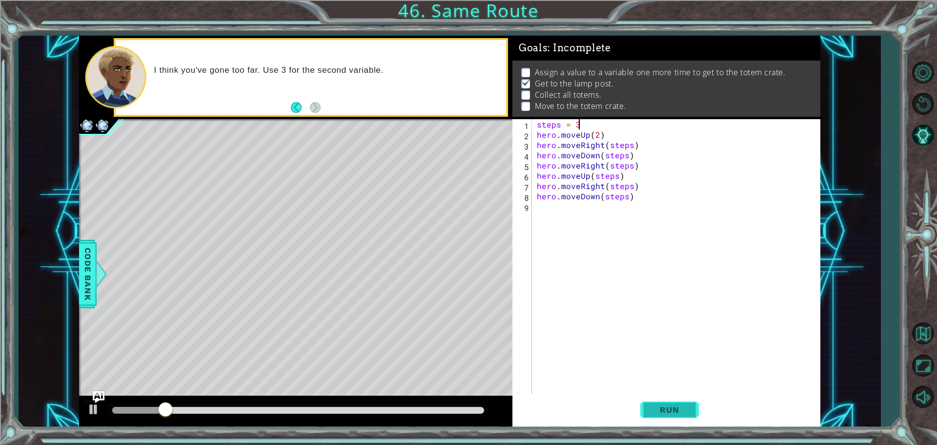
drag, startPoint x: 684, startPoint y: 416, endPoint x: 676, endPoint y: 397, distance: 20.1
click at [684, 415] on button "Run" at bounding box center [670, 409] width 59 height 31
drag, startPoint x: 652, startPoint y: 411, endPoint x: 668, endPoint y: 375, distance: 39.6
click at [652, 411] on span "Run" at bounding box center [669, 410] width 39 height 10
click at [665, 406] on span "Run" at bounding box center [669, 410] width 39 height 10
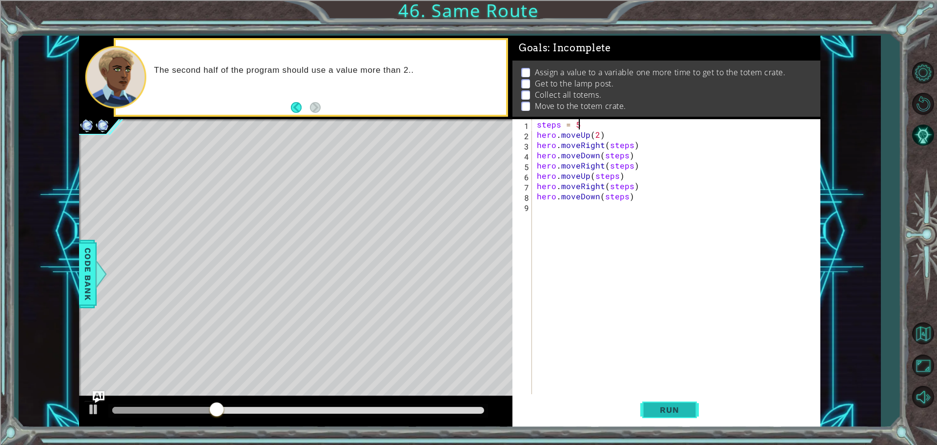
drag, startPoint x: 663, startPoint y: 402, endPoint x: 663, endPoint y: 395, distance: 6.8
click at [663, 401] on button "Run" at bounding box center [670, 409] width 59 height 31
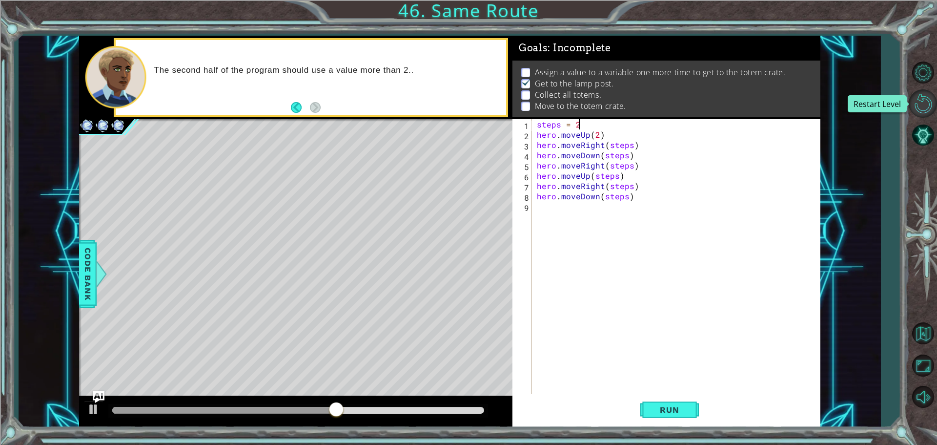
type textarea "steps = 2"
click at [927, 104] on button "Restart Level" at bounding box center [923, 103] width 28 height 28
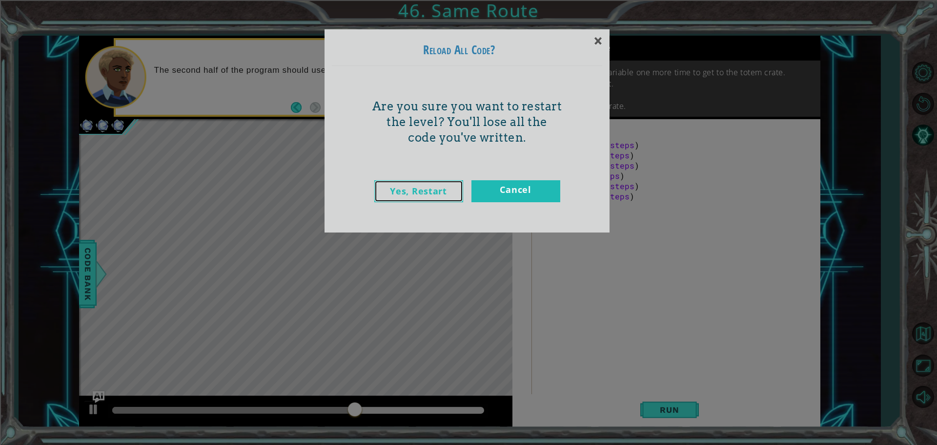
click at [442, 182] on link "Yes, Restart" at bounding box center [418, 191] width 89 height 22
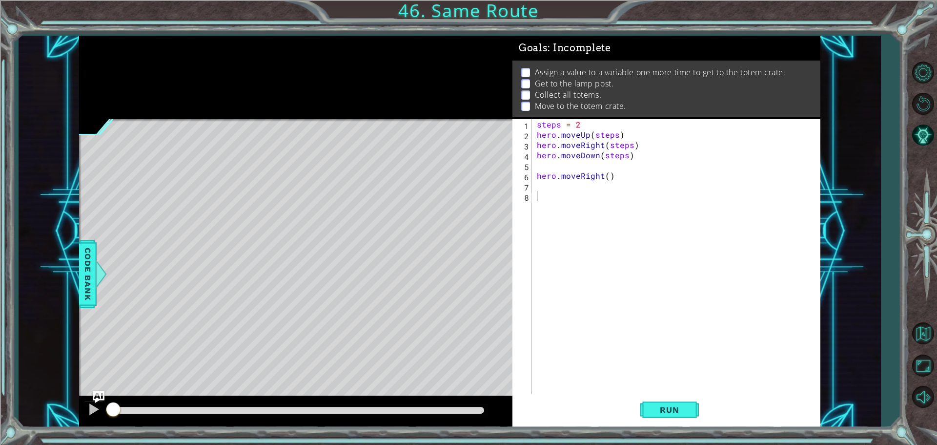
scroll to position [0, 0]
click at [92, 407] on div at bounding box center [93, 409] width 13 height 13
drag, startPoint x: 108, startPoint y: 407, endPoint x: 170, endPoint y: 399, distance: 61.9
click at [170, 399] on div at bounding box center [296, 411] width 434 height 31
drag, startPoint x: 131, startPoint y: 410, endPoint x: 473, endPoint y: 389, distance: 342.4
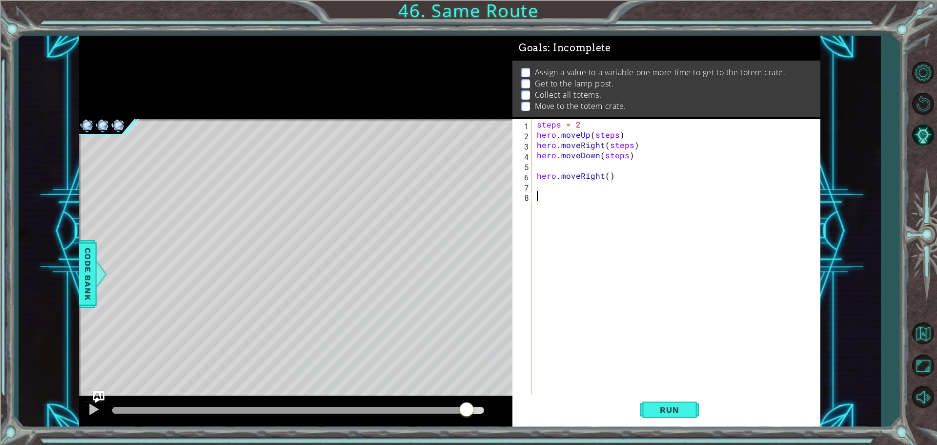
click at [473, 389] on div "methods hero use(thing) moveUp(steps) moveDown(steps) moveLeft(steps) moveRight…" at bounding box center [450, 232] width 742 height 392
click at [544, 190] on div "steps = 2 hero . moveUp ( steps ) hero . moveRight ( steps ) hero . moveDown ( …" at bounding box center [679, 267] width 288 height 297
click at [541, 170] on div "steps = 2 hero . moveUp ( steps ) hero . moveRight ( steps ) hero . moveDown ( …" at bounding box center [679, 267] width 288 height 297
type textarea "hero.moveRight()"
click at [542, 166] on div "steps = 2 hero . moveUp ( steps ) hero . moveRight ( steps ) hero . moveDown ( …" at bounding box center [679, 267] width 288 height 297
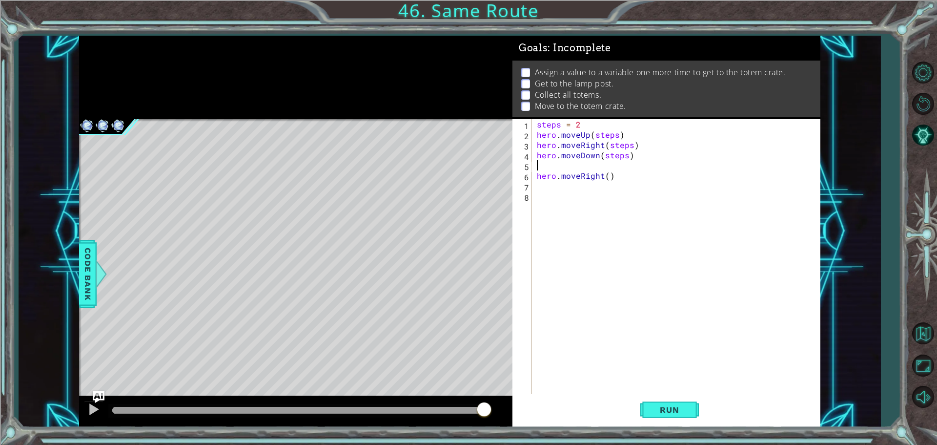
type textarea "hero.moveDown(steps)"
click at [534, 182] on div "hero.moveDown(steps) 1 2 3 4 5 6 7 steps = 2 hero . moveUp ( steps ) hero . mov…" at bounding box center [665, 257] width 305 height 277
click at [543, 173] on div "steps = 2 hero . moveUp ( steps ) hero . moveRight ( steps ) hero . moveDown ( …" at bounding box center [679, 267] width 288 height 297
type textarea "B"
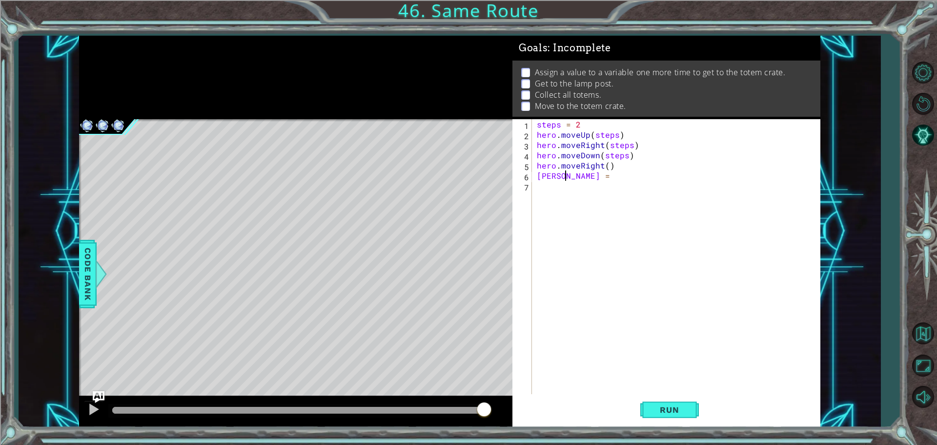
type textarea "[PERSON_NAME] = 3"
click at [543, 189] on div "steps = 2 hero . moveUp ( steps ) hero . moveRight ( steps ) hero . moveDown ( …" at bounding box center [679, 267] width 288 height 297
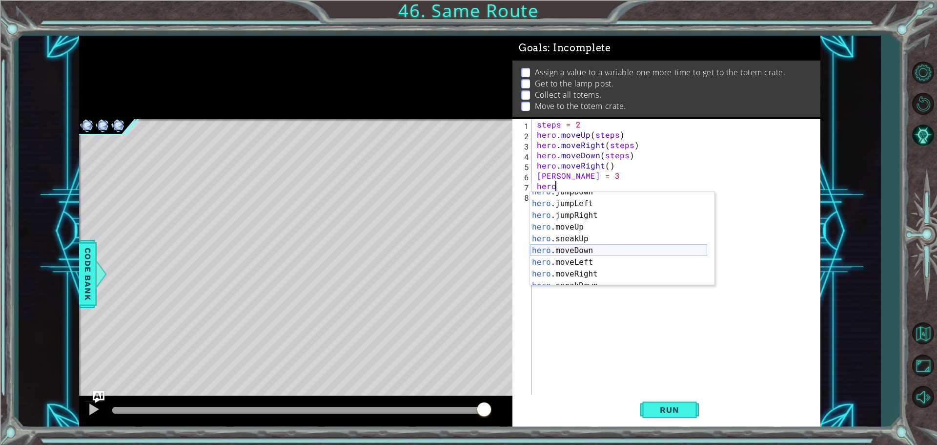
scroll to position [59, 0]
click at [579, 229] on div "hero .moveUp press enter hero .sneakUp press enter hero .moveDown press enter h…" at bounding box center [618, 250] width 177 height 117
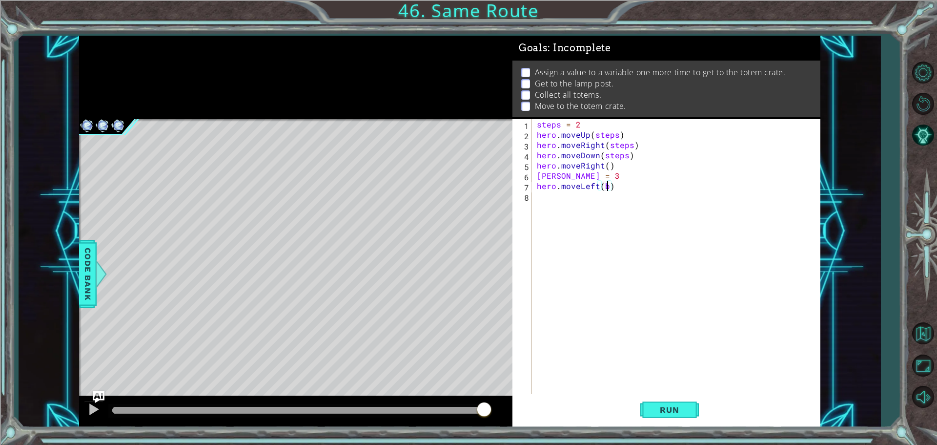
scroll to position [0, 4]
type textarea "hero.moveLeft([PERSON_NAME])"
click at [575, 197] on div "steps = 2 hero . moveUp ( steps ) hero . moveRight ( steps ) hero . moveDown ( …" at bounding box center [679, 267] width 288 height 297
click at [684, 415] on button "Run" at bounding box center [670, 409] width 59 height 31
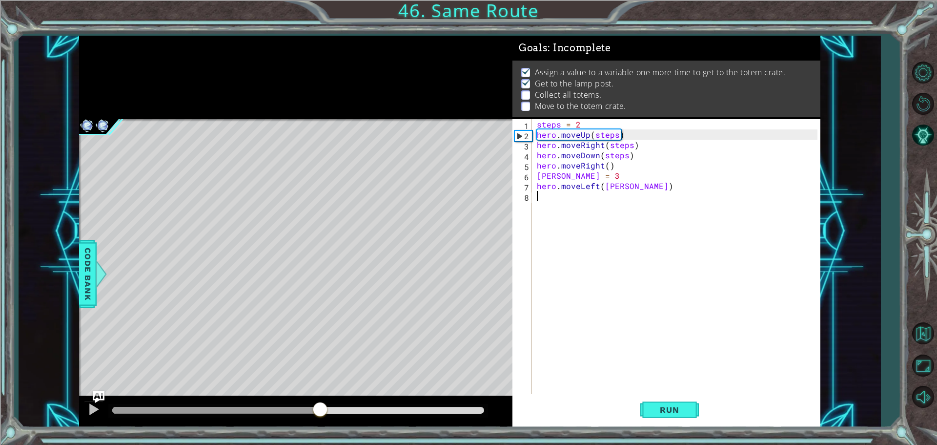
drag, startPoint x: 153, startPoint y: 411, endPoint x: 240, endPoint y: 414, distance: 87.4
click at [248, 414] on div at bounding box center [298, 410] width 372 height 7
drag, startPoint x: 286, startPoint y: 408, endPoint x: 398, endPoint y: 394, distance: 113.1
click at [365, 399] on div at bounding box center [296, 411] width 434 height 31
drag, startPoint x: 90, startPoint y: 407, endPoint x: 98, endPoint y: 407, distance: 7.8
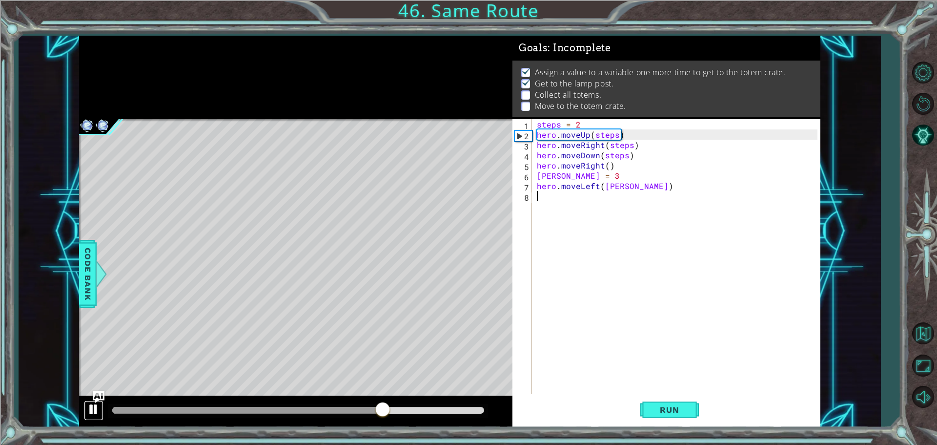
click at [91, 407] on div at bounding box center [93, 409] width 13 height 13
click at [681, 404] on button "Run" at bounding box center [670, 409] width 59 height 31
click at [596, 187] on div "steps = 2 hero . moveUp ( steps ) hero . moveRight ( steps ) hero . moveDown ( …" at bounding box center [679, 267] width 288 height 297
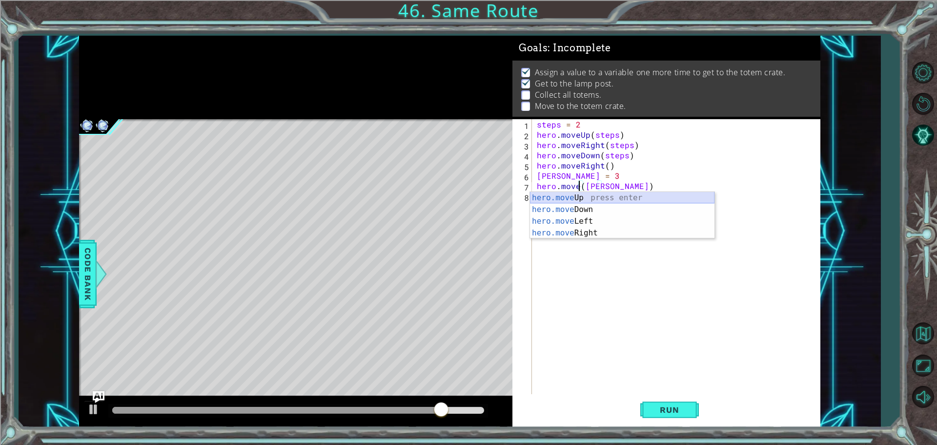
click at [598, 194] on div "hero.move Up press enter hero.move Down press enter hero.move Left press enter …" at bounding box center [622, 227] width 185 height 70
type textarea "hero.moveUp(1)([PERSON_NAME])"
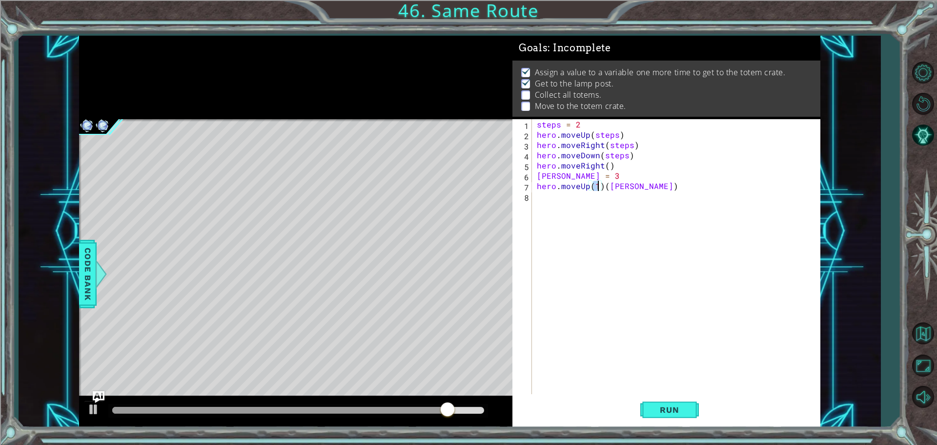
click at [584, 194] on div "steps = 2 hero . moveUp ( steps ) hero . moveRight ( steps ) hero . moveDown ( …" at bounding box center [679, 267] width 288 height 297
click at [604, 186] on div "steps = 2 hero . moveUp ( steps ) hero . moveRight ( steps ) hero . moveDown ( …" at bounding box center [679, 267] width 288 height 297
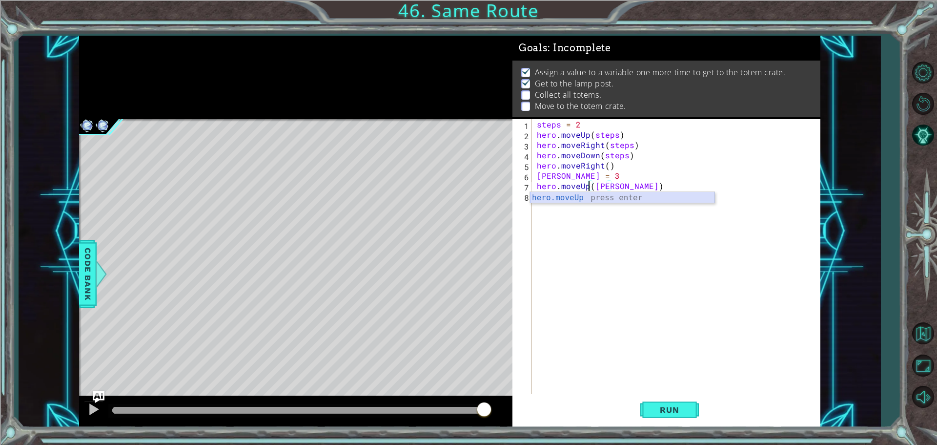
click at [608, 194] on div "hero.moveUp press enter" at bounding box center [622, 209] width 185 height 35
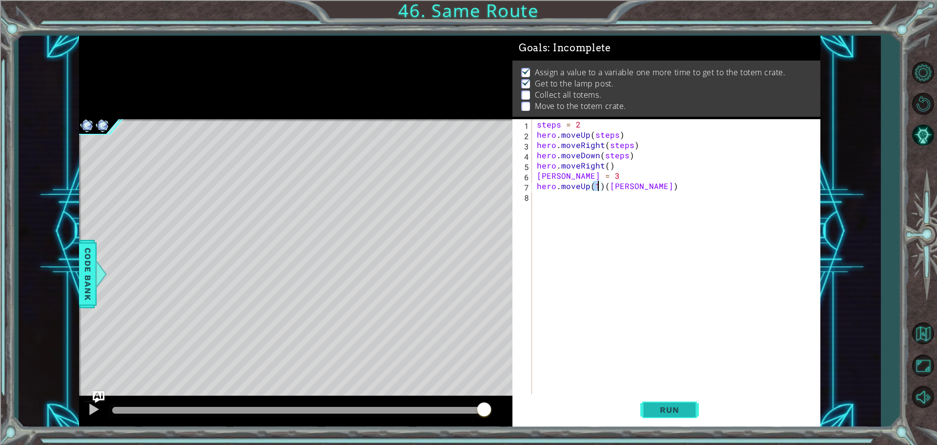
click at [657, 408] on span "Run" at bounding box center [669, 410] width 39 height 10
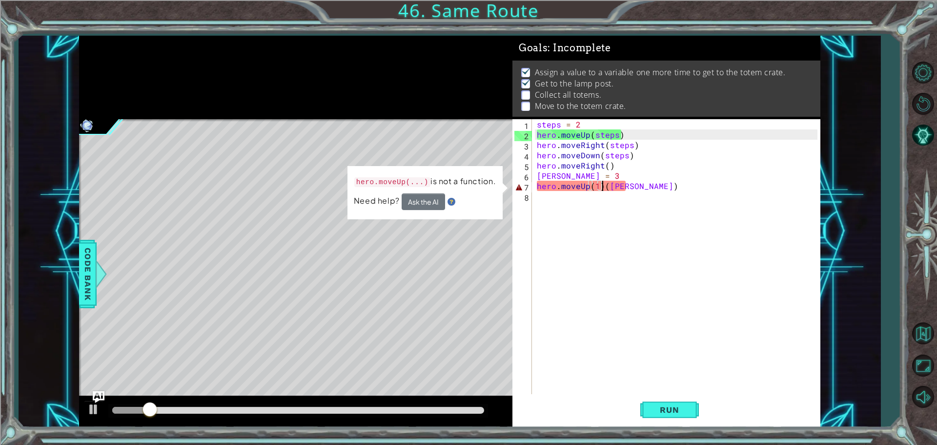
click at [603, 186] on div "steps = 2 hero . moveUp ( steps ) hero . moveRight ( steps ) hero . moveDown ( …" at bounding box center [679, 267] width 288 height 297
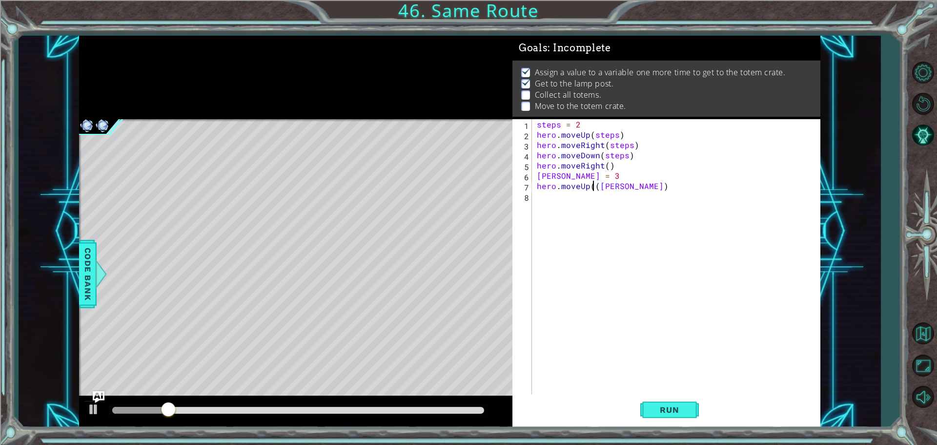
type textarea "hero.moveUp([PERSON_NAME])"
click at [674, 407] on span "Run" at bounding box center [669, 410] width 39 height 10
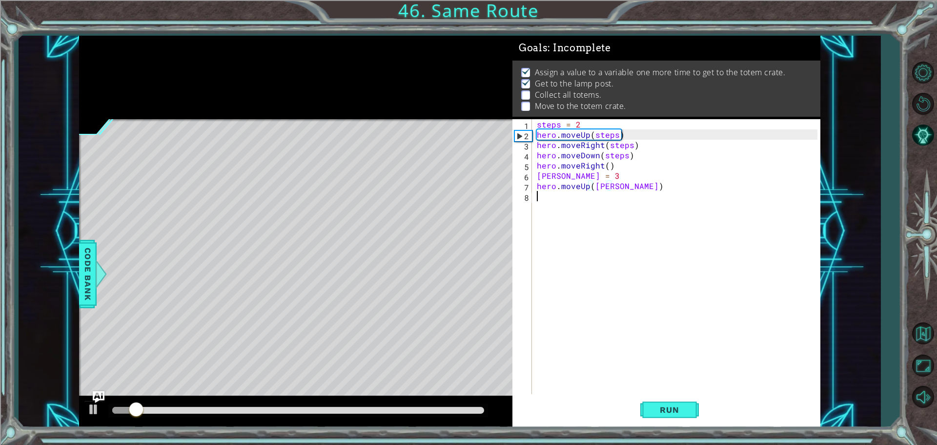
click at [563, 205] on div "steps = 2 hero . moveUp ( steps ) hero . moveRight ( steps ) hero . moveDown ( …" at bounding box center [679, 267] width 288 height 297
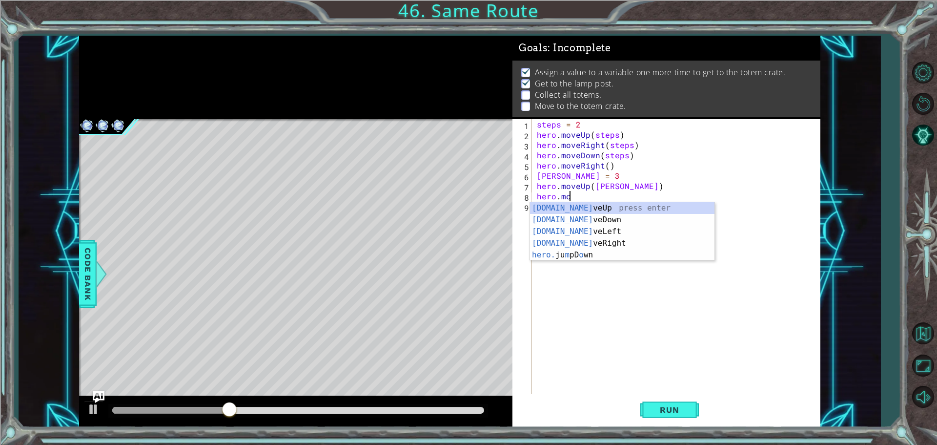
scroll to position [0, 1]
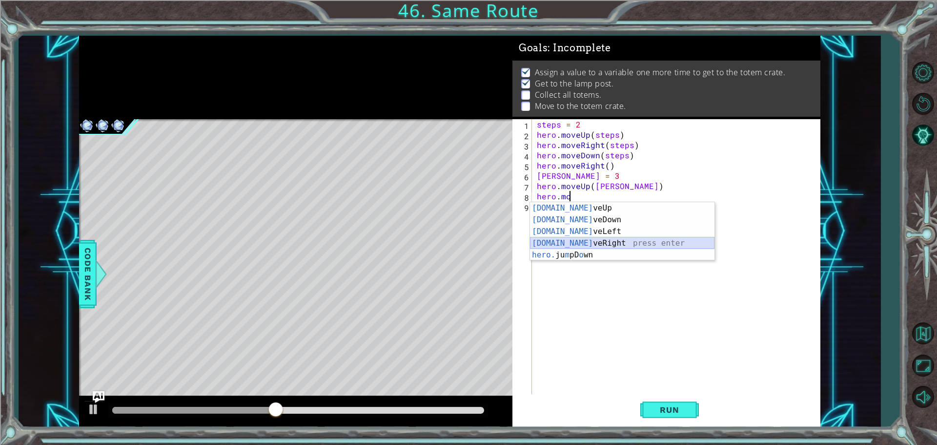
click at [588, 243] on div "[DOMAIN_NAME] veUp press enter [DOMAIN_NAME] veDown press enter [DOMAIN_NAME] v…" at bounding box center [622, 243] width 185 height 82
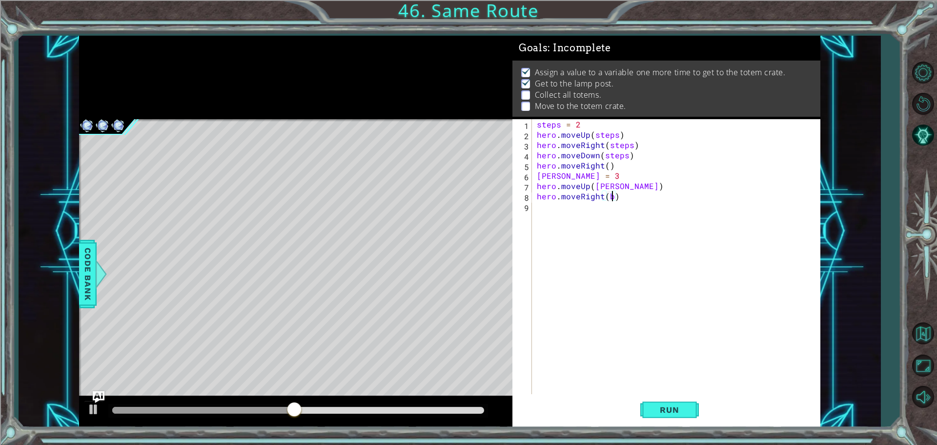
type textarea "hero.moveRight([PERSON_NAME])"
click at [575, 210] on div "steps = 2 hero . moveUp ( steps ) hero . moveRight ( steps ) hero . moveDown ( …" at bounding box center [679, 267] width 288 height 297
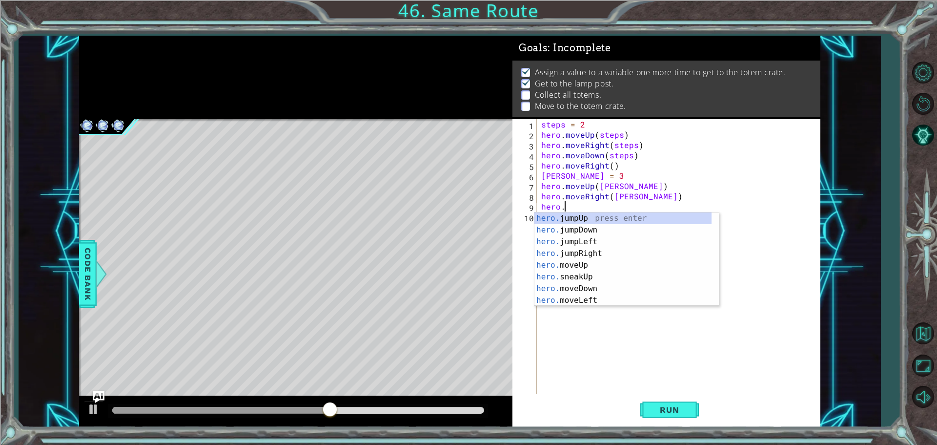
scroll to position [0, 1]
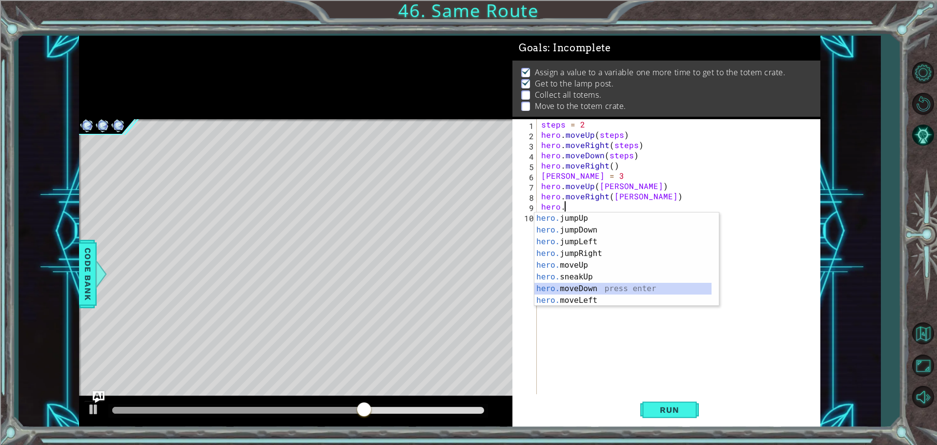
click at [578, 284] on div "hero. jumpUp press enter hero. jumpDown press enter hero. jumpLeft press enter …" at bounding box center [623, 270] width 177 height 117
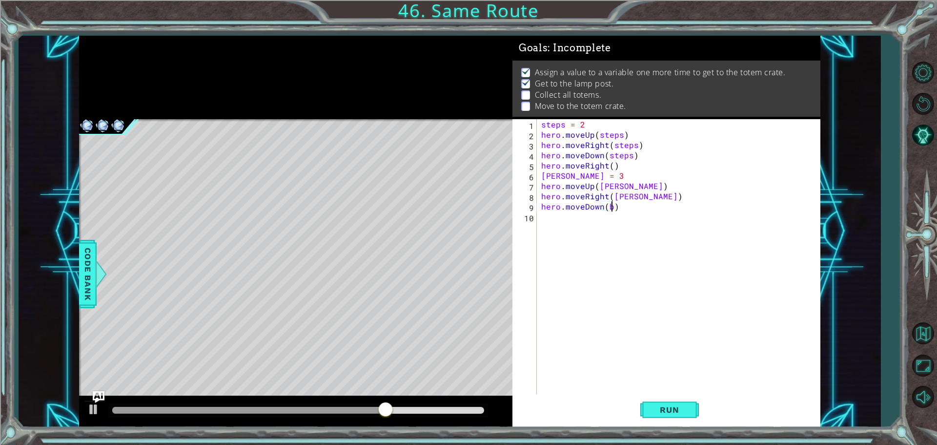
scroll to position [0, 4]
type textarea "hero.moveDown([PERSON_NAME])"
click at [663, 407] on span "Run" at bounding box center [669, 410] width 39 height 10
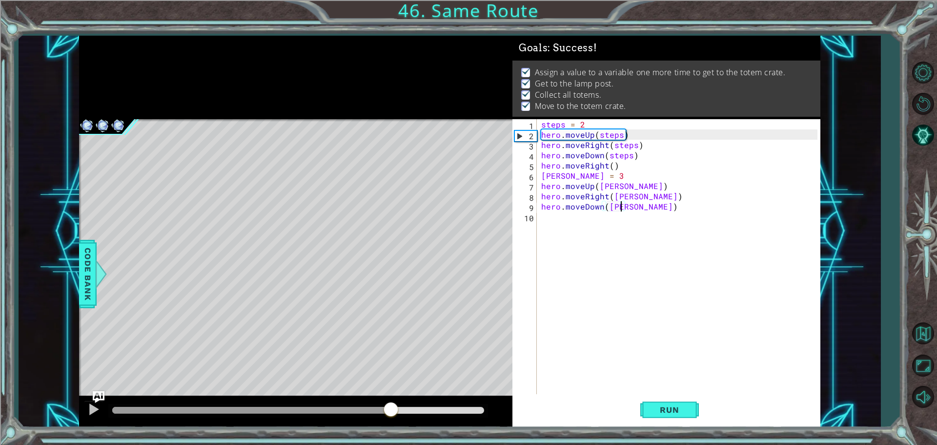
drag, startPoint x: 170, startPoint y: 410, endPoint x: 396, endPoint y: 406, distance: 226.1
click at [396, 407] on div at bounding box center [298, 410] width 372 height 7
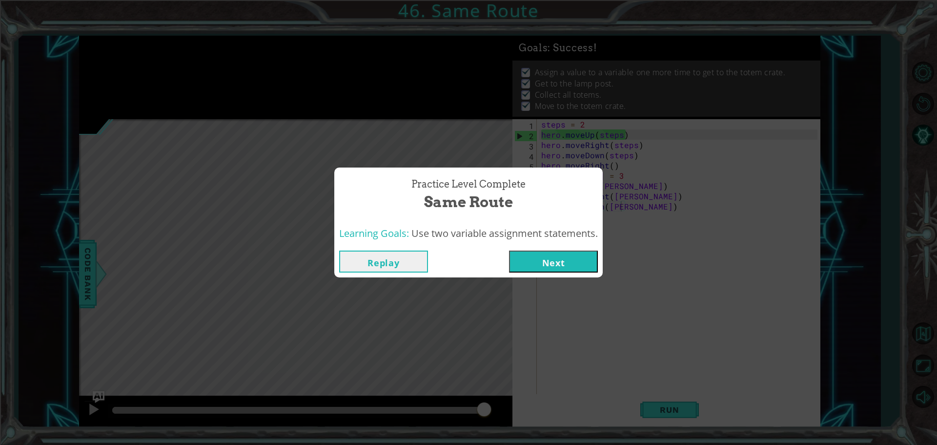
click at [564, 268] on button "Next" at bounding box center [553, 261] width 89 height 22
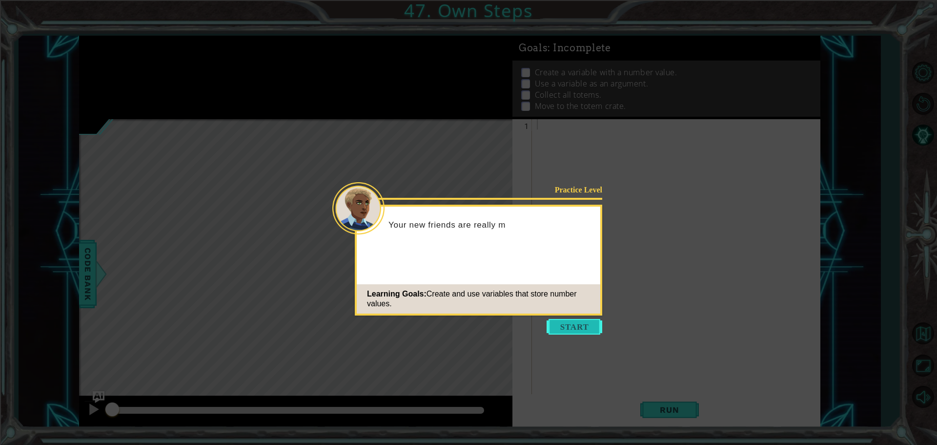
click at [588, 327] on button "Start" at bounding box center [575, 327] width 56 height 16
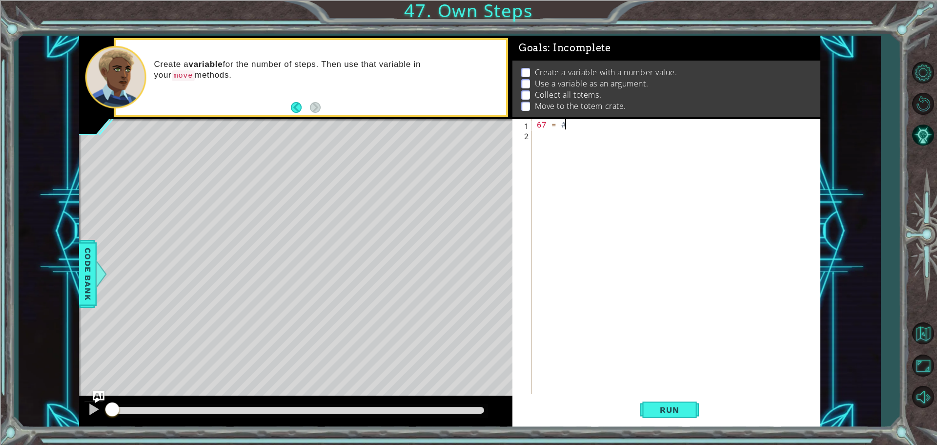
scroll to position [0, 1]
type textarea "67 = 3"
click at [594, 143] on div "67 = 3" at bounding box center [679, 267] width 288 height 297
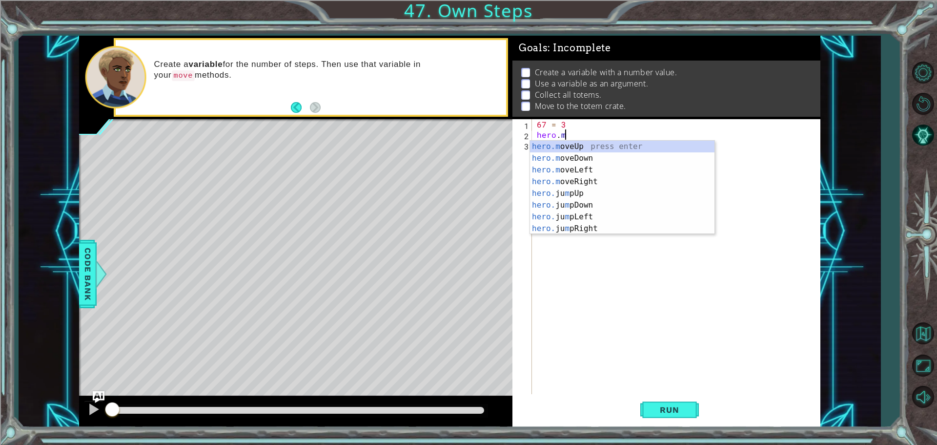
scroll to position [0, 1]
click at [594, 143] on div "hero.mov eUp press enter hero.mov eDown press enter hero.mov eLeft press enter …" at bounding box center [622, 176] width 185 height 70
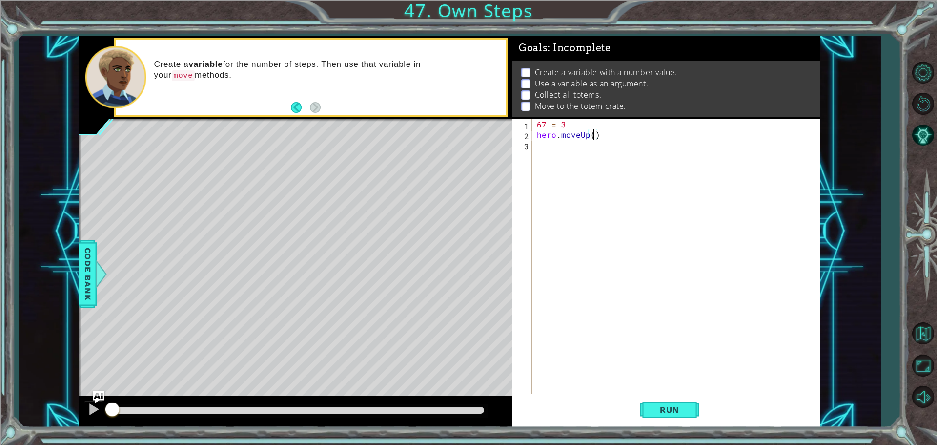
type textarea "hero.moveUp(67)"
click at [572, 151] on div "67 = 3 hero . moveUp ( 67 )" at bounding box center [679, 267] width 288 height 297
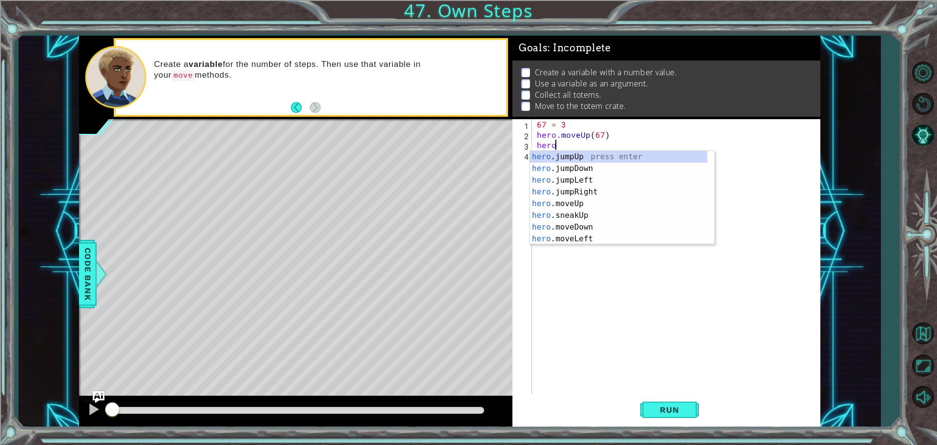
type textarea "hero."
click at [586, 188] on div "hero. jumpUp press enter hero. jumpDown press enter hero. jumpLeft press enter …" at bounding box center [618, 209] width 177 height 117
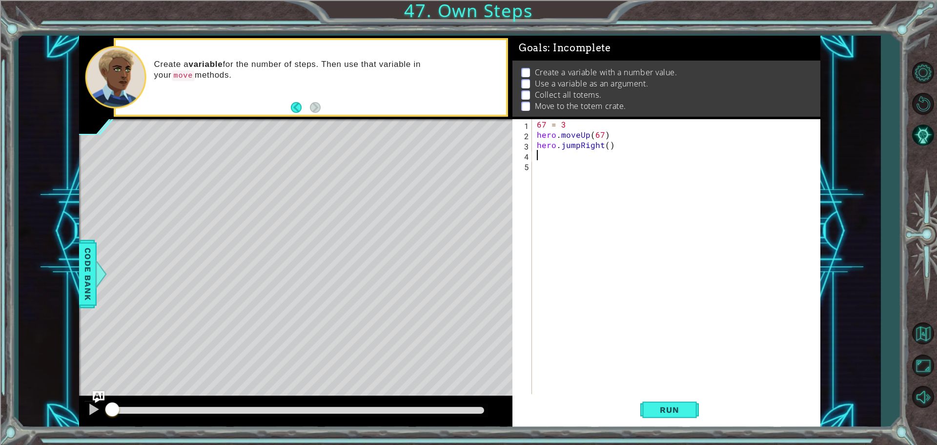
scroll to position [0, 0]
click at [602, 143] on div "67 = 3 hero . moveUp ( 67 ) hero . jumpRight ( )" at bounding box center [679, 267] width 288 height 297
click at [607, 145] on div "67 = 3 hero . moveUp ( 67 ) hero . jumpRight ( )" at bounding box center [679, 267] width 288 height 297
type textarea "hero.jumpRight(67)"
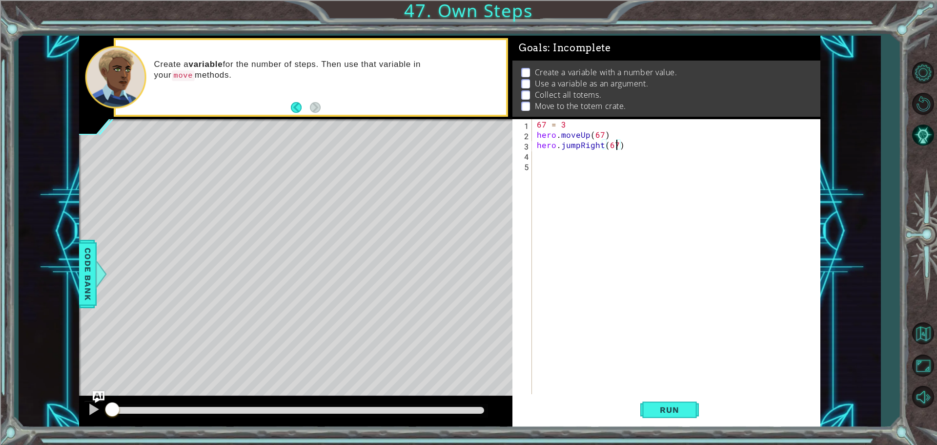
click at [596, 155] on div "67 = 3 hero . moveUp ( 67 ) hero . jumpRight ( 67 )" at bounding box center [679, 267] width 288 height 297
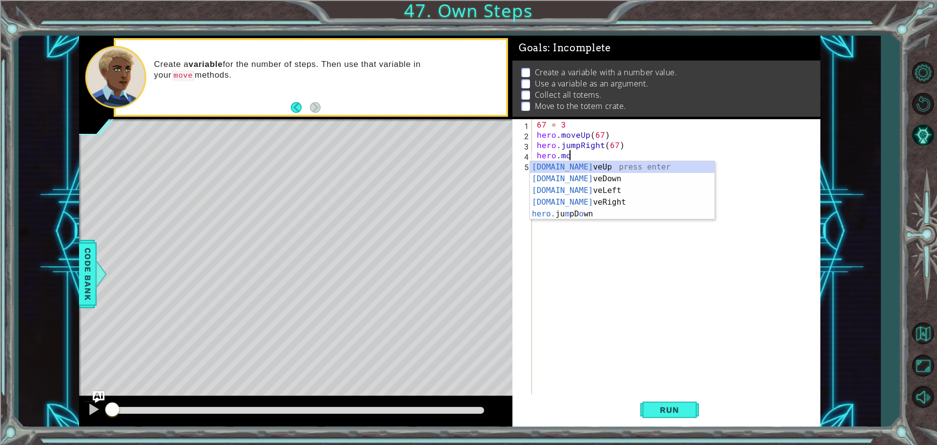
scroll to position [0, 1]
click at [581, 177] on div "[DOMAIN_NAME] veUp press enter [DOMAIN_NAME] veDown press enter [DOMAIN_NAME] v…" at bounding box center [622, 202] width 185 height 82
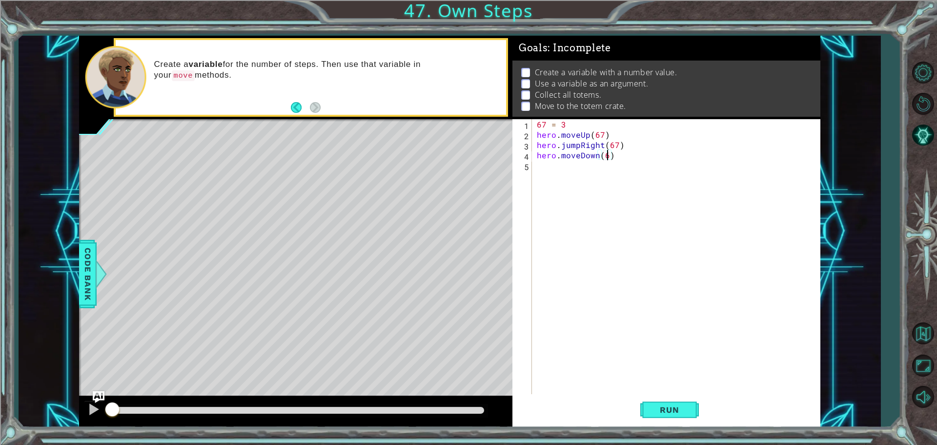
type textarea "hero.moveDown(67)"
click at [553, 169] on div "67 = 3 hero . moveUp ( 67 ) hero . jumpRight ( 67 ) hero . moveDown ( 67 )" at bounding box center [679, 267] width 288 height 297
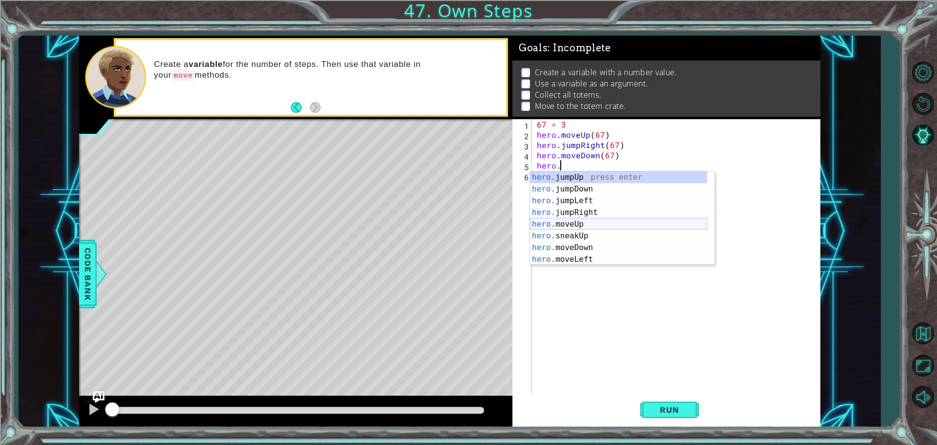
scroll to position [29, 0]
click at [578, 239] on div "hero. jumpLeft press enter hero. jumpRight press enter hero. moveUp press enter…" at bounding box center [618, 224] width 177 height 117
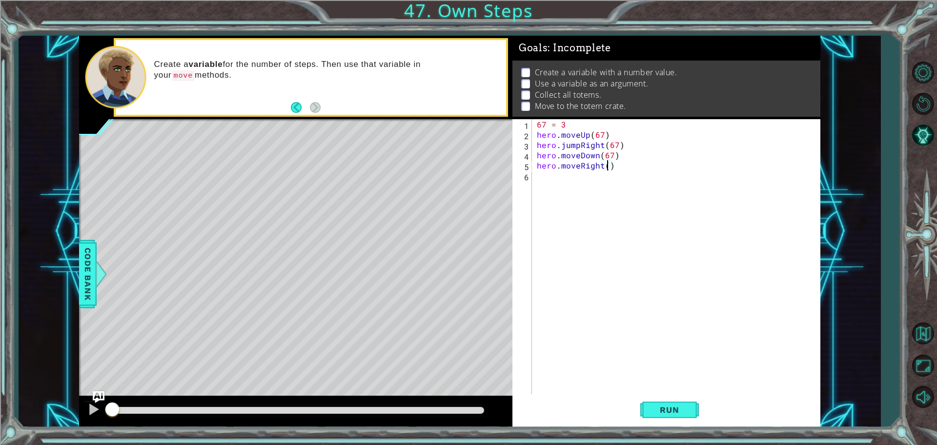
scroll to position [0, 4]
click at [685, 408] on span "Run" at bounding box center [669, 410] width 39 height 10
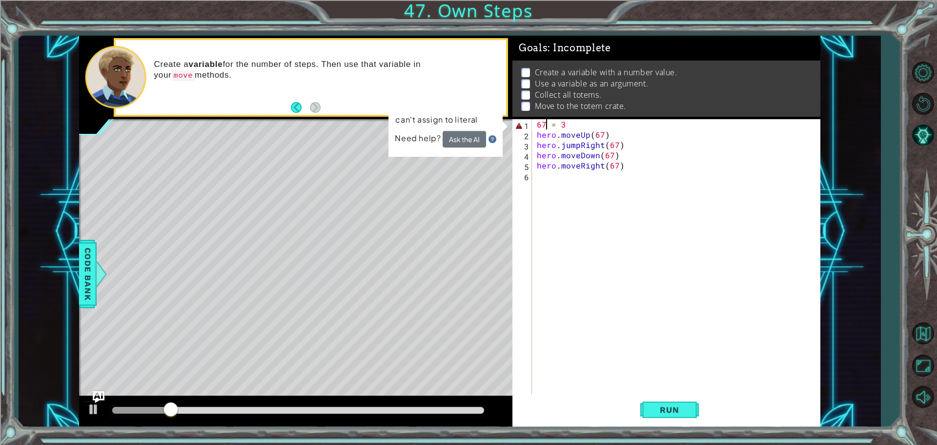
click at [545, 124] on div "67 = 3 hero . moveUp ( 67 ) hero . jumpRight ( 67 ) hero . moveDown ( 67 ) hero…" at bounding box center [679, 267] width 288 height 297
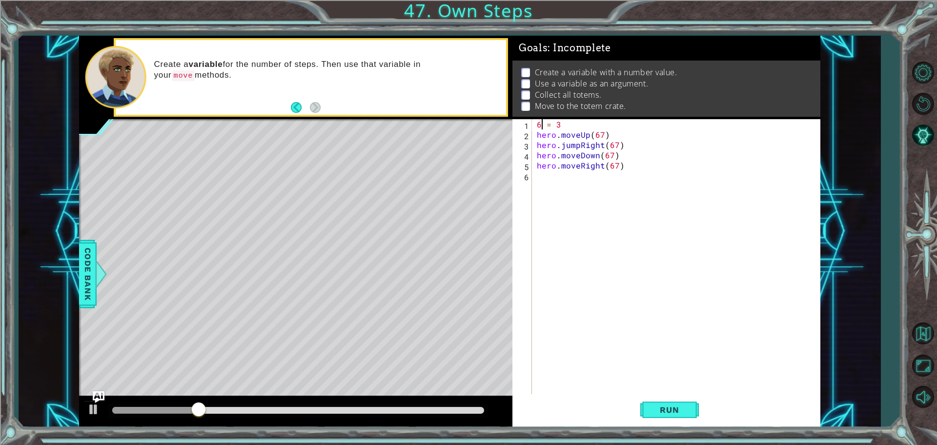
scroll to position [0, 0]
click at [600, 133] on div "B = 3 hero . moveUp ( 67 ) hero . jumpRight ( 67 ) hero . moveDown ( 67 ) hero …" at bounding box center [679, 267] width 288 height 297
click at [601, 133] on div "B = 3 hero . moveUp ( 67 ) hero . jumpRight ( 67 ) hero . moveDown ( 67 ) hero …" at bounding box center [679, 267] width 288 height 297
click at [618, 146] on div "B = 3 hero . moveUp ( B ) hero . jumpRight ( 67 ) hero . moveDown ( 67 ) hero .…" at bounding box center [679, 267] width 288 height 297
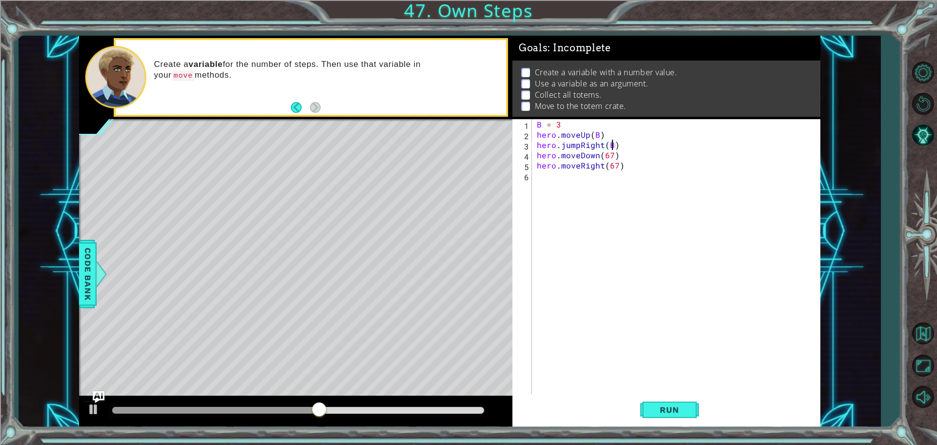
scroll to position [0, 4]
click at [608, 155] on div "B = 3 hero . moveUp ( B ) hero . jumpRight ( B ) hero . moveDown ( 67 ) hero . …" at bounding box center [679, 267] width 288 height 297
click at [612, 155] on div "B = 3 hero . moveUp ( B ) hero . jumpRight ( B ) hero . moveDown ( 67 ) hero . …" at bounding box center [679, 267] width 288 height 297
click at [616, 168] on div "B = 3 hero . moveUp ( B ) hero . jumpRight ( B ) hero . moveDown ( B ) hero . m…" at bounding box center [679, 267] width 288 height 297
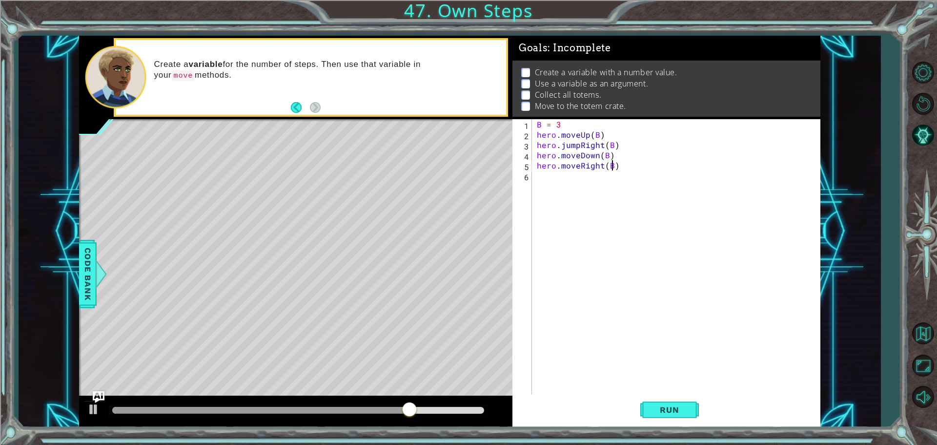
scroll to position [0, 4]
click at [674, 414] on span "Run" at bounding box center [669, 410] width 39 height 10
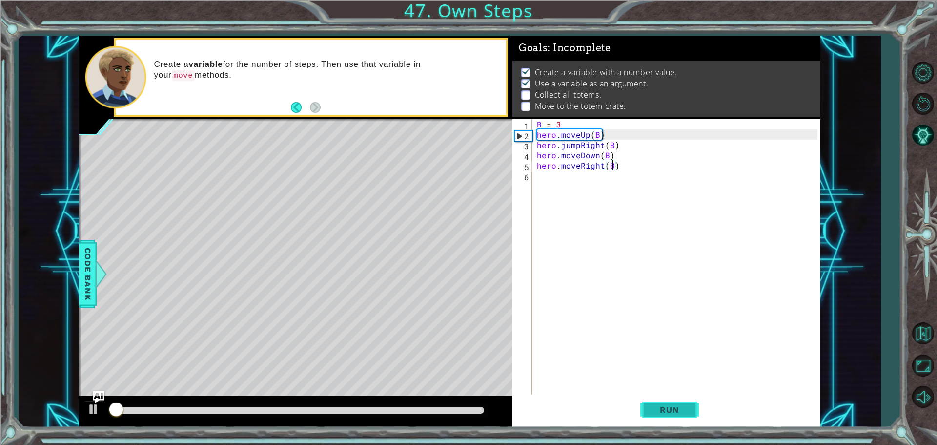
scroll to position [5, 0]
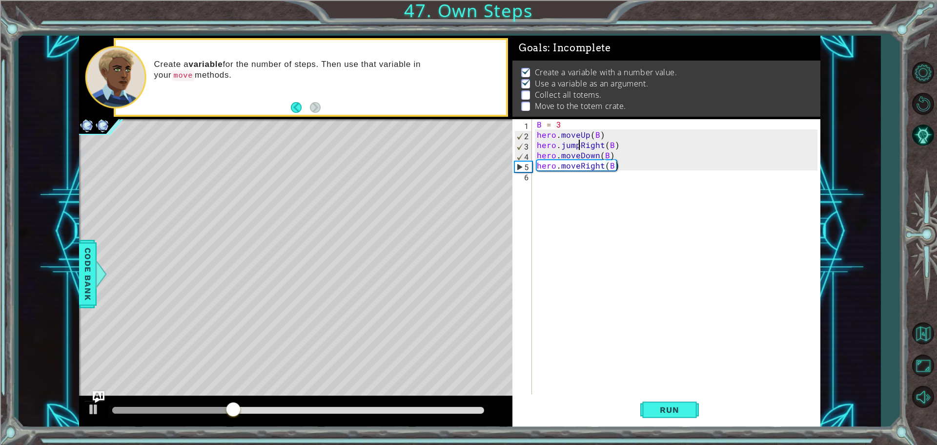
click at [578, 146] on div "B = 3 hero . moveUp ( B ) hero . jumpRight ( B ) hero . moveDown ( B ) hero . m…" at bounding box center [679, 267] width 288 height 297
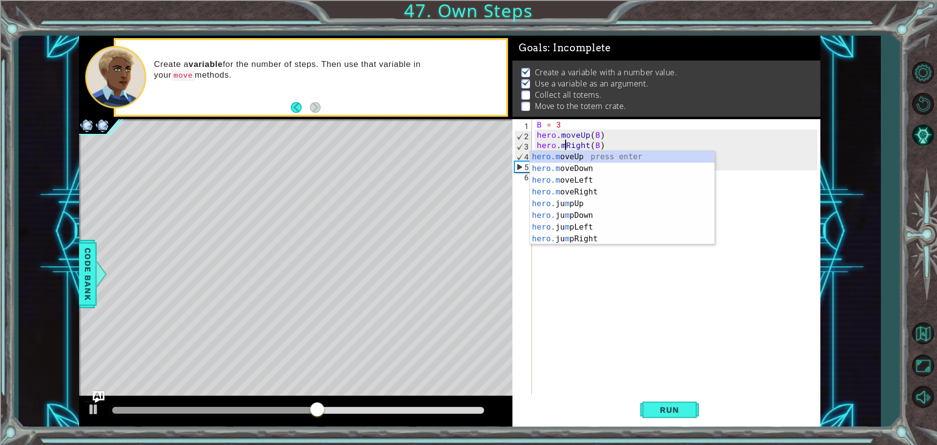
scroll to position [0, 2]
type textarea "hero.moveRight(B)"
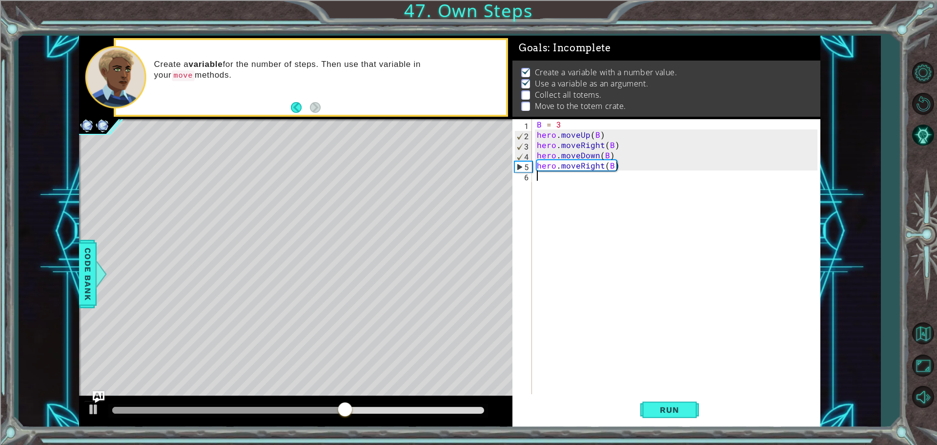
click at [592, 262] on div "B = 3 hero . moveUp ( B ) hero . moveRight ( B ) hero . moveDown ( B ) hero . m…" at bounding box center [679, 267] width 288 height 297
click at [658, 417] on button "Run" at bounding box center [670, 409] width 59 height 31
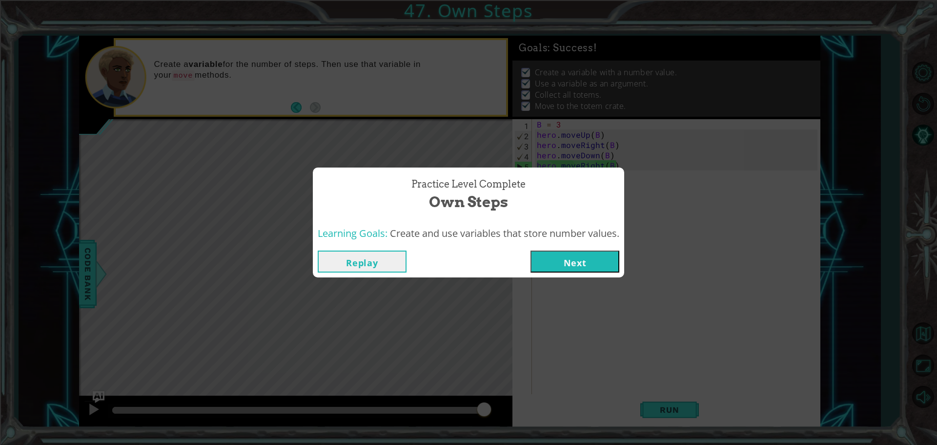
click at [590, 264] on button "Next" at bounding box center [575, 261] width 89 height 22
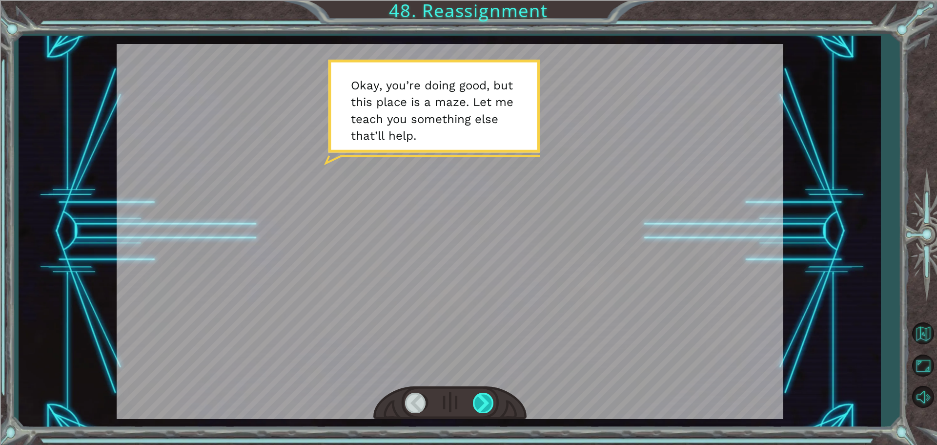
click at [485, 403] on div at bounding box center [484, 403] width 22 height 20
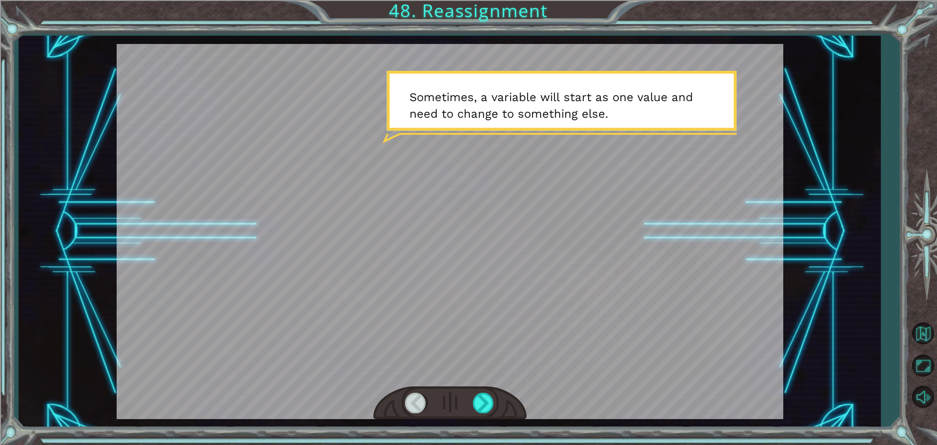
drag, startPoint x: 486, startPoint y: 400, endPoint x: 568, endPoint y: 302, distance: 127.5
click at [567, 303] on div at bounding box center [450, 231] width 667 height 375
click at [485, 402] on div at bounding box center [484, 403] width 22 height 20
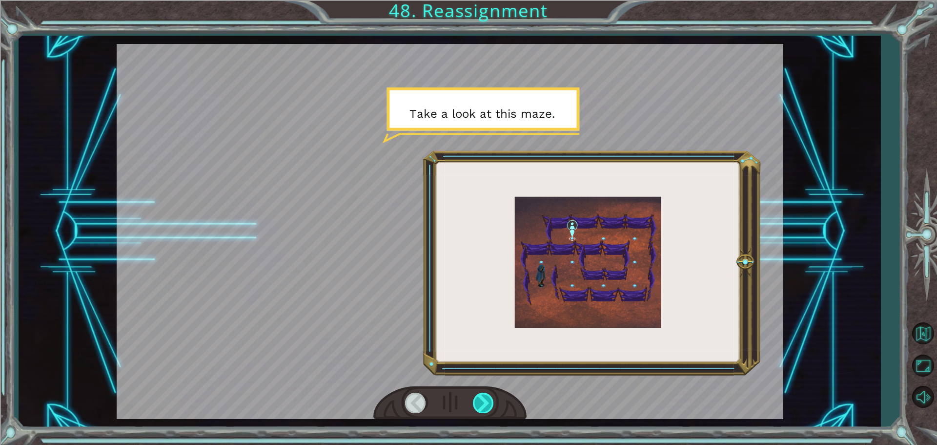
click at [480, 399] on div at bounding box center [484, 403] width 22 height 20
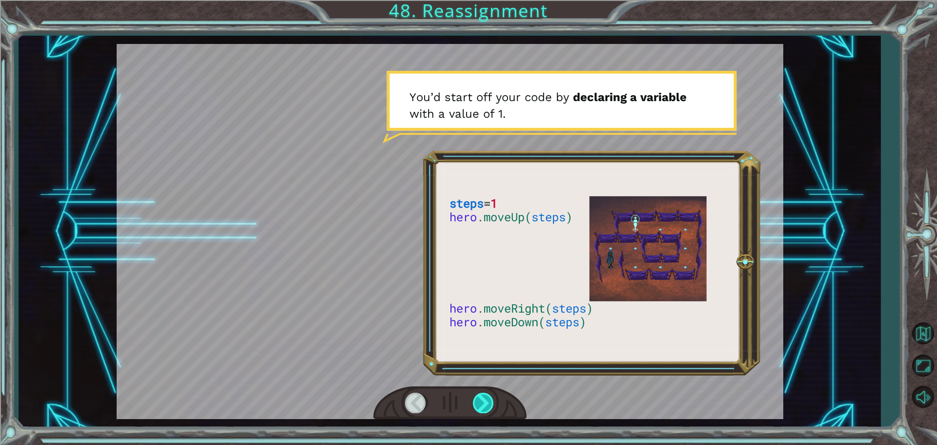
click at [480, 393] on div at bounding box center [484, 403] width 22 height 20
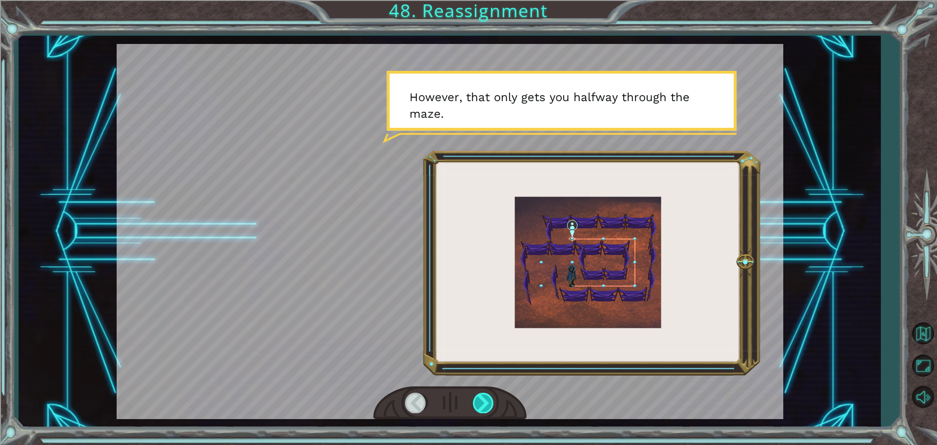
drag, startPoint x: 485, startPoint y: 393, endPoint x: 476, endPoint y: 399, distance: 11.2
click at [480, 395] on div at bounding box center [484, 403] width 22 height 20
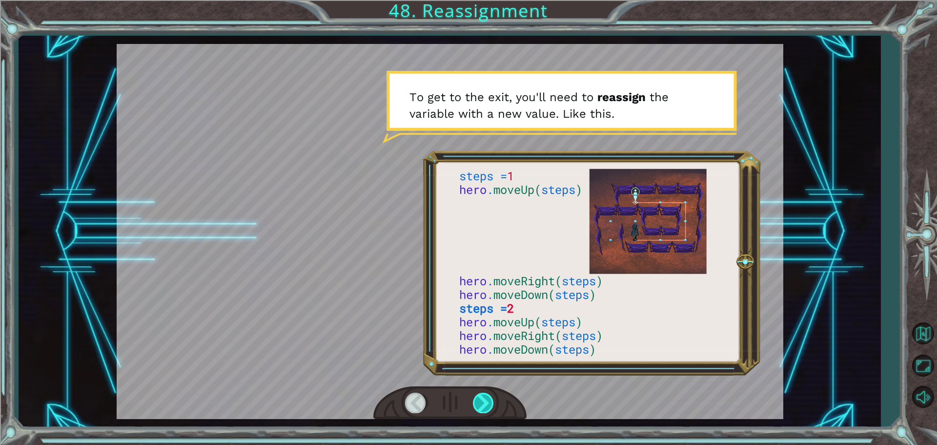
click at [481, 399] on div at bounding box center [484, 403] width 22 height 20
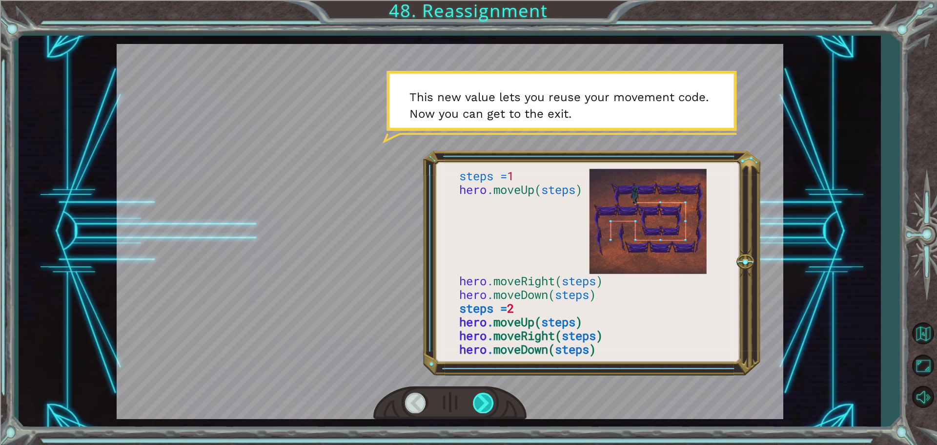
click at [484, 399] on div at bounding box center [484, 403] width 22 height 20
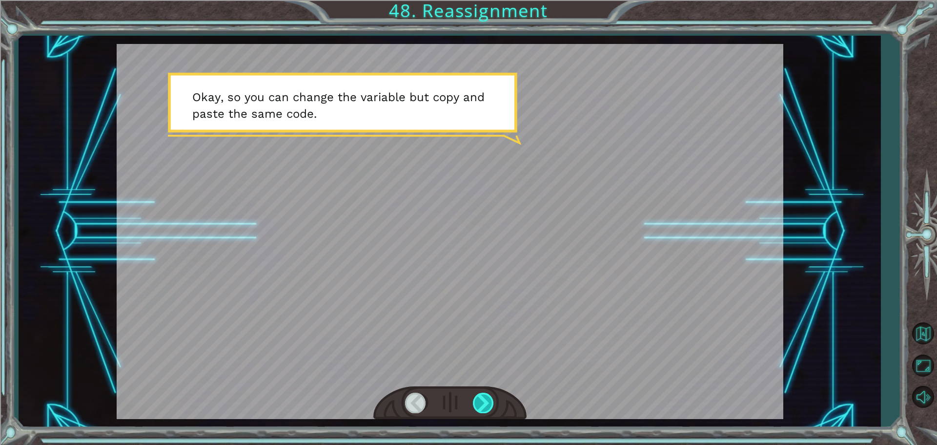
click at [484, 399] on div at bounding box center [484, 403] width 22 height 20
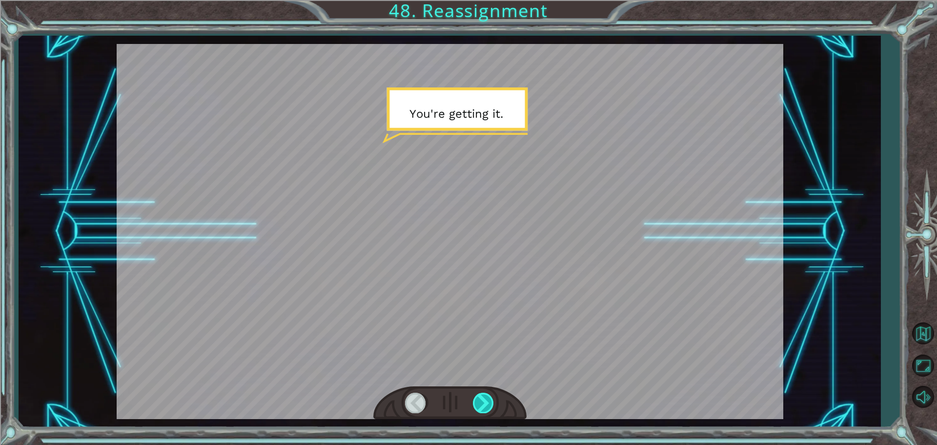
click at [484, 399] on div at bounding box center [484, 403] width 22 height 20
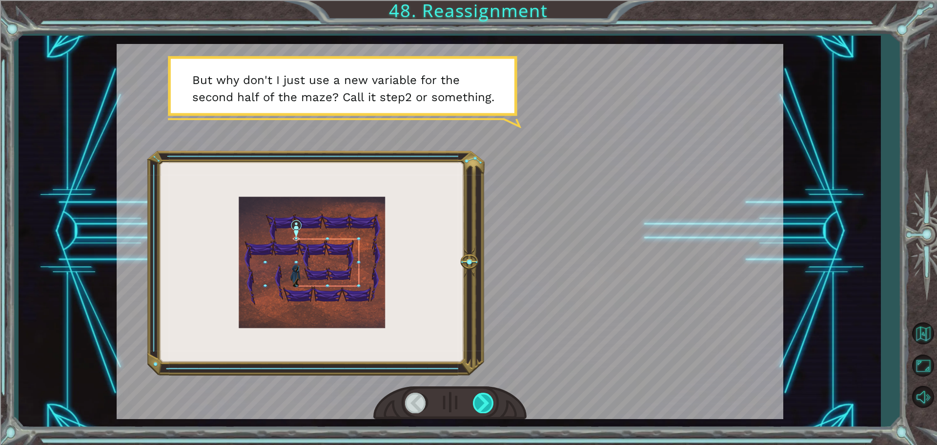
click at [484, 399] on div at bounding box center [484, 403] width 22 height 20
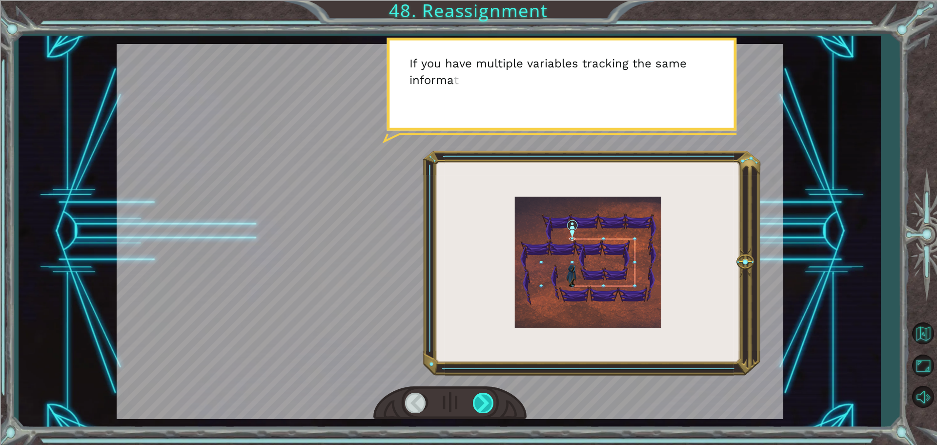
click at [484, 400] on div at bounding box center [484, 403] width 22 height 20
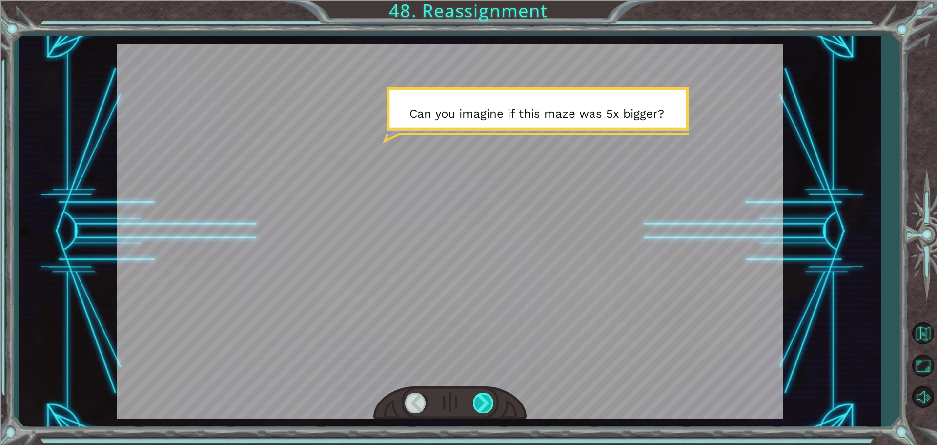
click at [484, 400] on div at bounding box center [484, 403] width 22 height 20
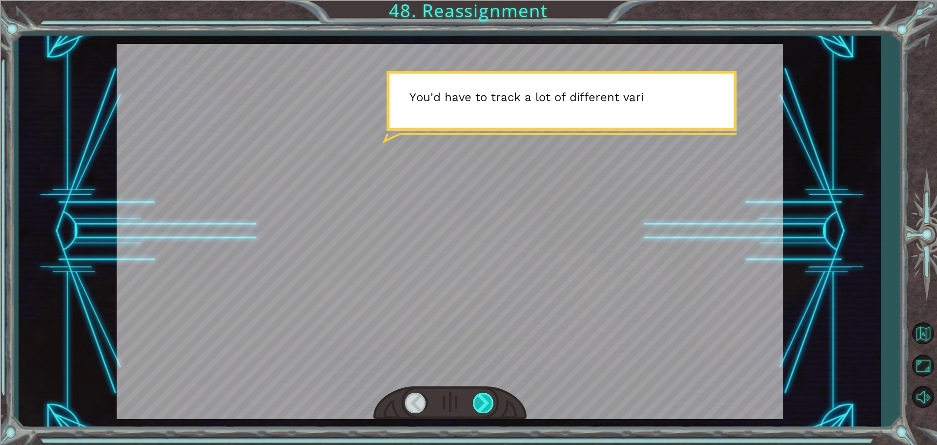
click at [484, 398] on div at bounding box center [484, 403] width 22 height 20
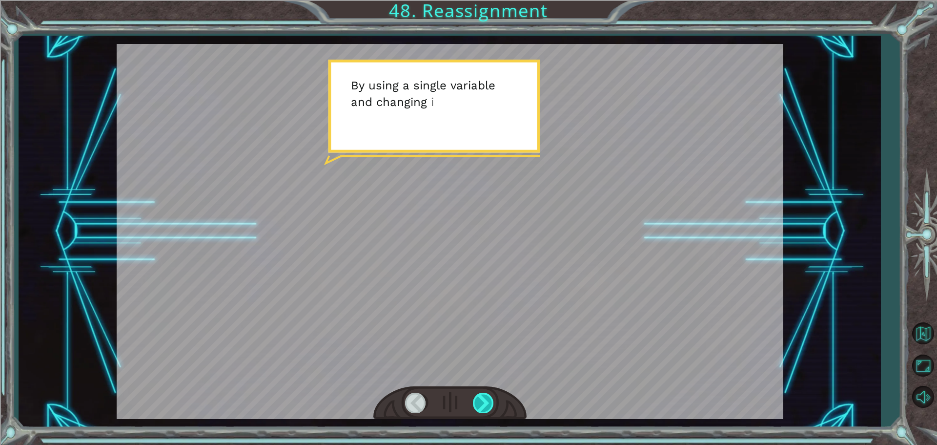
click at [484, 398] on div at bounding box center [484, 403] width 22 height 20
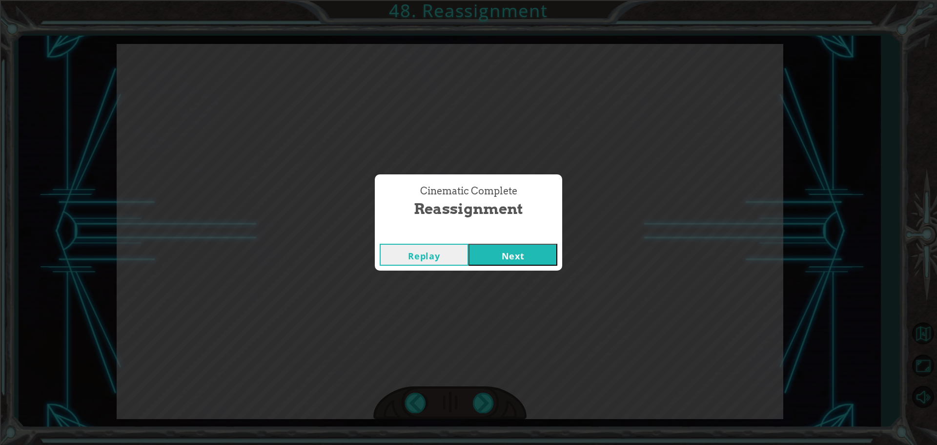
drag, startPoint x: 541, startPoint y: 250, endPoint x: 527, endPoint y: 255, distance: 14.5
click at [540, 250] on button "Next" at bounding box center [513, 255] width 89 height 22
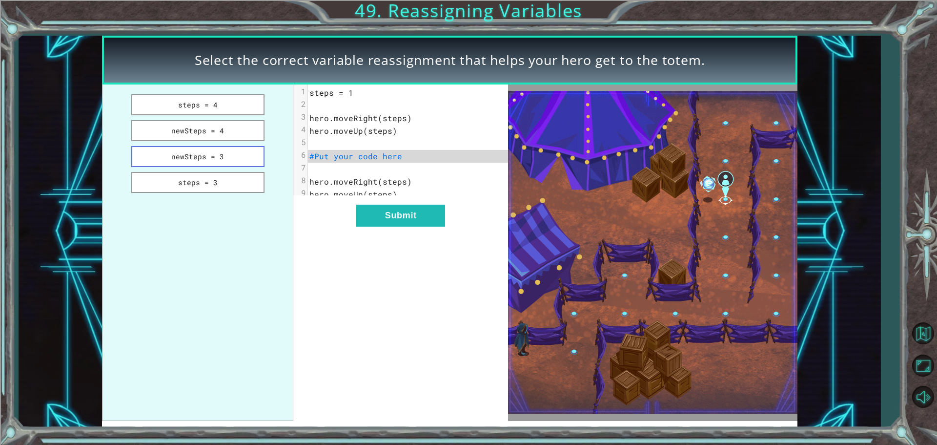
click at [244, 156] on button "newSteps = 3" at bounding box center [197, 156] width 133 height 21
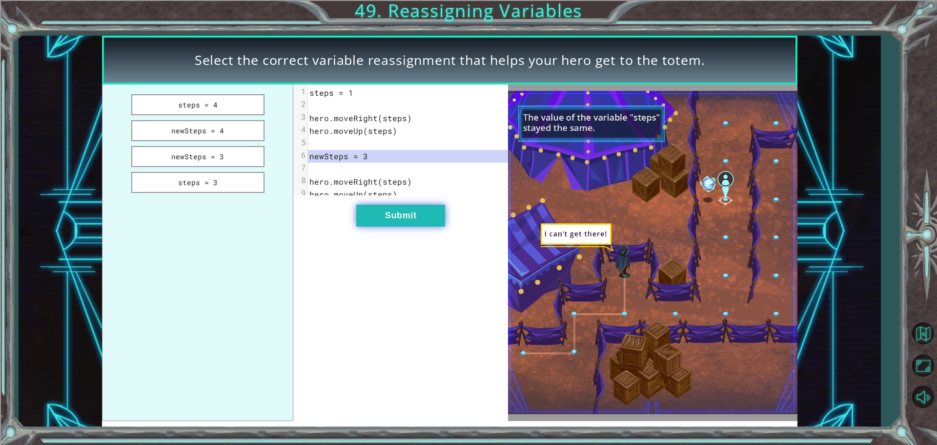
click at [422, 219] on button "Submit" at bounding box center [400, 216] width 89 height 22
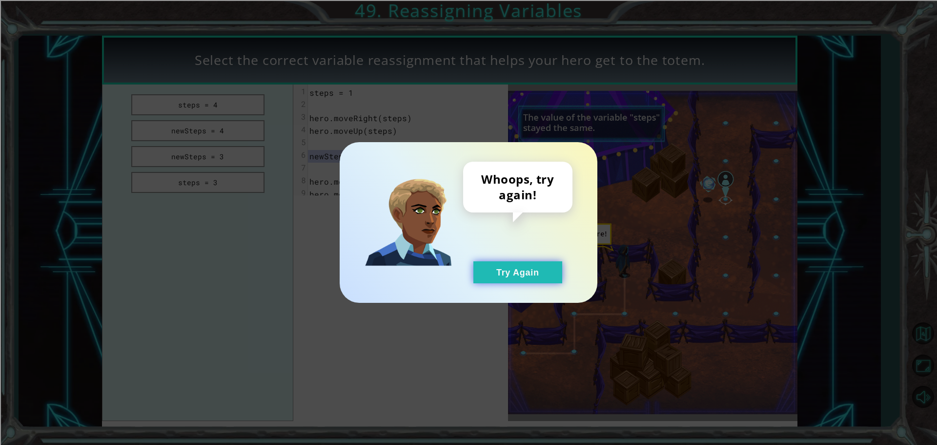
click at [499, 273] on button "Try Again" at bounding box center [518, 272] width 89 height 22
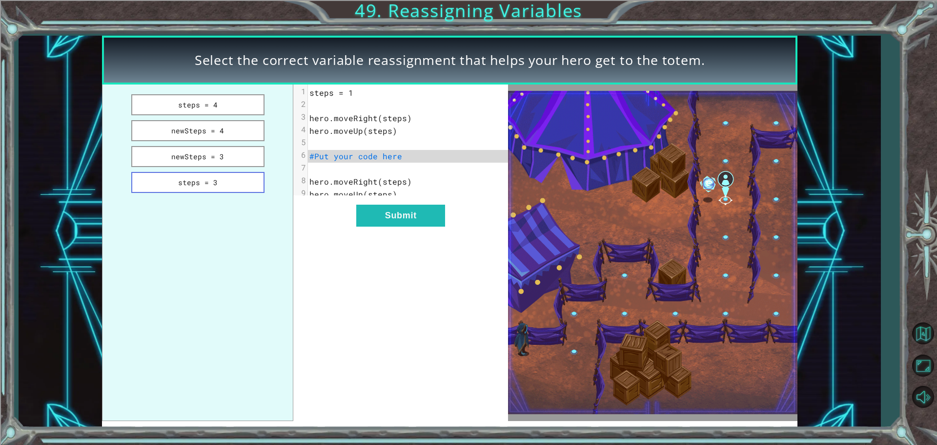
click at [262, 181] on button "steps = 3" at bounding box center [197, 182] width 133 height 21
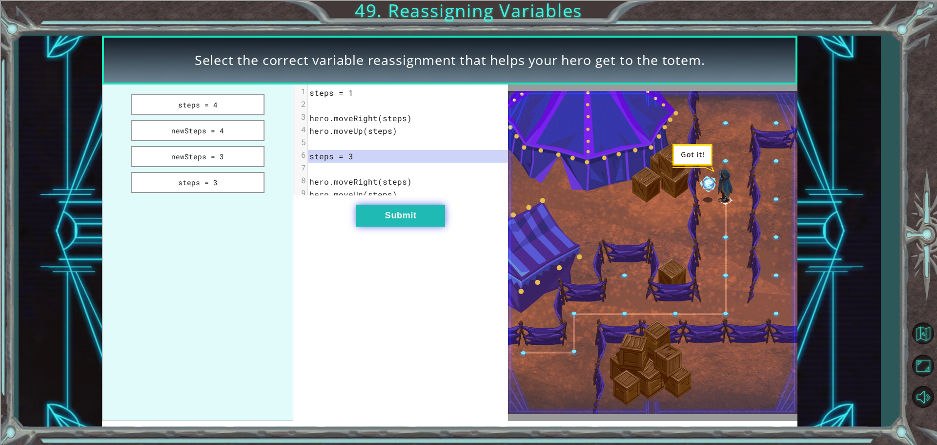
click at [413, 223] on button "Submit" at bounding box center [400, 216] width 89 height 22
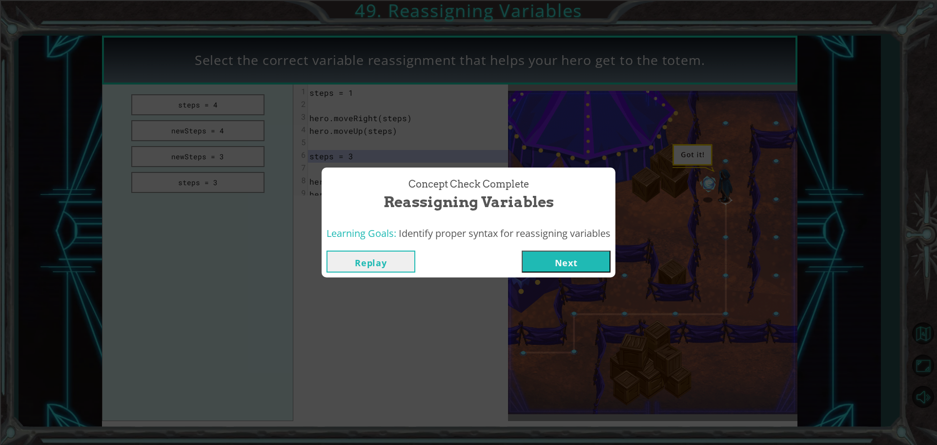
click at [562, 269] on button "Next" at bounding box center [566, 261] width 89 height 22
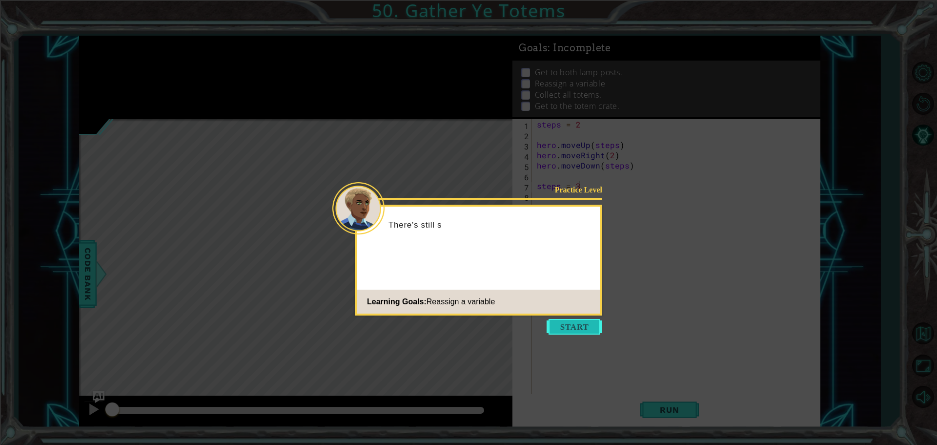
click at [561, 325] on button "Start" at bounding box center [575, 327] width 56 height 16
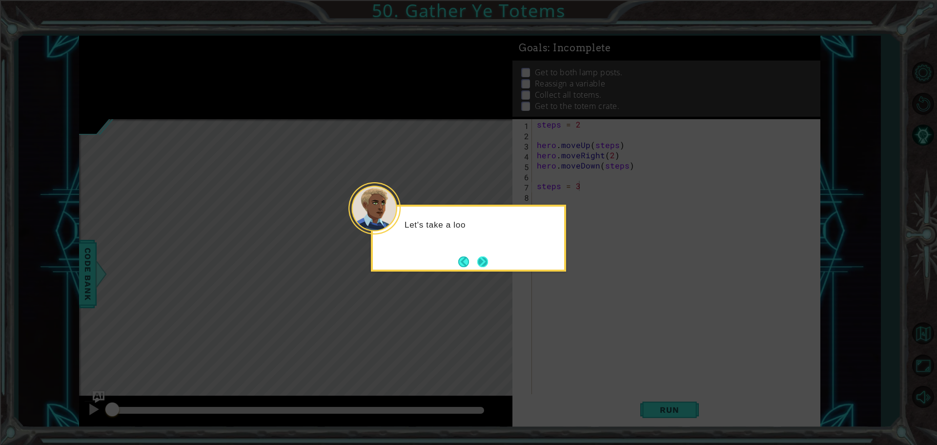
click at [482, 258] on button "Next" at bounding box center [483, 261] width 16 height 16
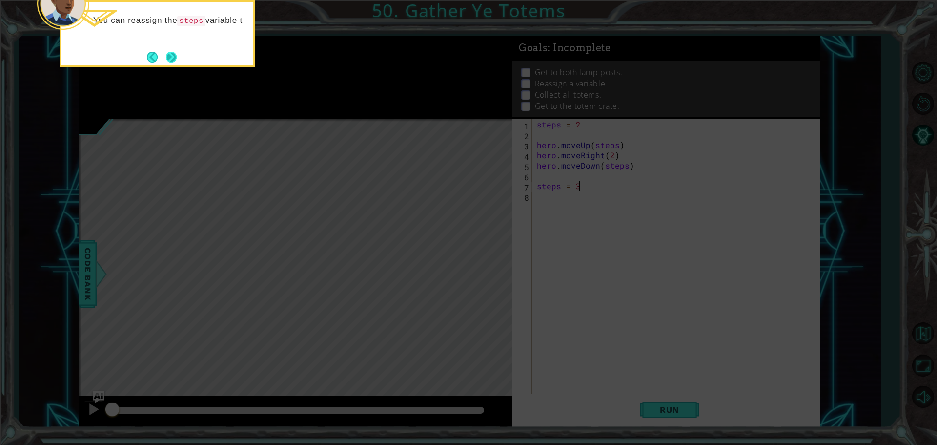
click at [174, 58] on button "Next" at bounding box center [172, 57] width 16 height 16
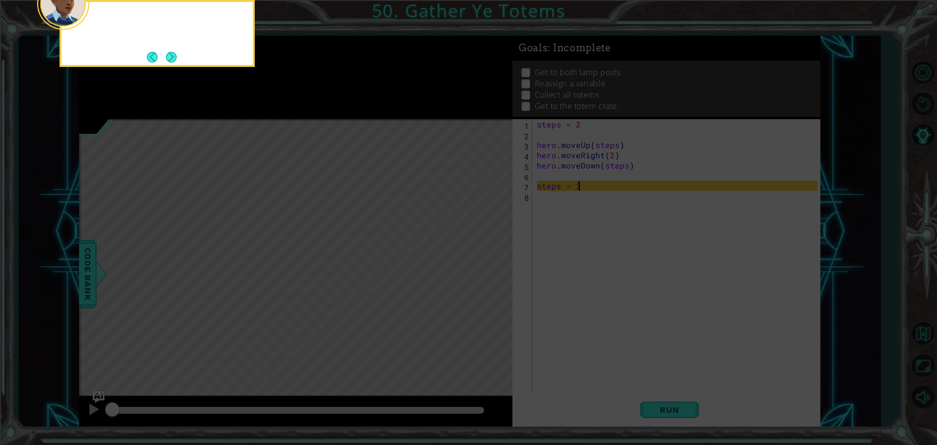
click at [174, 58] on button "Next" at bounding box center [171, 57] width 13 height 13
click at [174, 58] on button "Next" at bounding box center [171, 56] width 13 height 13
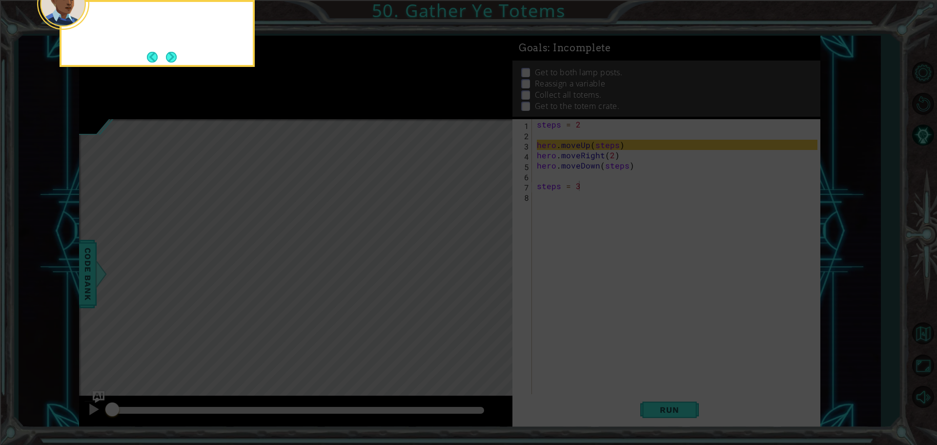
click at [174, 58] on button "Next" at bounding box center [171, 57] width 15 height 15
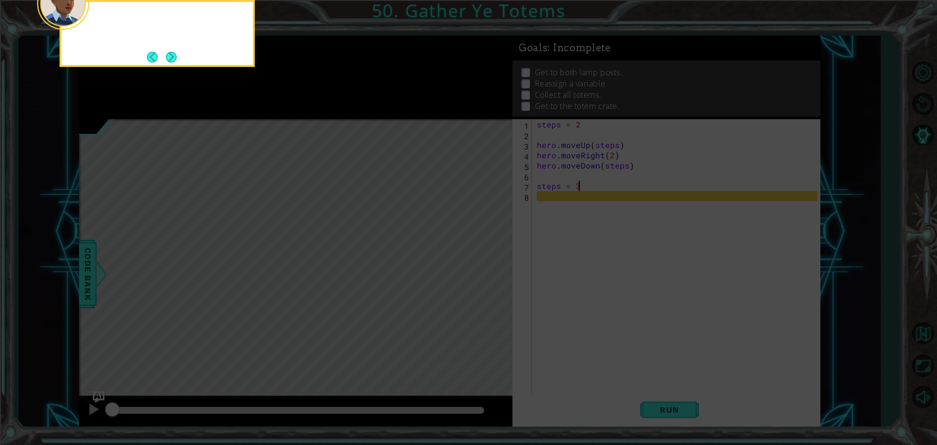
click at [174, 58] on button "Next" at bounding box center [171, 57] width 15 height 15
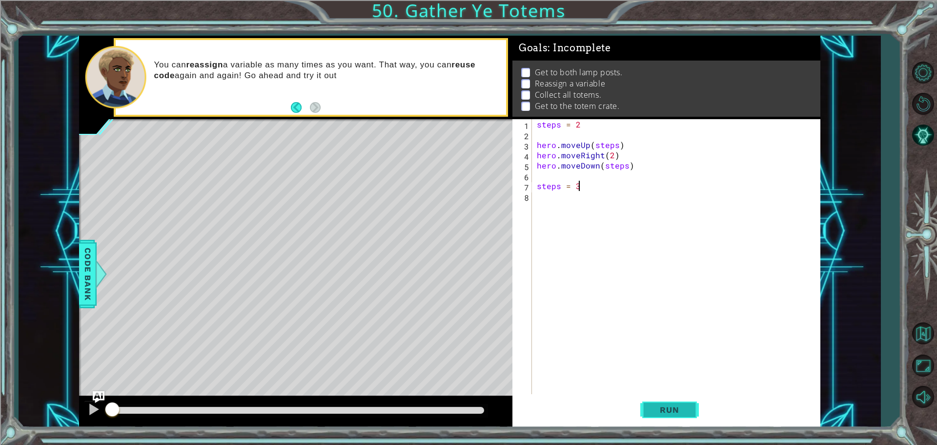
click at [671, 419] on button "Run" at bounding box center [670, 409] width 59 height 31
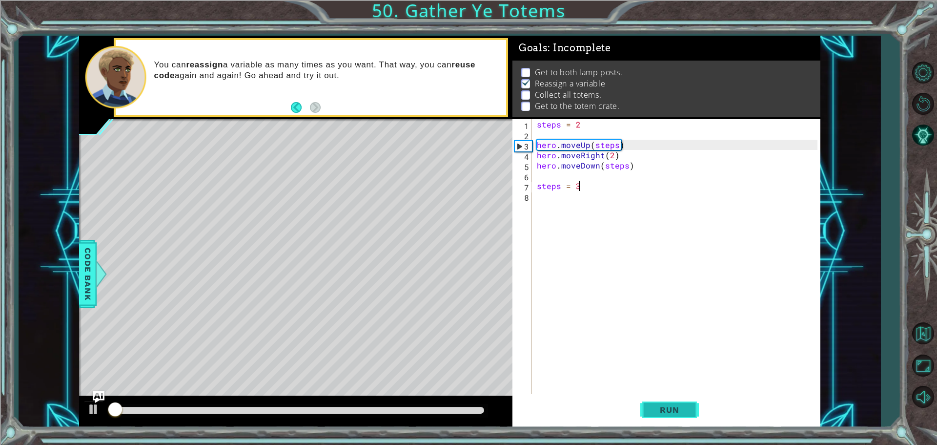
scroll to position [5, 0]
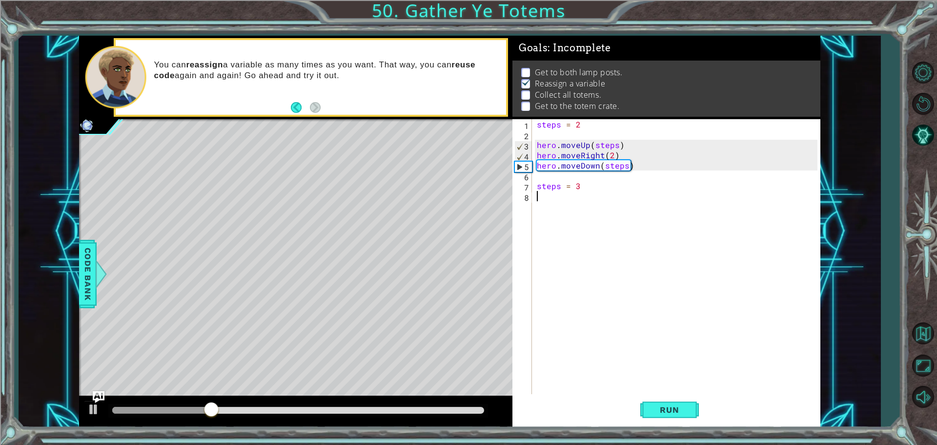
click at [603, 217] on div "steps = 2 hero . moveUp ( steps ) hero . moveRight ( 2 ) hero . moveDown ( step…" at bounding box center [679, 267] width 288 height 297
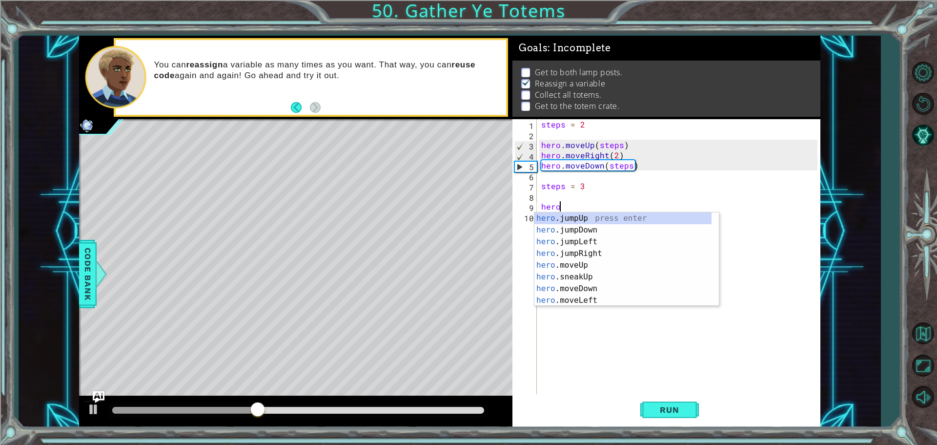
type textarea "hero."
